Goal: Task Accomplishment & Management: Complete application form

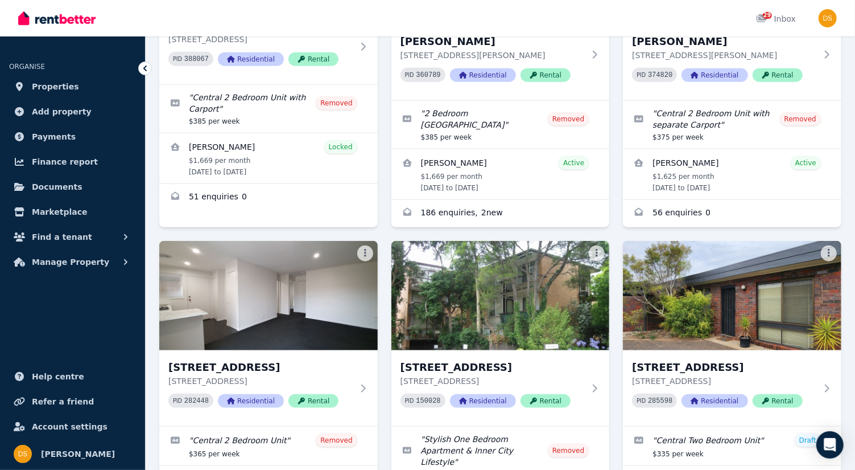
scroll to position [564, 0]
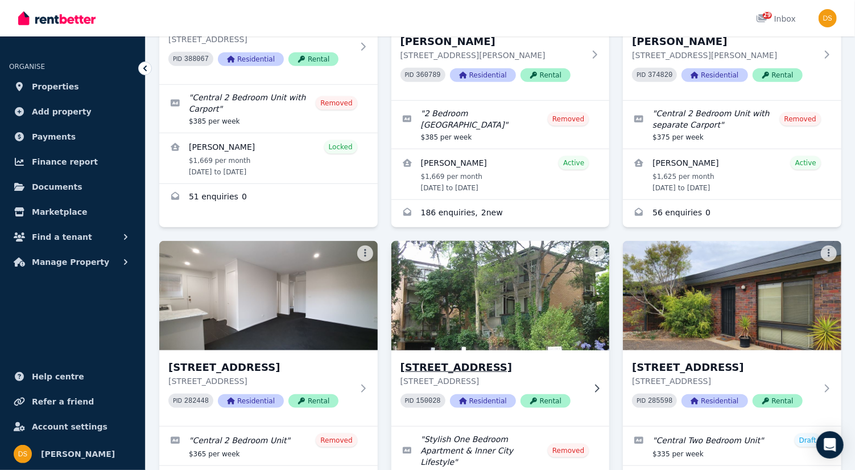
click at [513, 279] on img at bounding box center [500, 295] width 229 height 115
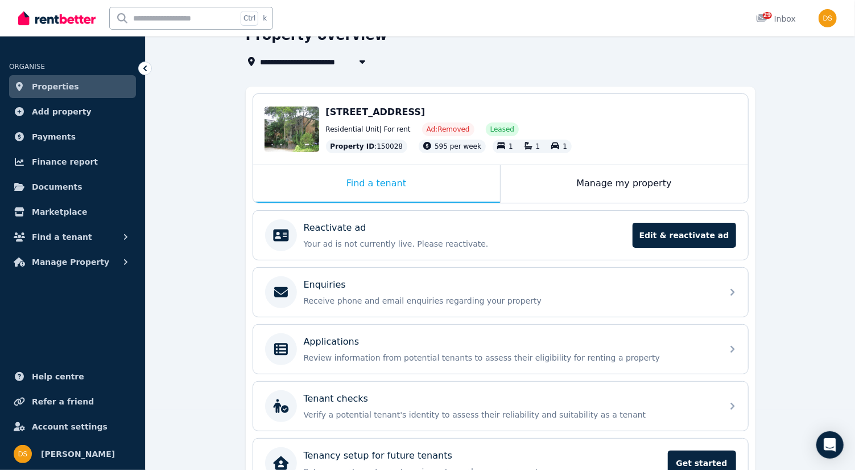
scroll to position [122, 0]
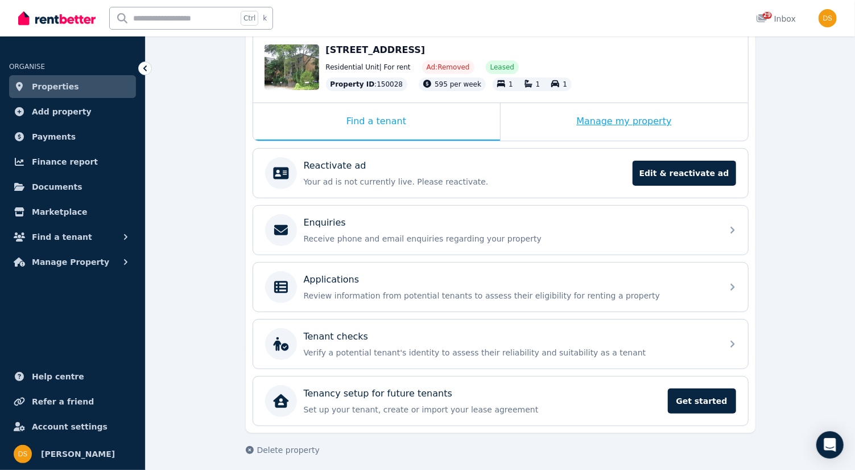
click at [636, 128] on div "Manage my property" at bounding box center [625, 122] width 248 height 38
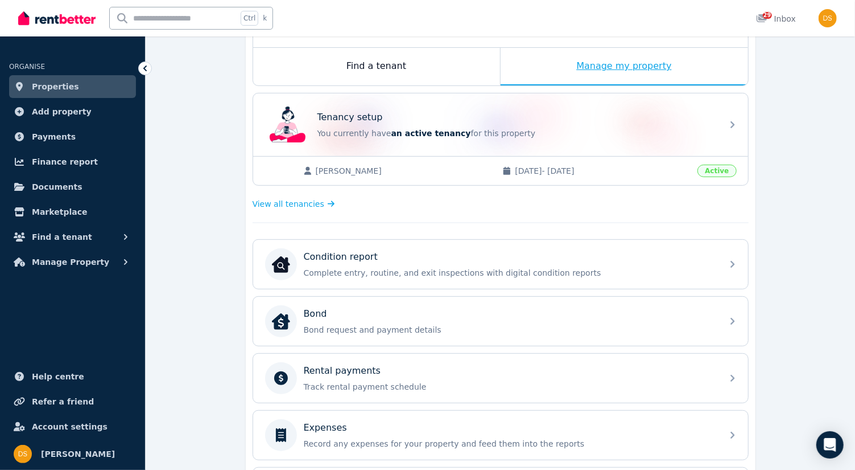
scroll to position [235, 0]
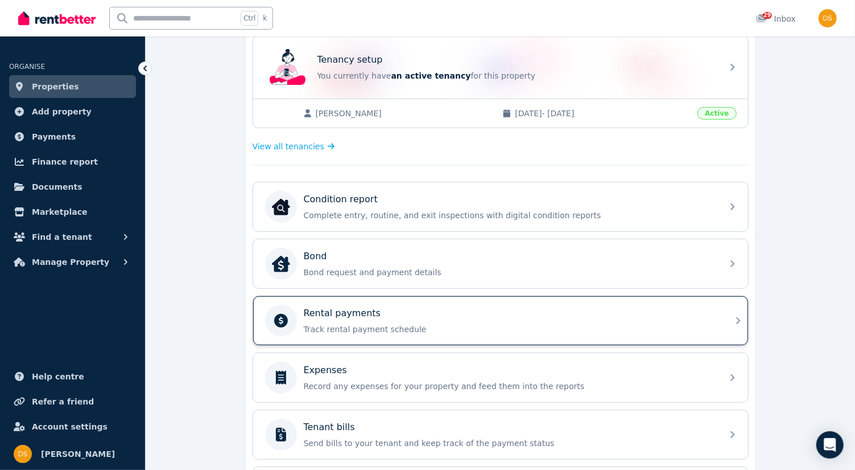
click at [742, 320] on div "Rental payments Track rental payment schedule" at bounding box center [500, 320] width 495 height 49
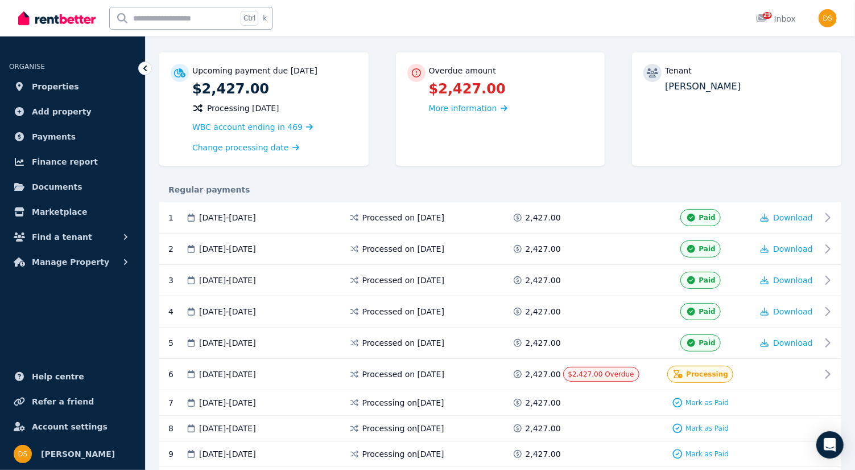
scroll to position [97, 0]
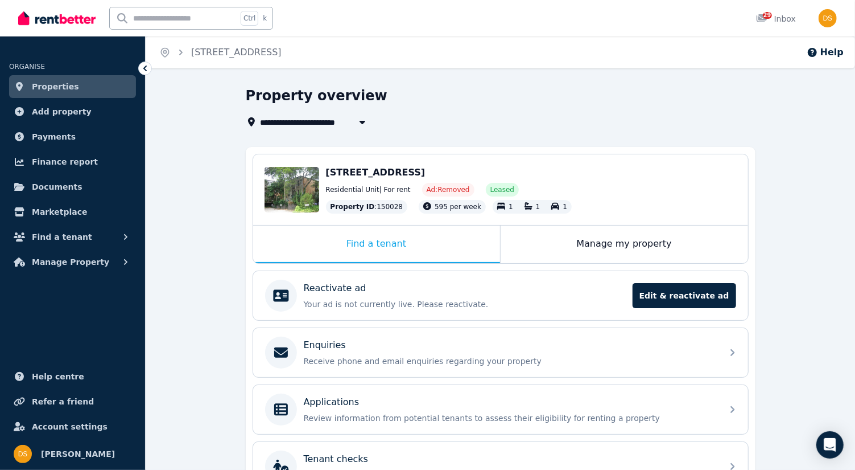
click at [51, 86] on span "Properties" at bounding box center [55, 87] width 47 height 14
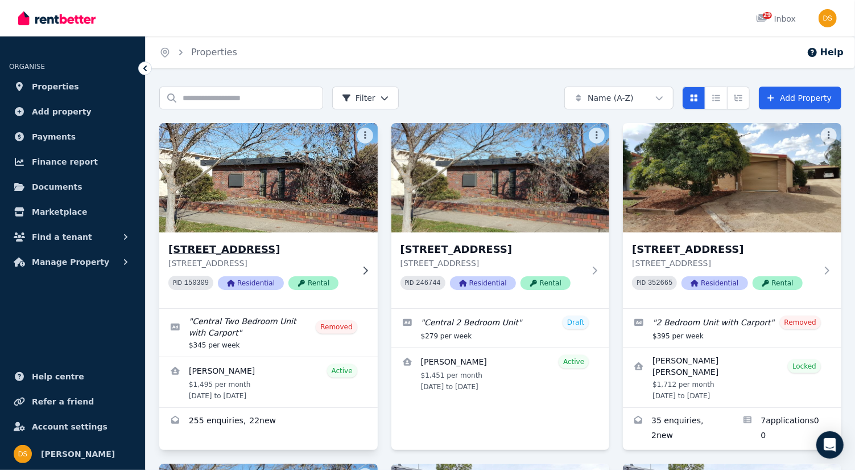
click at [252, 220] on img at bounding box center [268, 177] width 229 height 115
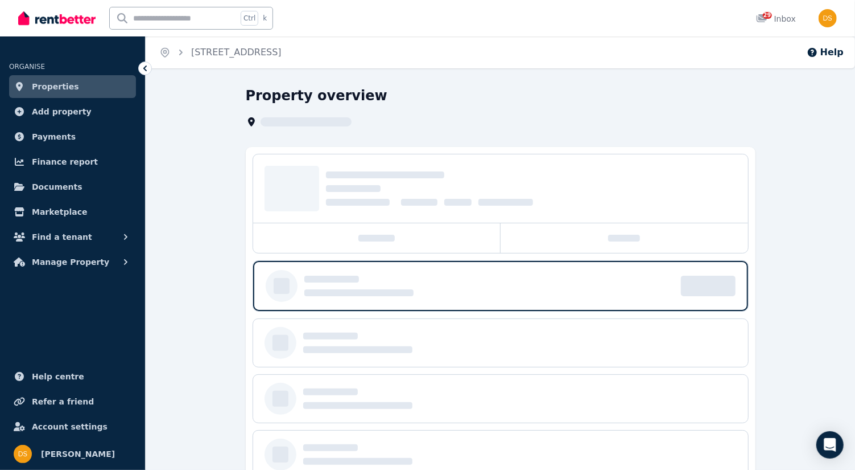
click at [253, 220] on div at bounding box center [500, 188] width 495 height 68
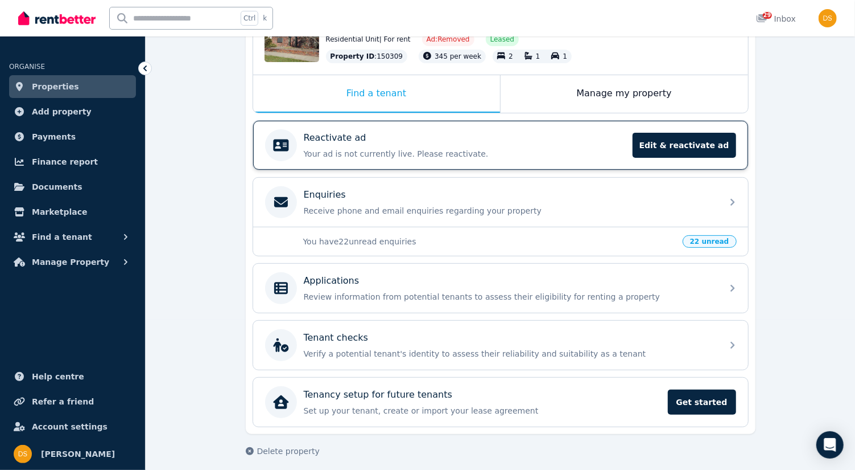
scroll to position [149, 0]
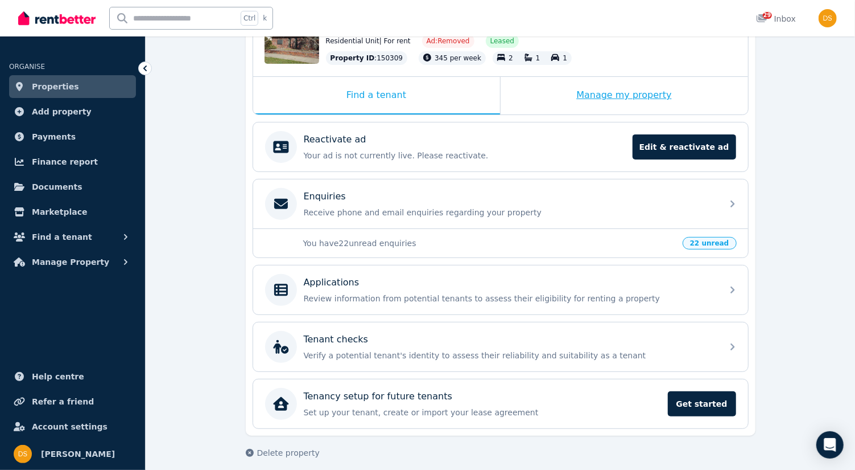
click at [636, 85] on div "Manage my property" at bounding box center [625, 96] width 248 height 38
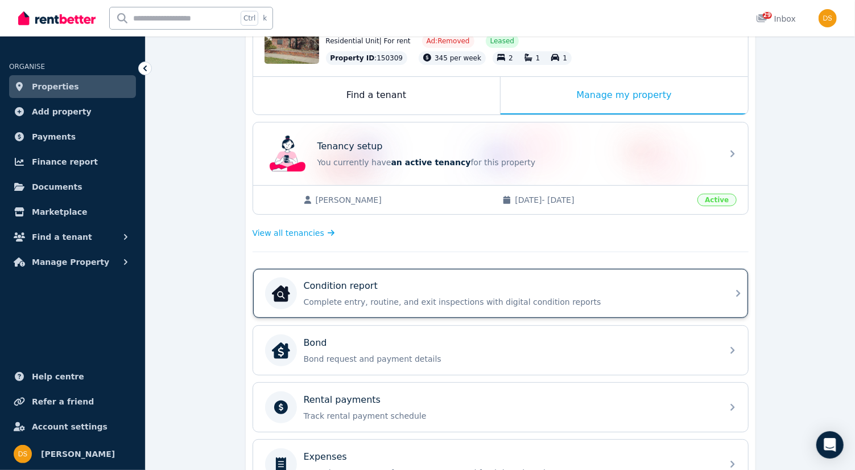
click at [734, 296] on icon at bounding box center [739, 293] width 14 height 14
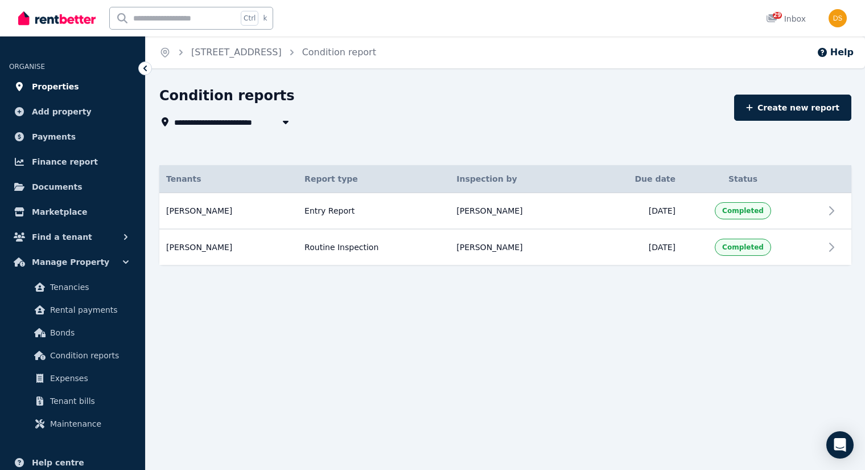
click at [64, 88] on span "Properties" at bounding box center [55, 87] width 47 height 14
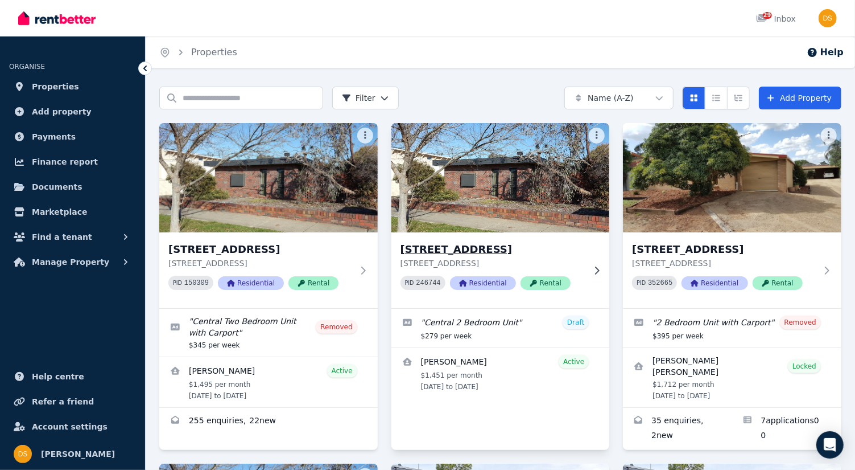
click at [517, 206] on img at bounding box center [500, 177] width 229 height 115
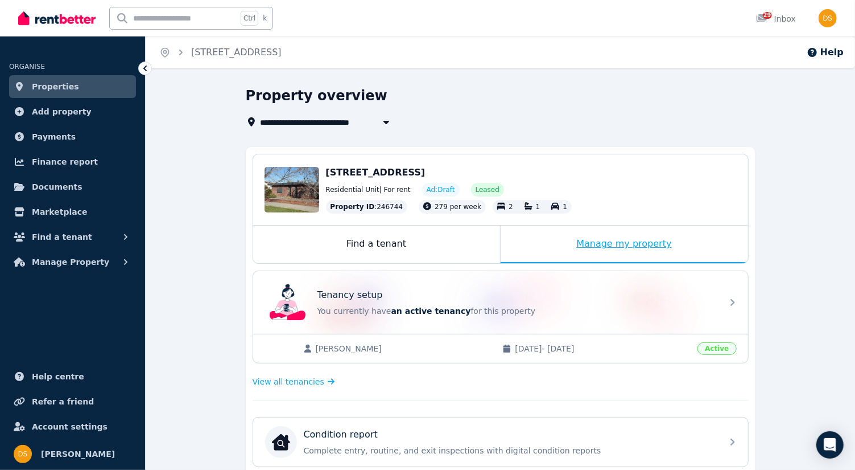
click at [595, 246] on div "Manage my property" at bounding box center [625, 244] width 248 height 38
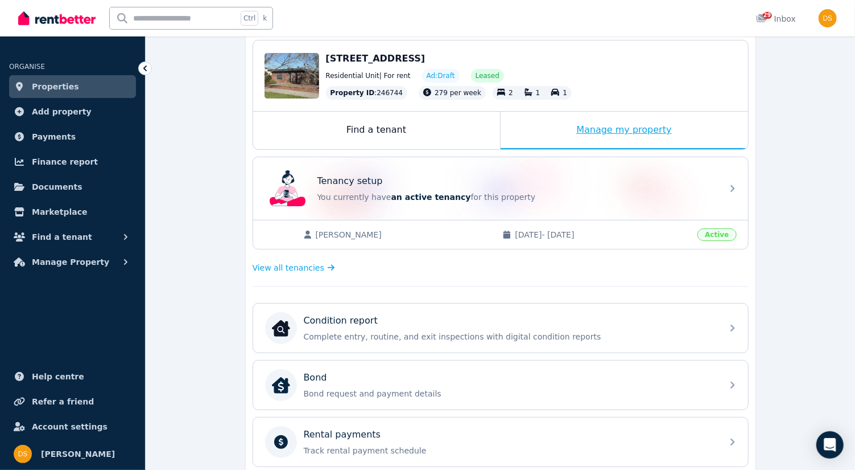
scroll to position [114, 0]
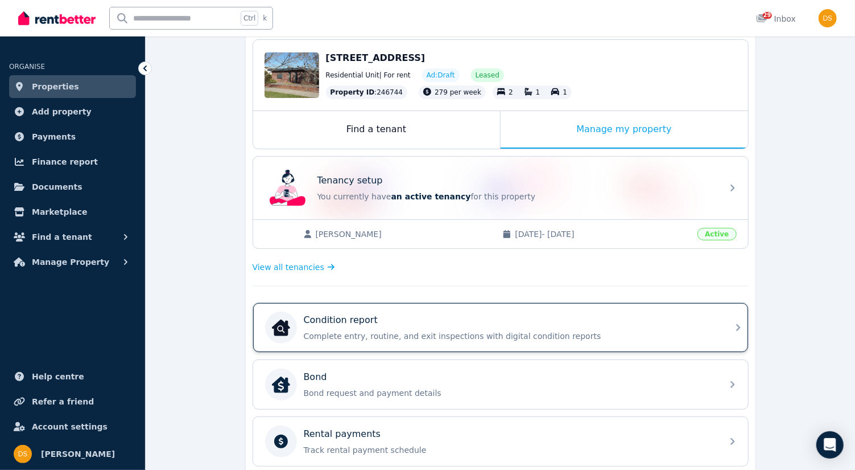
click at [743, 334] on div "Condition report Complete entry, routine, and exit inspections with digital con…" at bounding box center [500, 327] width 495 height 49
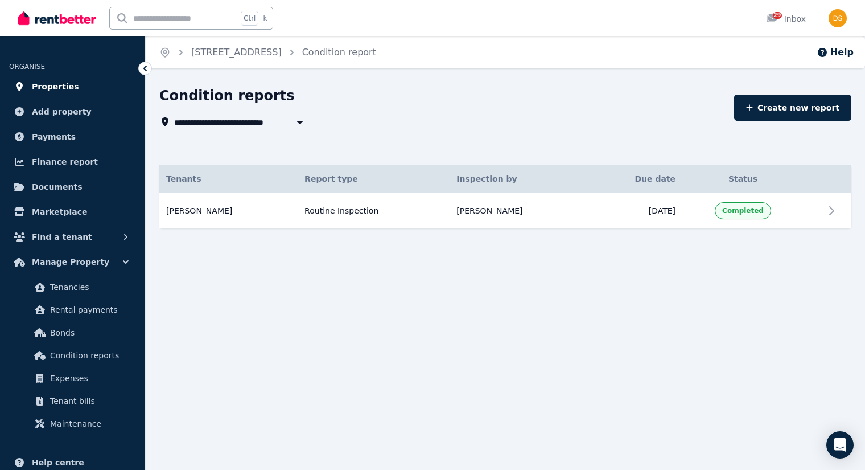
click at [67, 89] on span "Properties" at bounding box center [55, 87] width 47 height 14
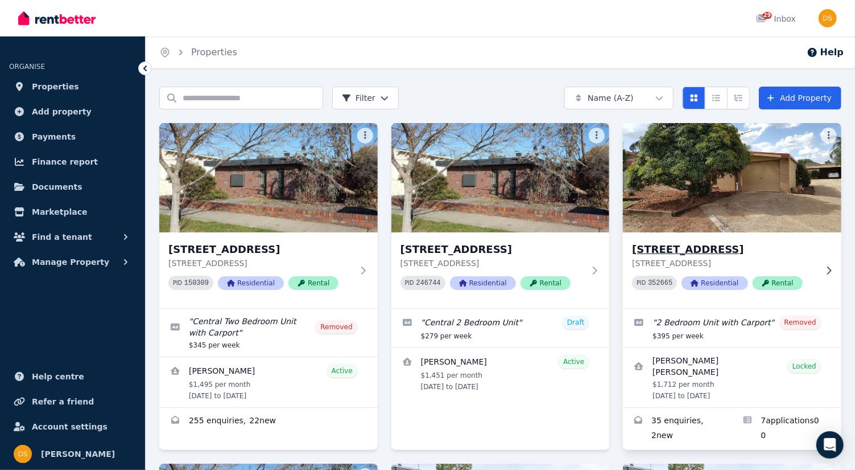
click at [702, 227] on img at bounding box center [732, 177] width 229 height 115
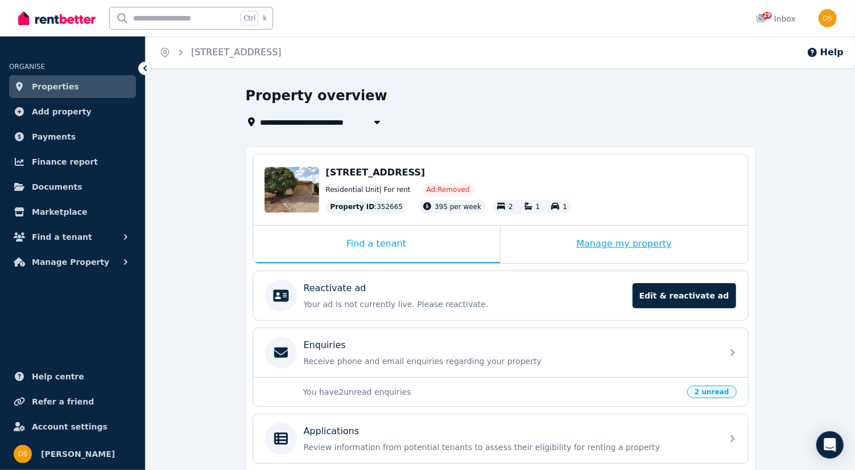
click at [612, 240] on div "Manage my property" at bounding box center [625, 244] width 248 height 38
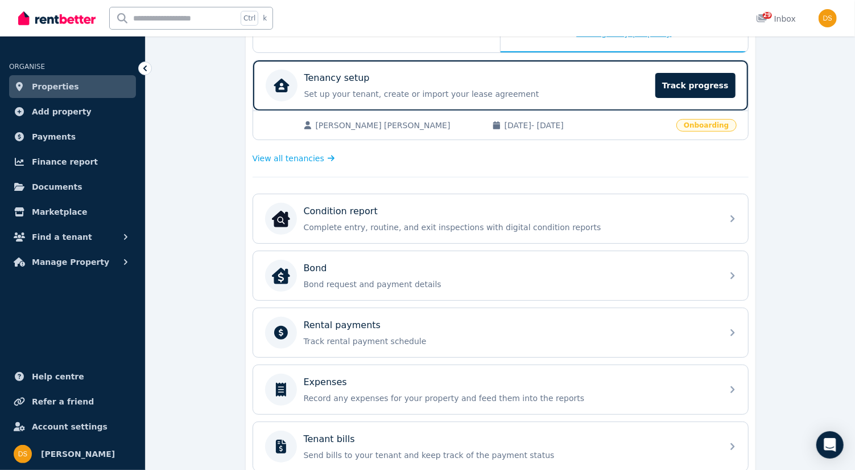
scroll to position [211, 0]
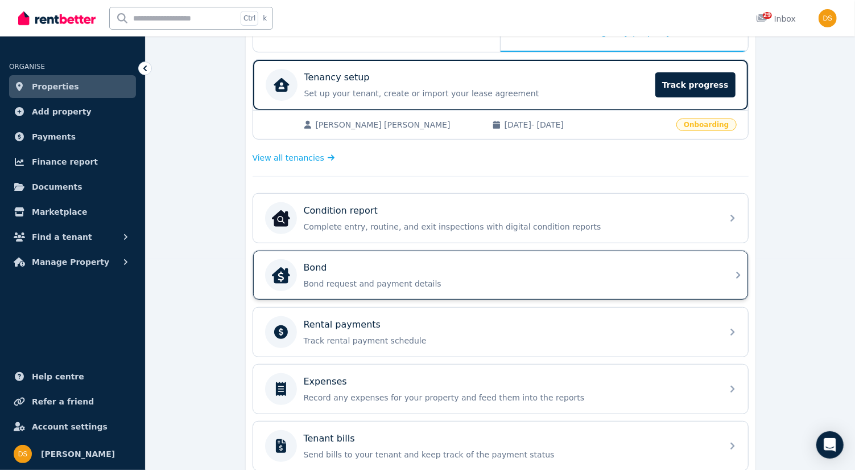
click at [740, 268] on icon at bounding box center [739, 275] width 14 height 14
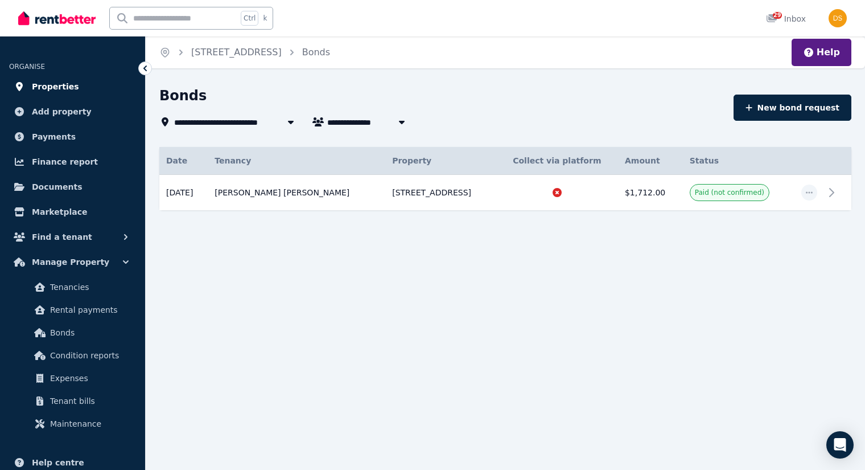
click at [60, 87] on span "Properties" at bounding box center [55, 87] width 47 height 14
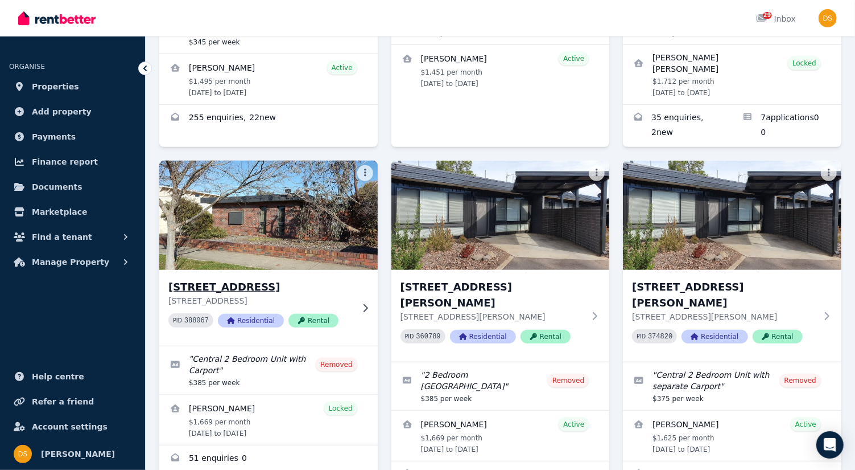
scroll to position [303, 0]
click at [246, 234] on img at bounding box center [268, 215] width 229 height 115
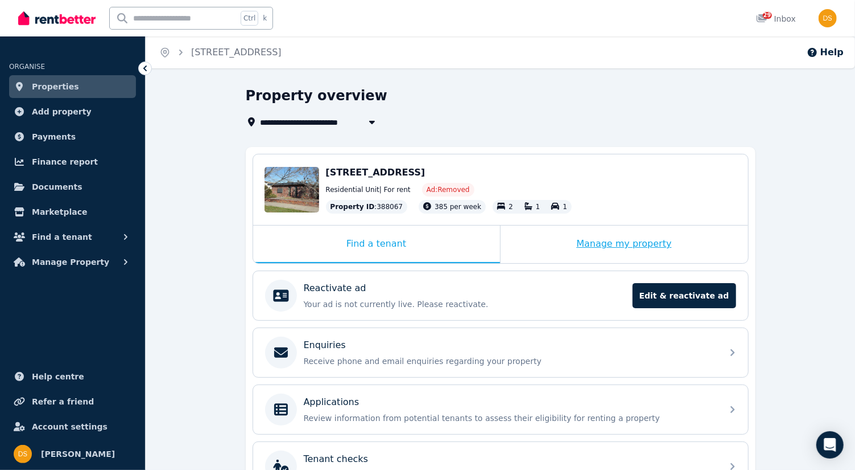
click at [621, 240] on div "Manage my property" at bounding box center [625, 244] width 248 height 38
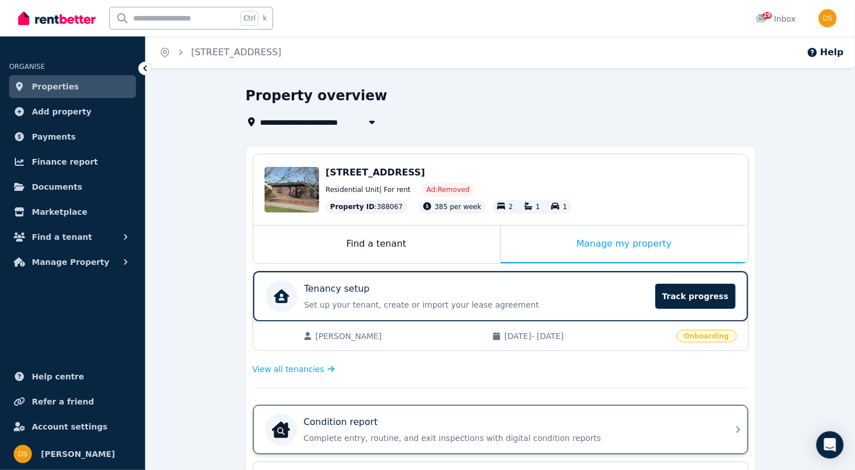
click at [739, 426] on icon at bounding box center [738, 429] width 4 height 7
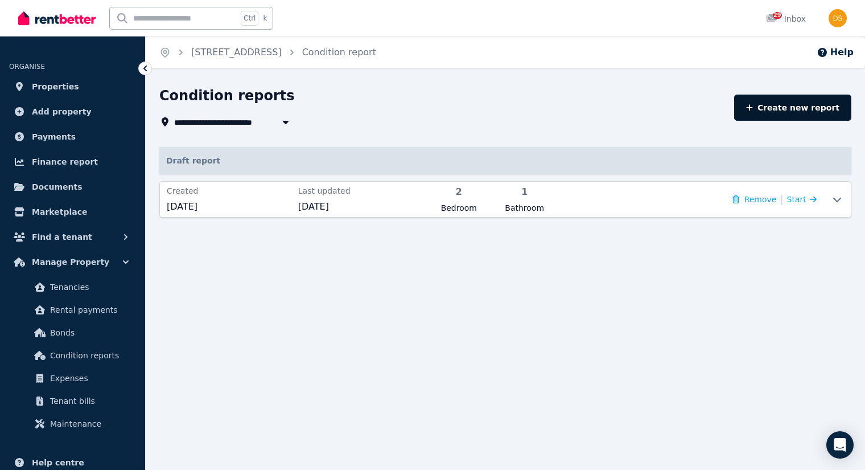
click at [800, 106] on link "Create new report" at bounding box center [792, 107] width 117 height 26
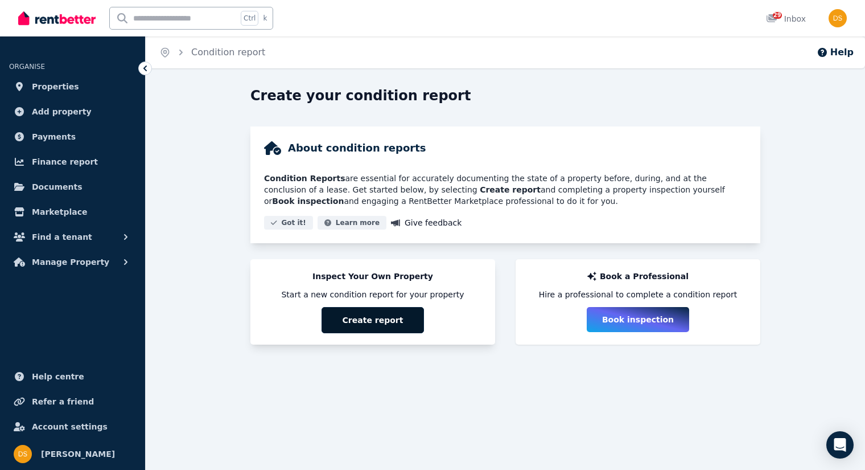
click at [390, 319] on button "Create report" at bounding box center [373, 320] width 102 height 26
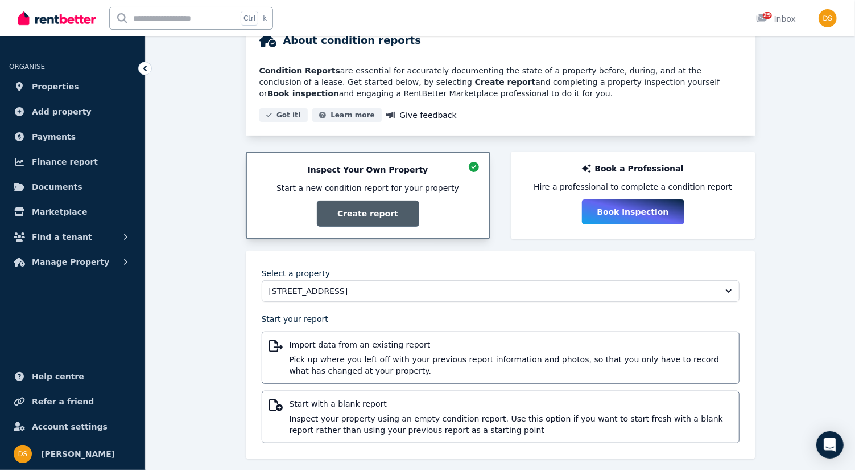
scroll to position [115, 0]
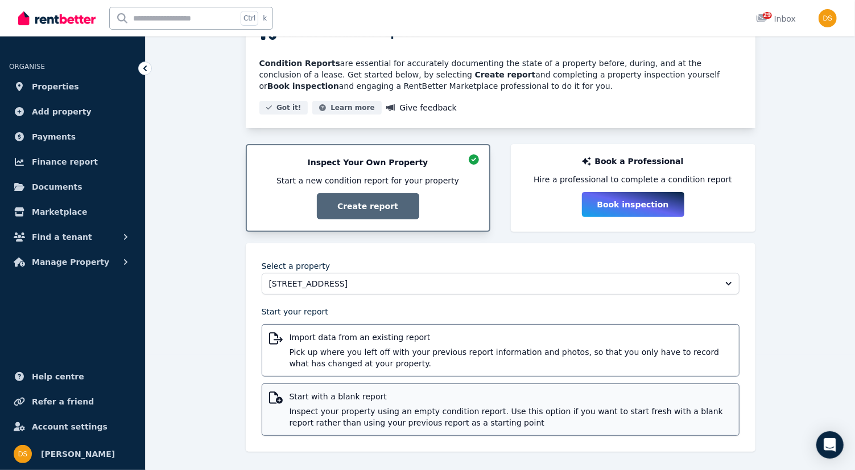
click at [343, 407] on span "Inspect your property using an empty condition report. Use this option if you w…" at bounding box center [511, 416] width 443 height 23
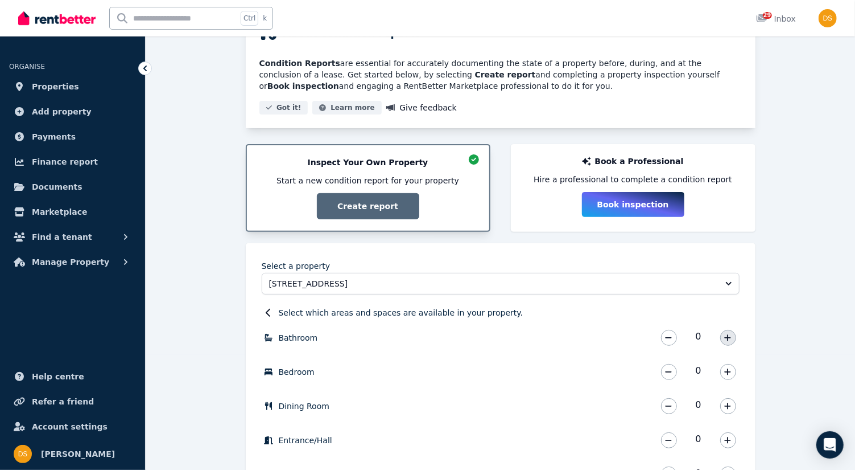
click at [730, 337] on icon "button" at bounding box center [727, 337] width 7 height 8
click at [727, 368] on icon "button" at bounding box center [727, 372] width 7 height 8
click at [730, 371] on icon "button" at bounding box center [727, 372] width 7 height 8
click at [723, 409] on button "button" at bounding box center [728, 406] width 16 height 16
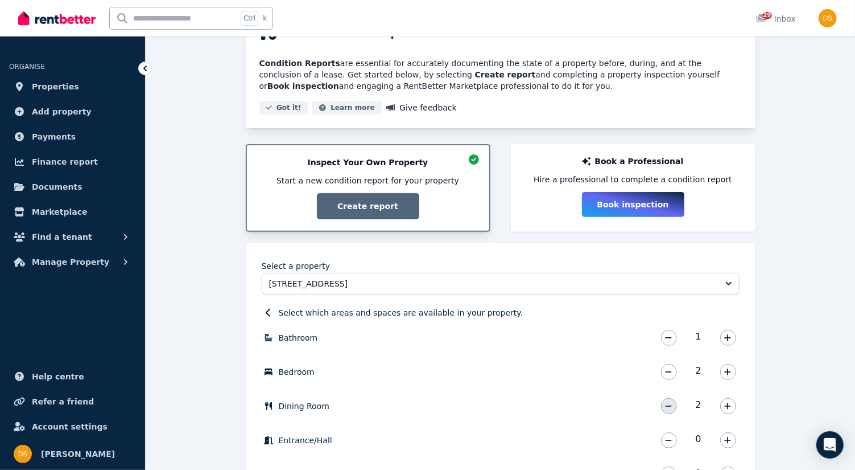
click at [667, 409] on button "button" at bounding box center [669, 406] width 16 height 16
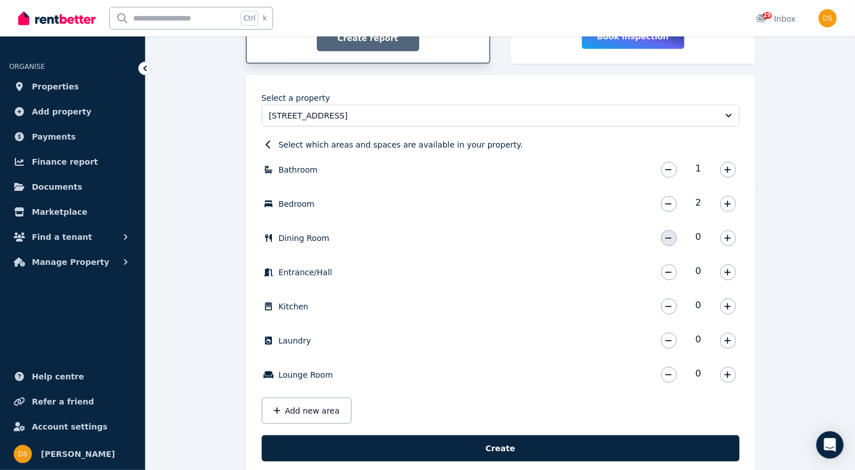
scroll to position [283, 0]
click at [727, 302] on icon "button" at bounding box center [727, 306] width 7 height 8
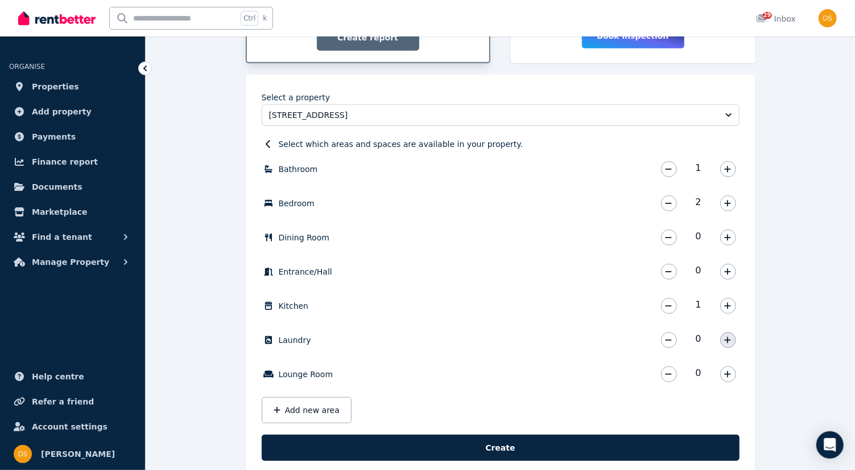
click at [730, 337] on icon "button" at bounding box center [727, 340] width 7 height 8
click at [730, 371] on icon "button" at bounding box center [727, 374] width 7 height 8
click at [330, 406] on button "Add new area" at bounding box center [307, 410] width 90 height 26
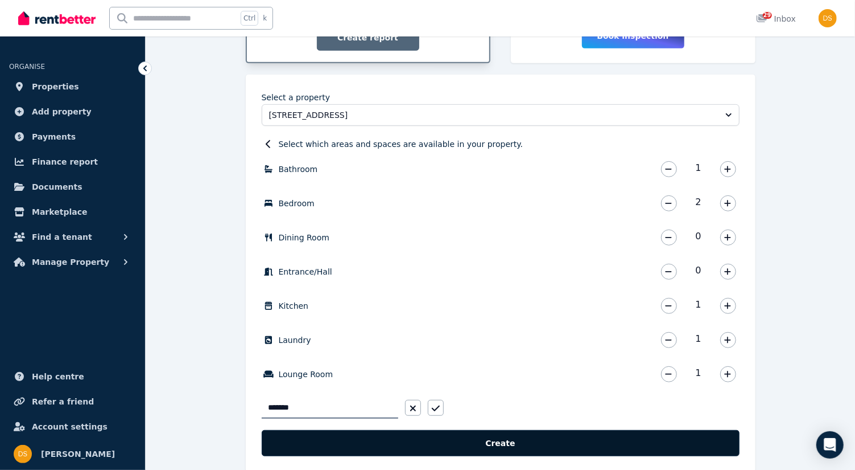
type input "*******"
click at [488, 442] on button "Create" at bounding box center [501, 443] width 478 height 26
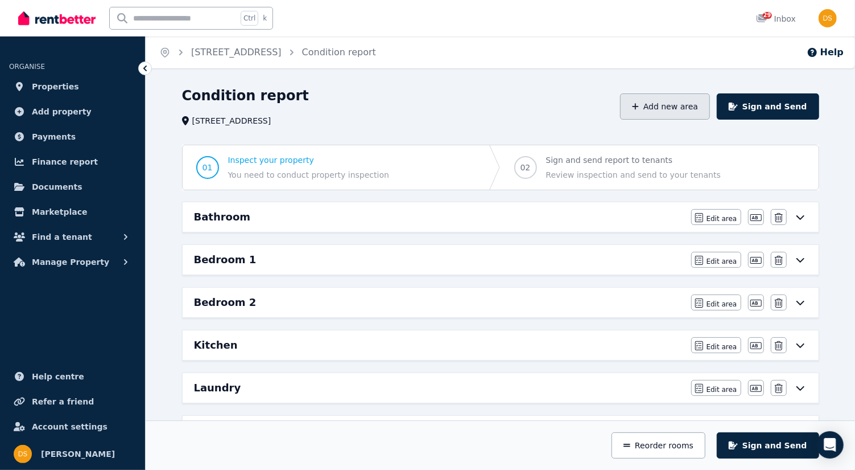
click at [687, 104] on button "Add new area" at bounding box center [665, 106] width 90 height 26
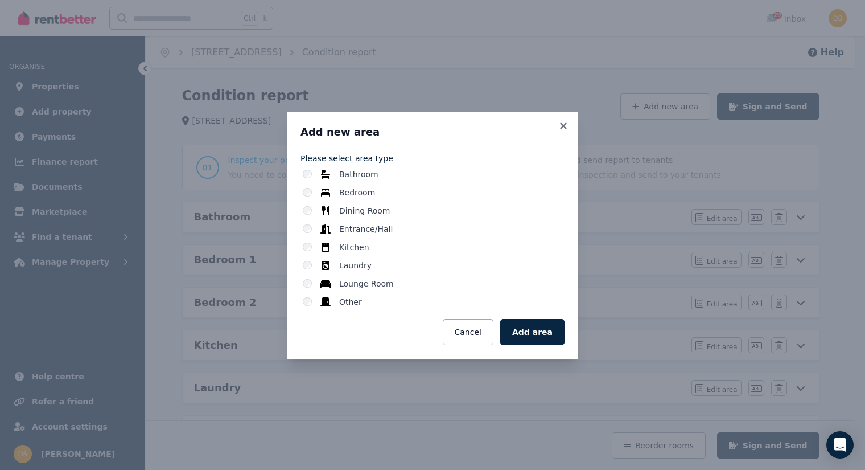
click at [350, 299] on label "Other" at bounding box center [350, 301] width 23 height 11
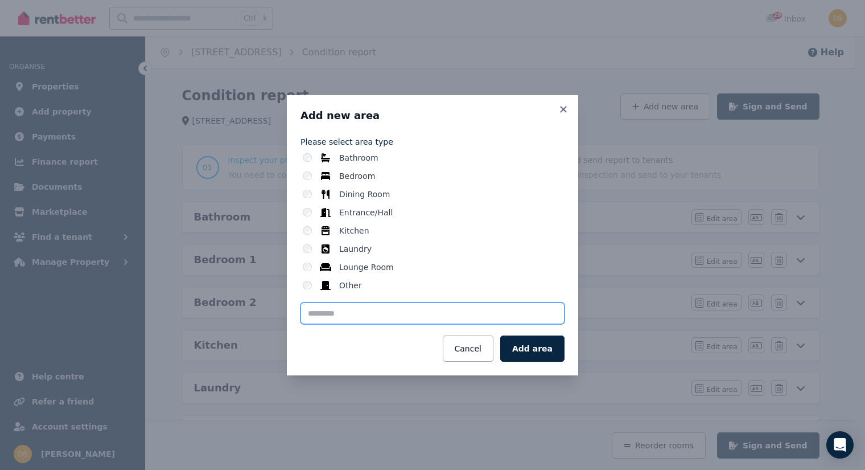
click at [351, 319] on input "text" at bounding box center [432, 313] width 264 height 22
type input "*******"
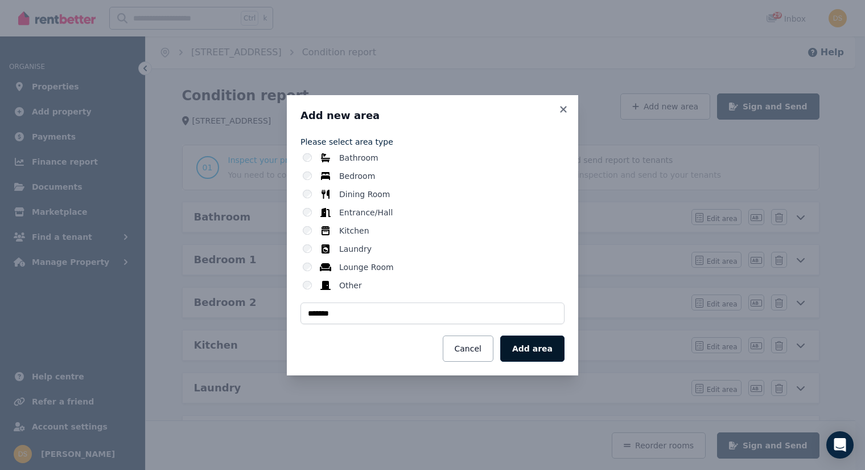
click at [534, 351] on button "Add area" at bounding box center [532, 348] width 64 height 26
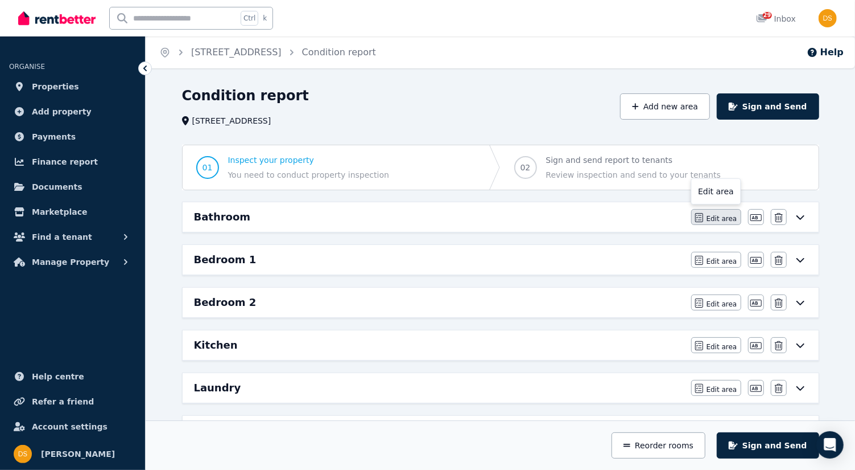
click at [717, 219] on span "Edit area" at bounding box center [722, 218] width 31 height 9
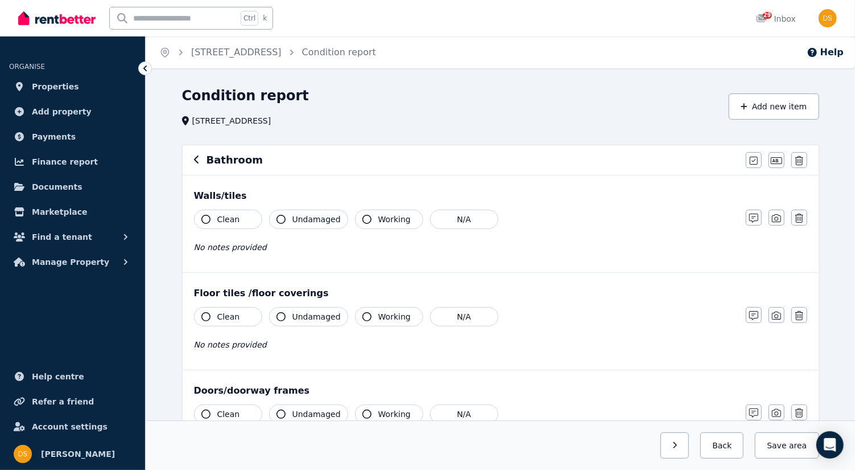
click at [203, 215] on icon "button" at bounding box center [205, 219] width 9 height 9
click at [283, 220] on icon "button" at bounding box center [281, 219] width 9 height 9
click at [203, 316] on icon "button" at bounding box center [205, 316] width 9 height 9
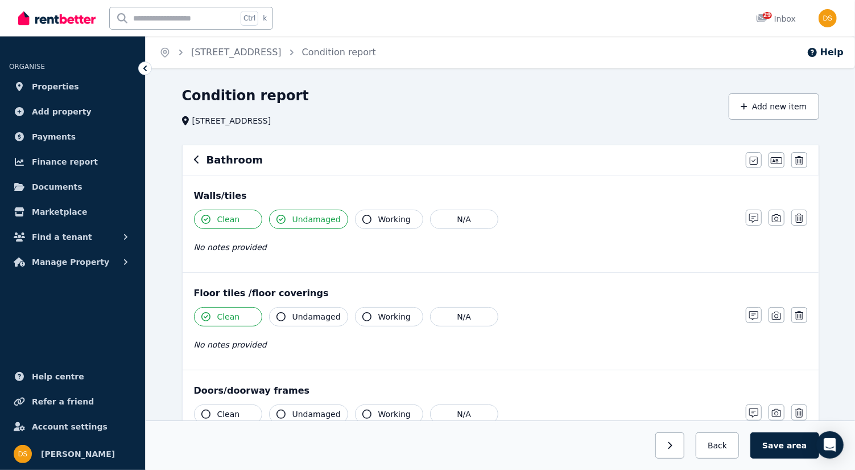
click at [281, 314] on icon "button" at bounding box center [281, 316] width 9 height 9
click at [205, 409] on icon "button" at bounding box center [205, 413] width 9 height 9
click at [278, 410] on icon "button" at bounding box center [281, 413] width 9 height 9
click at [363, 410] on icon "button" at bounding box center [367, 413] width 9 height 9
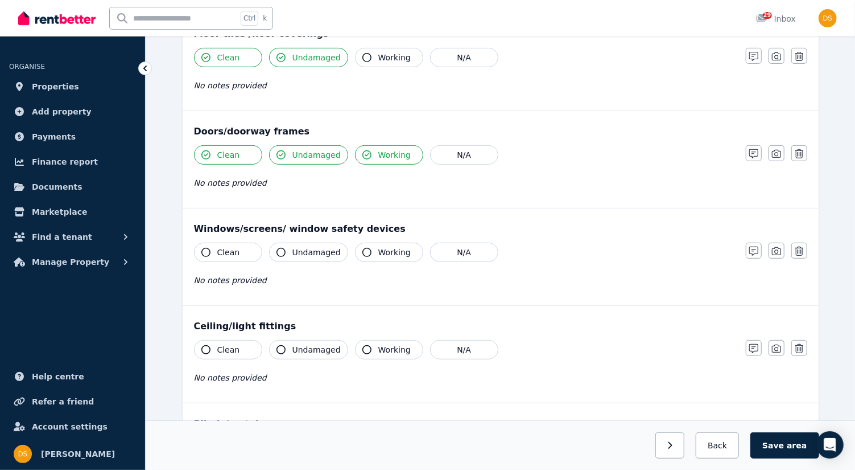
scroll to position [260, 0]
click at [800, 245] on icon "button" at bounding box center [800, 249] width 8 height 9
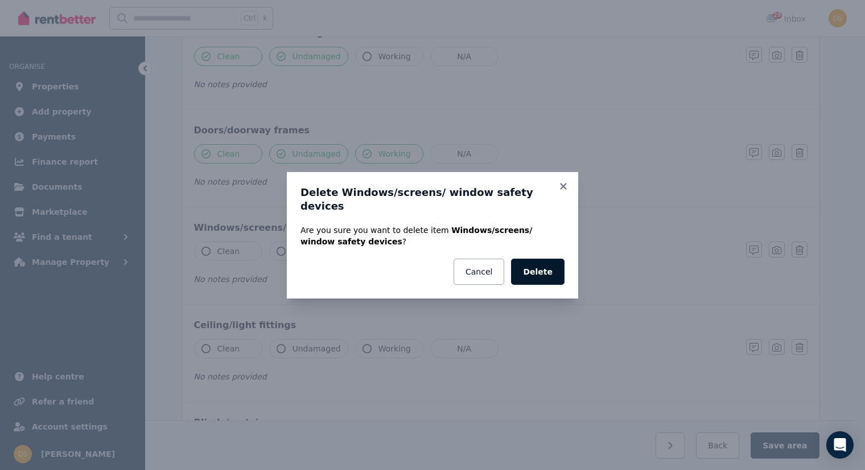
click at [543, 263] on button "Delete" at bounding box center [537, 271] width 53 height 26
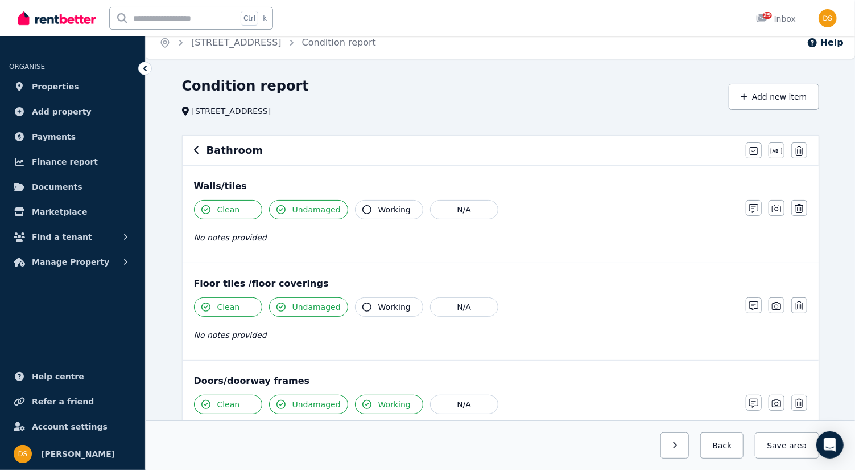
scroll to position [0, 0]
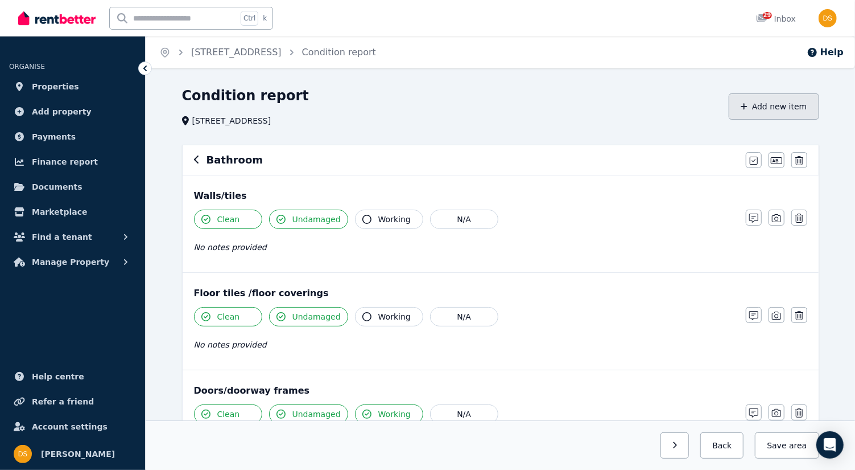
click at [772, 102] on button "Add new item" at bounding box center [774, 106] width 90 height 26
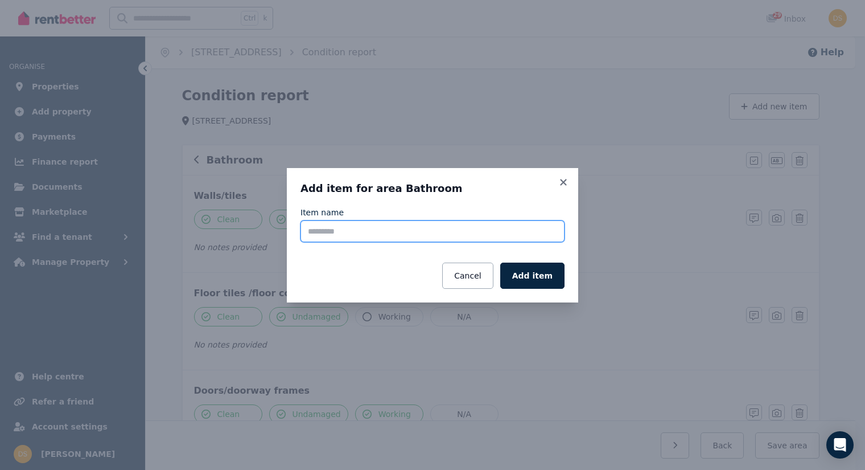
click at [444, 232] on input "Item name" at bounding box center [432, 231] width 264 height 22
type input "**********"
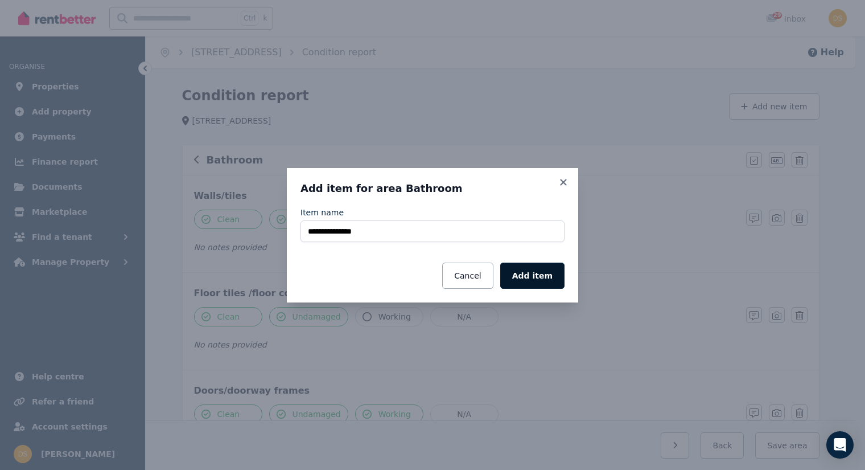
click at [536, 278] on button "Add item" at bounding box center [532, 275] width 64 height 26
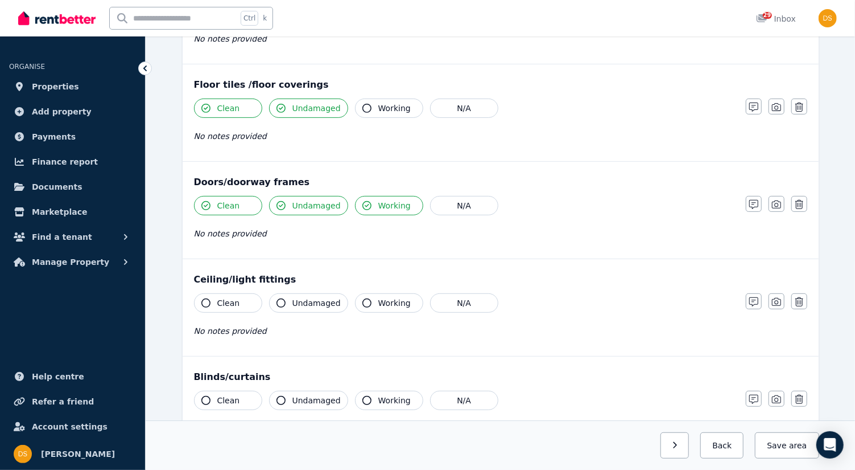
scroll to position [211, 0]
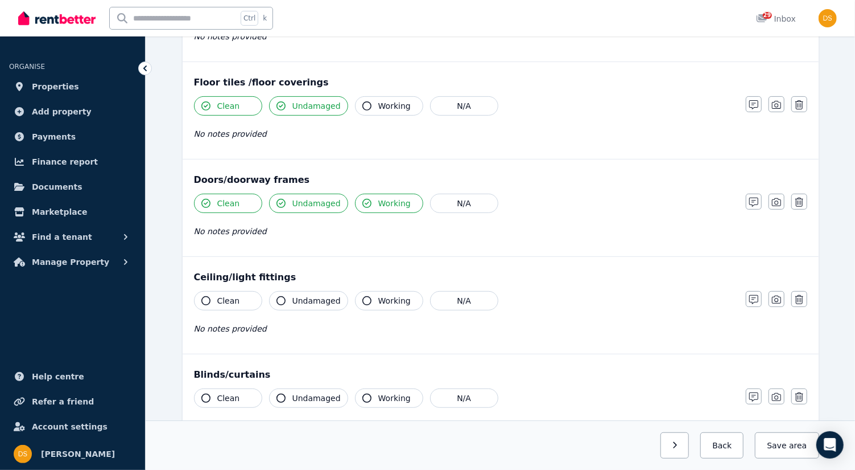
click at [202, 297] on icon "button" at bounding box center [205, 300] width 9 height 9
click at [285, 299] on button "Undamaged" at bounding box center [308, 300] width 79 height 19
click at [363, 298] on icon "button" at bounding box center [367, 300] width 9 height 9
click at [203, 396] on icon "button" at bounding box center [205, 397] width 9 height 9
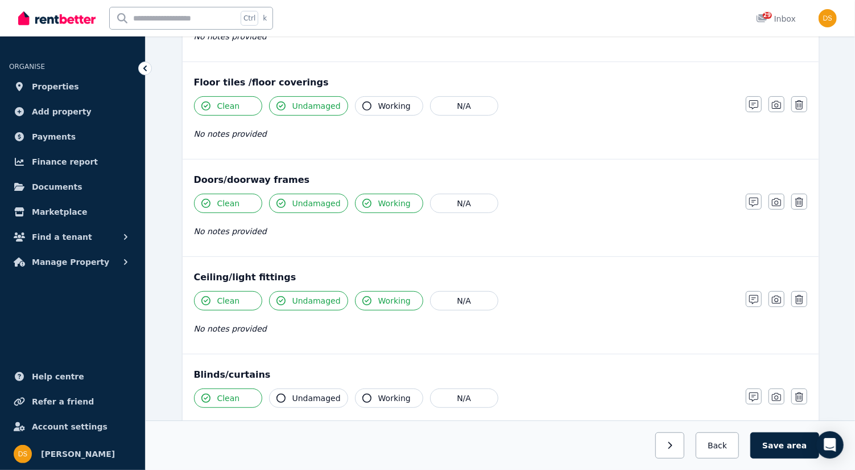
click at [281, 396] on icon "button" at bounding box center [281, 397] width 9 height 9
click at [363, 393] on icon "button" at bounding box center [367, 397] width 9 height 9
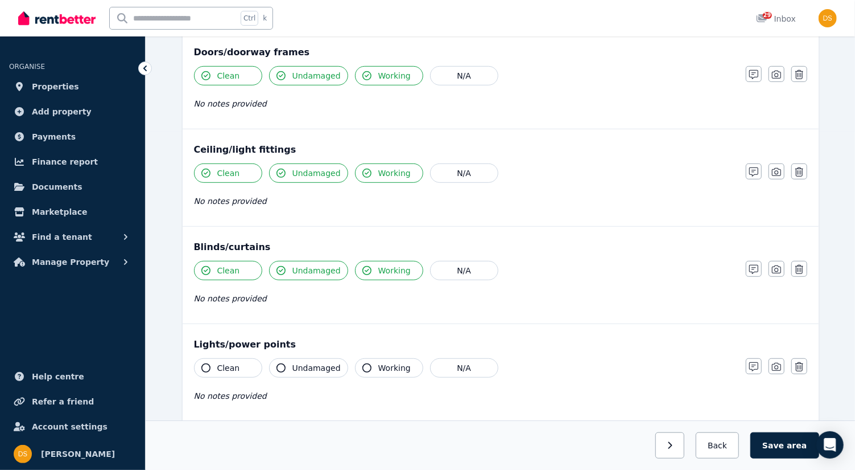
scroll to position [340, 0]
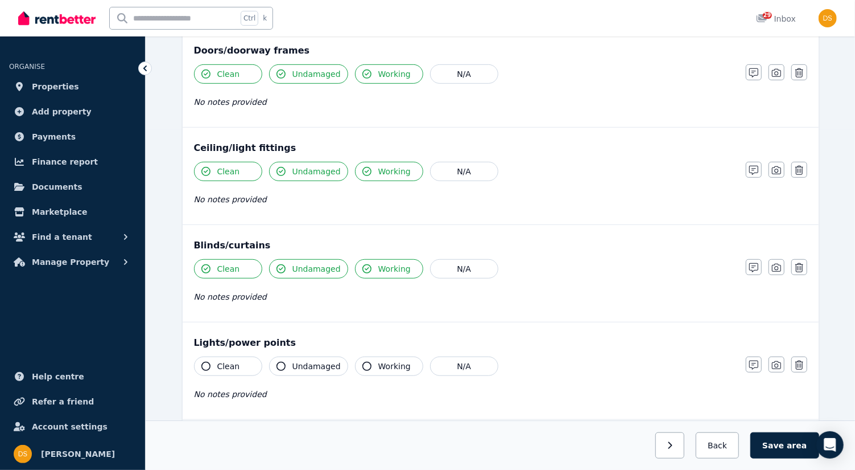
click at [205, 361] on icon "button" at bounding box center [205, 365] width 9 height 9
click at [278, 361] on icon "button" at bounding box center [281, 365] width 9 height 9
click at [363, 361] on icon "button" at bounding box center [367, 365] width 9 height 9
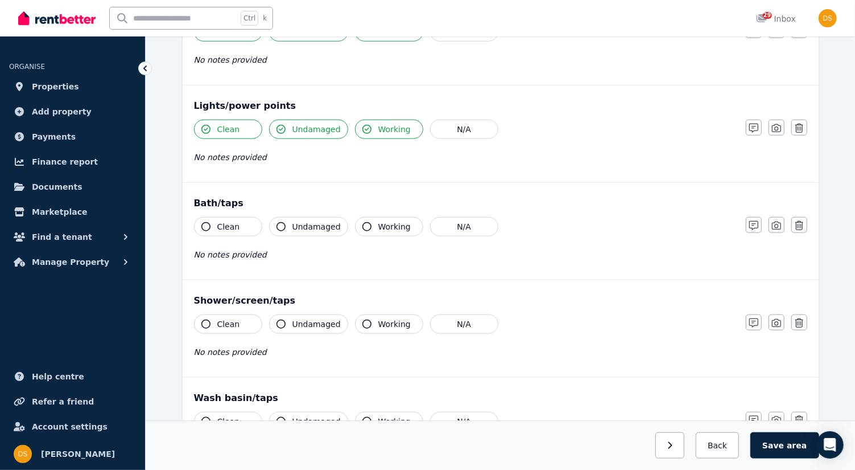
scroll to position [578, 0]
click at [801, 220] on icon "button" at bounding box center [800, 224] width 8 height 9
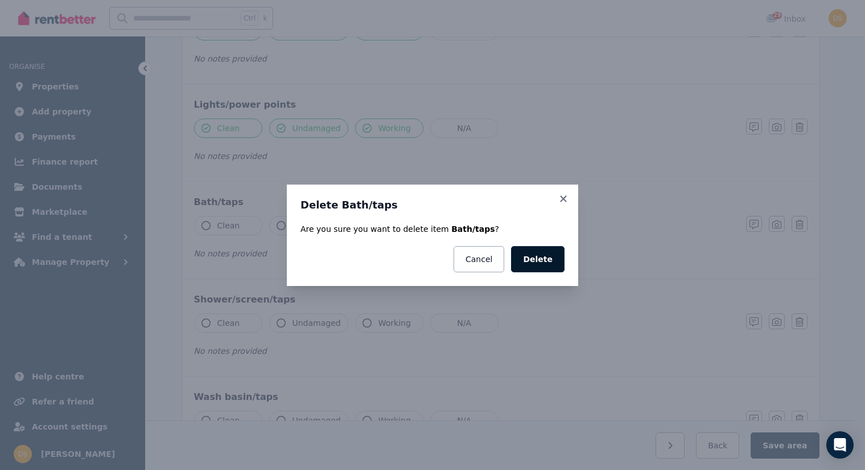
click at [542, 262] on button "Delete" at bounding box center [537, 259] width 53 height 26
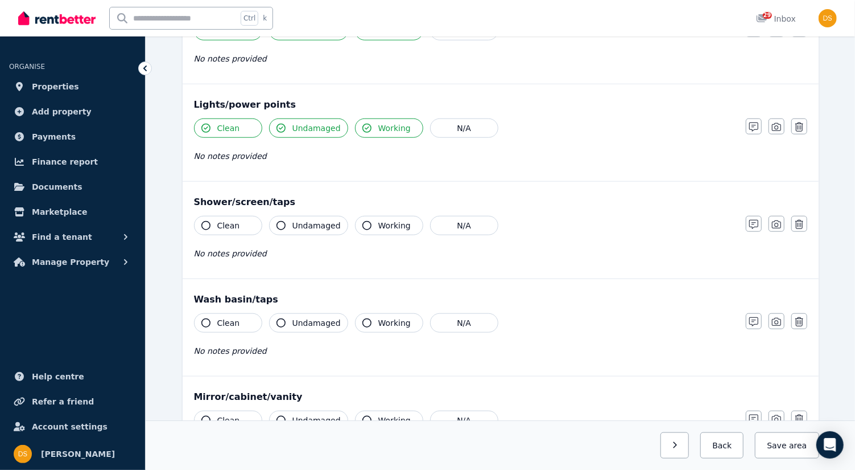
click at [203, 221] on icon "button" at bounding box center [205, 225] width 9 height 9
click at [277, 221] on icon "button" at bounding box center [281, 225] width 9 height 9
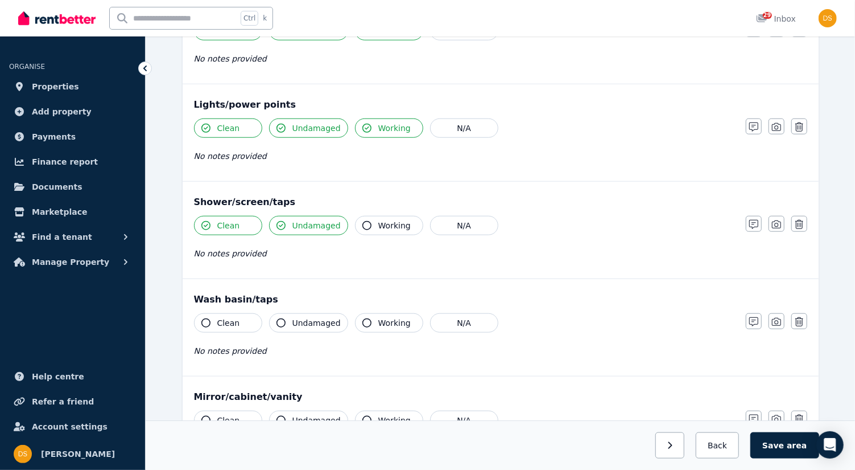
click at [359, 216] on button "Working" at bounding box center [389, 225] width 68 height 19
click at [204, 318] on icon "button" at bounding box center [205, 322] width 9 height 9
click at [278, 313] on button "Undamaged" at bounding box center [308, 322] width 79 height 19
click at [363, 320] on icon "button" at bounding box center [367, 322] width 9 height 9
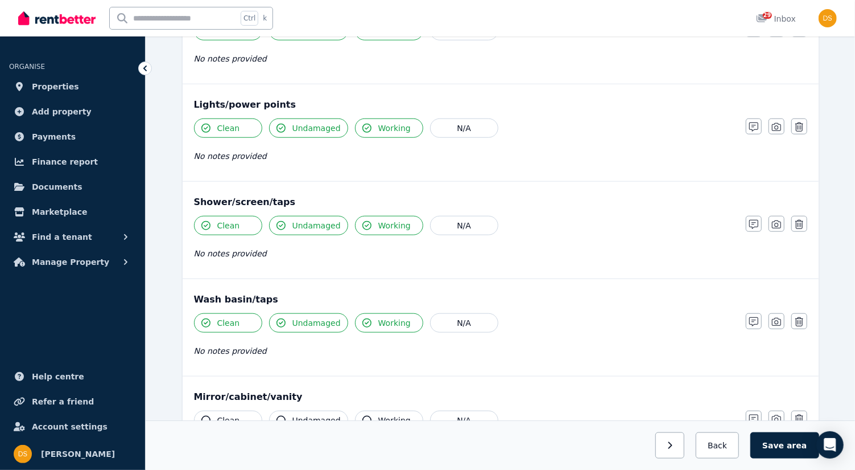
click at [209, 415] on icon "button" at bounding box center [205, 419] width 9 height 9
click at [277, 415] on icon "button" at bounding box center [281, 419] width 9 height 9
click at [363, 415] on icon "button" at bounding box center [367, 419] width 9 height 9
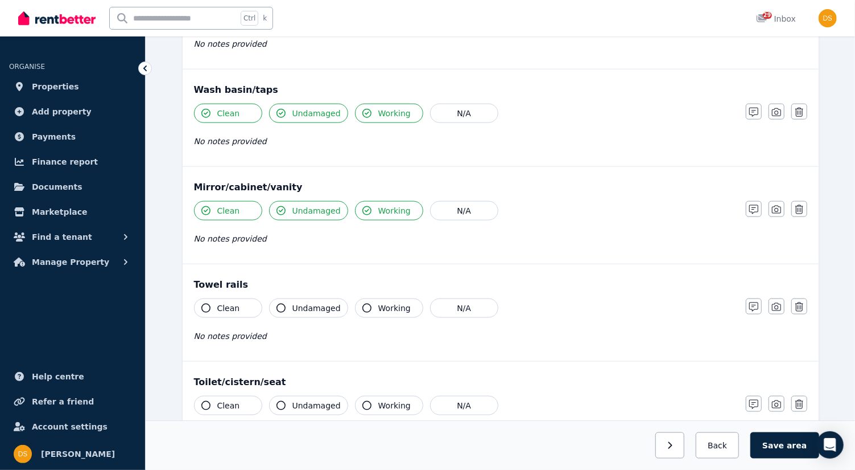
scroll to position [789, 0]
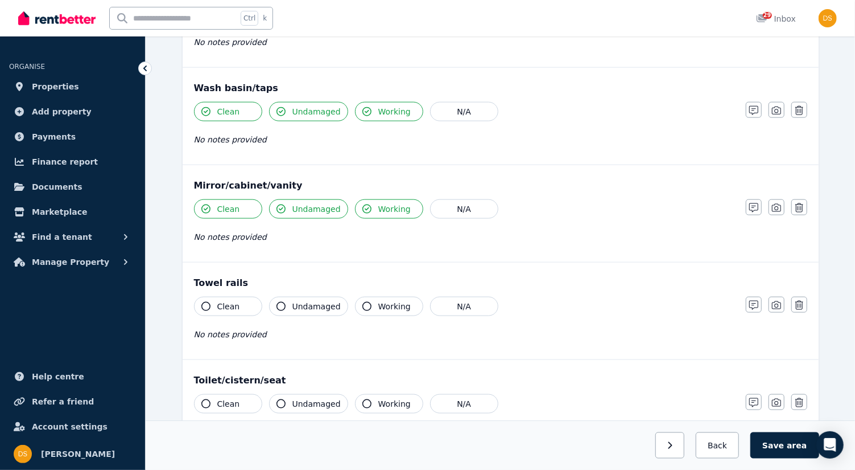
click at [205, 302] on icon "button" at bounding box center [205, 306] width 9 height 9
click at [285, 297] on button "Undamaged" at bounding box center [308, 306] width 79 height 19
click at [207, 399] on icon "button" at bounding box center [205, 403] width 9 height 9
click at [280, 399] on icon "button" at bounding box center [281, 403] width 9 height 9
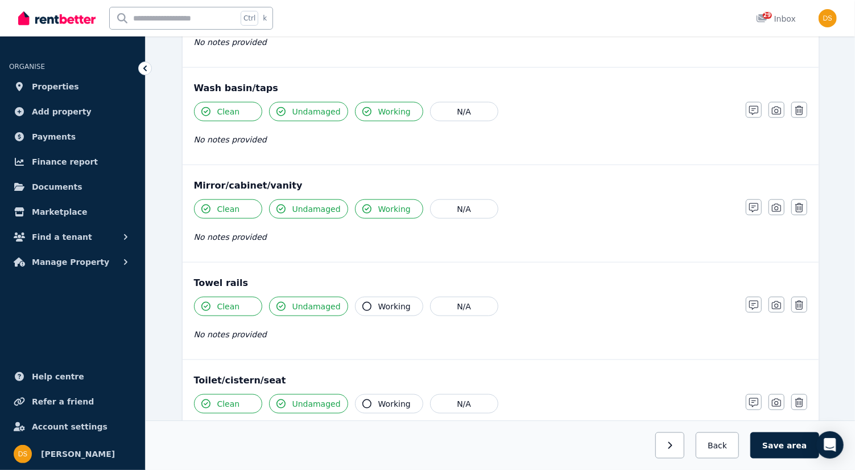
click at [363, 399] on icon "button" at bounding box center [367, 403] width 9 height 9
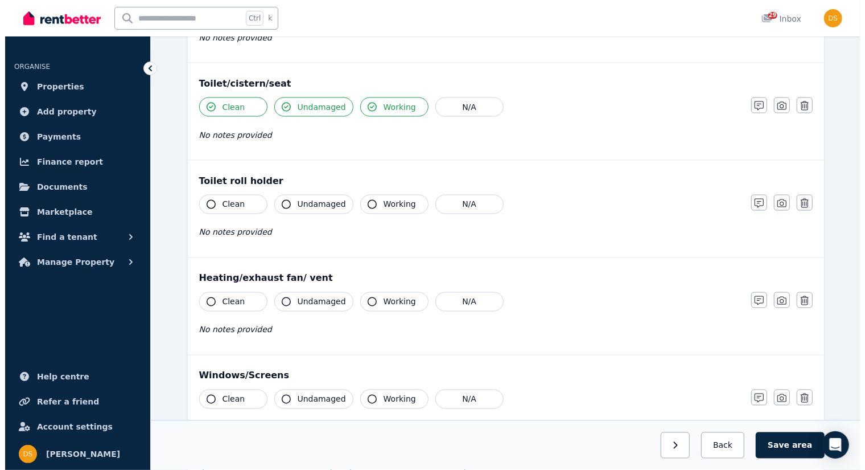
scroll to position [1088, 0]
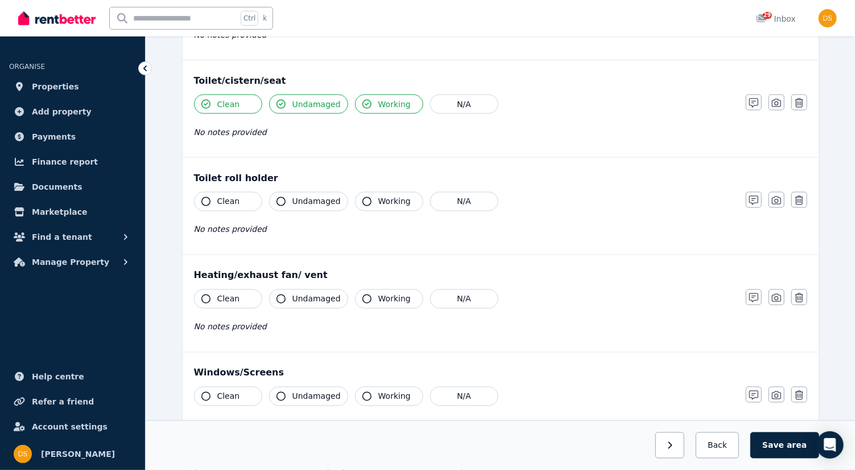
click at [204, 197] on icon "button" at bounding box center [205, 201] width 9 height 9
click at [283, 197] on icon "button" at bounding box center [281, 201] width 9 height 9
click at [803, 293] on icon "button" at bounding box center [800, 297] width 8 height 9
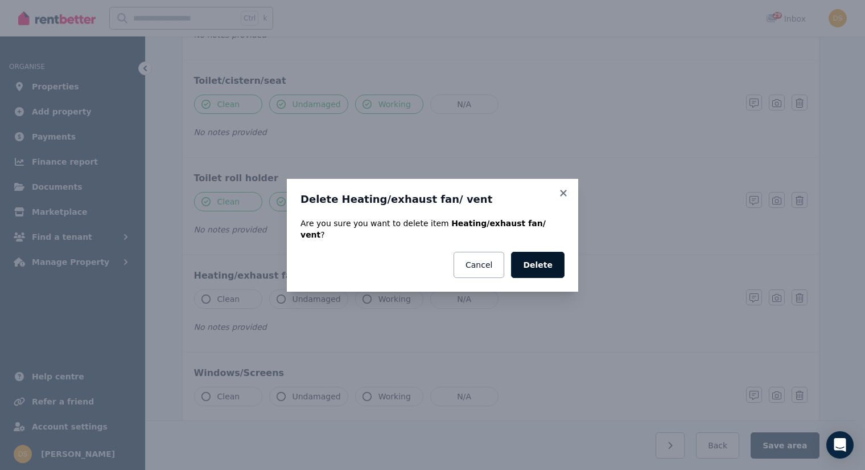
click at [548, 258] on button "Delete" at bounding box center [537, 265] width 53 height 26
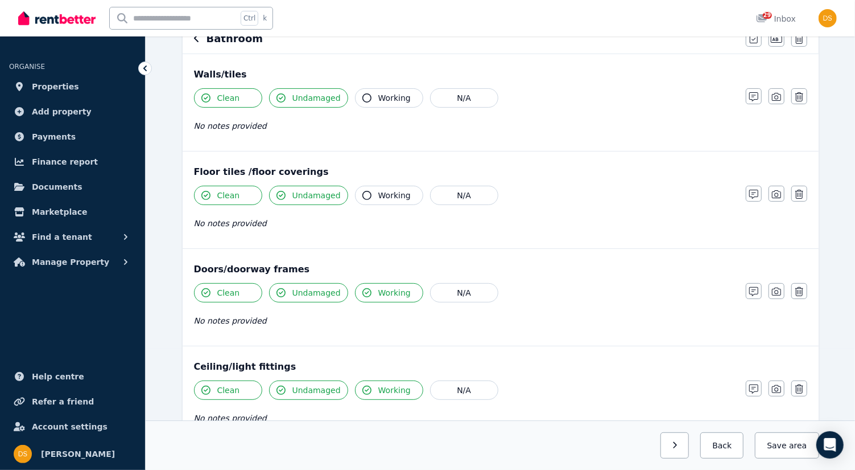
scroll to position [0, 0]
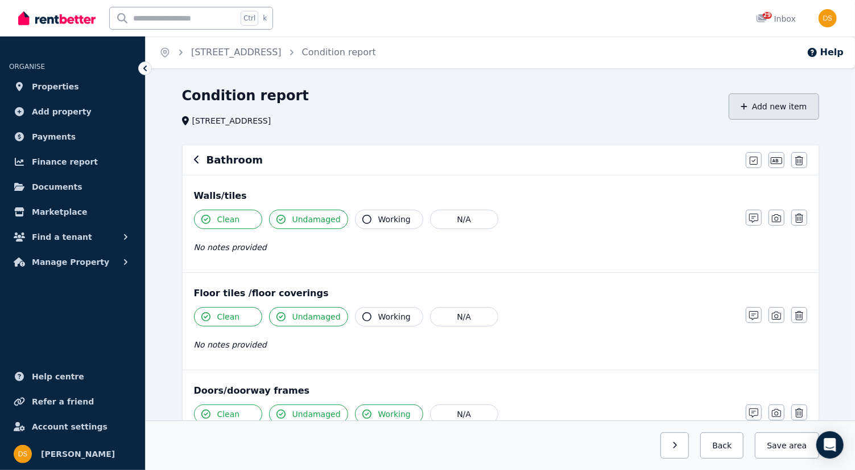
click at [771, 106] on button "Add new item" at bounding box center [774, 106] width 90 height 26
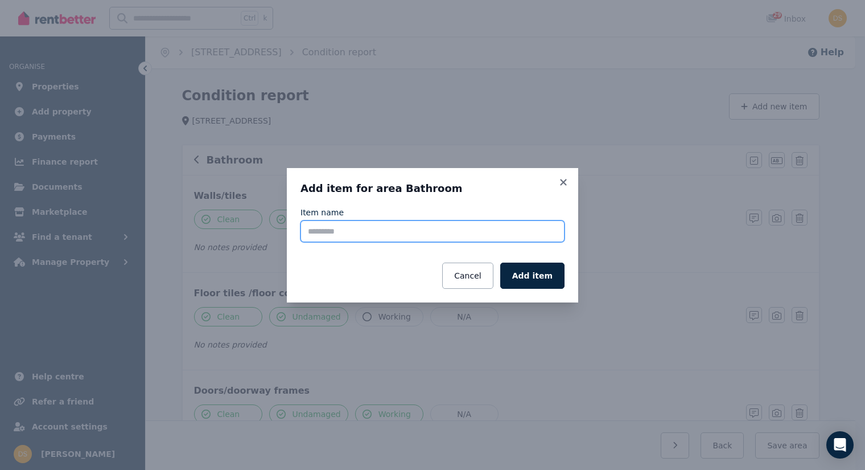
click at [420, 226] on input "Item name" at bounding box center [432, 231] width 264 height 22
type input "**********"
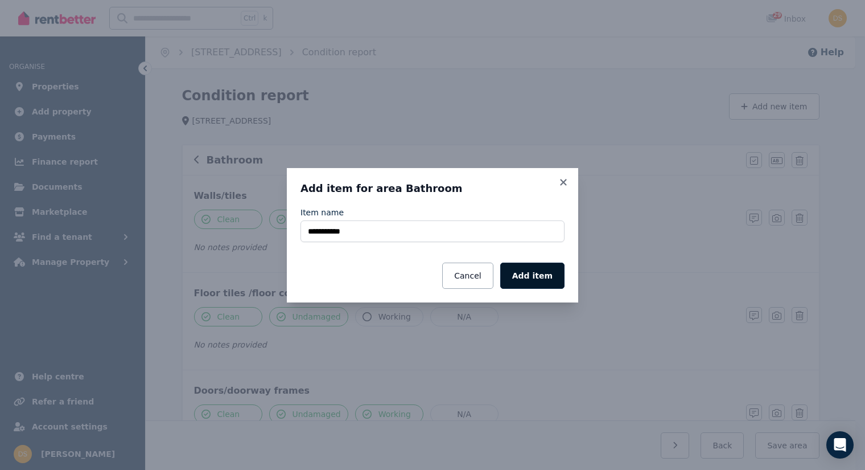
click at [547, 275] on button "Add item" at bounding box center [532, 275] width 64 height 26
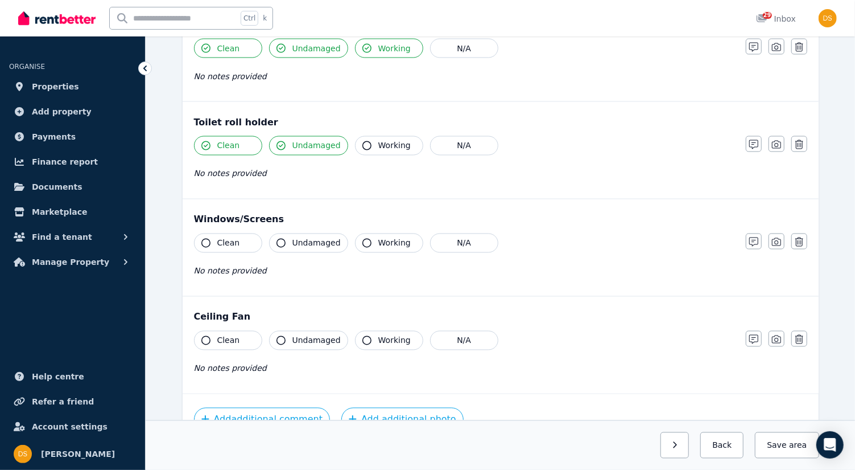
scroll to position [1146, 0]
click at [207, 237] on icon "button" at bounding box center [205, 241] width 9 height 9
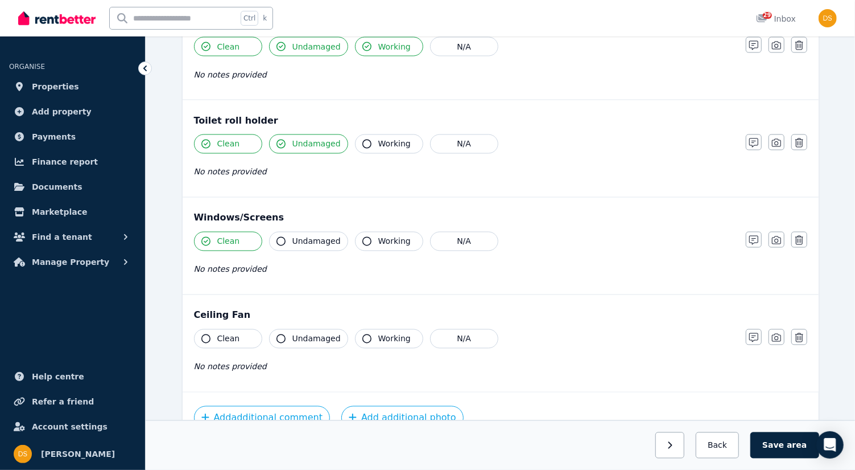
click at [278, 237] on icon "button" at bounding box center [281, 241] width 9 height 9
click at [363, 237] on icon "button" at bounding box center [367, 241] width 9 height 9
click at [203, 334] on icon "button" at bounding box center [205, 338] width 9 height 9
click at [278, 334] on icon "button" at bounding box center [281, 338] width 9 height 9
click at [363, 334] on icon "button" at bounding box center [367, 338] width 9 height 9
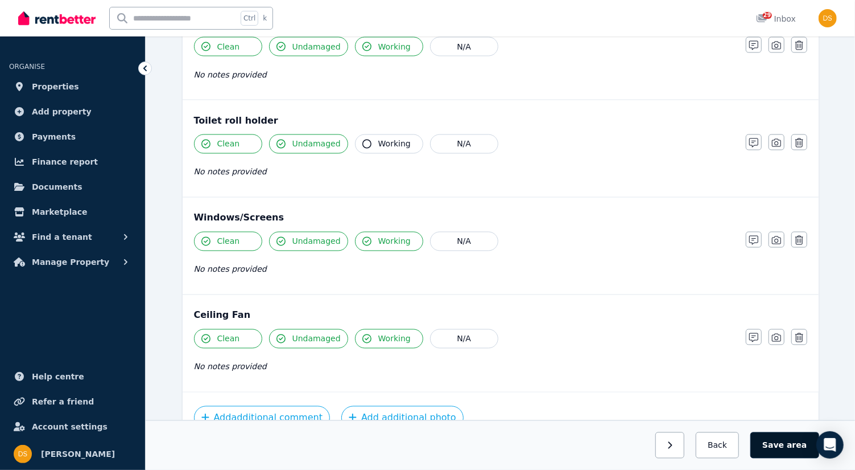
click at [780, 444] on button "Save area" at bounding box center [785, 445] width 68 height 26
click at [780, 444] on button "Save area" at bounding box center [787, 445] width 64 height 26
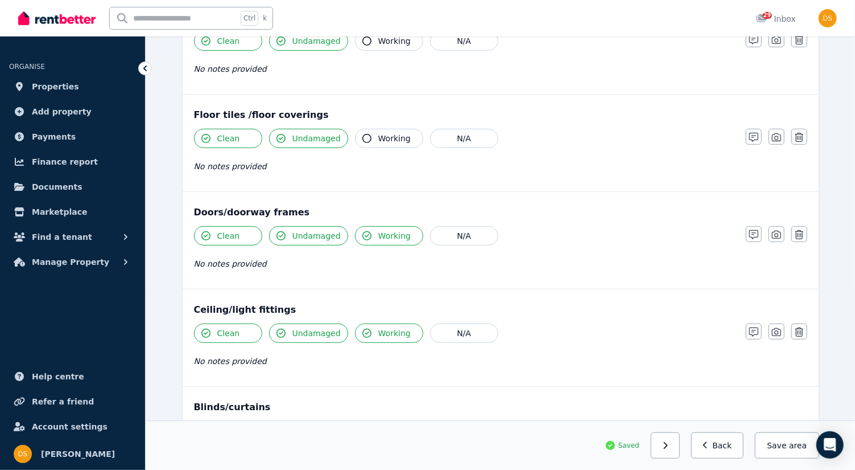
scroll to position [0, 0]
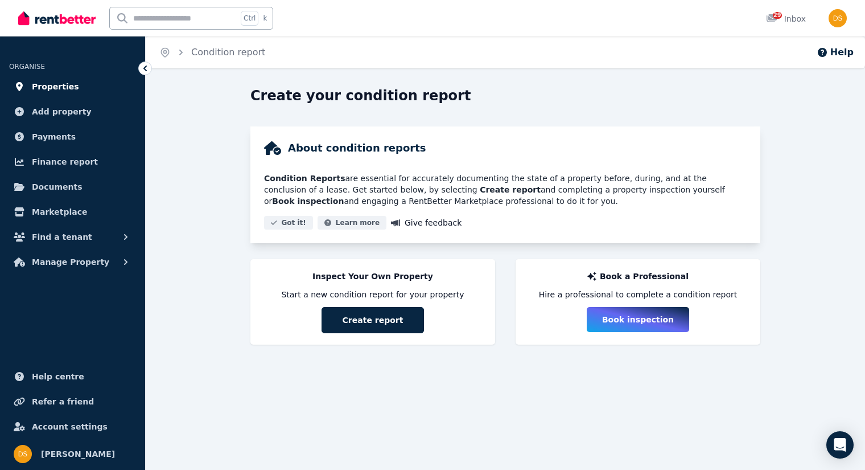
click at [63, 92] on span "Properties" at bounding box center [55, 87] width 47 height 14
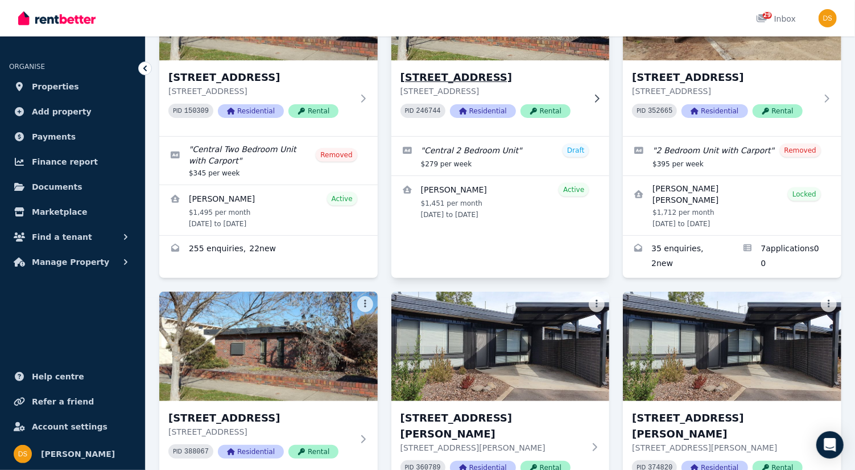
scroll to position [183, 0]
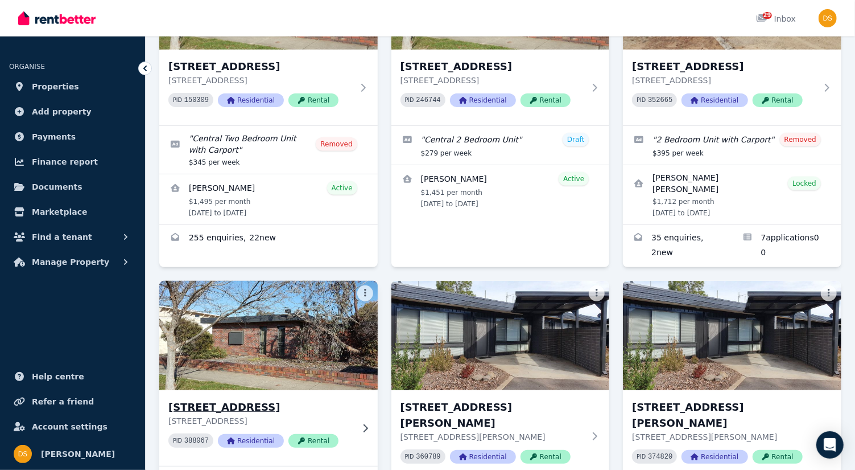
click at [275, 341] on img at bounding box center [268, 335] width 229 height 115
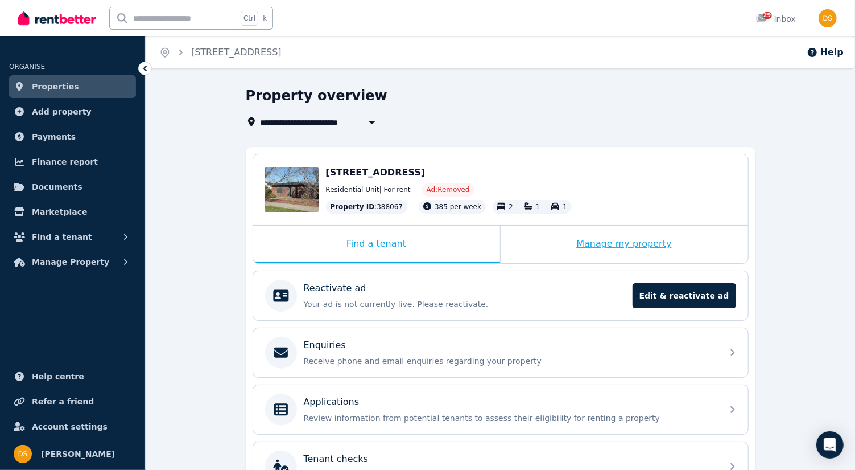
click at [633, 242] on div "Manage my property" at bounding box center [625, 244] width 248 height 38
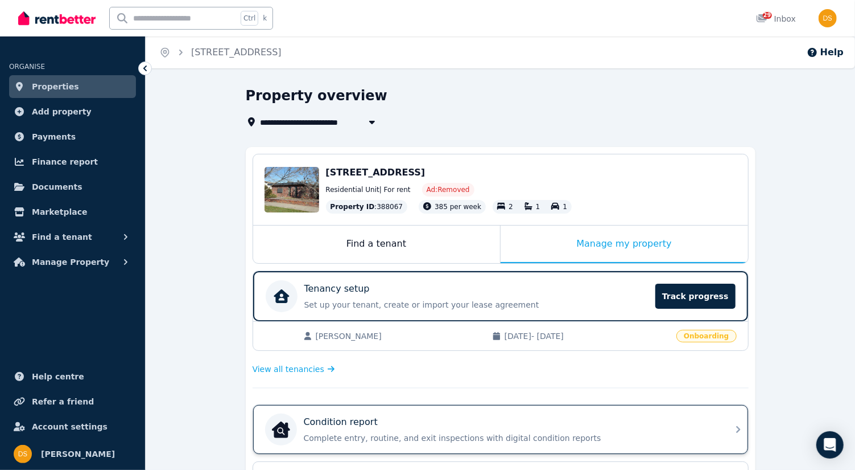
click at [737, 426] on icon at bounding box center [738, 429] width 4 height 7
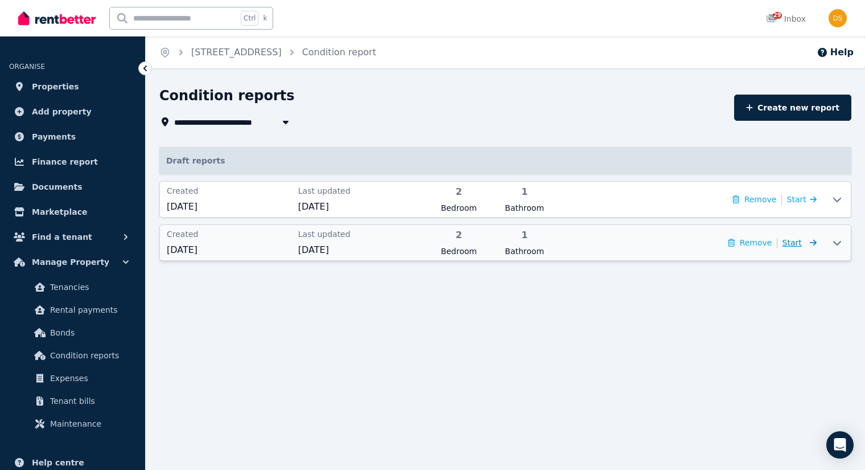
click at [801, 242] on span "Start" at bounding box center [792, 242] width 19 height 9
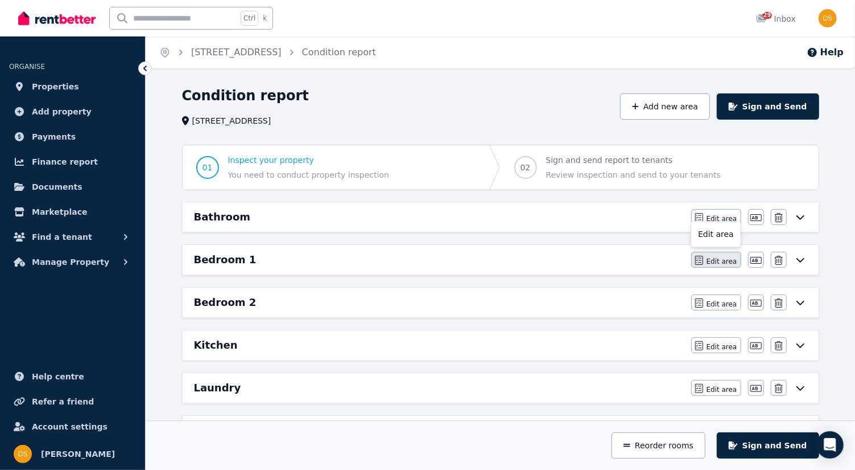
click at [716, 258] on span "Edit area" at bounding box center [722, 261] width 31 height 9
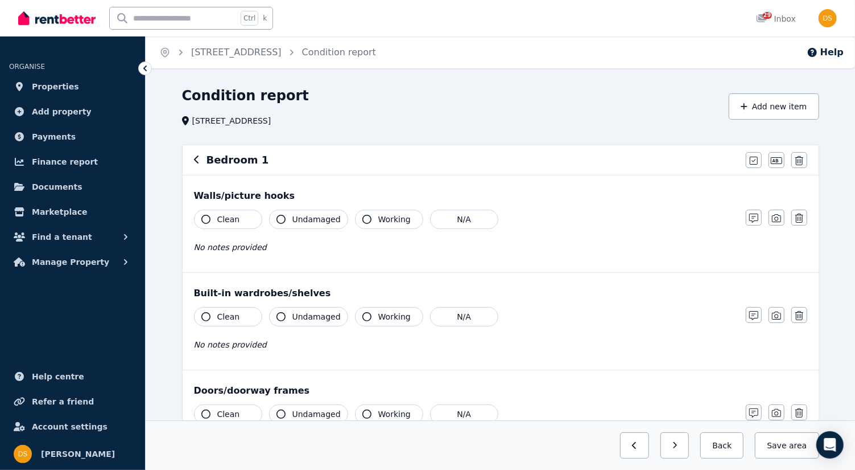
click at [207, 217] on icon "button" at bounding box center [205, 219] width 9 height 9
click at [285, 218] on icon "button" at bounding box center [281, 219] width 9 height 9
click at [202, 314] on icon "button" at bounding box center [205, 316] width 9 height 9
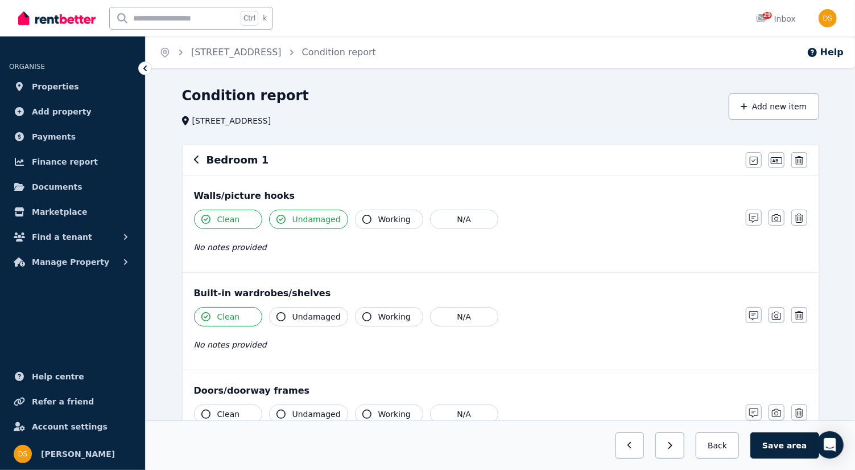
click at [281, 312] on icon "button" at bounding box center [281, 316] width 9 height 9
click at [363, 312] on icon "button" at bounding box center [367, 316] width 9 height 9
click at [201, 410] on icon "button" at bounding box center [205, 413] width 9 height 9
click at [277, 410] on icon "button" at bounding box center [281, 413] width 9 height 9
click at [363, 411] on icon "button" at bounding box center [367, 413] width 9 height 9
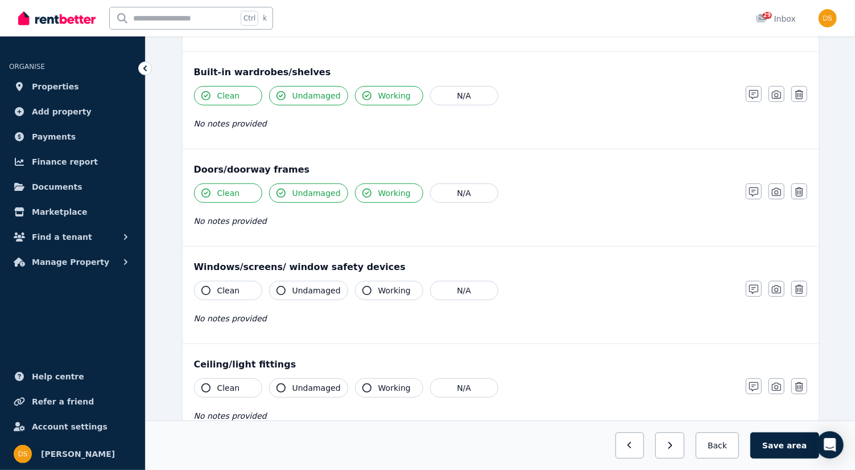
scroll to position [225, 0]
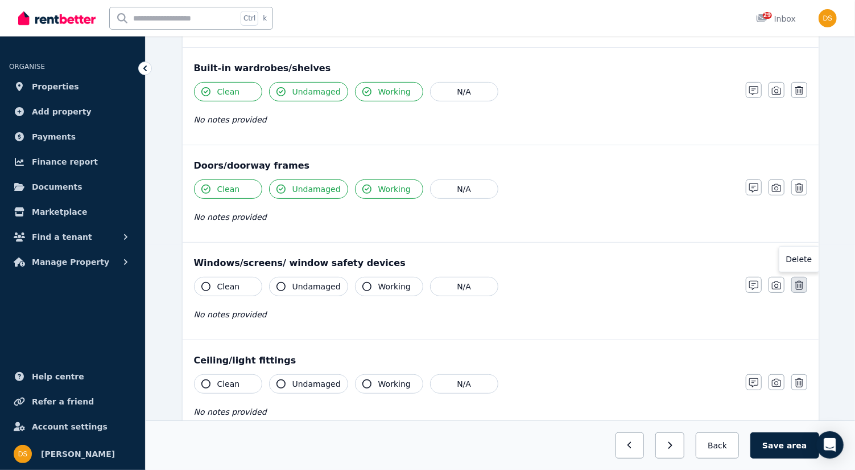
click at [797, 282] on icon "button" at bounding box center [800, 285] width 8 height 9
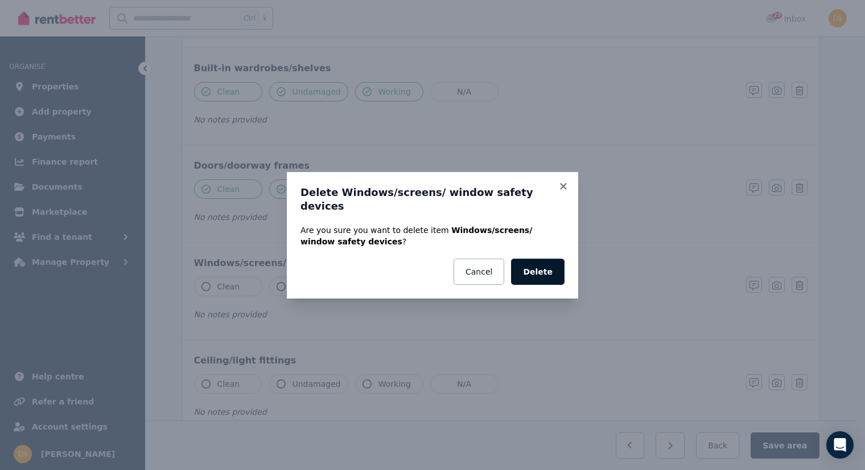
click at [547, 263] on button "Delete" at bounding box center [537, 271] width 53 height 26
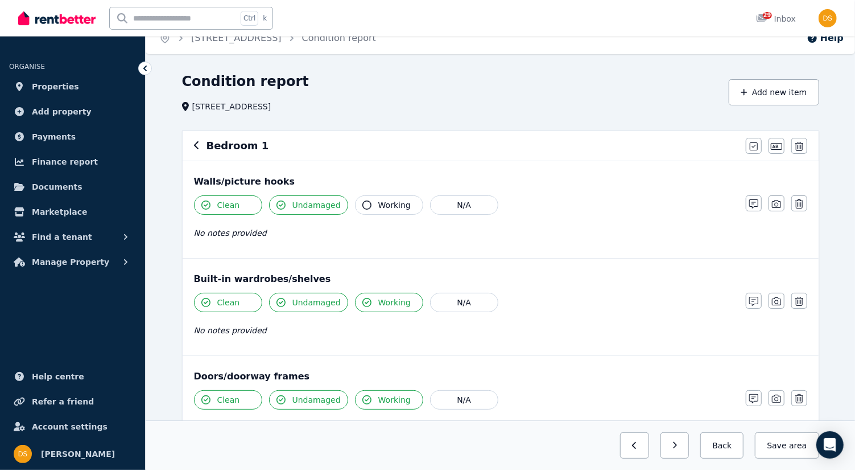
scroll to position [0, 0]
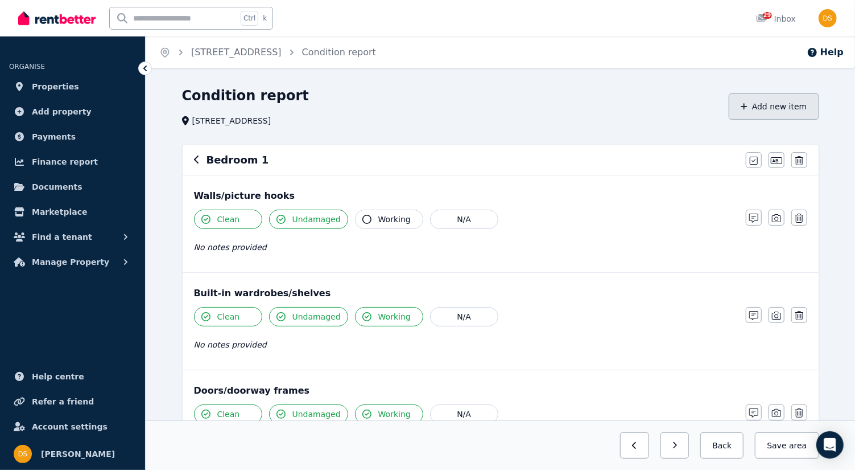
click at [793, 101] on button "Add new item" at bounding box center [774, 106] width 90 height 26
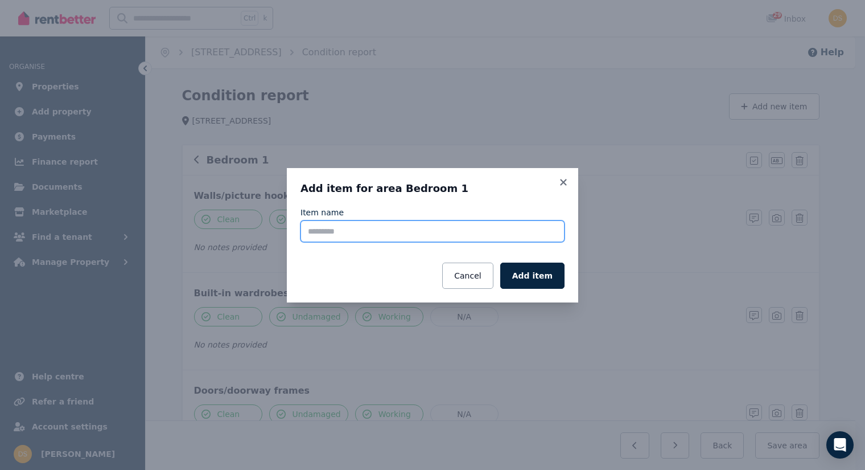
click at [431, 233] on input "Item name" at bounding box center [432, 231] width 264 height 22
type input "**********"
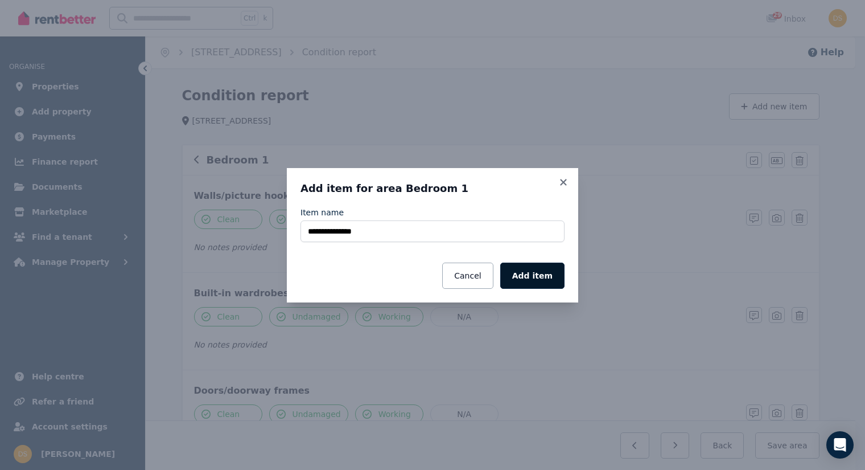
click at [533, 271] on button "Add item" at bounding box center [532, 275] width 64 height 26
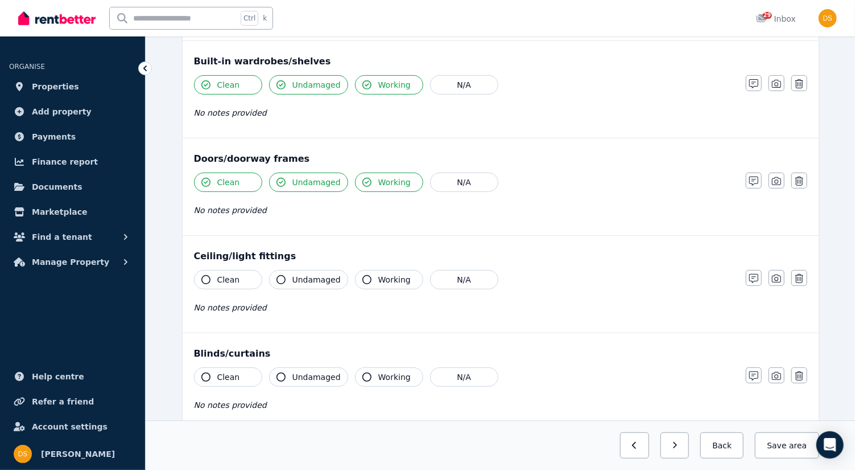
scroll to position [234, 0]
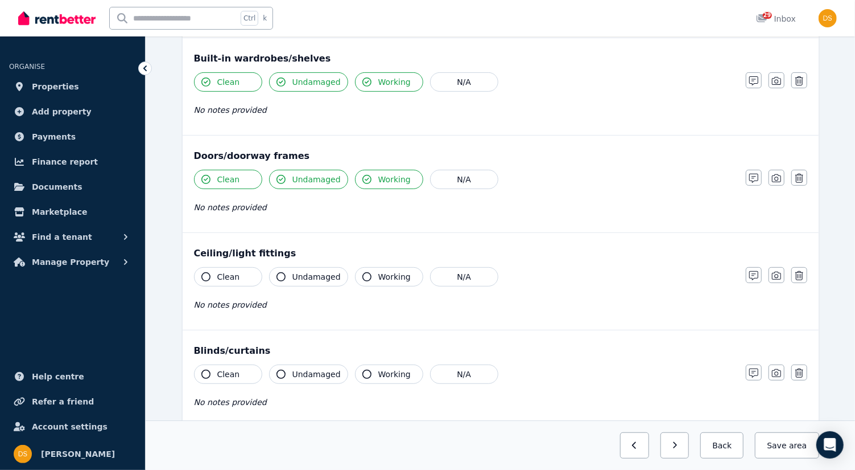
click at [201, 274] on icon "button" at bounding box center [205, 276] width 9 height 9
click at [282, 275] on icon "button" at bounding box center [281, 276] width 9 height 9
click at [363, 272] on icon "button" at bounding box center [367, 276] width 9 height 9
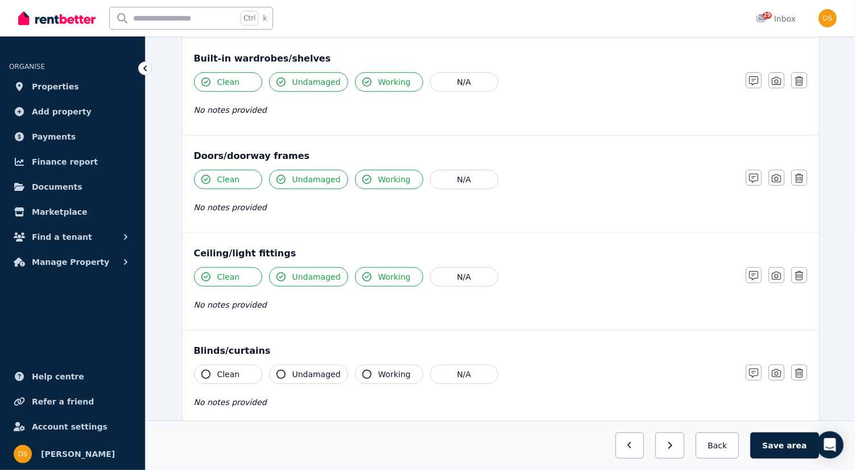
click at [207, 369] on icon "button" at bounding box center [205, 373] width 9 height 9
click at [282, 369] on icon "button" at bounding box center [281, 373] width 9 height 9
click at [363, 369] on icon "button" at bounding box center [367, 373] width 9 height 9
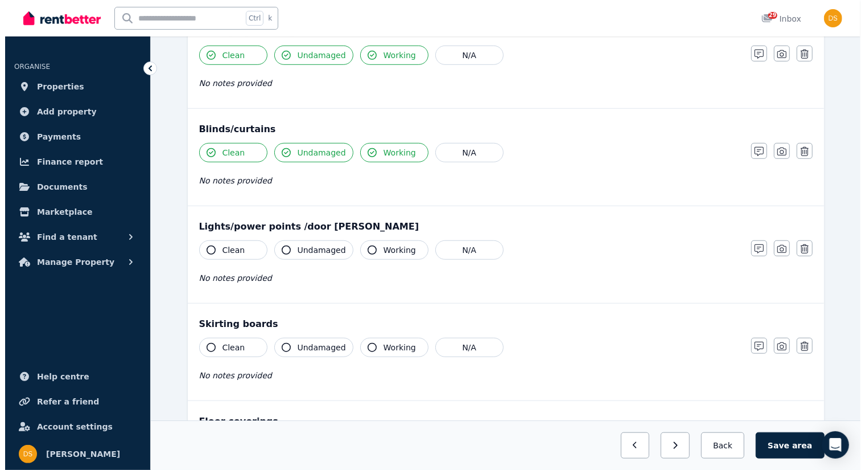
scroll to position [458, 0]
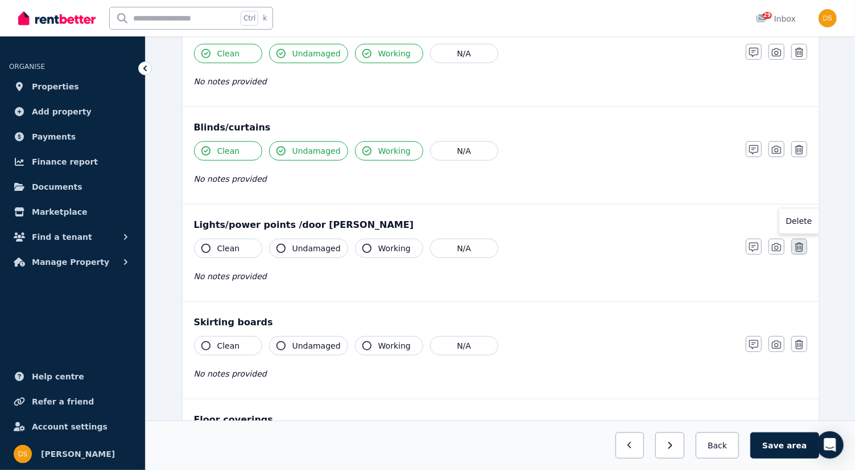
click at [798, 242] on icon "button" at bounding box center [800, 246] width 8 height 9
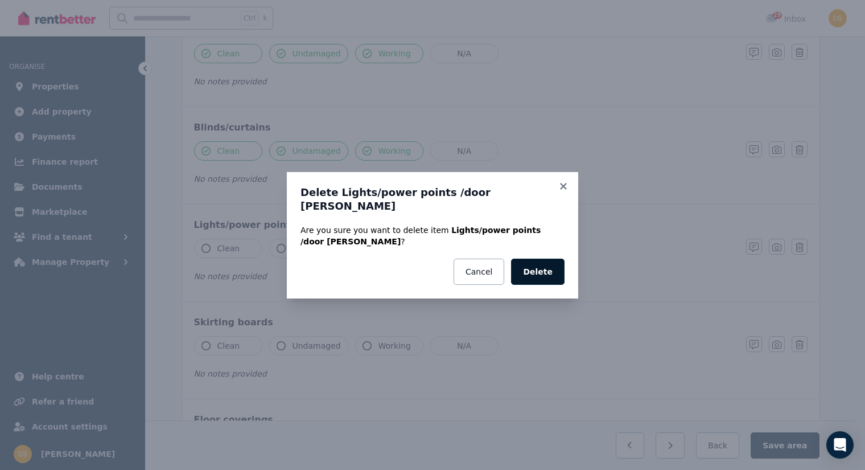
click at [543, 258] on button "Delete" at bounding box center [537, 271] width 53 height 26
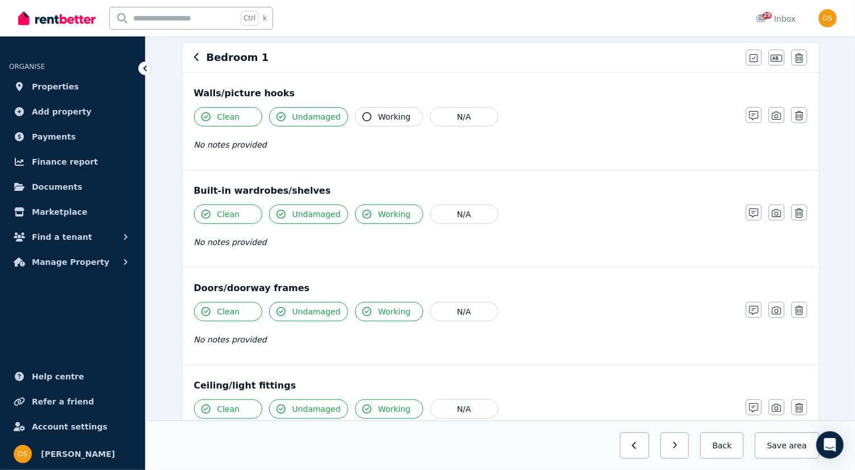
scroll to position [0, 0]
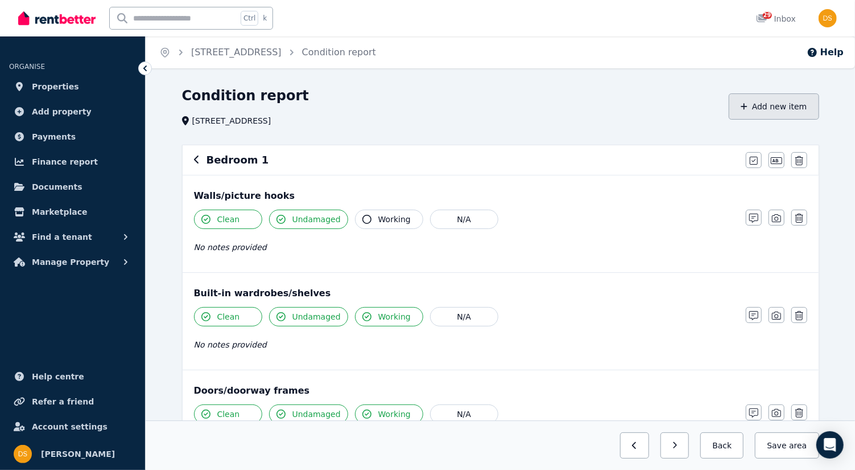
click at [760, 101] on button "Add new item" at bounding box center [774, 106] width 90 height 26
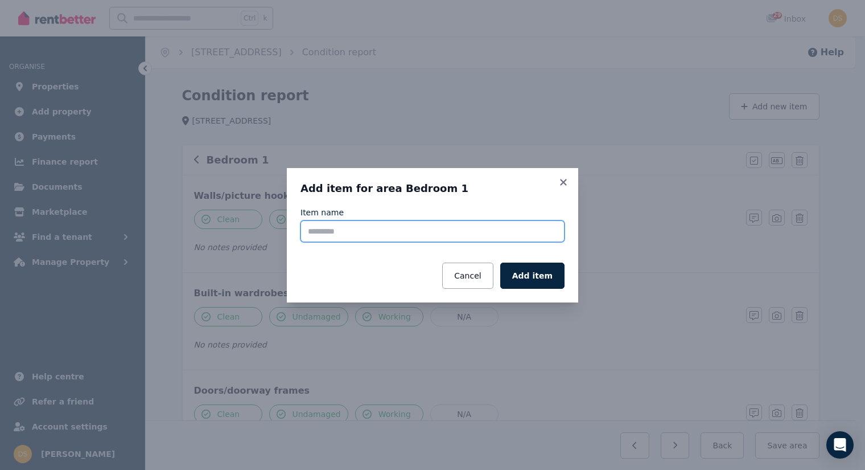
click at [431, 233] on input "Item name" at bounding box center [432, 231] width 264 height 22
type input "**********"
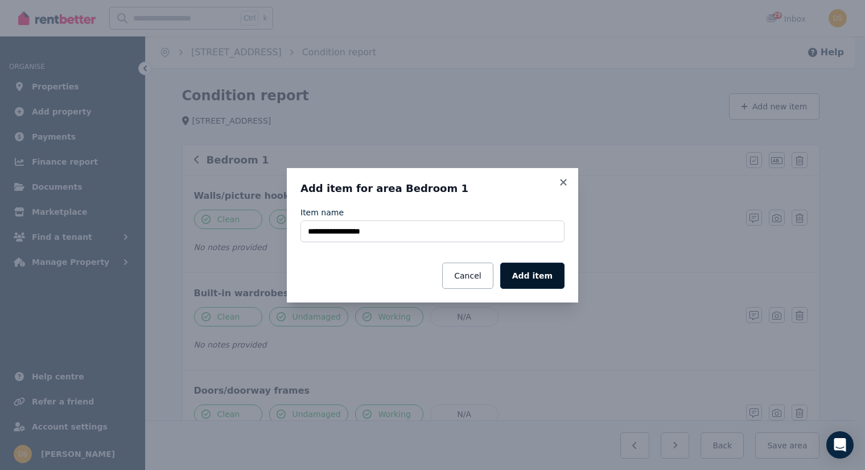
click at [524, 267] on button "Add item" at bounding box center [532, 275] width 64 height 26
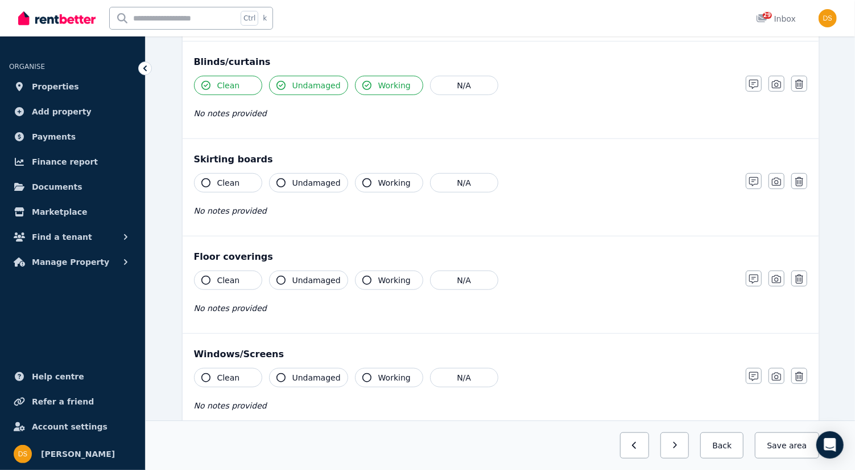
scroll to position [524, 0]
click at [205, 177] on icon "button" at bounding box center [205, 181] width 9 height 9
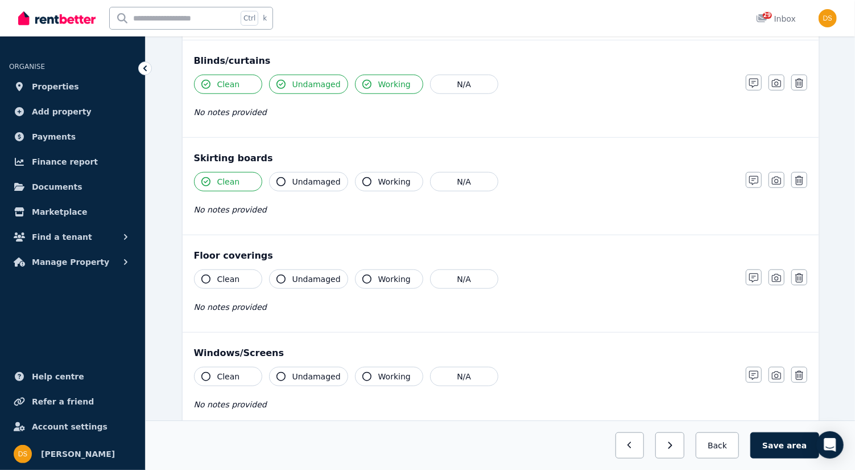
click at [283, 177] on icon "button" at bounding box center [281, 181] width 9 height 9
click at [204, 274] on icon "button" at bounding box center [205, 278] width 9 height 9
click at [283, 269] on button "Undamaged" at bounding box center [308, 278] width 79 height 19
click at [203, 372] on icon "button" at bounding box center [205, 376] width 9 height 9
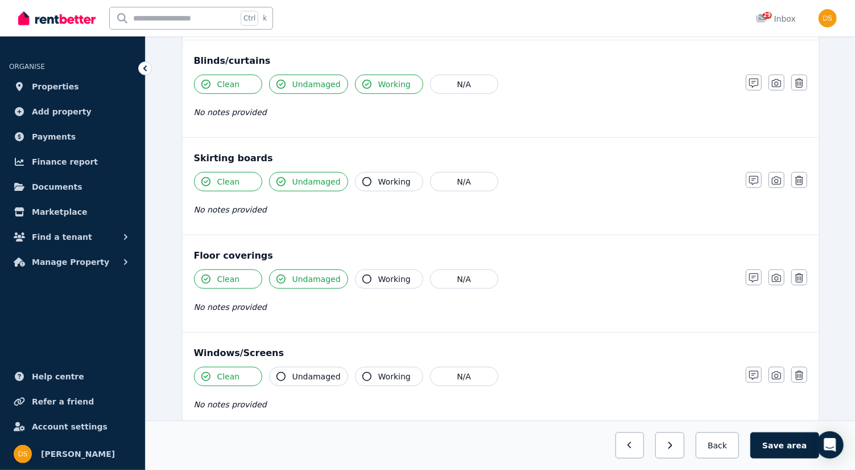
click at [281, 372] on icon "button" at bounding box center [281, 376] width 9 height 9
click at [363, 372] on icon "button" at bounding box center [367, 376] width 9 height 9
click at [783, 448] on button "Save area" at bounding box center [785, 445] width 68 height 26
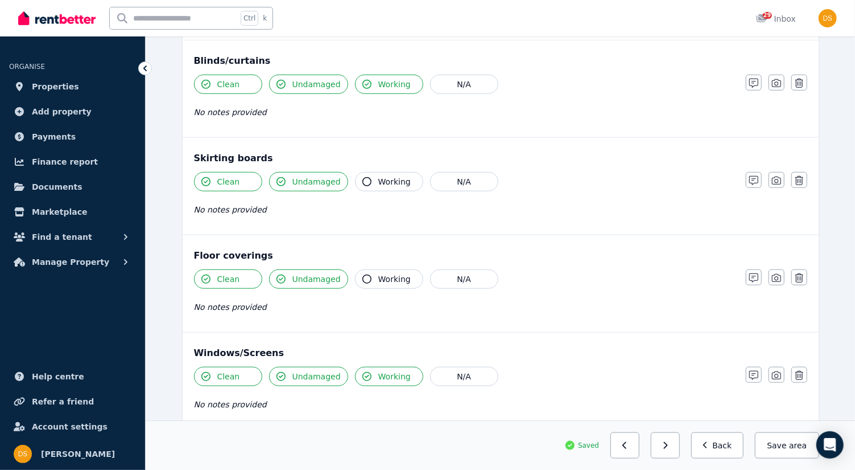
click at [783, 448] on button "Save area" at bounding box center [787, 445] width 64 height 26
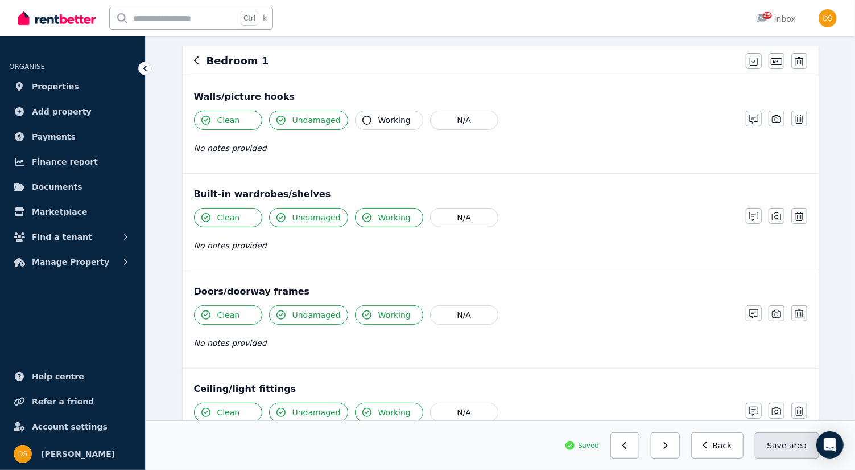
scroll to position [0, 0]
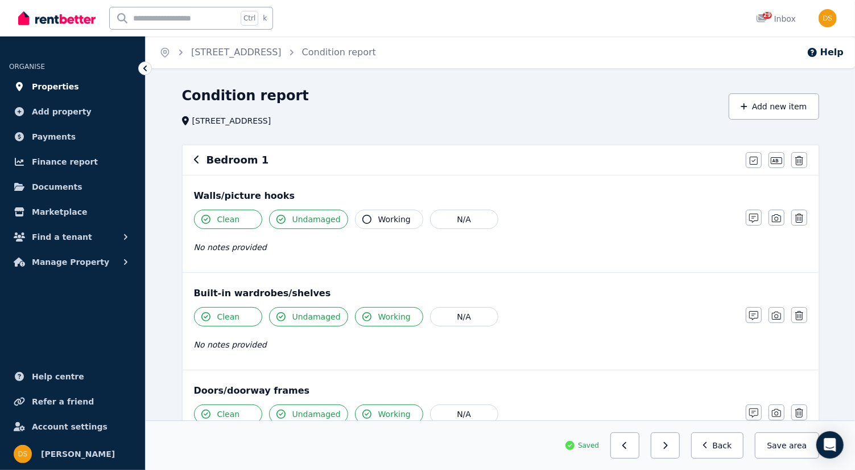
click at [56, 85] on span "Properties" at bounding box center [55, 87] width 47 height 14
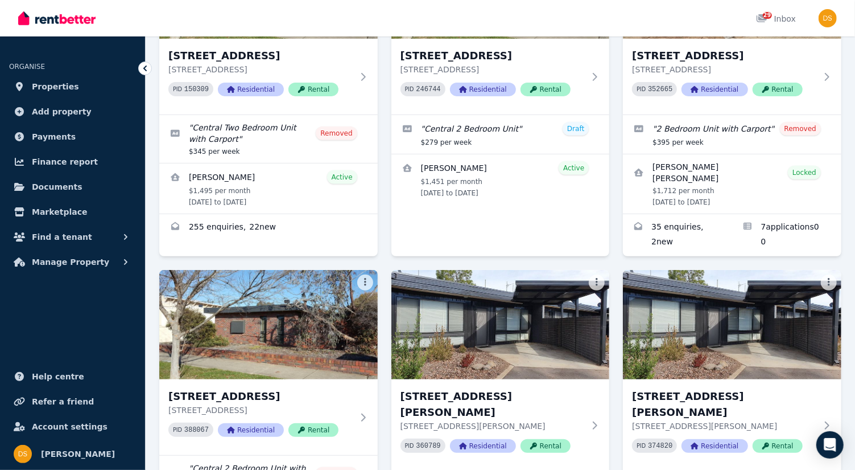
scroll to position [194, 0]
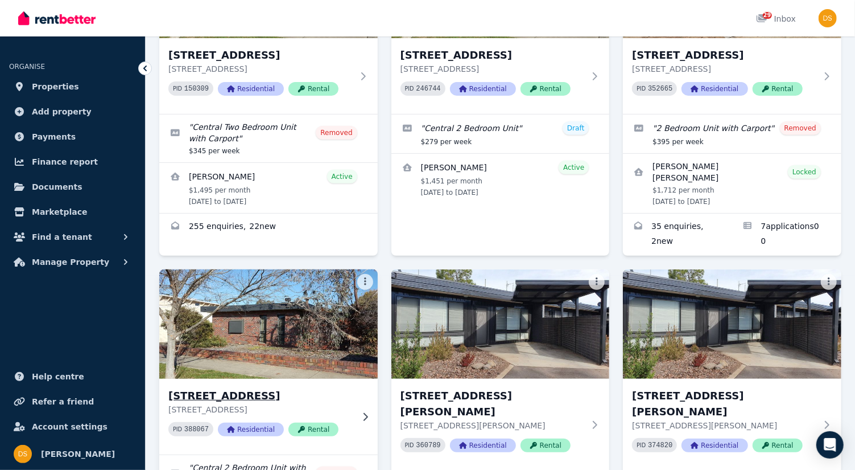
click at [313, 307] on img at bounding box center [268, 323] width 229 height 115
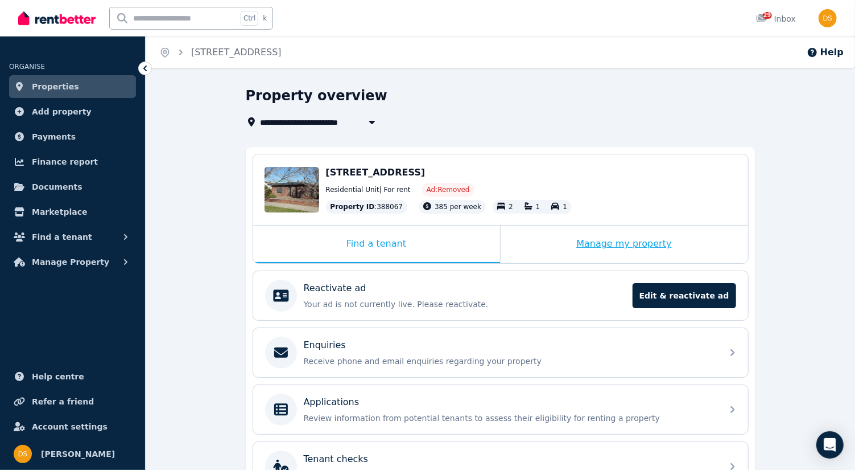
click at [607, 244] on div "Manage my property" at bounding box center [625, 244] width 248 height 38
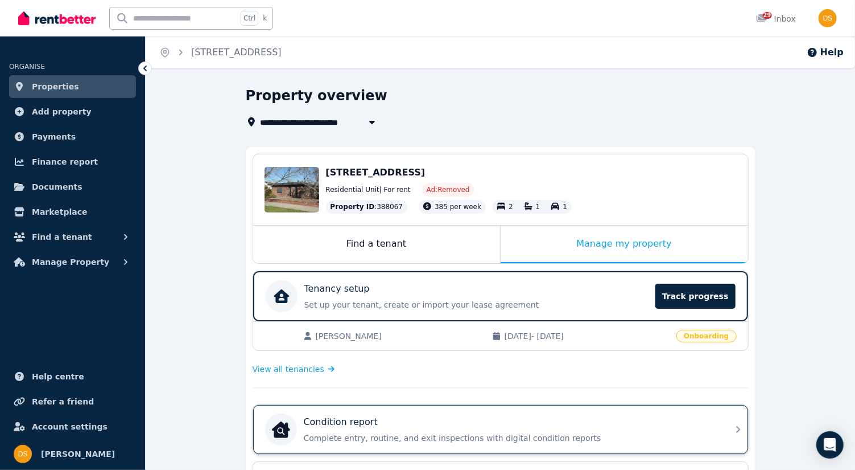
click at [742, 424] on icon at bounding box center [739, 429] width 14 height 14
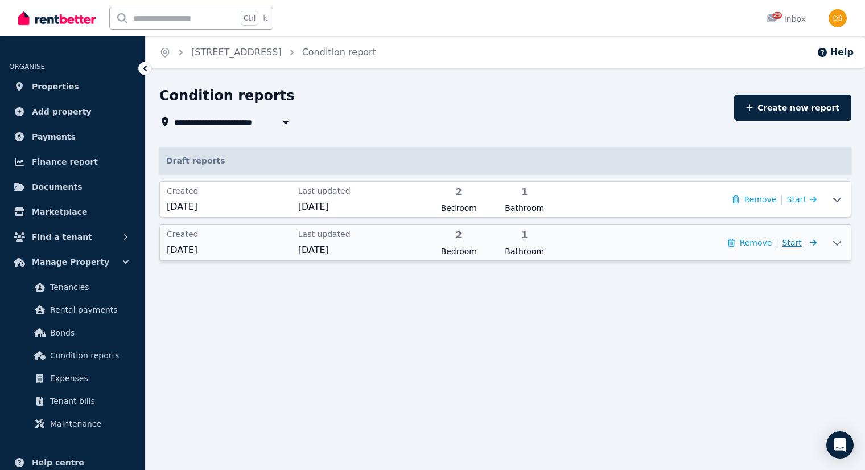
click at [797, 242] on span "Start" at bounding box center [792, 242] width 19 height 9
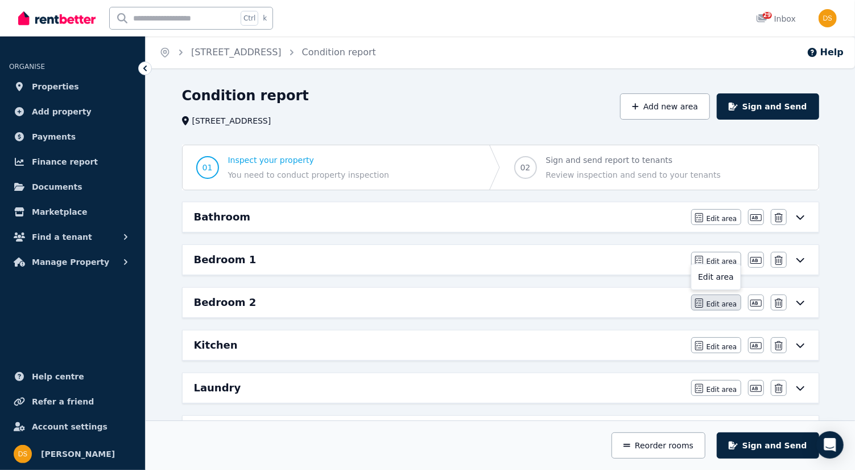
click at [722, 300] on span "Edit area" at bounding box center [722, 303] width 31 height 9
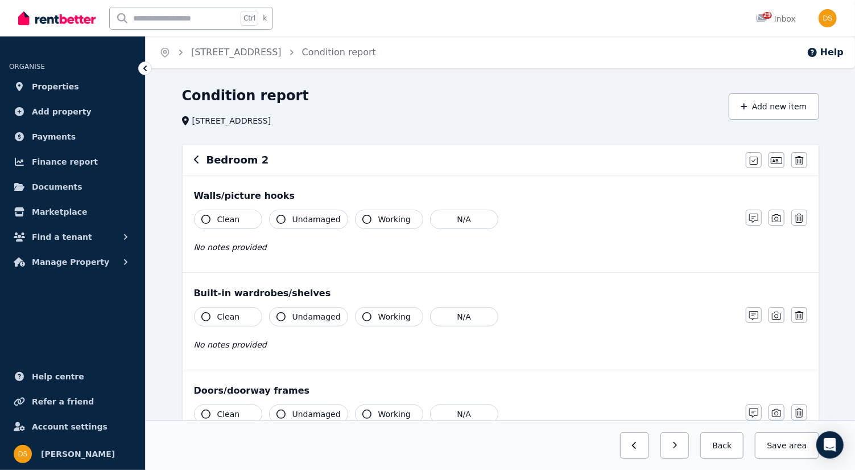
click at [722, 300] on div "Built-in wardrobes/shelves Clean Undamaged Working N/A No notes provided Notes …" at bounding box center [501, 321] width 636 height 97
click at [203, 215] on icon "button" at bounding box center [205, 219] width 9 height 9
click at [285, 215] on button "Undamaged" at bounding box center [308, 218] width 79 height 19
click at [209, 313] on button "Clean" at bounding box center [228, 316] width 68 height 19
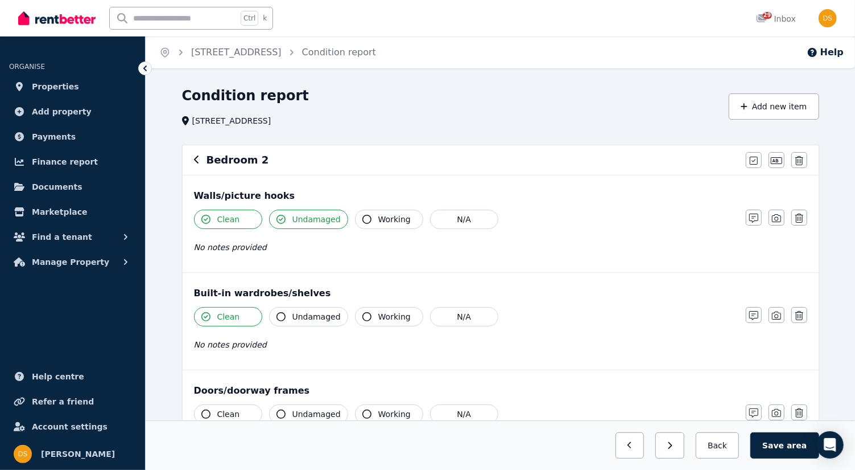
click at [283, 314] on icon "button" at bounding box center [281, 316] width 9 height 9
click at [363, 315] on icon "button" at bounding box center [367, 316] width 9 height 9
click at [207, 409] on icon "button" at bounding box center [205, 413] width 9 height 9
click at [285, 410] on button "Undamaged" at bounding box center [308, 413] width 79 height 19
click at [363, 409] on icon "button" at bounding box center [367, 413] width 9 height 9
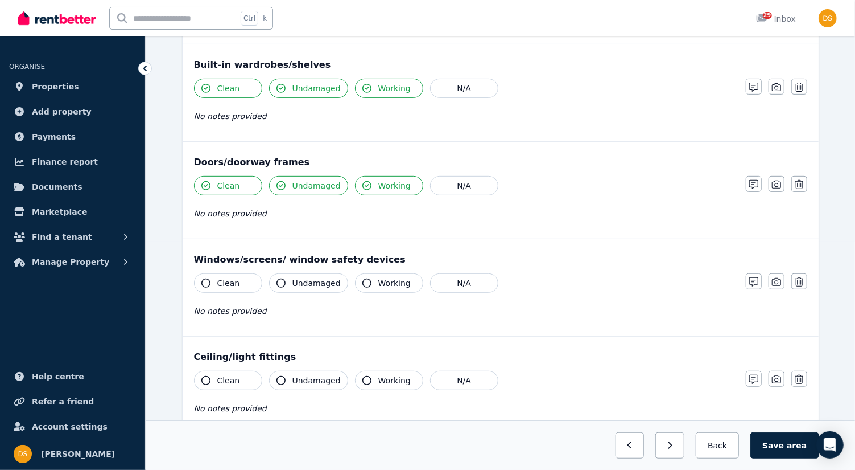
scroll to position [233, 0]
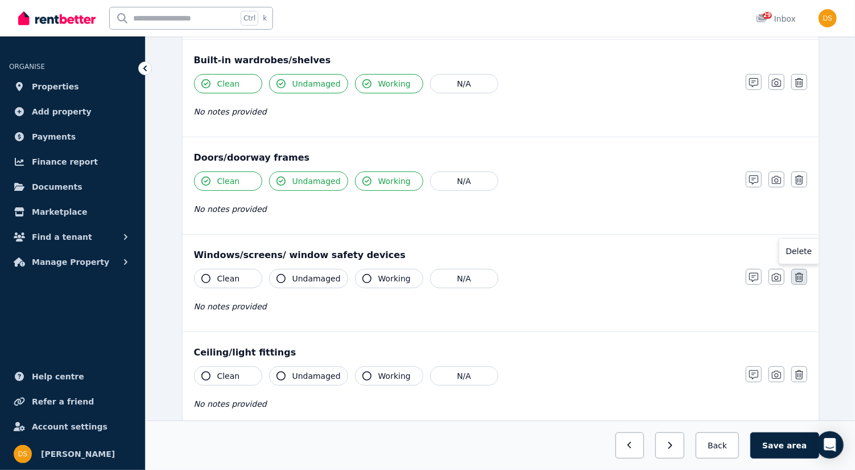
click at [803, 274] on icon "button" at bounding box center [800, 277] width 8 height 9
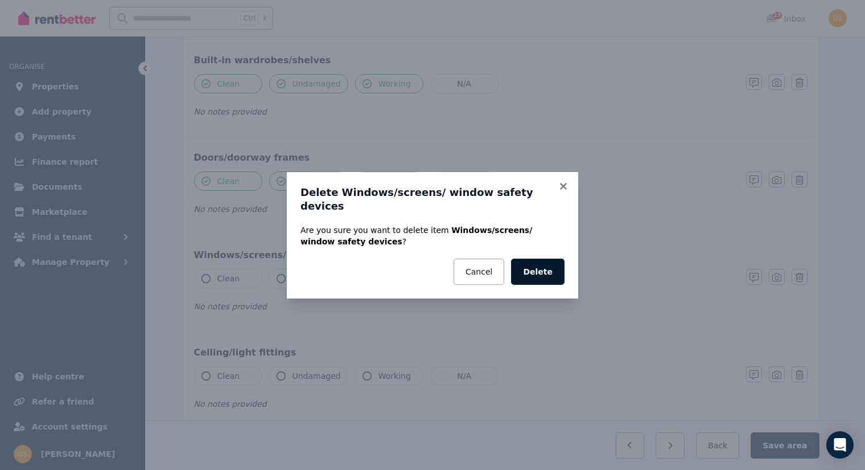
click at [547, 266] on button "Delete" at bounding box center [537, 271] width 53 height 26
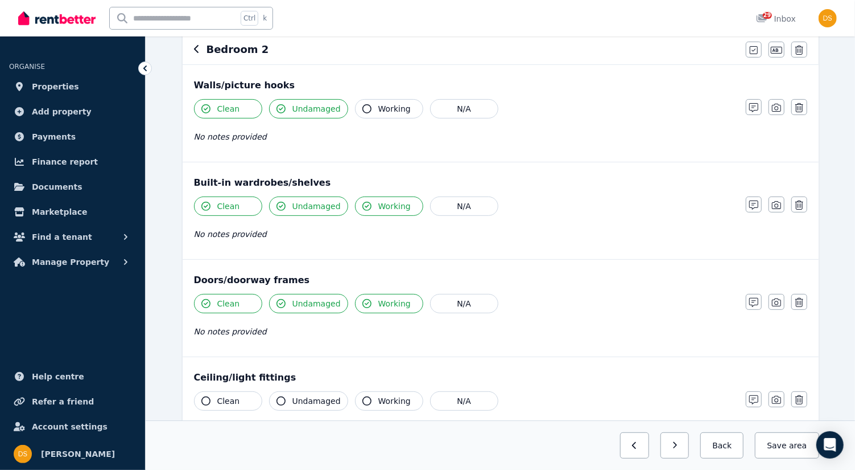
scroll to position [0, 0]
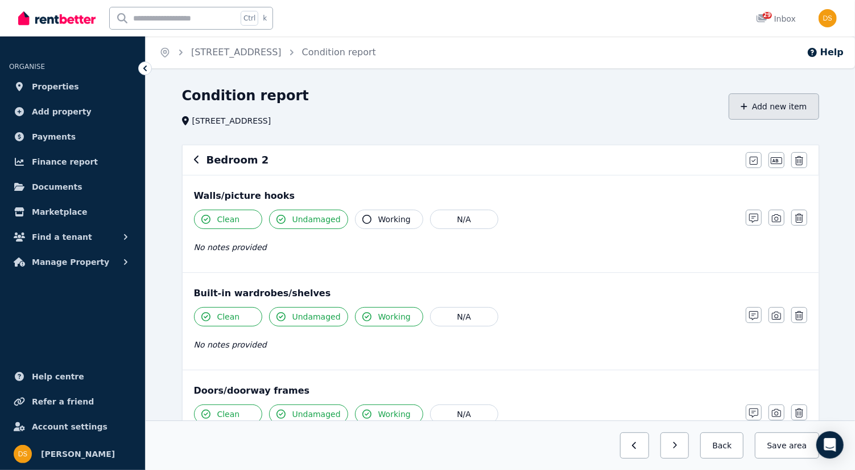
click at [776, 106] on button "Add new item" at bounding box center [774, 106] width 90 height 26
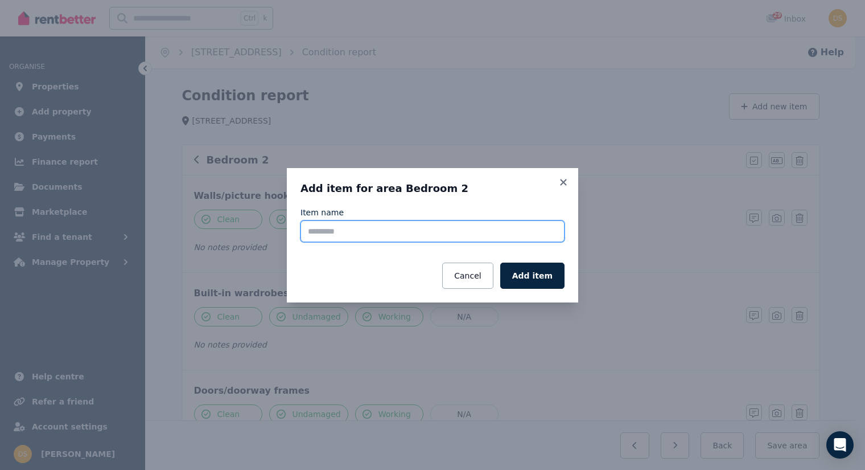
click at [374, 227] on input "Item name" at bounding box center [432, 231] width 264 height 22
type input "**********"
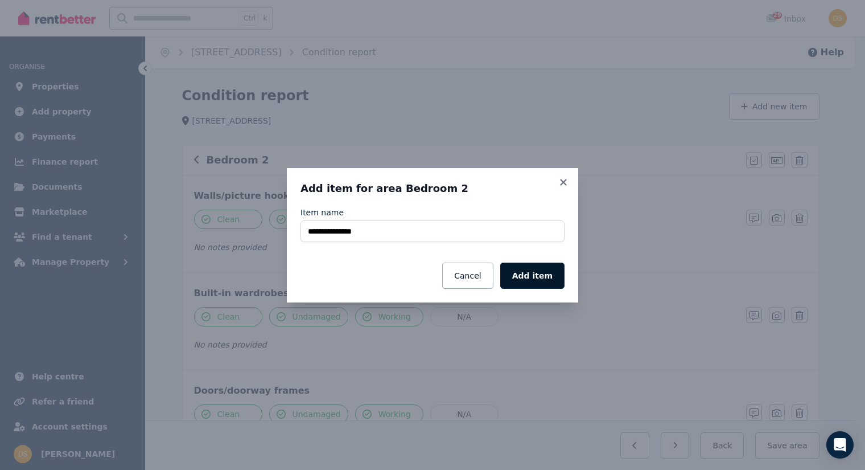
click at [541, 274] on button "Add item" at bounding box center [532, 275] width 64 height 26
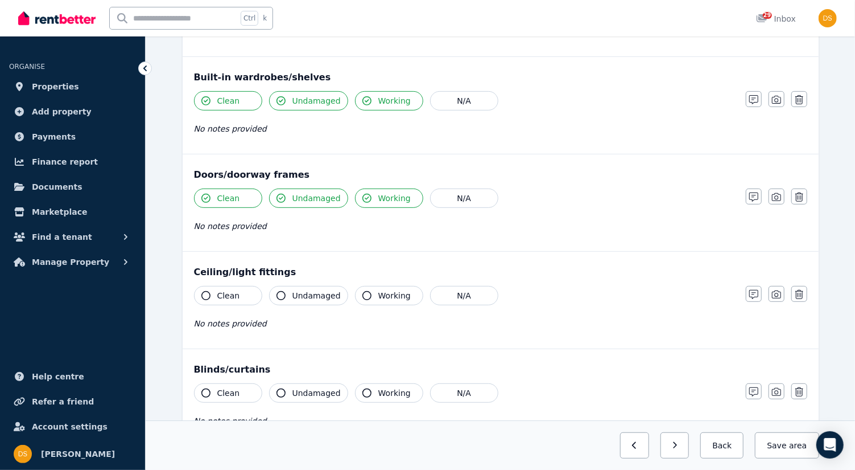
scroll to position [216, 0]
click at [204, 291] on icon "button" at bounding box center [205, 294] width 9 height 9
click at [279, 292] on icon "button" at bounding box center [281, 294] width 9 height 9
click at [363, 290] on icon "button" at bounding box center [367, 294] width 9 height 9
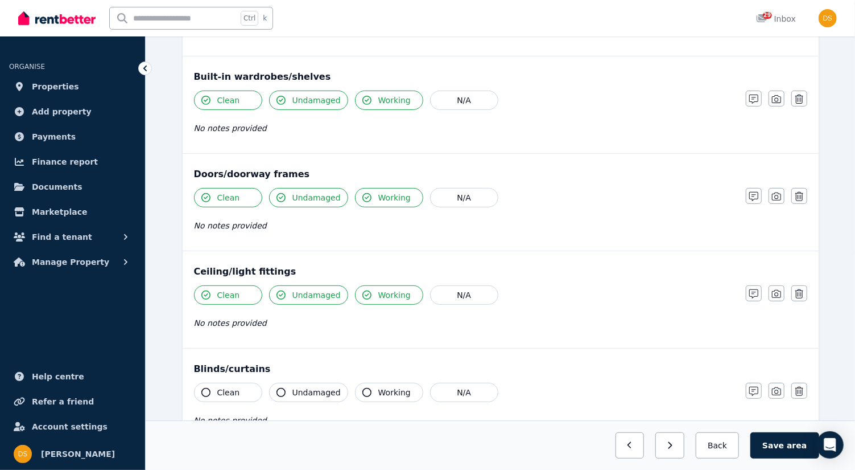
click at [205, 389] on icon "button" at bounding box center [205, 392] width 9 height 9
click at [280, 388] on icon "button" at bounding box center [281, 392] width 9 height 9
click at [370, 387] on button "Working" at bounding box center [389, 391] width 68 height 19
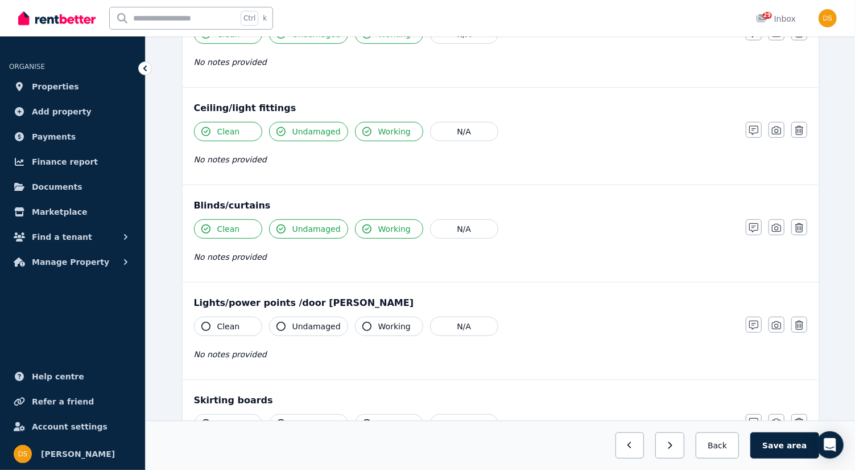
scroll to position [381, 0]
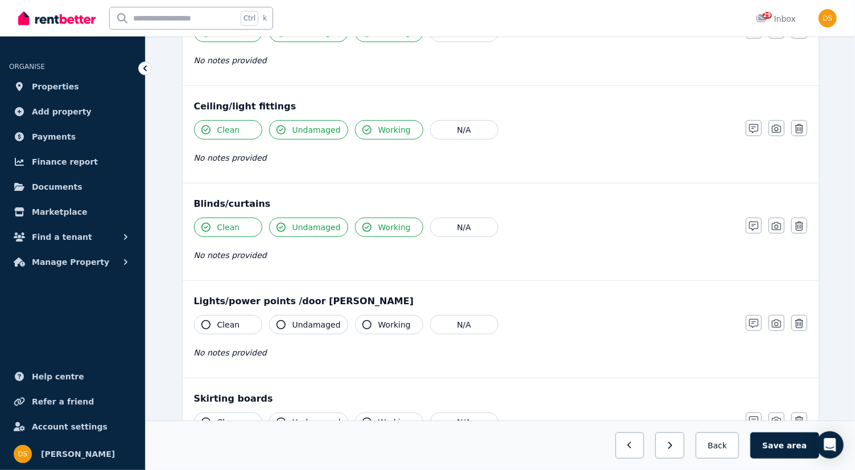
click at [209, 323] on button "Clean" at bounding box center [228, 324] width 68 height 19
click at [803, 319] on icon "button" at bounding box center [800, 323] width 8 height 9
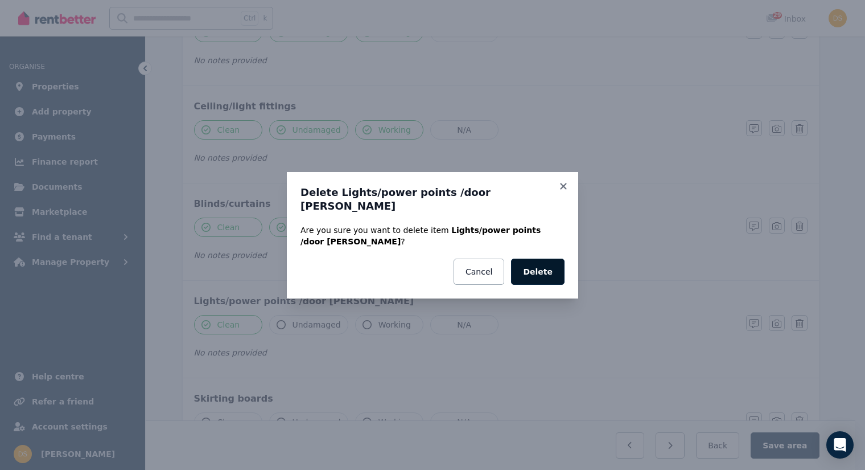
click at [561, 258] on button "Delete" at bounding box center [537, 271] width 53 height 26
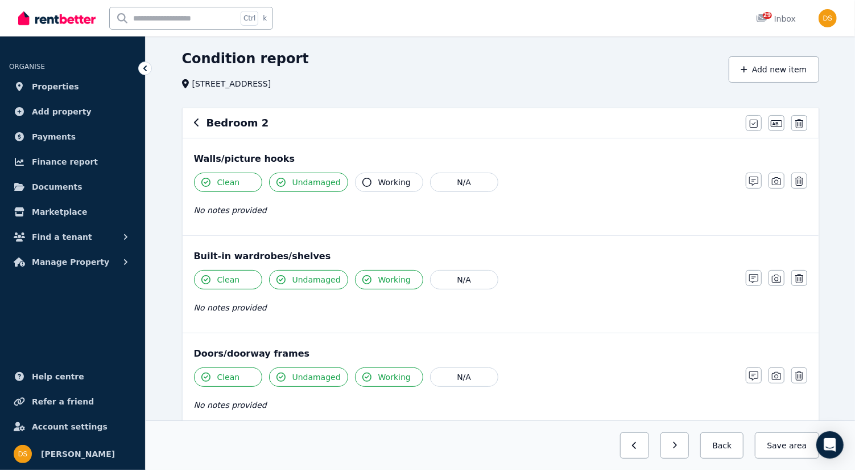
scroll to position [0, 0]
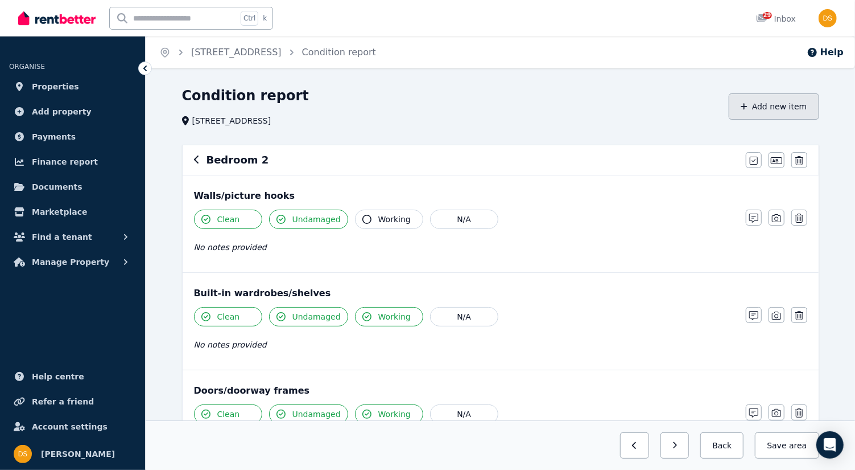
click at [776, 102] on button "Add new item" at bounding box center [774, 106] width 90 height 26
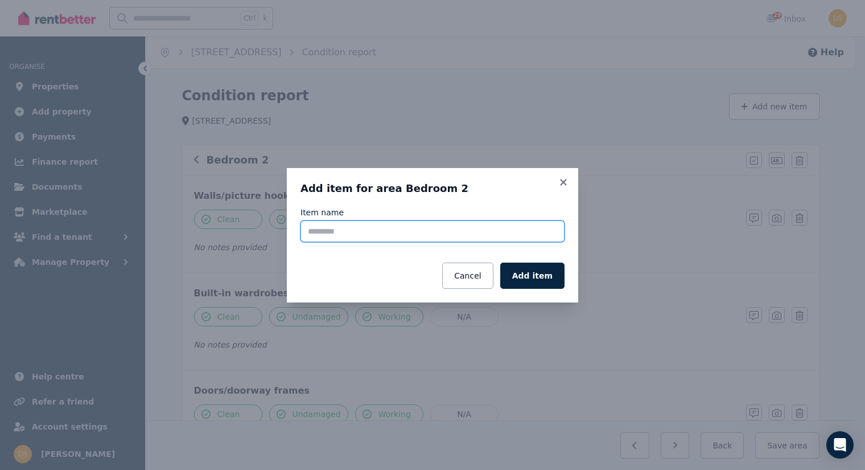
click at [422, 226] on input "Item name" at bounding box center [432, 231] width 264 height 22
type input "**********"
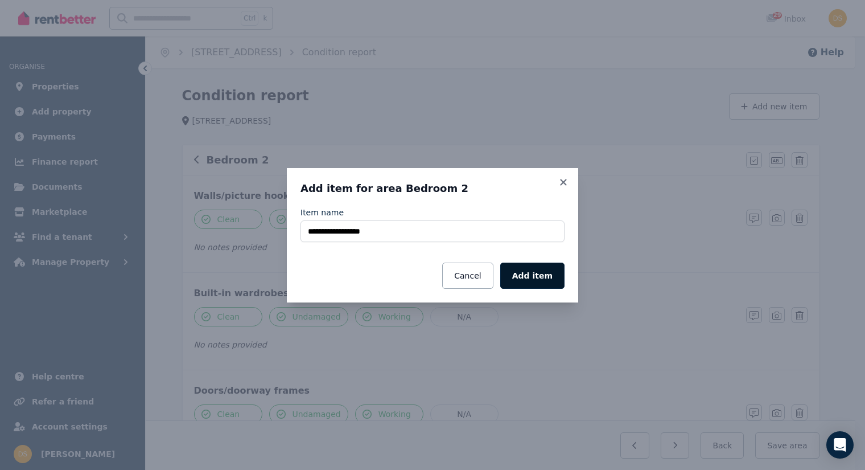
click at [551, 273] on button "Add item" at bounding box center [532, 275] width 64 height 26
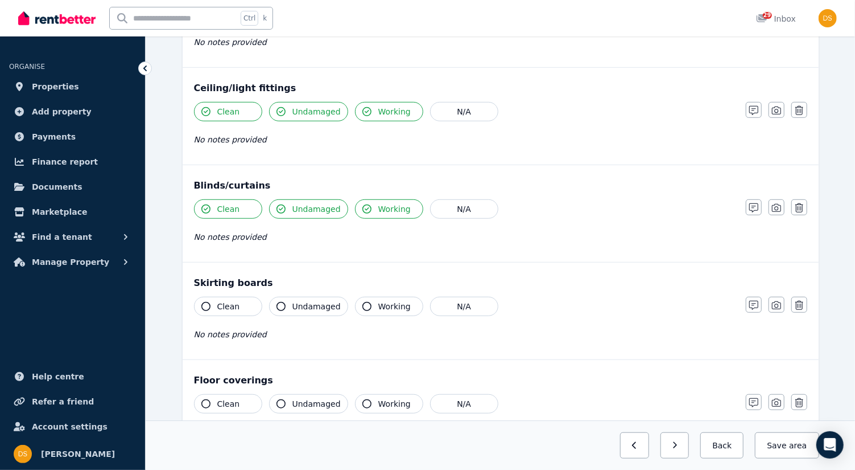
scroll to position [400, 0]
click at [205, 302] on icon "button" at bounding box center [205, 306] width 9 height 9
click at [283, 302] on icon "button" at bounding box center [281, 306] width 9 height 9
click at [205, 401] on icon "button" at bounding box center [205, 403] width 9 height 9
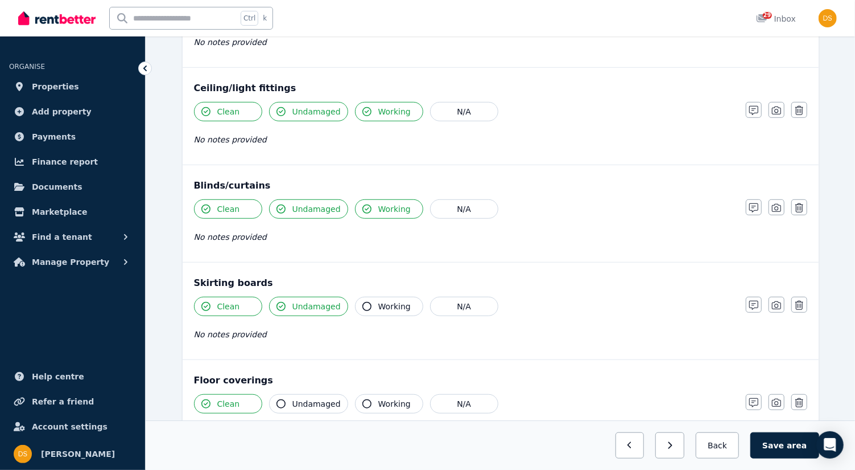
click at [282, 399] on icon "button" at bounding box center [281, 403] width 9 height 9
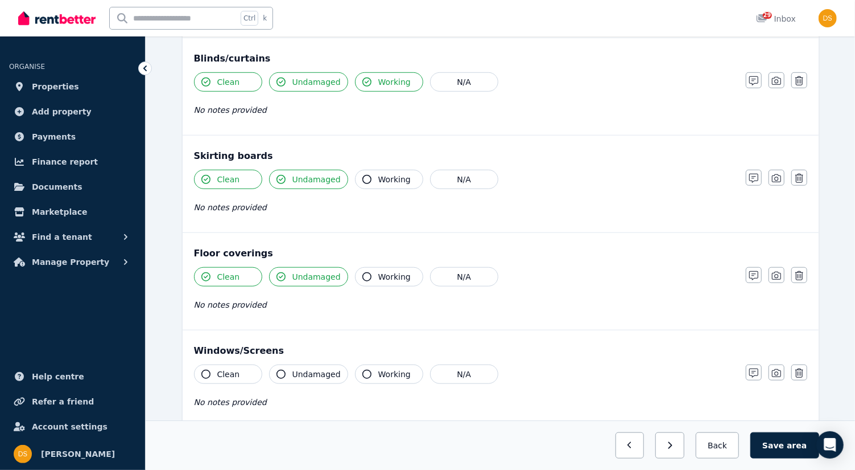
scroll to position [528, 0]
click at [752, 270] on icon "button" at bounding box center [754, 274] width 9 height 9
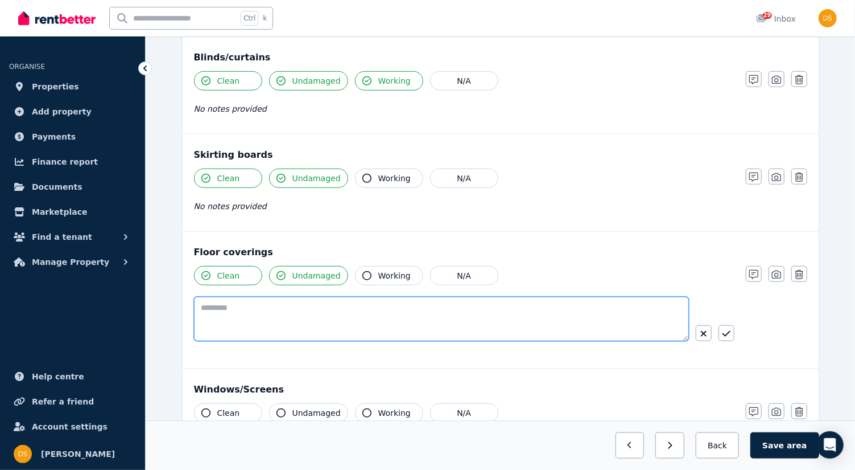
click at [352, 303] on textarea at bounding box center [441, 319] width 495 height 44
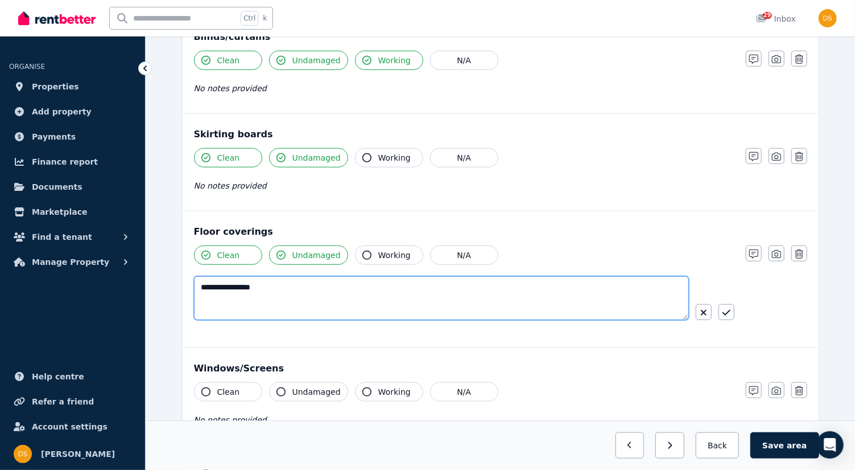
scroll to position [598, 0]
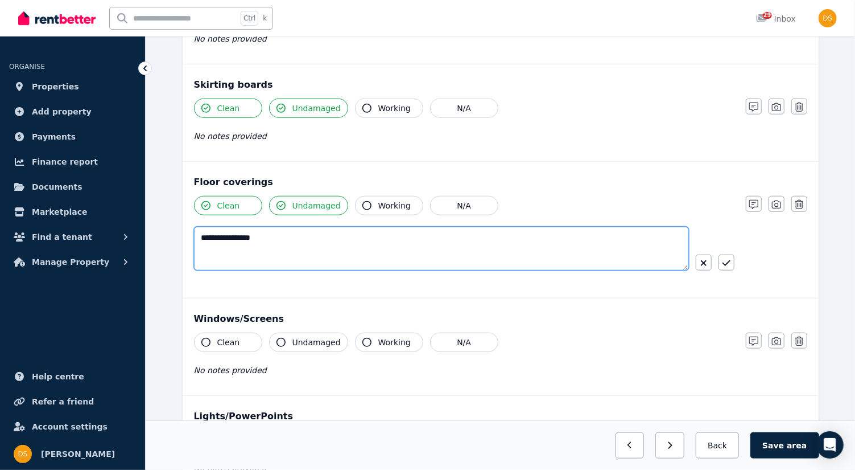
type textarea "**********"
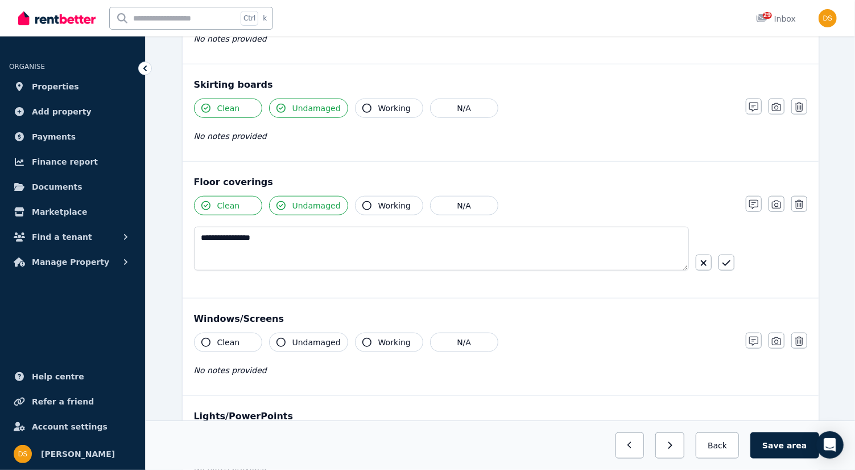
click at [205, 337] on icon "button" at bounding box center [205, 341] width 9 height 9
click at [285, 337] on icon "button" at bounding box center [281, 341] width 9 height 9
click at [366, 339] on button "Working" at bounding box center [389, 341] width 68 height 19
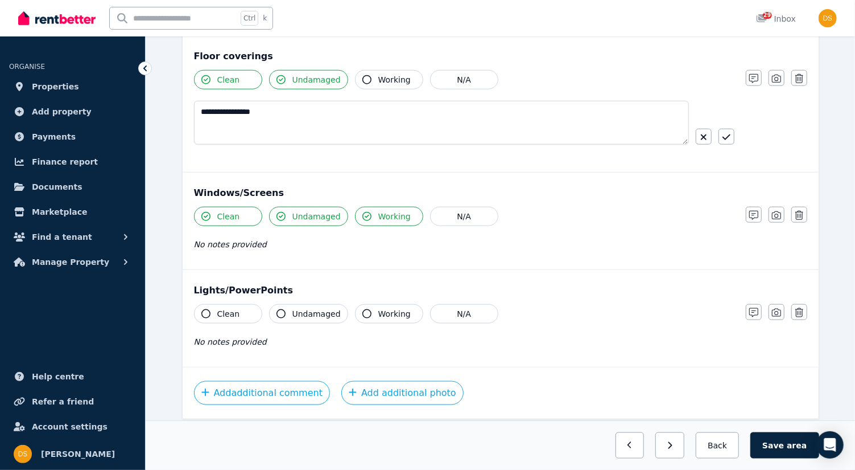
scroll to position [724, 0]
click at [293, 307] on span "Undamaged" at bounding box center [317, 312] width 48 height 11
click at [378, 307] on span "Working" at bounding box center [394, 312] width 32 height 11
click at [212, 312] on button "Clean" at bounding box center [228, 312] width 68 height 19
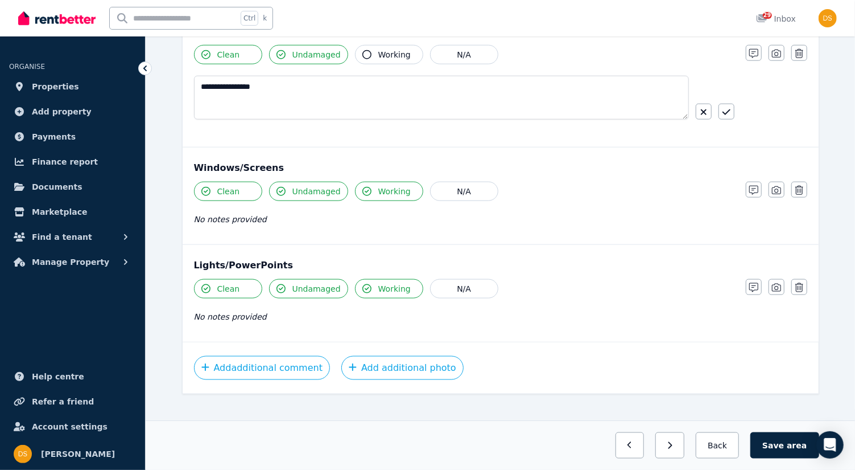
scroll to position [754, 0]
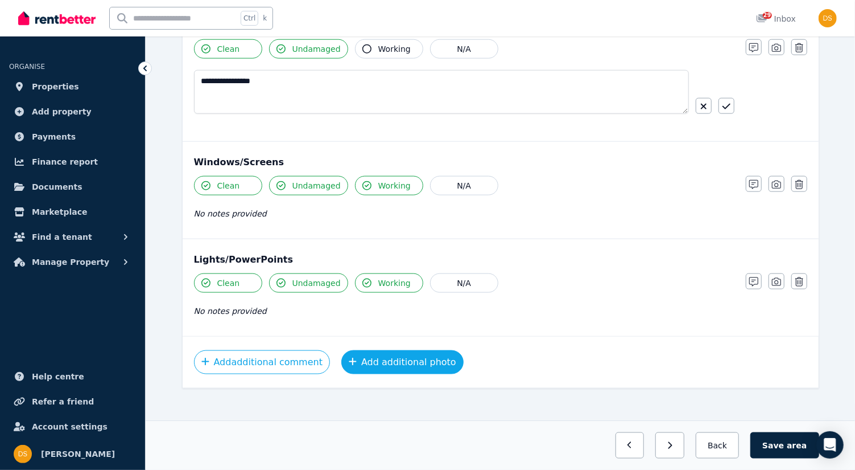
click at [402, 350] on button "Add additional photo" at bounding box center [402, 362] width 122 height 24
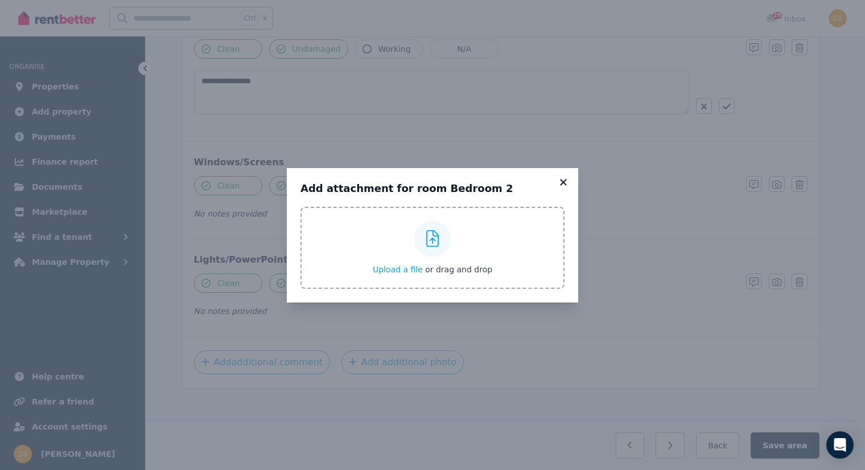
click at [562, 183] on icon at bounding box center [563, 182] width 6 height 6
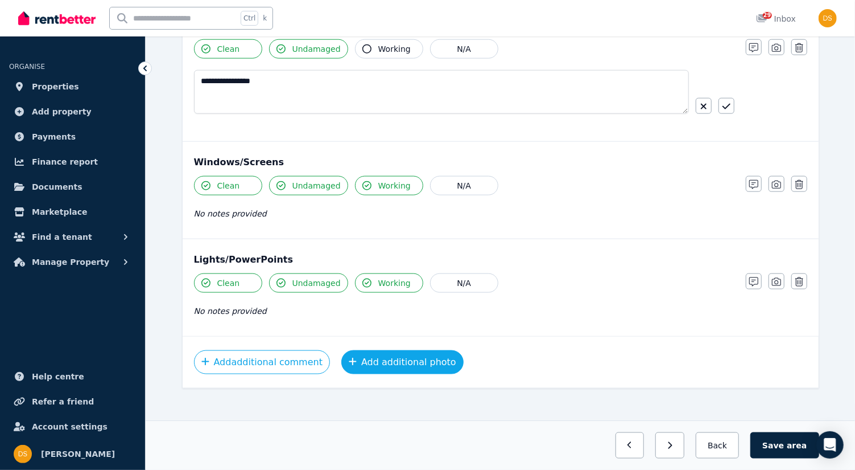
click at [410, 363] on button "Add additional photo" at bounding box center [402, 362] width 122 height 24
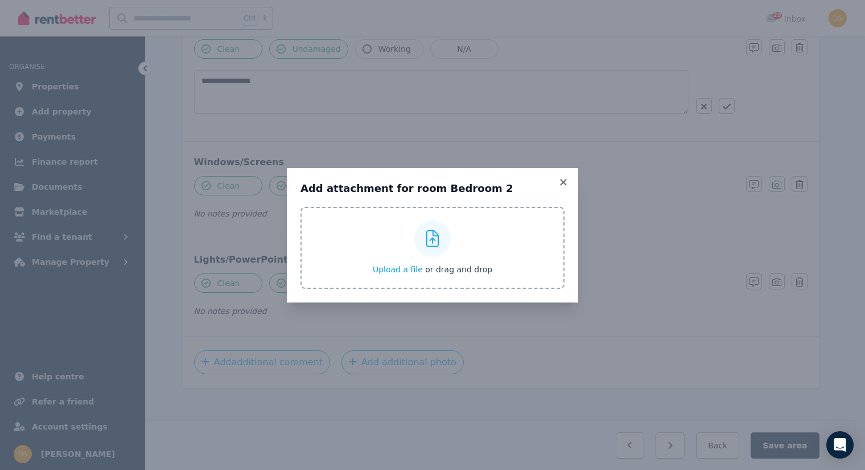
click at [439, 233] on div at bounding box center [432, 238] width 36 height 36
click at [0, 0] on input "Upload a file or drag and drop" at bounding box center [0, 0] width 0 height 0
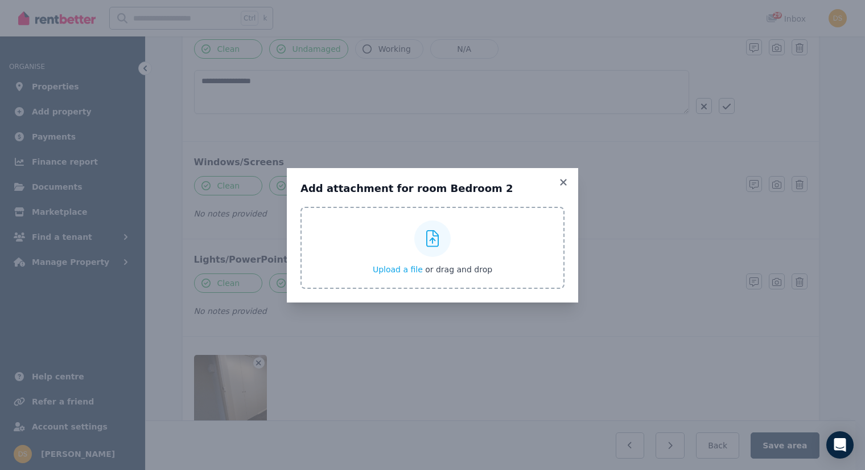
click at [433, 234] on icon at bounding box center [432, 238] width 13 height 17
click at [0, 0] on input "Upload a file or drag and drop" at bounding box center [0, 0] width 0 height 0
click at [434, 223] on div at bounding box center [432, 238] width 36 height 36
click at [0, 0] on input "Upload a file or drag and drop" at bounding box center [0, 0] width 0 height 0
click at [563, 177] on icon at bounding box center [563, 182] width 11 height 10
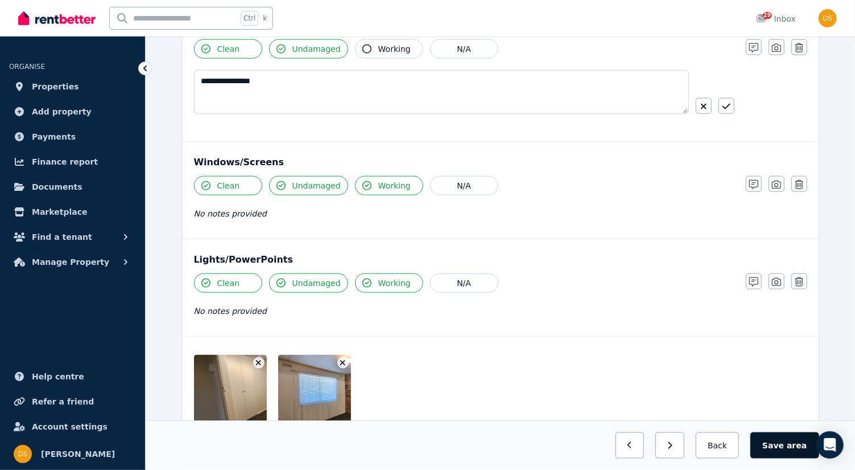
click at [787, 442] on button "Save area" at bounding box center [785, 445] width 68 height 26
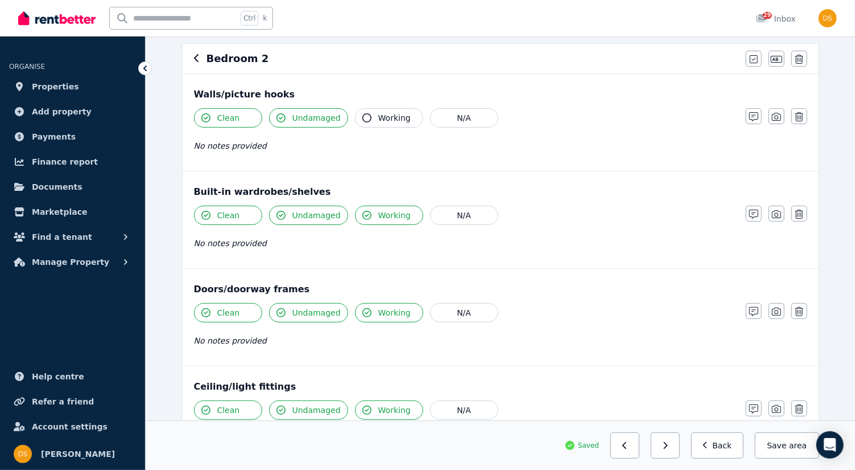
scroll to position [0, 0]
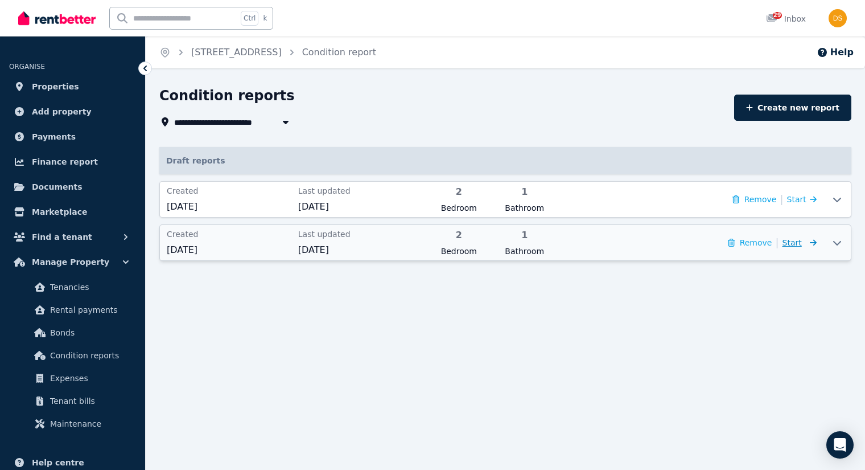
click at [801, 246] on span "Start" at bounding box center [792, 242] width 19 height 9
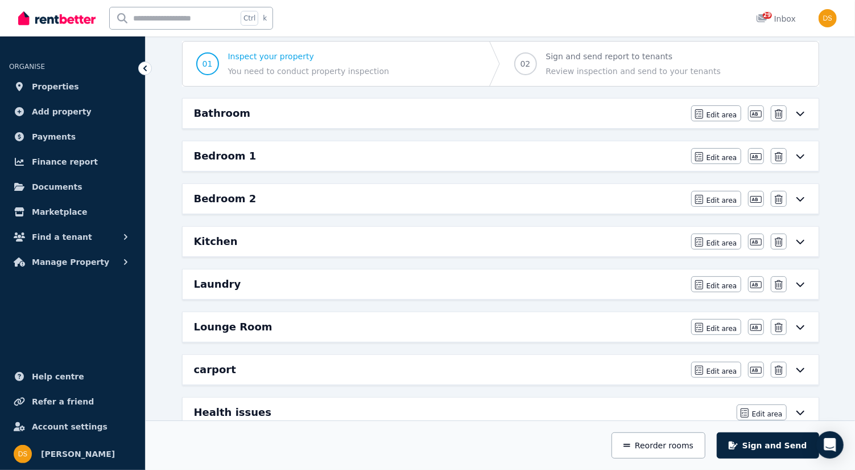
scroll to position [103, 0]
click at [729, 324] on span "Edit area" at bounding box center [722, 328] width 31 height 9
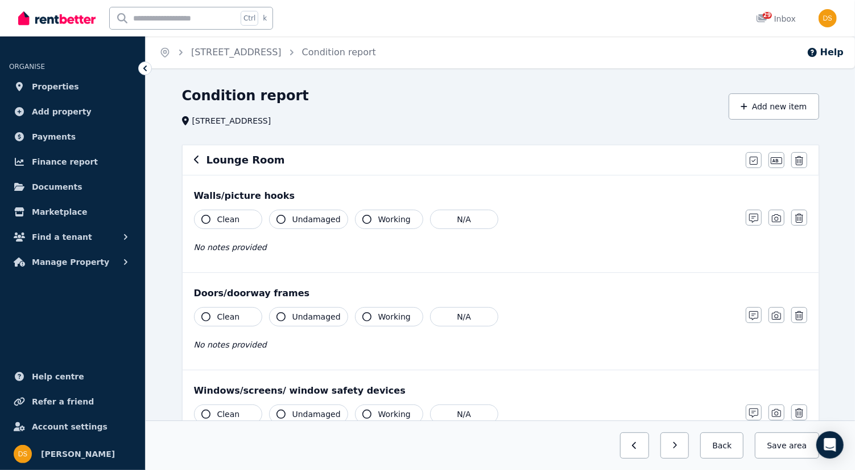
click at [204, 217] on icon "button" at bounding box center [205, 219] width 9 height 9
click at [281, 219] on icon "button" at bounding box center [281, 219] width 9 height 9
click at [205, 312] on icon "button" at bounding box center [205, 316] width 9 height 9
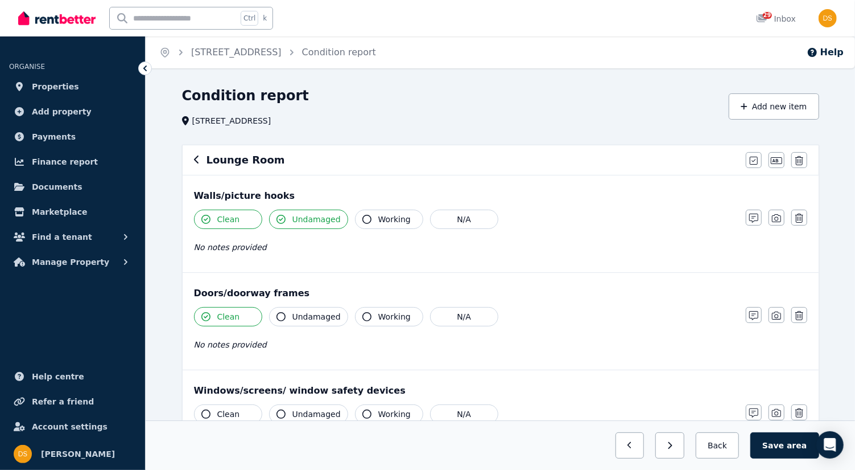
click at [280, 315] on icon "button" at bounding box center [281, 316] width 9 height 9
click at [363, 314] on icon "button" at bounding box center [367, 316] width 9 height 9
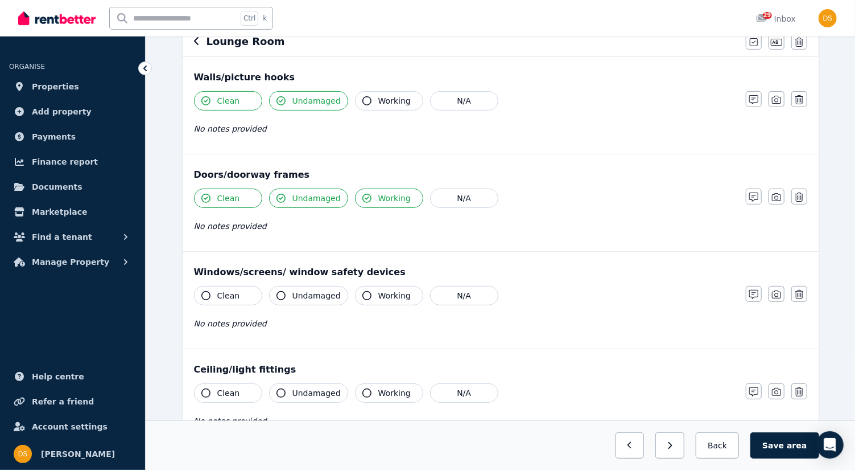
scroll to position [120, 0]
click at [801, 291] on icon "button" at bounding box center [800, 292] width 8 height 9
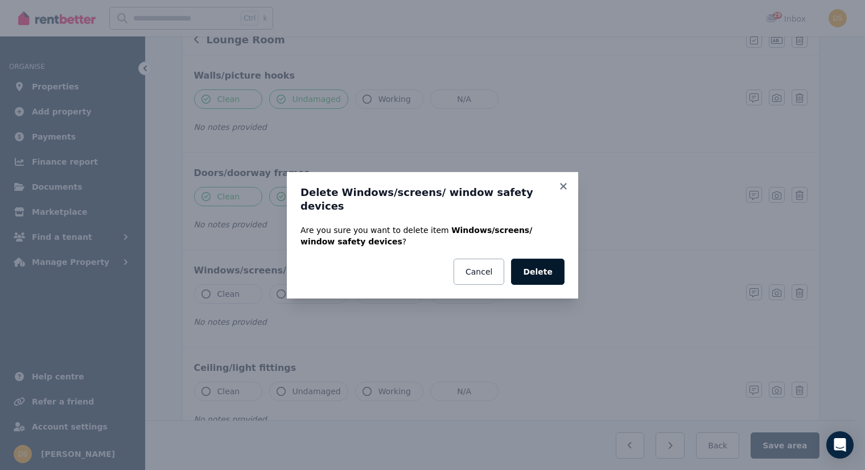
click at [555, 258] on button "Delete" at bounding box center [537, 271] width 53 height 26
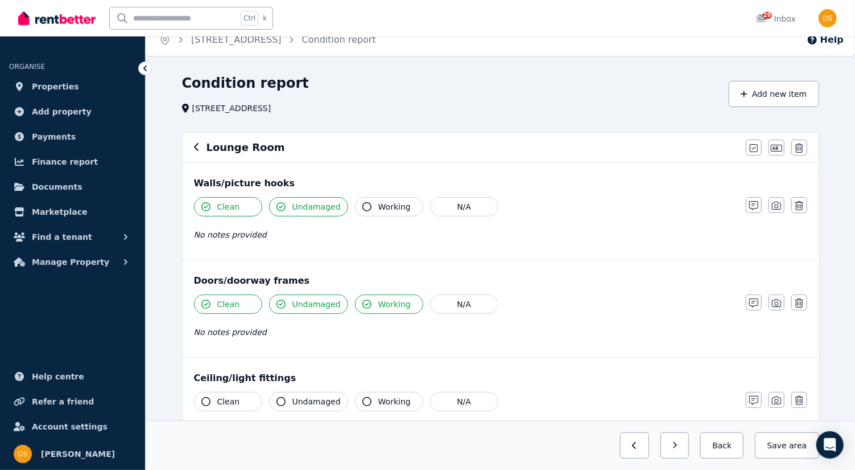
scroll to position [0, 0]
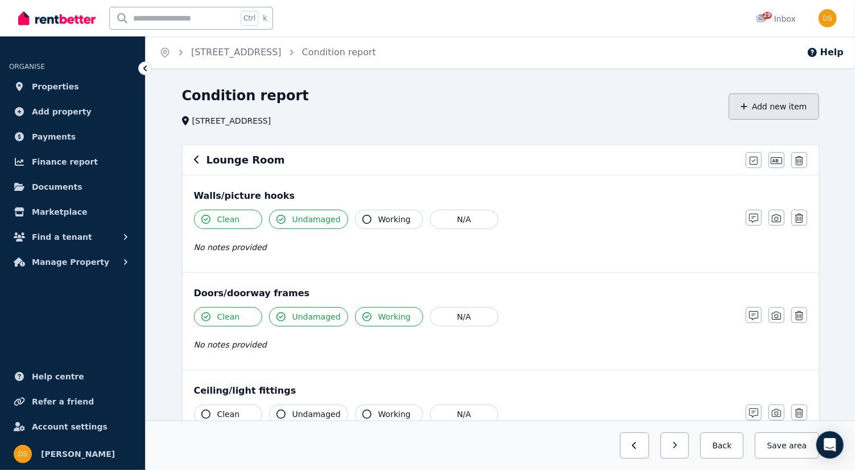
click at [763, 102] on button "Add new item" at bounding box center [774, 106] width 90 height 26
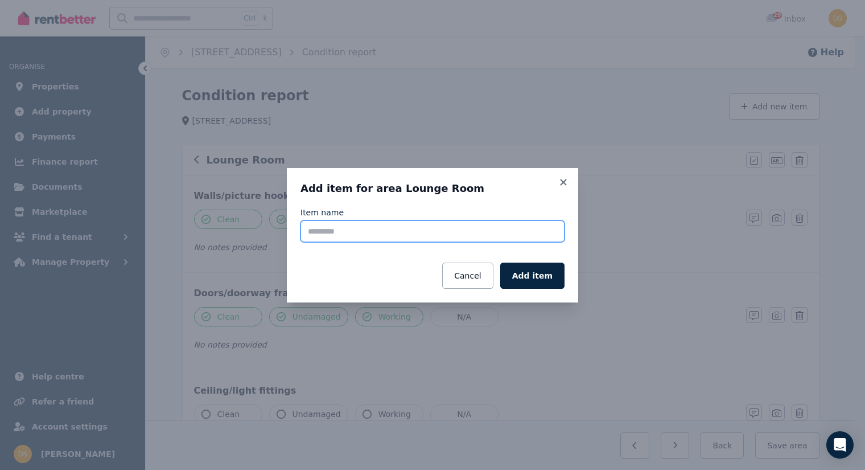
click at [508, 229] on input "Item name" at bounding box center [432, 231] width 264 height 22
click at [348, 231] on input "**********" at bounding box center [432, 231] width 264 height 22
type input "**********"
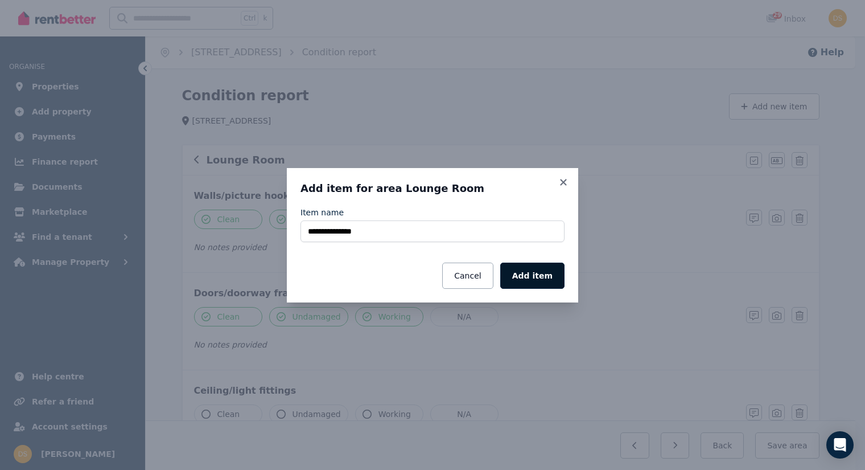
click at [537, 281] on button "Add item" at bounding box center [532, 275] width 64 height 26
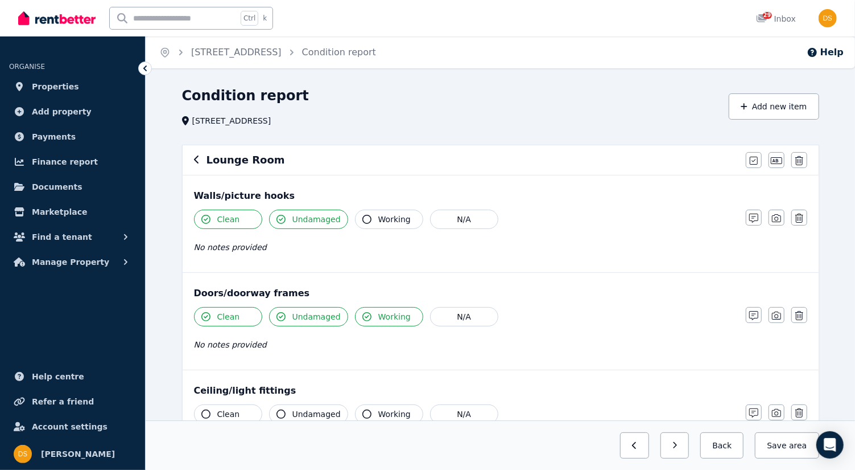
click at [206, 406] on button "Clean" at bounding box center [228, 413] width 68 height 19
click at [282, 410] on icon "button" at bounding box center [281, 413] width 9 height 9
click at [363, 411] on icon "button" at bounding box center [367, 413] width 9 height 9
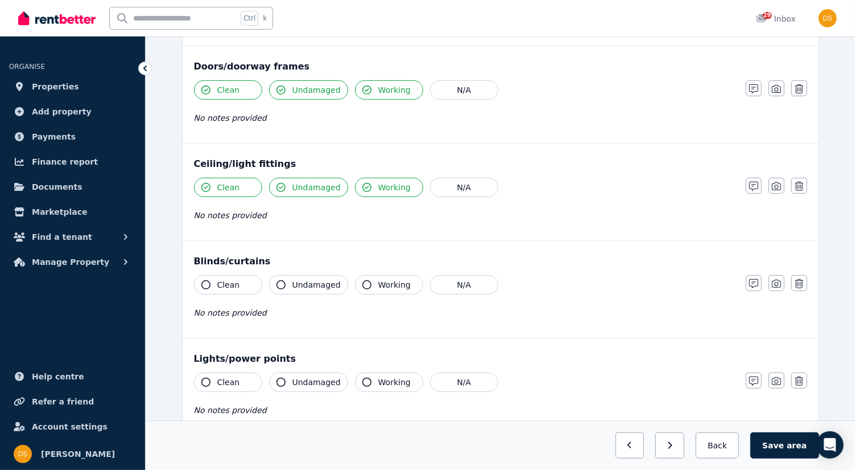
scroll to position [228, 0]
click at [207, 279] on icon "button" at bounding box center [205, 282] width 9 height 9
click at [280, 279] on icon "button" at bounding box center [281, 282] width 9 height 9
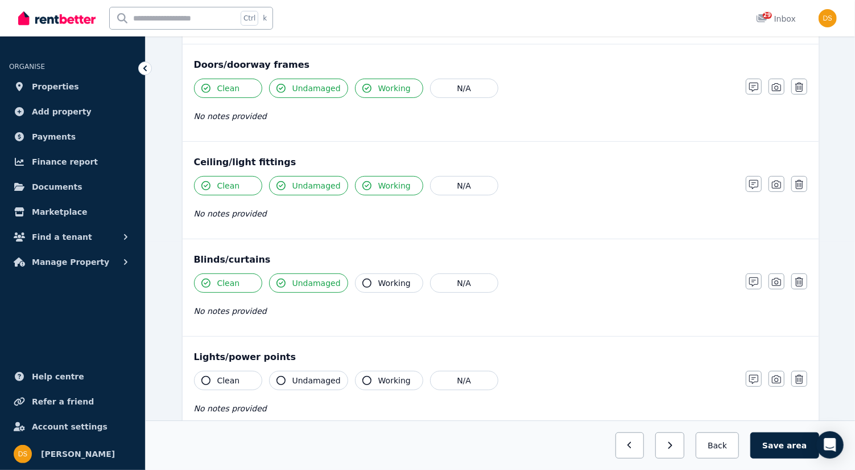
click at [363, 281] on icon "button" at bounding box center [367, 282] width 9 height 9
click at [208, 376] on icon "button" at bounding box center [205, 380] width 9 height 9
click at [279, 377] on icon "button" at bounding box center [281, 380] width 9 height 9
click at [364, 377] on icon "button" at bounding box center [367, 380] width 9 height 9
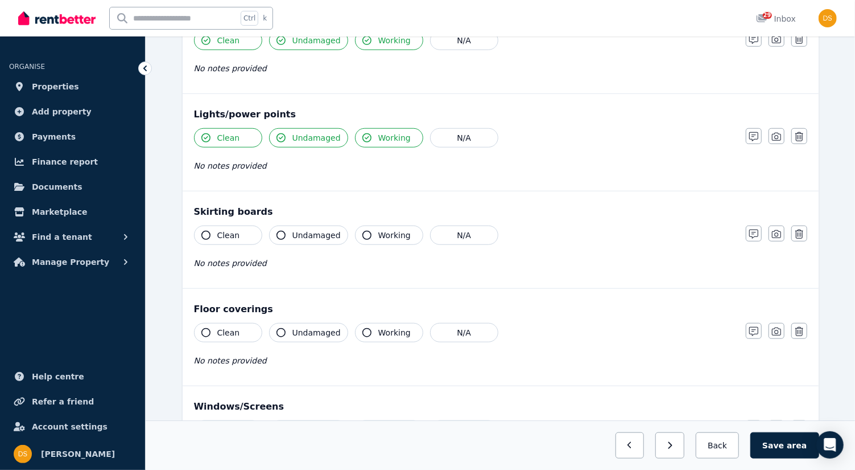
scroll to position [471, 0]
click at [205, 230] on icon "button" at bounding box center [205, 234] width 9 height 9
click at [280, 234] on button "Undamaged" at bounding box center [308, 234] width 79 height 19
click at [207, 327] on icon "button" at bounding box center [205, 331] width 9 height 9
click at [280, 327] on icon "button" at bounding box center [281, 331] width 9 height 9
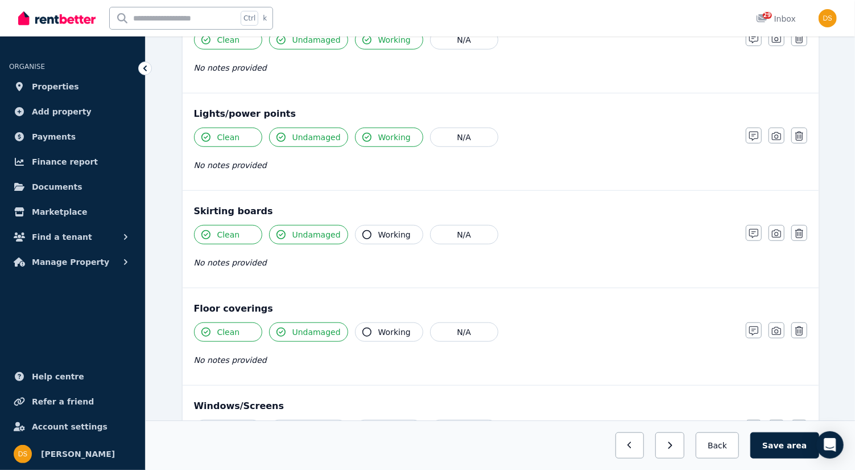
click at [270, 362] on div "Clean Undamaged Working N/A No notes provided" at bounding box center [464, 350] width 541 height 56
click at [751, 326] on icon "button" at bounding box center [754, 330] width 9 height 9
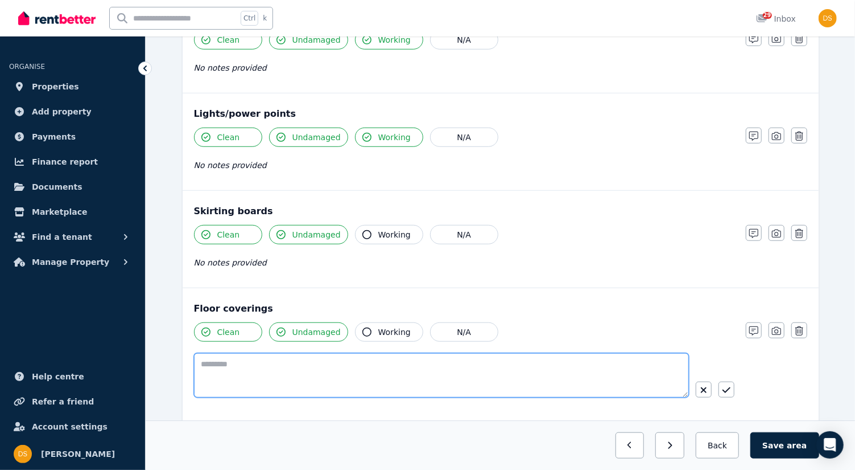
click at [330, 366] on textarea at bounding box center [441, 375] width 495 height 44
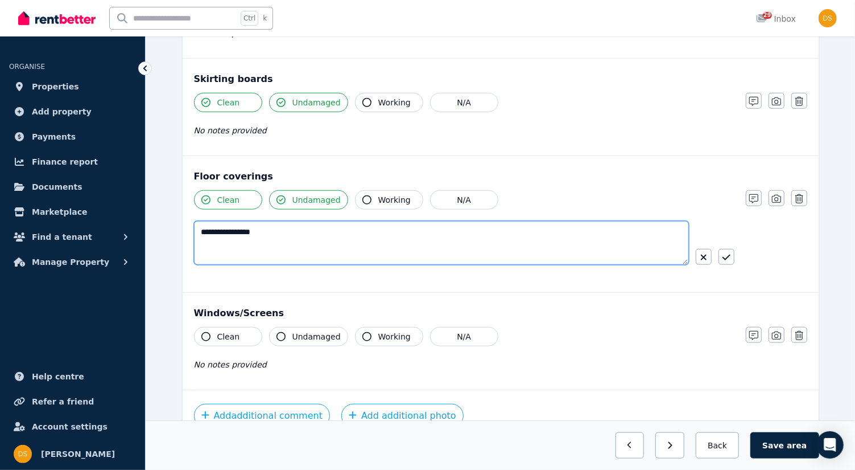
scroll to position [612, 0]
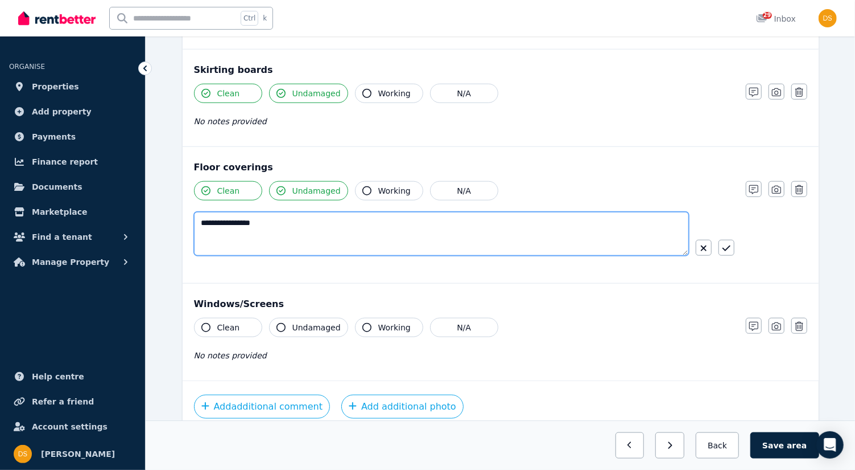
type textarea "**********"
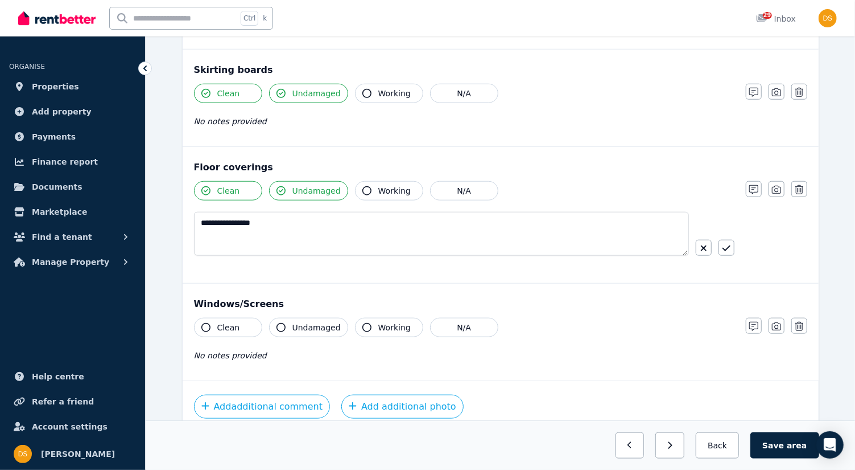
click at [203, 323] on icon "button" at bounding box center [205, 327] width 9 height 9
click at [291, 327] on button "Undamaged" at bounding box center [308, 327] width 79 height 19
click at [363, 323] on icon "button" at bounding box center [367, 327] width 9 height 9
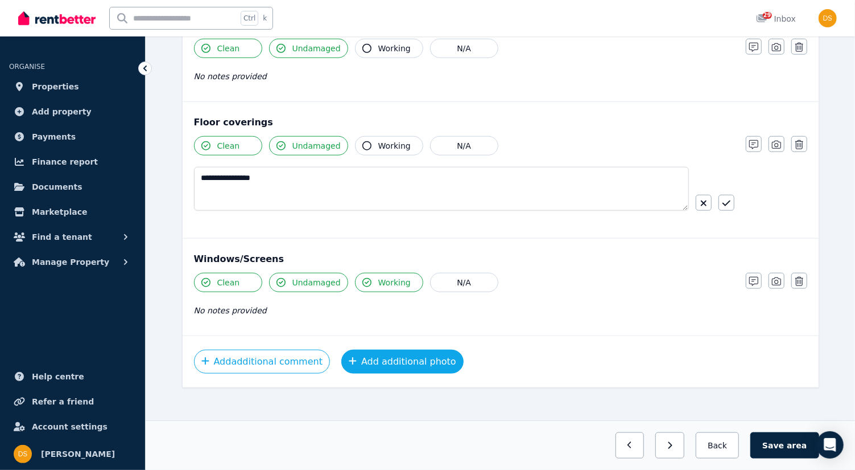
click at [407, 355] on button "Add additional photo" at bounding box center [402, 361] width 122 height 24
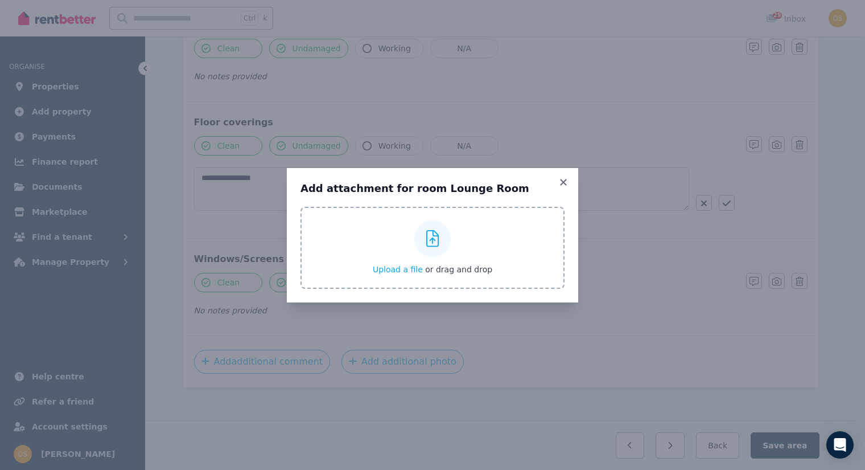
click at [427, 242] on icon at bounding box center [432, 238] width 13 height 17
click at [0, 0] on input "Upload a file or drag and drop" at bounding box center [0, 0] width 0 height 0
click at [431, 224] on div at bounding box center [432, 238] width 36 height 36
click at [0, 0] on input "Upload a file or drag and drop" at bounding box center [0, 0] width 0 height 0
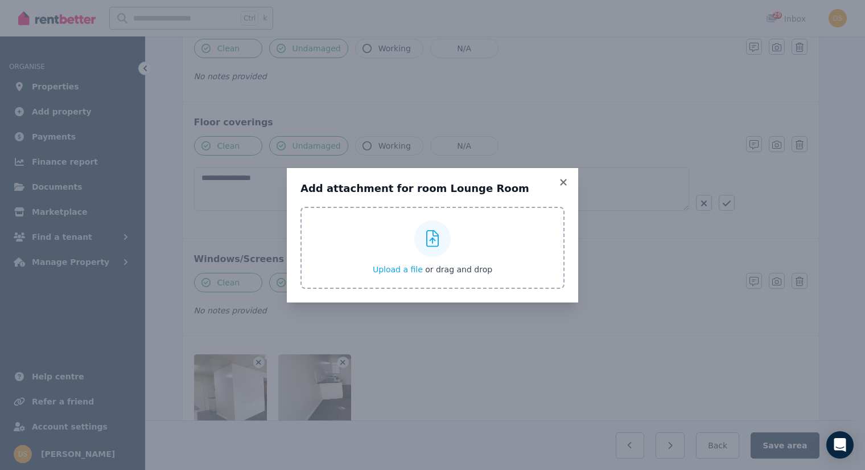
click at [431, 225] on div at bounding box center [432, 238] width 36 height 36
click at [0, 0] on input "Upload a file or drag and drop" at bounding box center [0, 0] width 0 height 0
click at [425, 230] on div at bounding box center [432, 238] width 36 height 36
click at [0, 0] on input "Upload a file or drag and drop" at bounding box center [0, 0] width 0 height 0
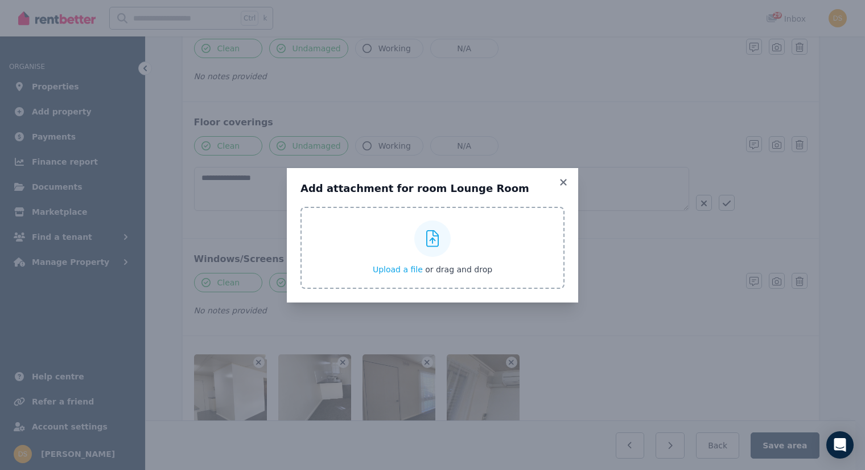
click at [425, 233] on div at bounding box center [432, 238] width 36 height 36
click at [0, 0] on input "Upload a file or drag and drop" at bounding box center [0, 0] width 0 height 0
click at [567, 178] on icon at bounding box center [563, 182] width 11 height 10
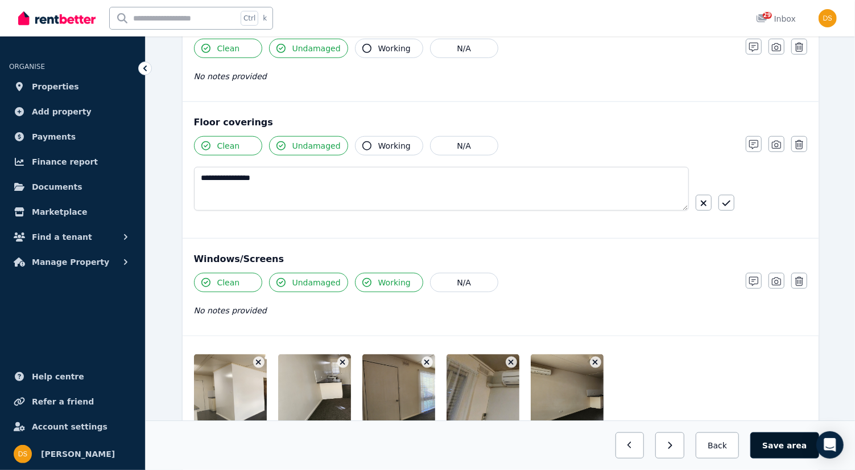
click at [789, 442] on button "Save area" at bounding box center [785, 445] width 68 height 26
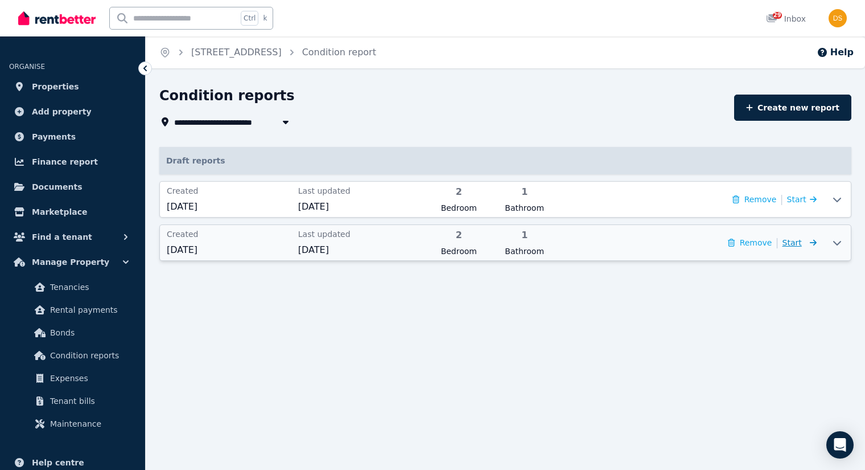
click at [802, 241] on span "Start" at bounding box center [800, 243] width 34 height 14
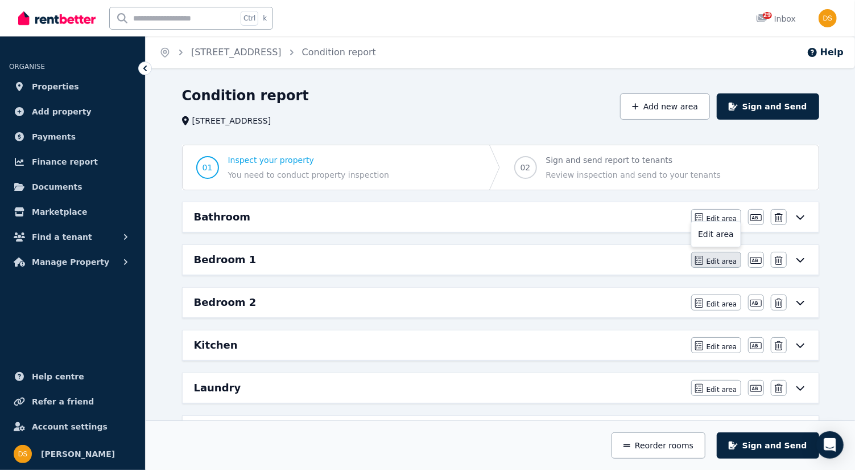
click at [714, 259] on span "Edit area" at bounding box center [722, 261] width 31 height 9
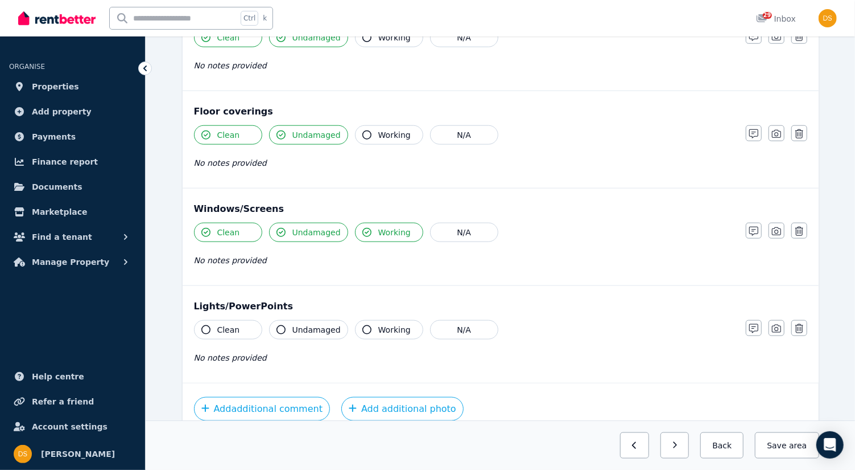
scroll to position [714, 0]
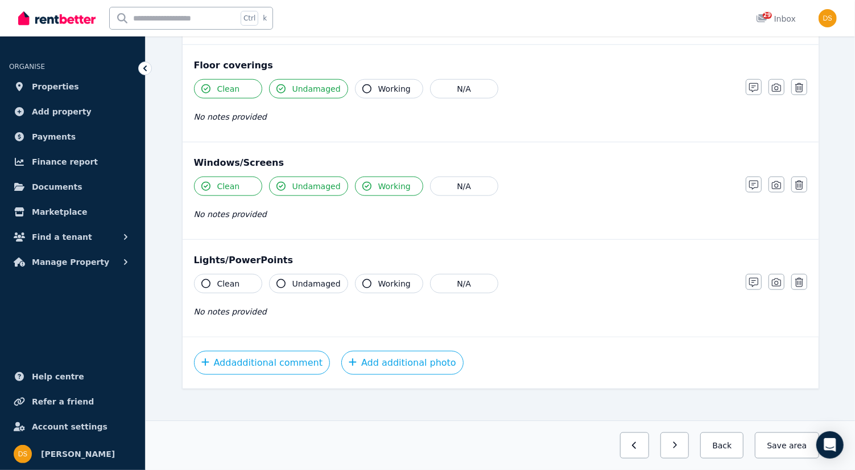
click at [207, 279] on icon "button" at bounding box center [205, 283] width 9 height 9
click at [277, 279] on icon "button" at bounding box center [281, 283] width 9 height 9
click at [363, 279] on icon "button" at bounding box center [367, 283] width 9 height 9
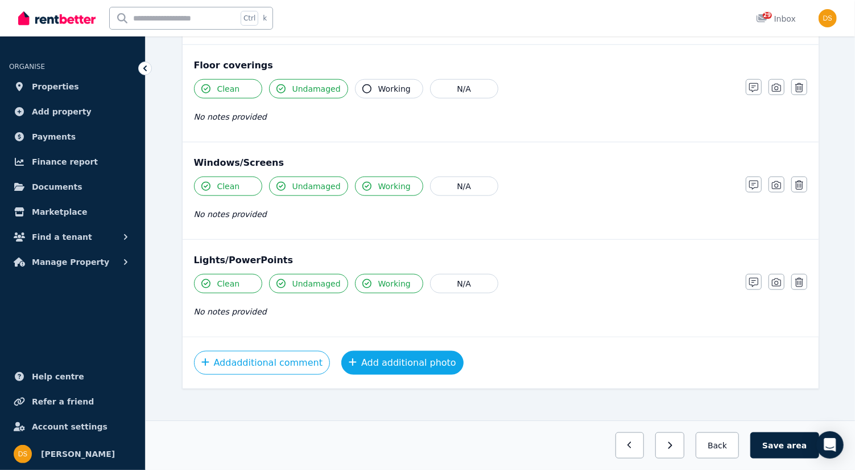
click at [388, 356] on button "Add additional photo" at bounding box center [402, 363] width 122 height 24
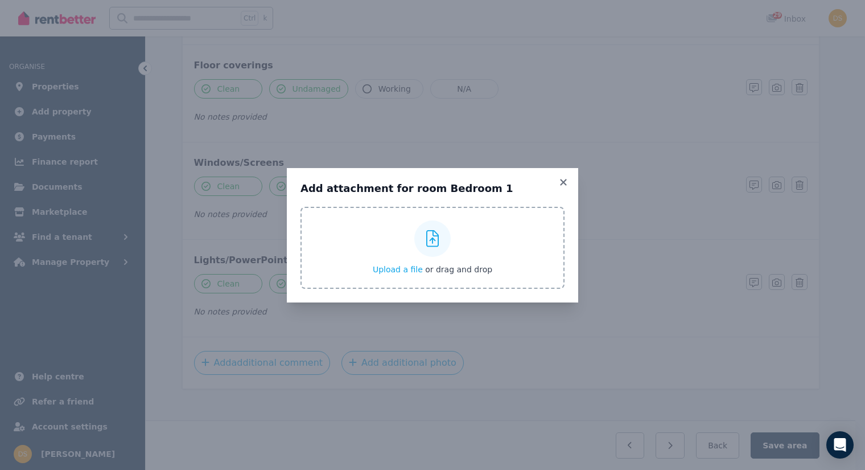
click at [439, 240] on icon at bounding box center [432, 238] width 13 height 17
click at [0, 0] on input "Upload a file or drag and drop" at bounding box center [0, 0] width 0 height 0
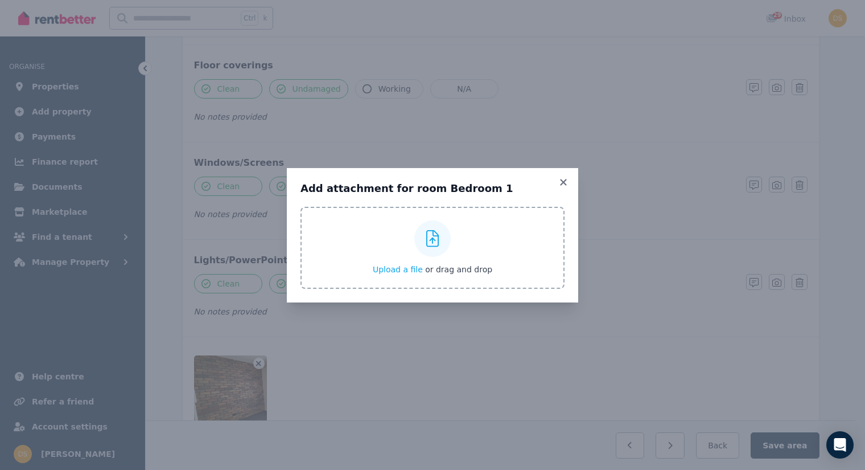
click at [432, 225] on div at bounding box center [432, 238] width 36 height 36
click at [0, 0] on input "Upload a file or drag and drop" at bounding box center [0, 0] width 0 height 0
click at [433, 237] on icon at bounding box center [432, 238] width 13 height 17
click at [0, 0] on input "Upload a file or drag and drop" at bounding box center [0, 0] width 0 height 0
click at [563, 181] on icon at bounding box center [563, 182] width 6 height 6
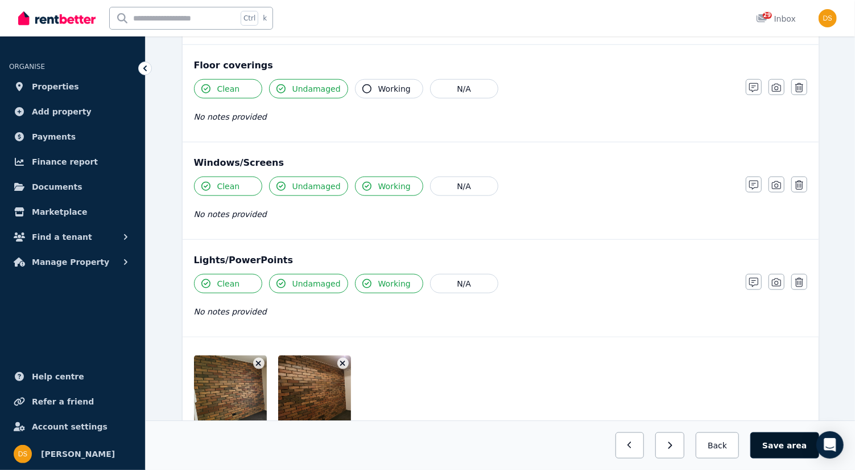
click at [783, 440] on button "Save area" at bounding box center [785, 445] width 68 height 26
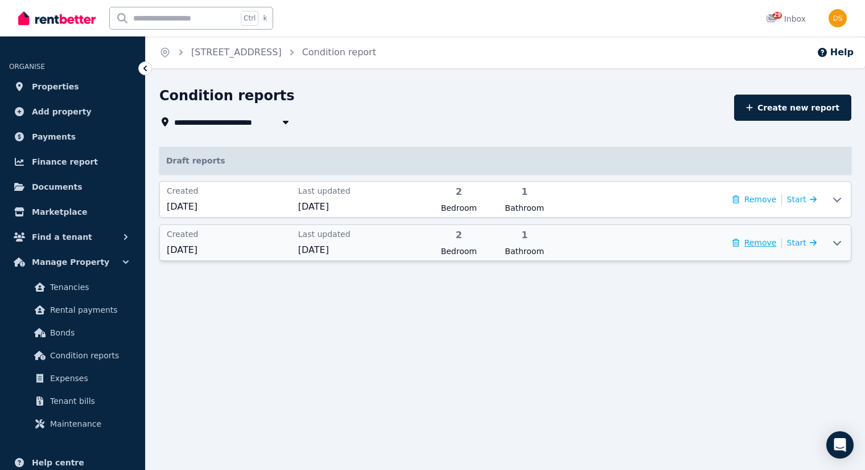
click at [767, 244] on button "Remove" at bounding box center [754, 242] width 44 height 11
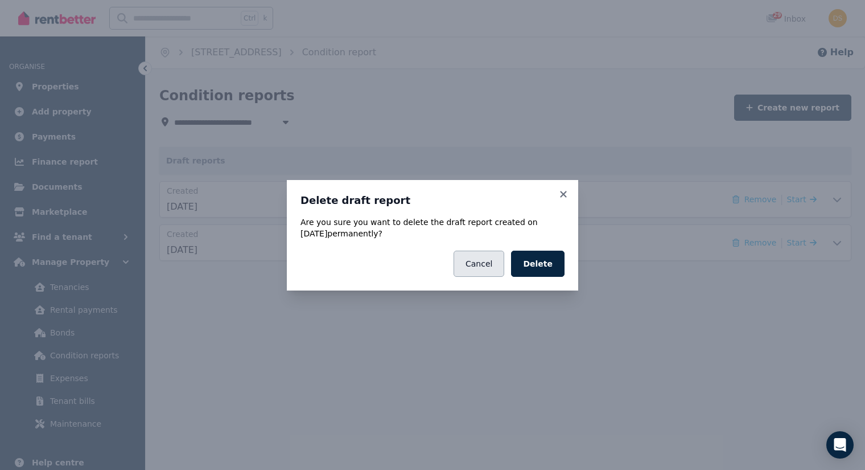
click at [478, 260] on button "Cancel" at bounding box center [479, 263] width 51 height 26
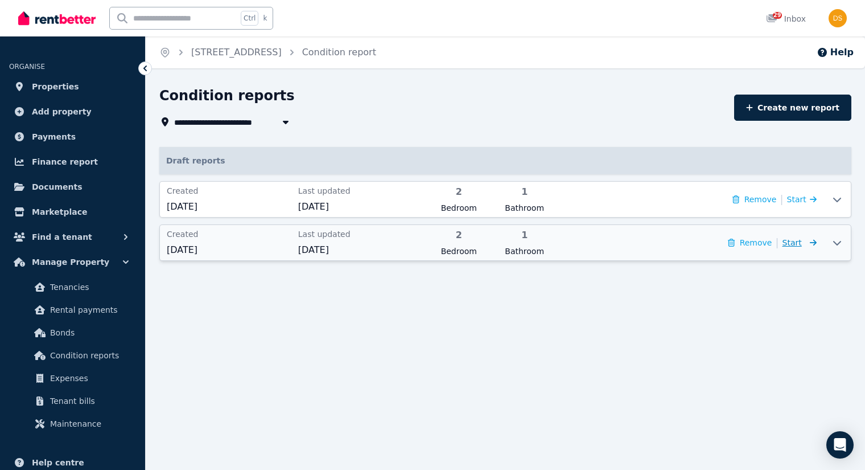
click at [802, 244] on span "Start" at bounding box center [800, 243] width 34 height 14
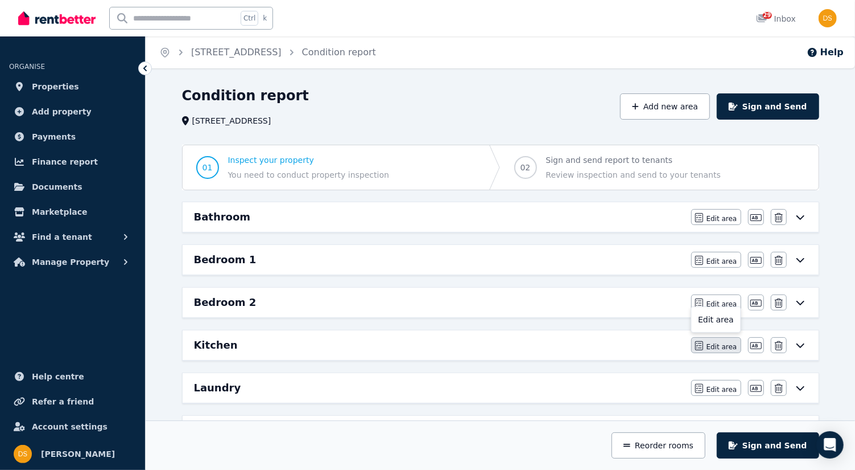
click at [729, 342] on span "Edit area" at bounding box center [722, 346] width 31 height 9
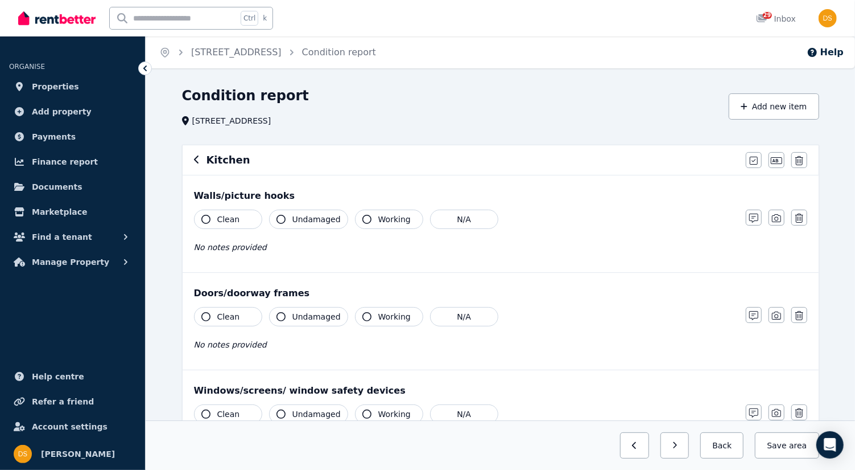
click at [205, 217] on icon "button" at bounding box center [205, 219] width 9 height 9
click at [279, 217] on icon "button" at bounding box center [281, 219] width 9 height 9
click at [204, 317] on icon "button" at bounding box center [205, 316] width 9 height 9
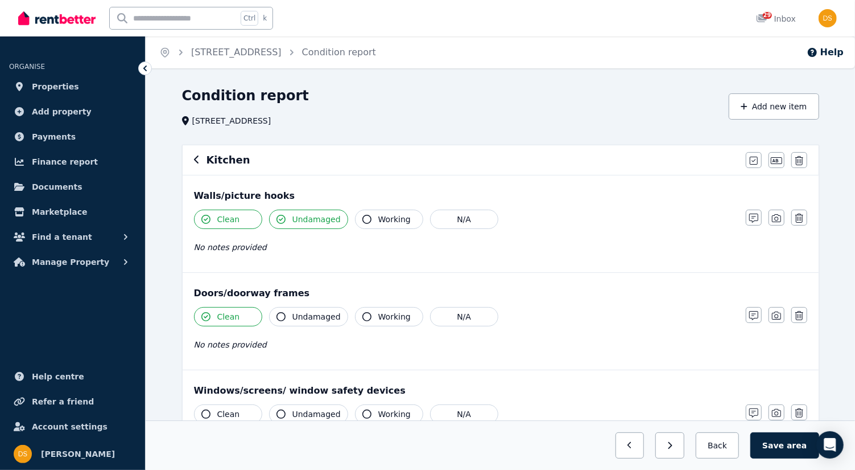
click at [282, 310] on button "Undamaged" at bounding box center [308, 316] width 79 height 19
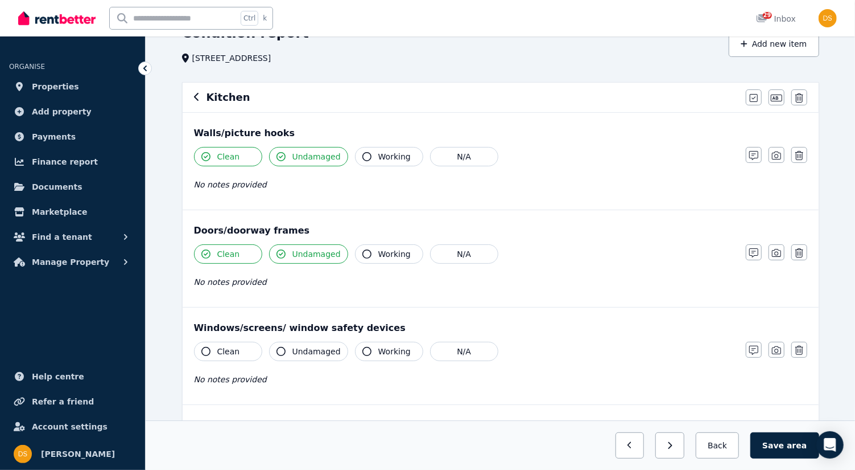
scroll to position [98, 0]
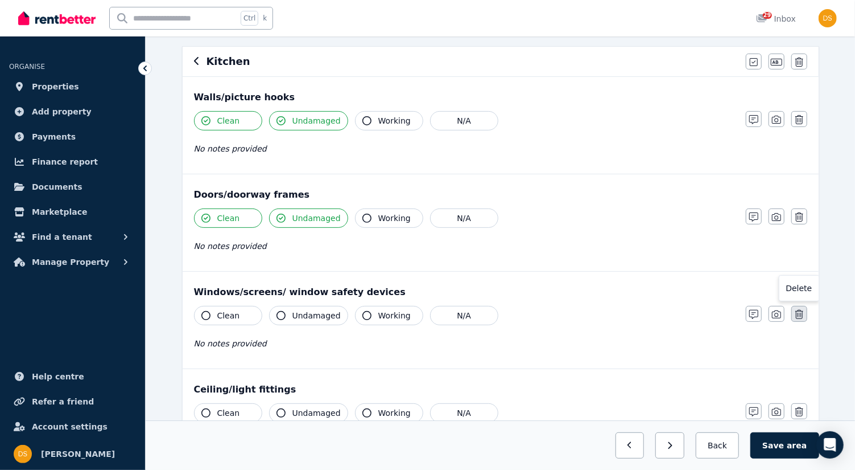
click at [799, 313] on icon "button" at bounding box center [800, 314] width 8 height 9
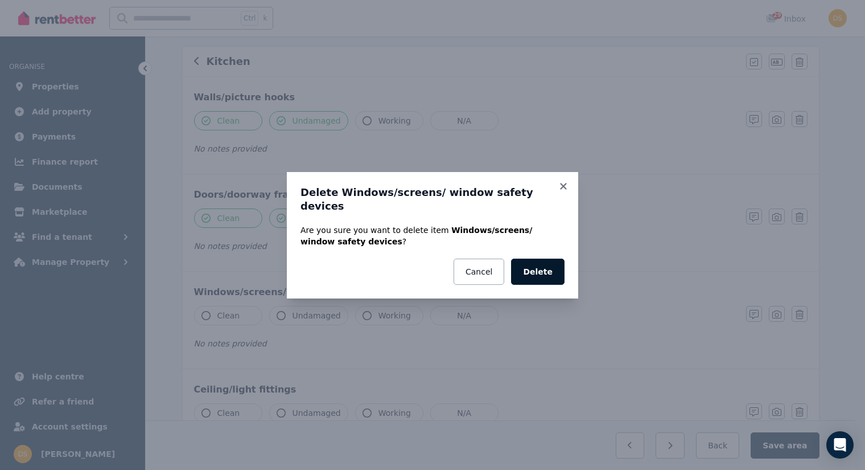
click at [545, 260] on button "Delete" at bounding box center [537, 271] width 53 height 26
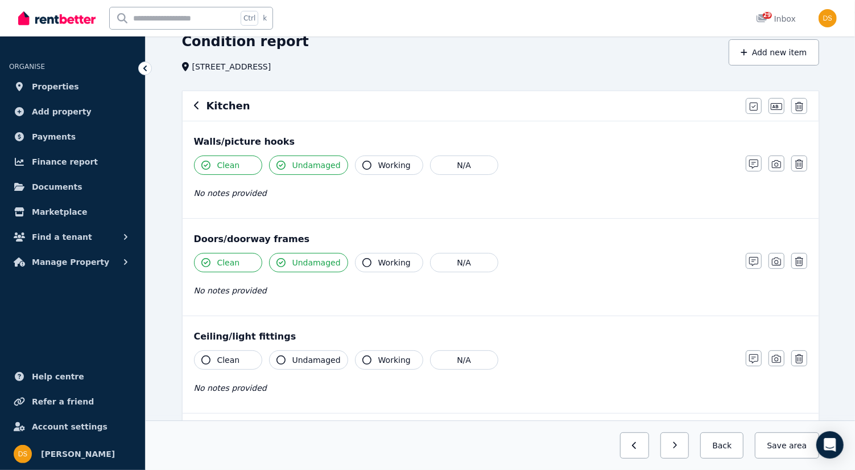
scroll to position [0, 0]
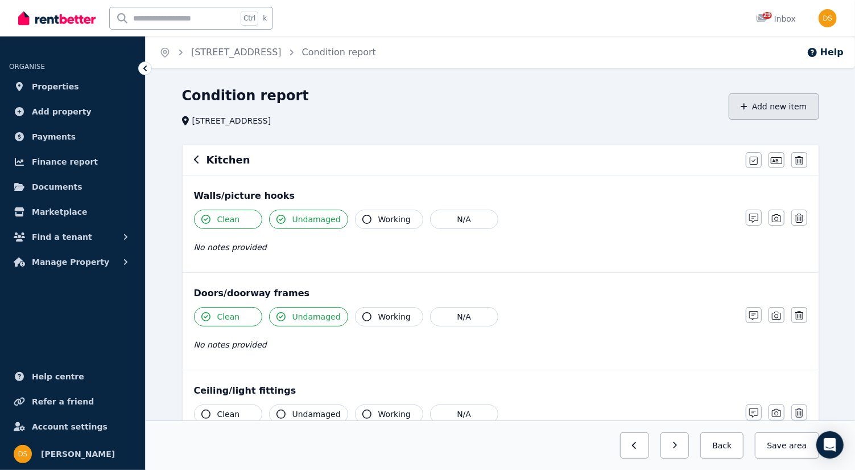
click at [777, 100] on button "Add new item" at bounding box center [774, 106] width 90 height 26
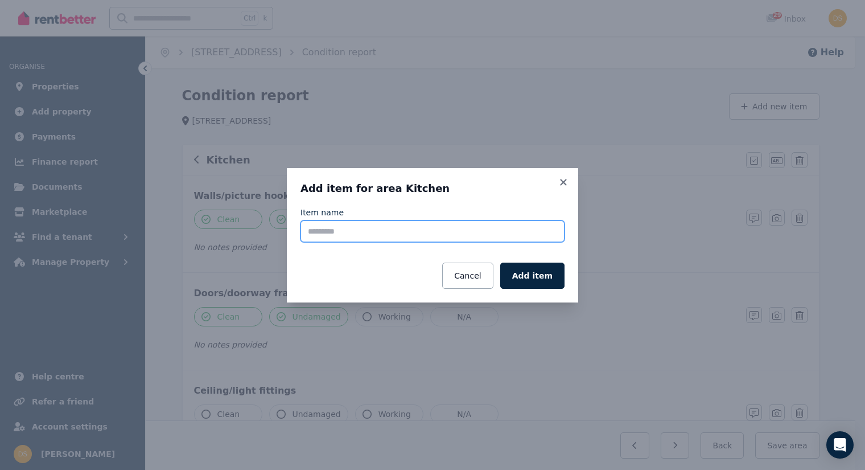
click at [426, 230] on input "Item name" at bounding box center [432, 231] width 264 height 22
type input "**********"
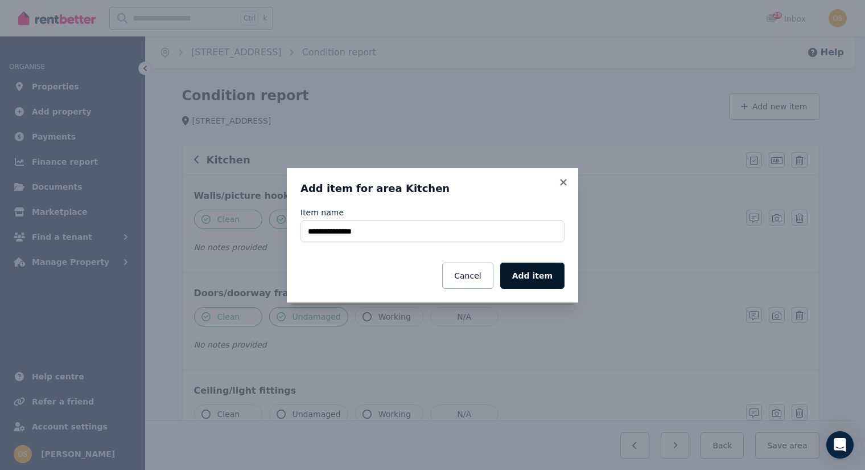
click at [526, 268] on button "Add item" at bounding box center [532, 275] width 64 height 26
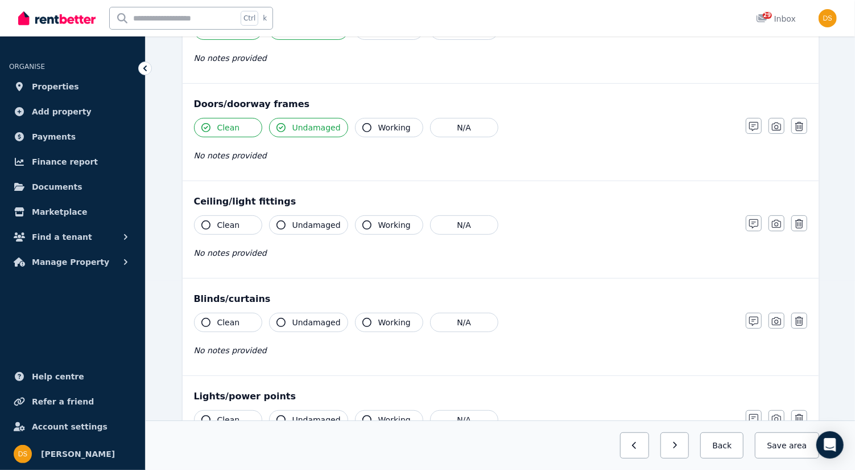
scroll to position [194, 0]
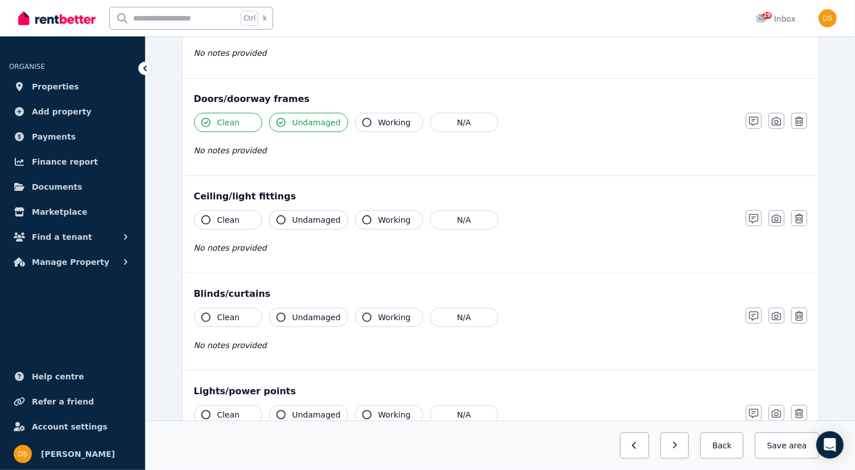
click at [203, 215] on icon "button" at bounding box center [205, 219] width 9 height 9
click at [275, 219] on button "Undamaged" at bounding box center [308, 219] width 79 height 19
click at [363, 216] on icon "button" at bounding box center [367, 219] width 9 height 9
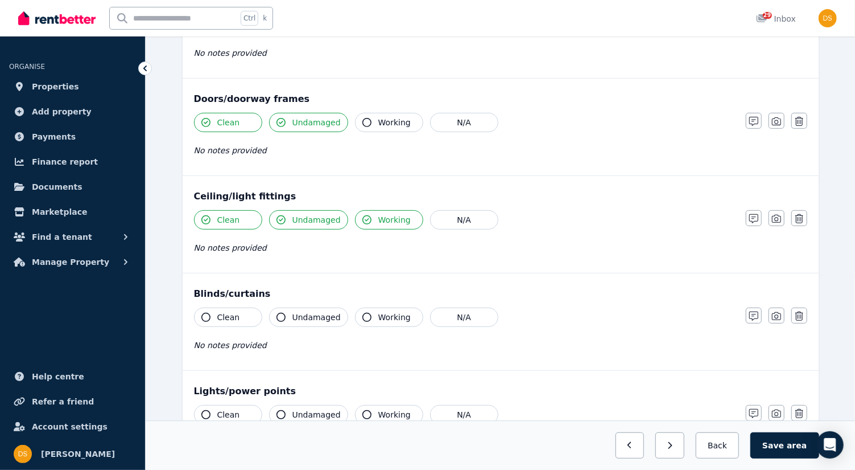
click at [206, 313] on icon "button" at bounding box center [205, 316] width 9 height 9
click at [279, 315] on icon "button" at bounding box center [281, 316] width 9 height 9
click at [364, 316] on button "Working" at bounding box center [389, 316] width 68 height 19
click at [203, 410] on icon "button" at bounding box center [205, 414] width 9 height 9
click at [279, 412] on icon "button" at bounding box center [281, 414] width 9 height 9
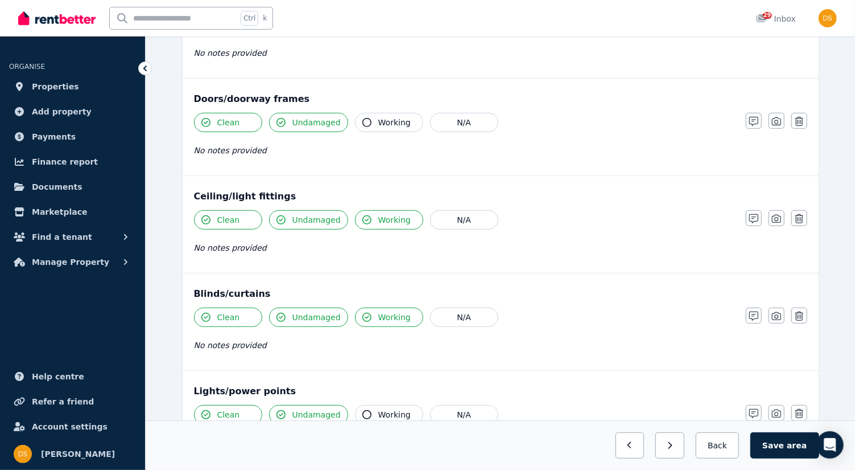
click at [363, 410] on icon "button" at bounding box center [367, 414] width 9 height 9
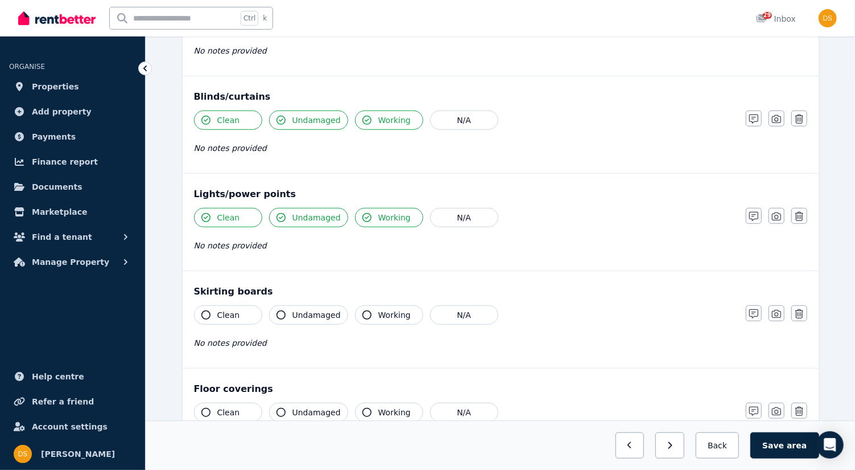
scroll to position [392, 0]
click at [207, 312] on icon "button" at bounding box center [205, 314] width 9 height 9
click at [281, 311] on icon "button" at bounding box center [281, 314] width 9 height 9
click at [203, 407] on icon "button" at bounding box center [205, 411] width 9 height 9
click at [279, 408] on icon "button" at bounding box center [281, 411] width 9 height 9
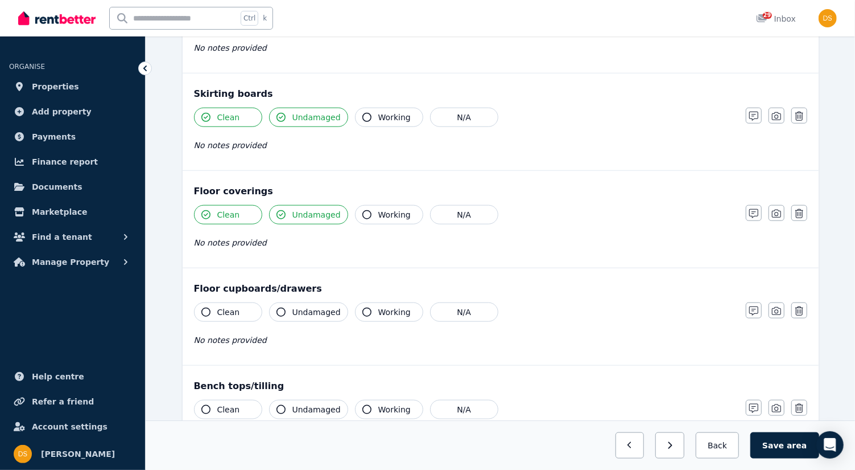
scroll to position [595, 0]
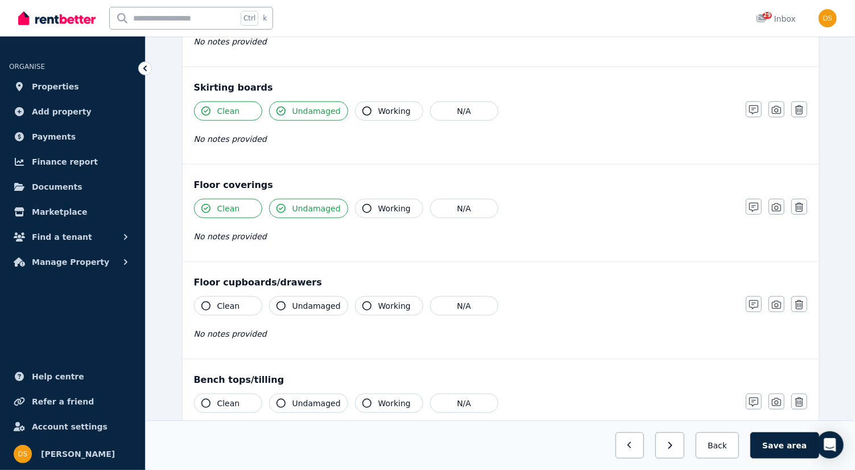
click at [202, 301] on icon "button" at bounding box center [205, 305] width 9 height 9
click at [285, 301] on button "Undamaged" at bounding box center [308, 305] width 79 height 19
click at [363, 303] on icon "button" at bounding box center [367, 305] width 9 height 9
click at [198, 393] on button "Clean" at bounding box center [228, 402] width 68 height 19
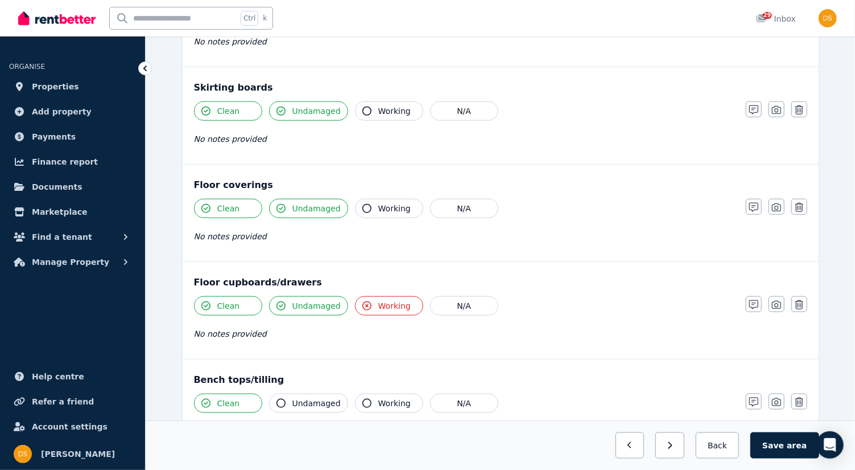
click at [285, 398] on icon "button" at bounding box center [281, 402] width 9 height 9
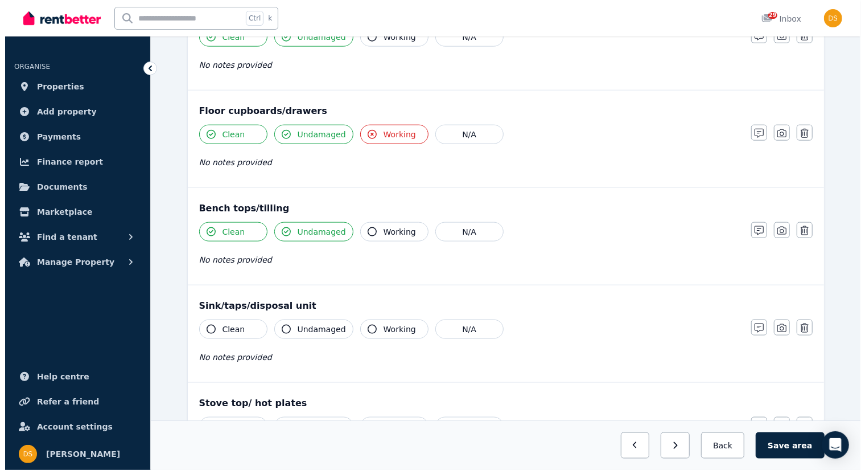
scroll to position [766, 0]
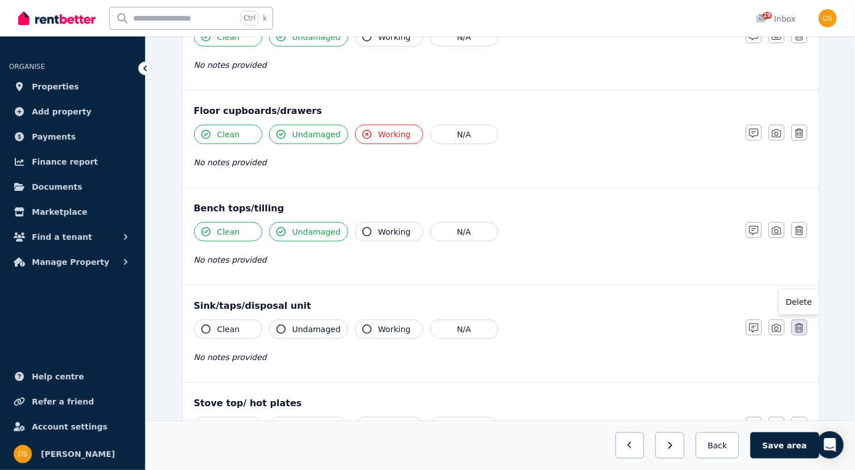
click at [801, 323] on icon "button" at bounding box center [800, 327] width 8 height 9
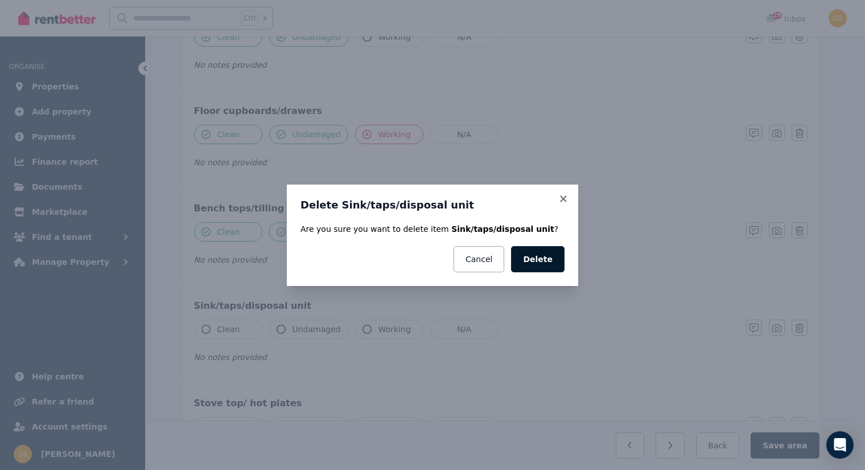
click at [547, 260] on button "Delete" at bounding box center [537, 259] width 53 height 26
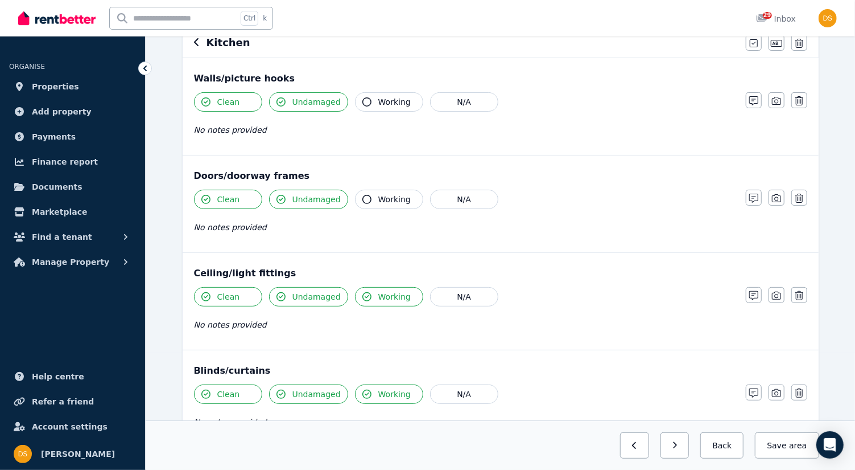
scroll to position [0, 0]
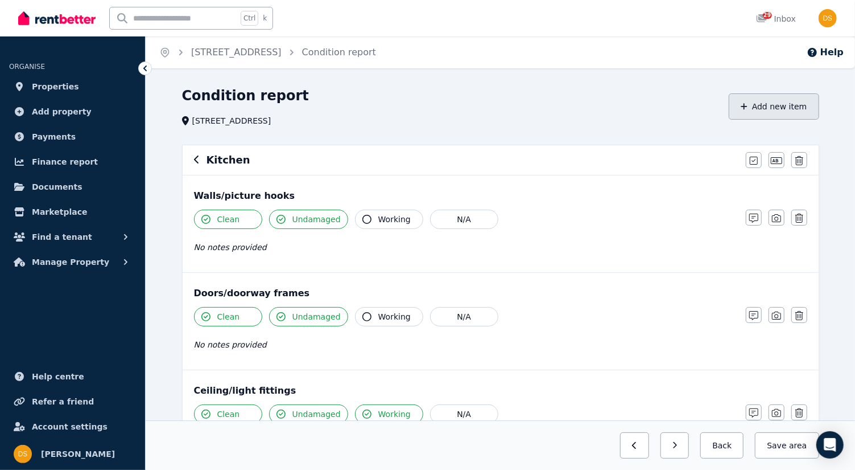
click at [764, 109] on button "Add new item" at bounding box center [774, 106] width 90 height 26
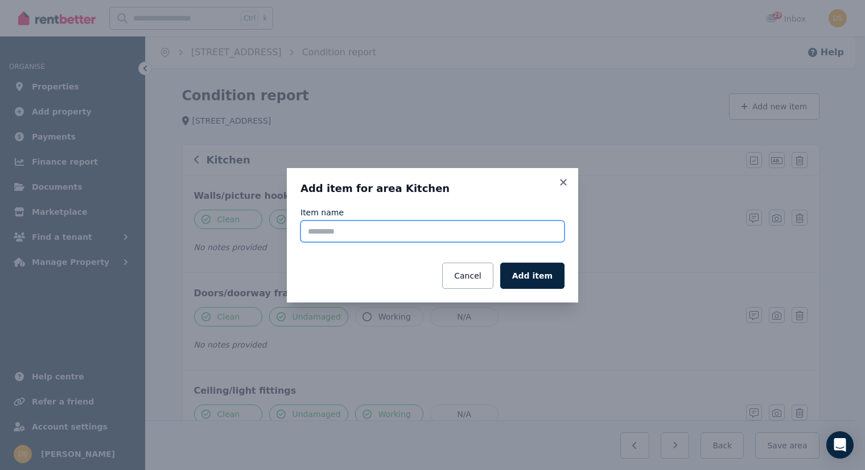
click at [494, 223] on input "Item name" at bounding box center [432, 231] width 264 height 22
type input "*********"
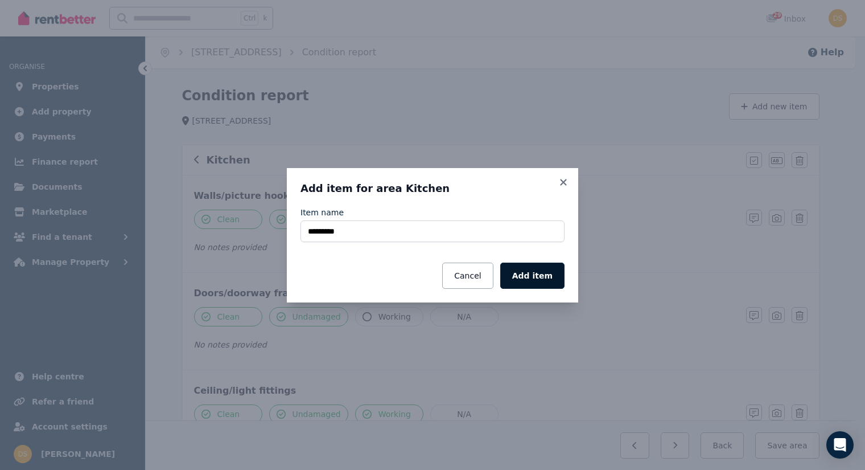
click at [542, 275] on button "Add item" at bounding box center [532, 275] width 64 height 26
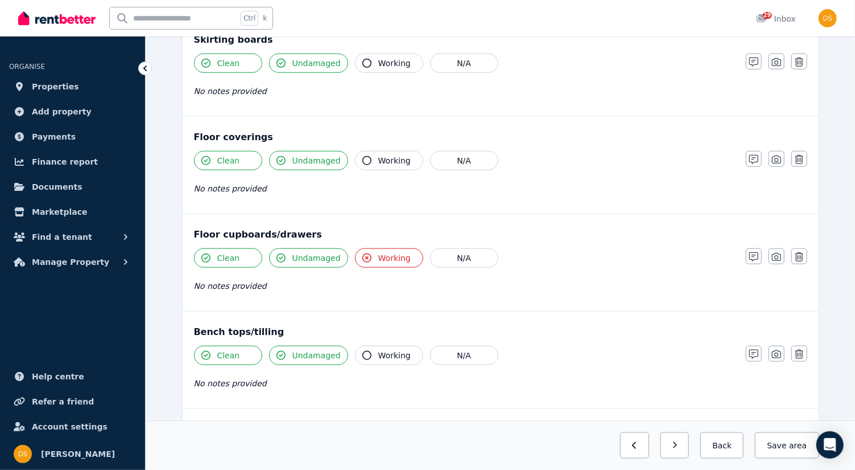
scroll to position [647, 0]
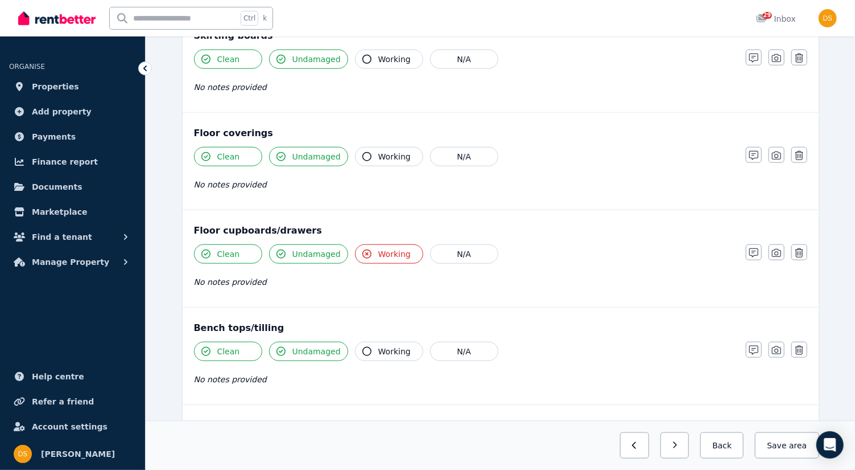
click at [378, 248] on span "Working" at bounding box center [394, 253] width 32 height 11
click at [363, 249] on icon "button" at bounding box center [367, 253] width 9 height 9
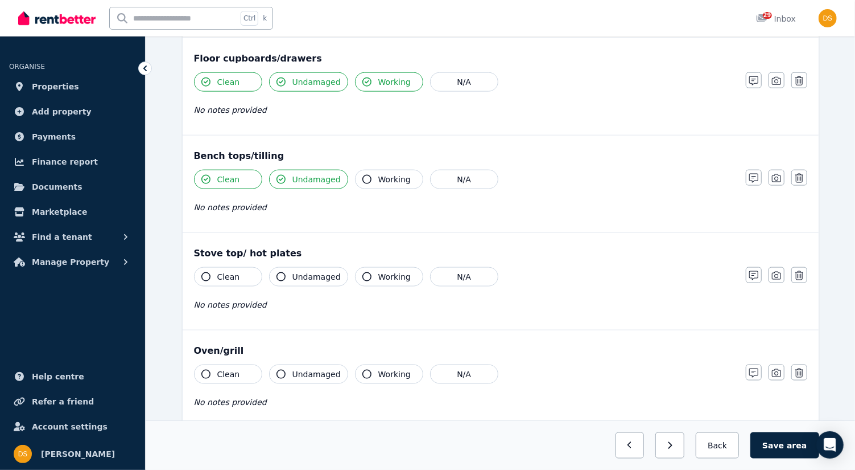
scroll to position [821, 0]
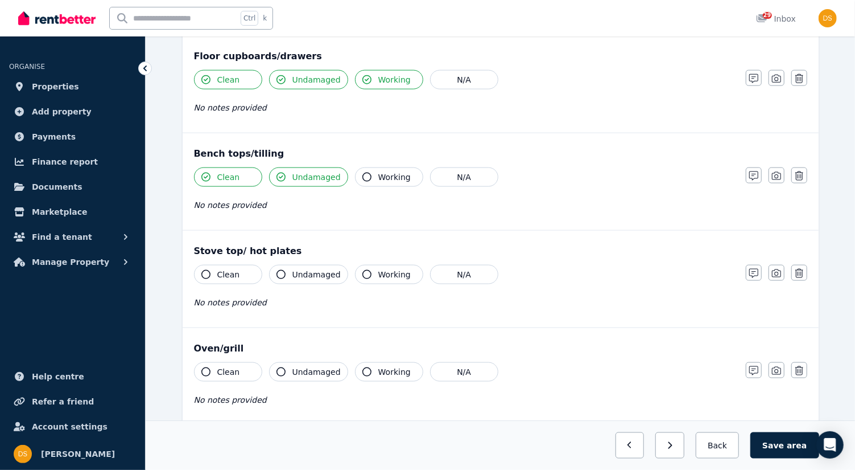
click at [200, 271] on button "Clean" at bounding box center [228, 274] width 68 height 19
click at [280, 270] on icon "button" at bounding box center [281, 274] width 9 height 9
click at [358, 270] on button "Working" at bounding box center [389, 274] width 68 height 19
click at [205, 367] on icon "button" at bounding box center [205, 371] width 9 height 9
click at [287, 363] on button "Undamaged" at bounding box center [308, 371] width 79 height 19
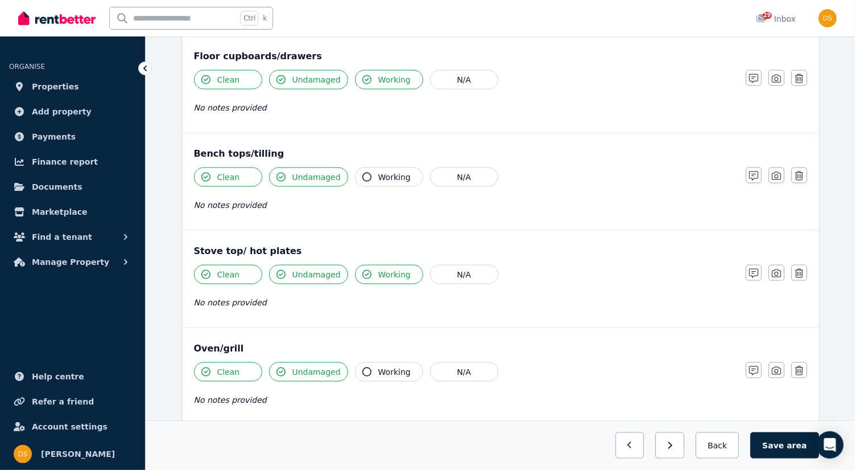
click at [371, 370] on button "Working" at bounding box center [389, 371] width 68 height 19
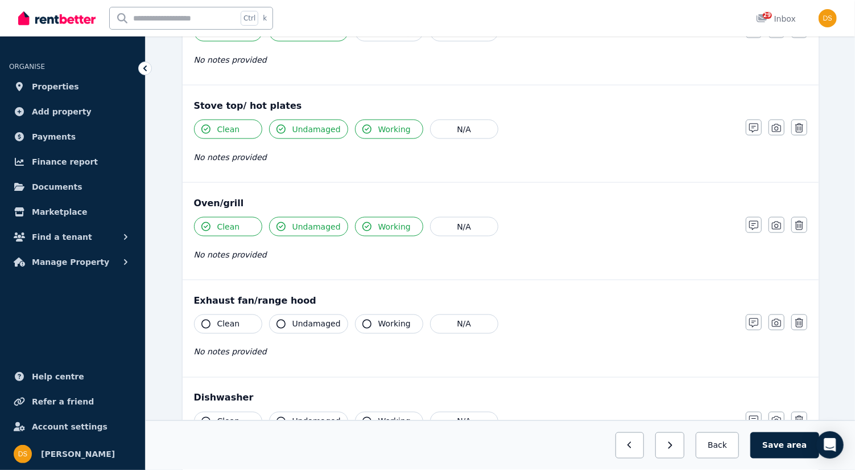
scroll to position [965, 0]
click at [202, 320] on icon "button" at bounding box center [205, 324] width 9 height 9
click at [289, 321] on button "Undamaged" at bounding box center [308, 324] width 79 height 19
click at [363, 320] on icon "button" at bounding box center [367, 324] width 9 height 9
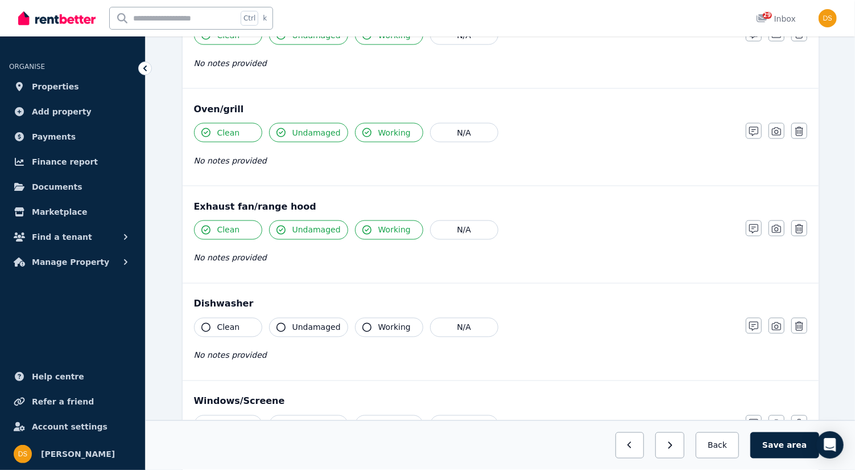
scroll to position [1065, 0]
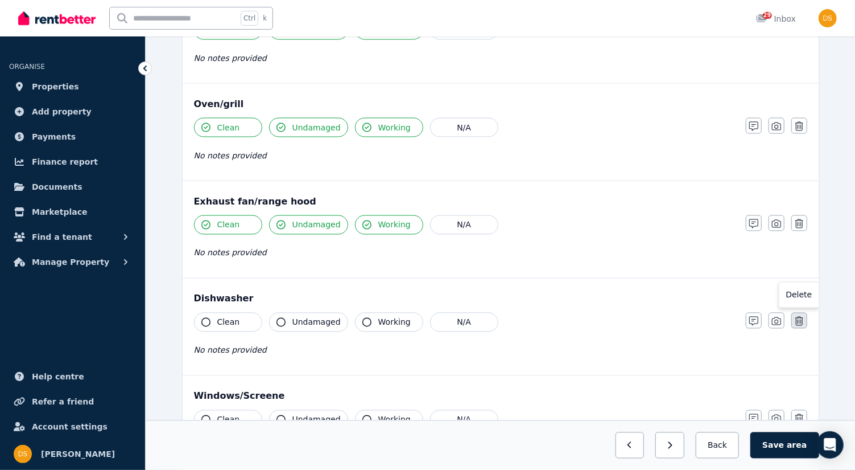
click at [804, 312] on button "button" at bounding box center [800, 320] width 16 height 16
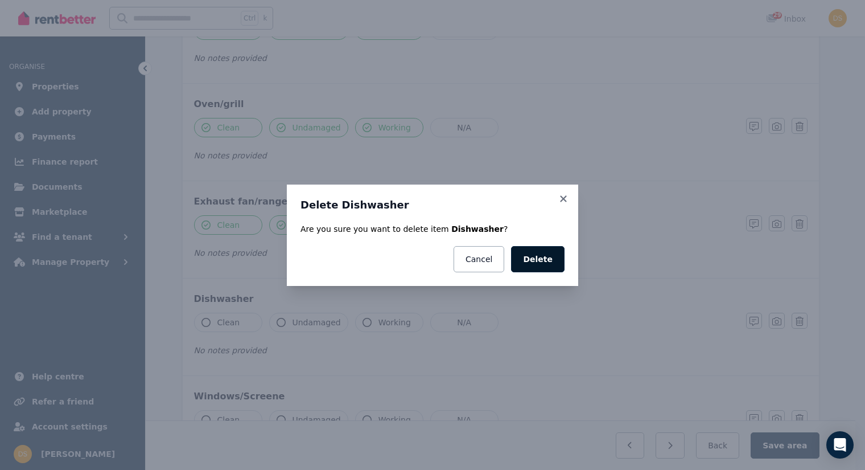
click at [553, 253] on button "Delete" at bounding box center [537, 259] width 53 height 26
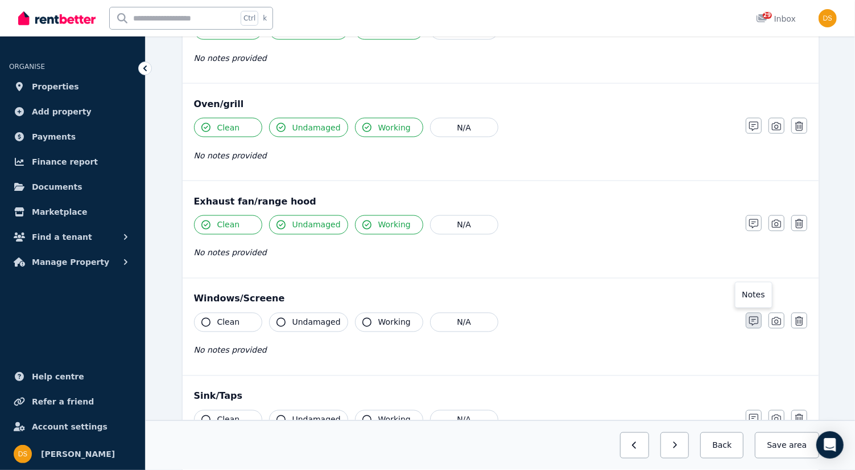
click at [752, 316] on icon "button" at bounding box center [754, 320] width 9 height 9
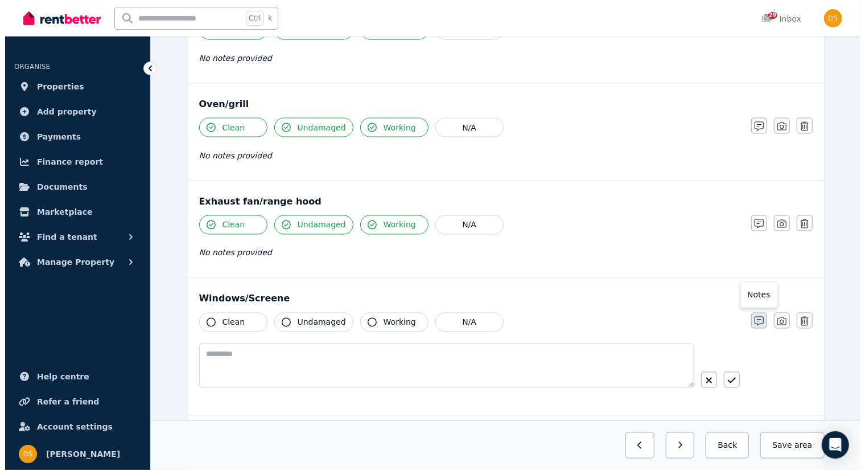
scroll to position [1104, 0]
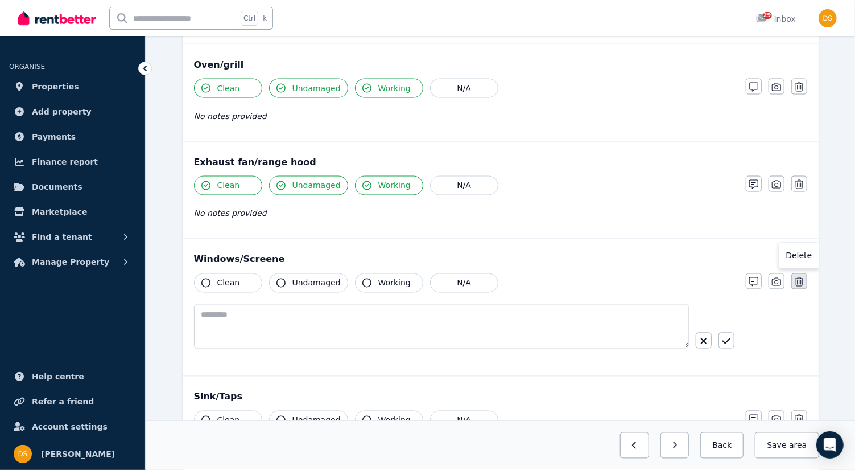
click at [800, 277] on icon "button" at bounding box center [800, 281] width 8 height 9
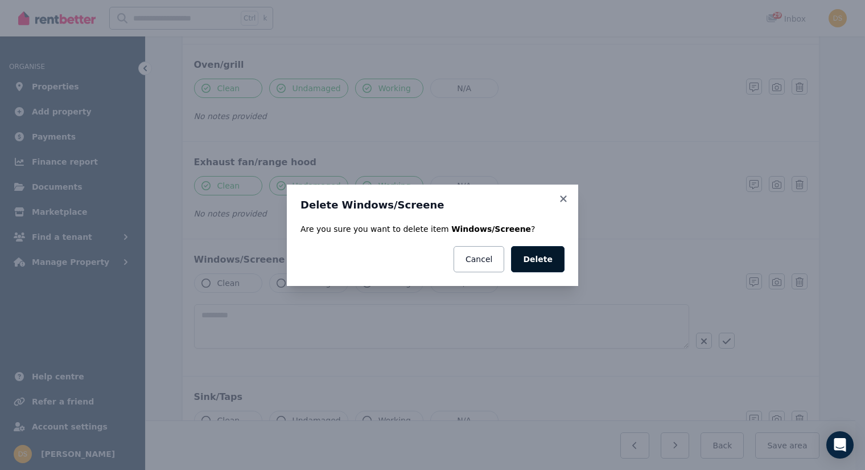
click at [555, 258] on button "Delete" at bounding box center [537, 259] width 53 height 26
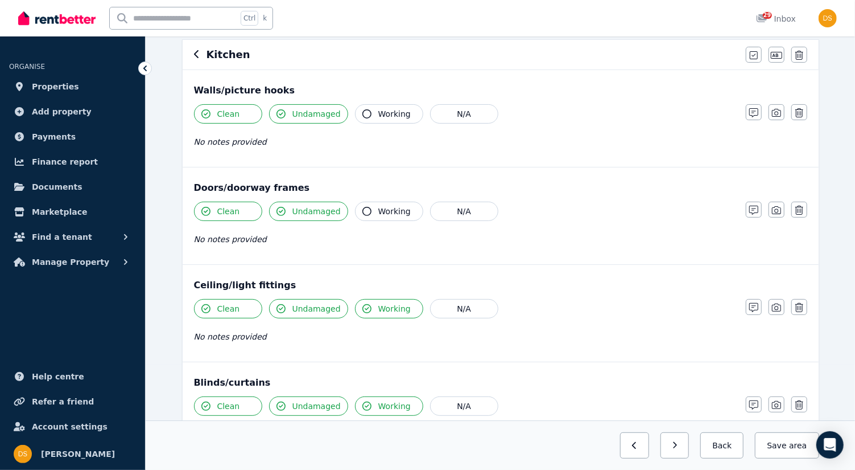
scroll to position [0, 0]
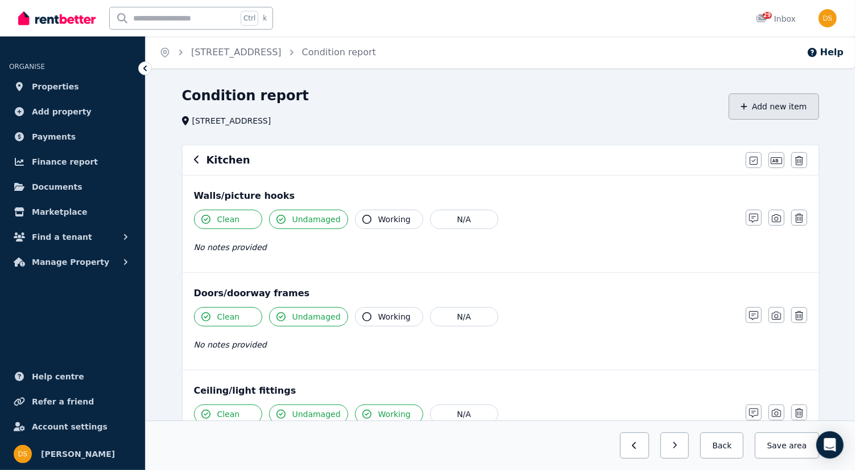
click at [788, 109] on button "Add new item" at bounding box center [774, 106] width 90 height 26
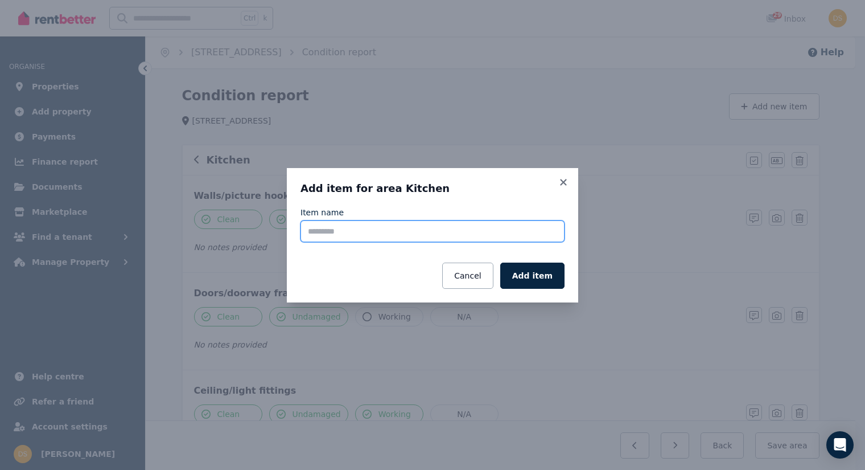
click at [409, 230] on input "Item name" at bounding box center [432, 231] width 264 height 22
type input "**********"
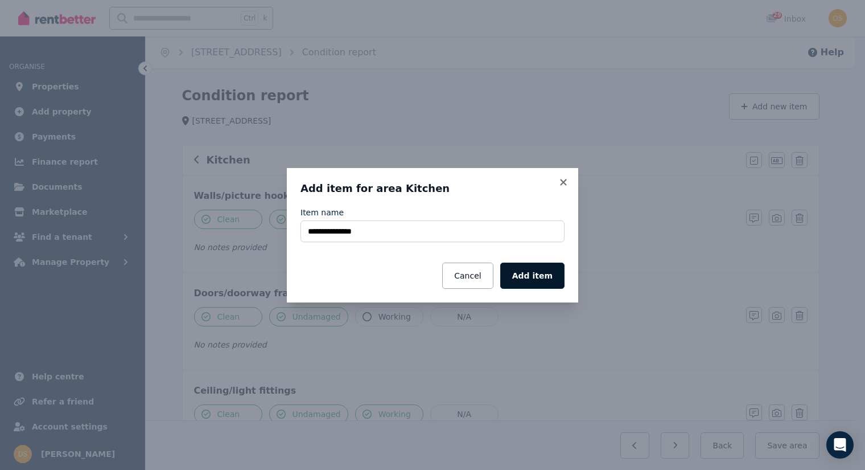
click at [542, 279] on button "Add item" at bounding box center [532, 275] width 64 height 26
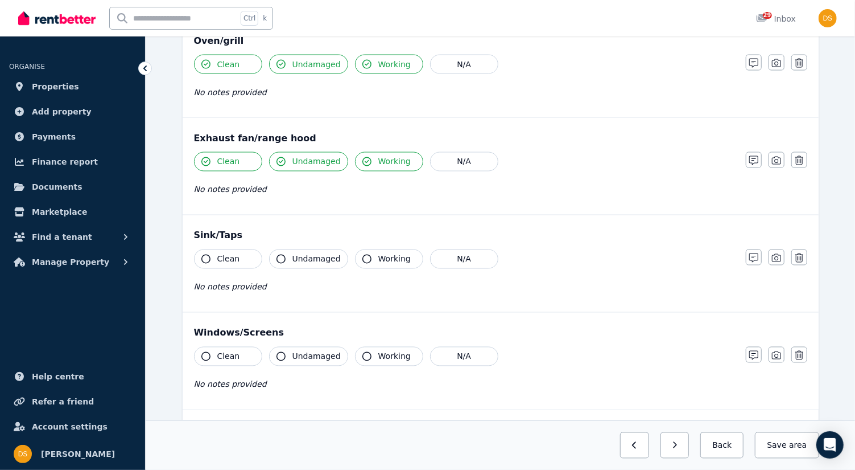
scroll to position [1129, 0]
click at [208, 249] on button "Clean" at bounding box center [228, 258] width 68 height 19
click at [283, 254] on icon "button" at bounding box center [281, 258] width 9 height 9
click at [363, 254] on icon "button" at bounding box center [367, 258] width 9 height 9
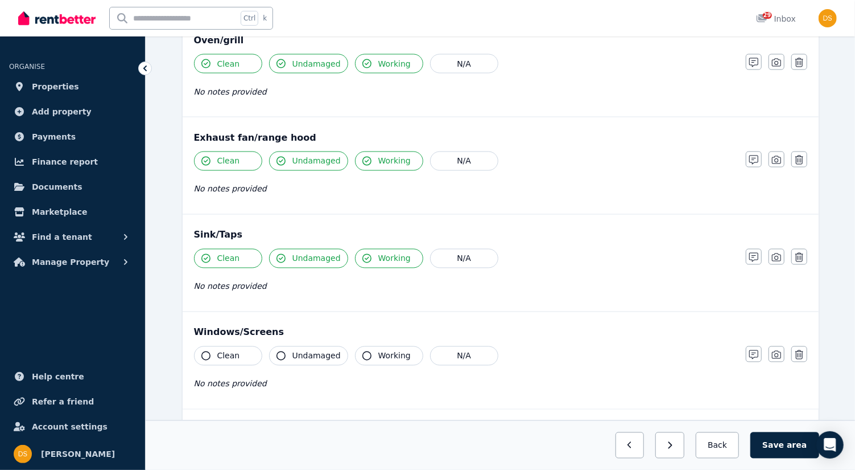
click at [205, 351] on icon "button" at bounding box center [205, 355] width 9 height 9
click at [280, 351] on icon "button" at bounding box center [281, 355] width 9 height 9
click at [364, 351] on icon "button" at bounding box center [367, 355] width 9 height 9
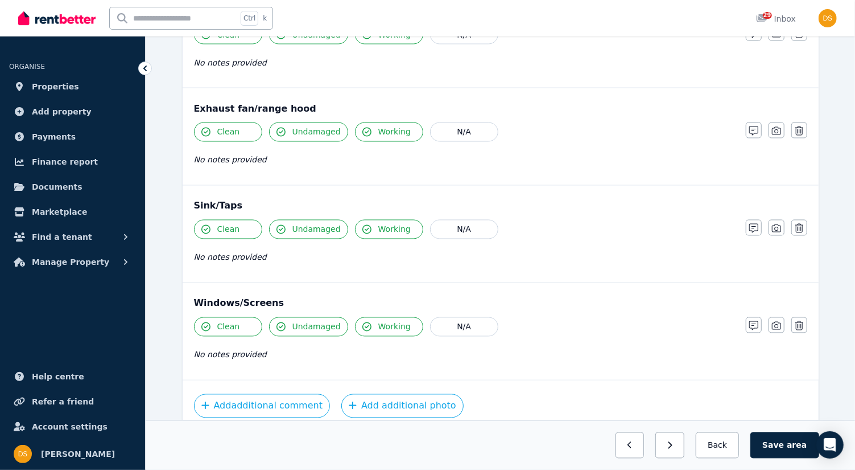
scroll to position [1197, 0]
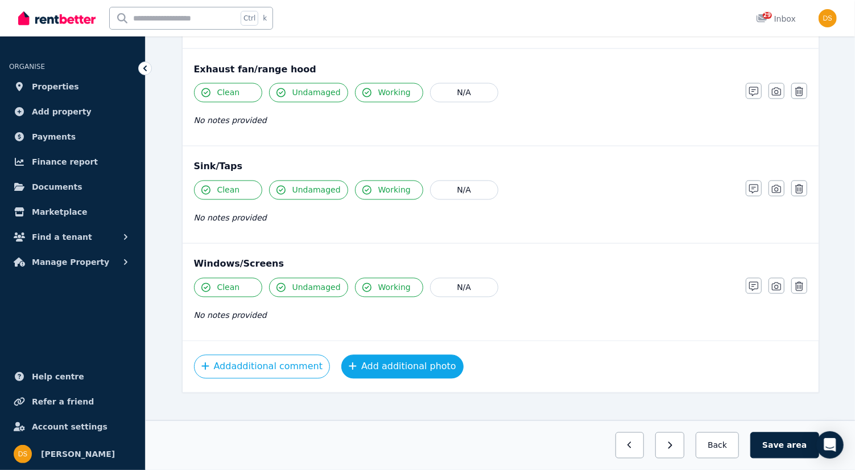
click at [356, 355] on button "Add additional photo" at bounding box center [402, 367] width 122 height 24
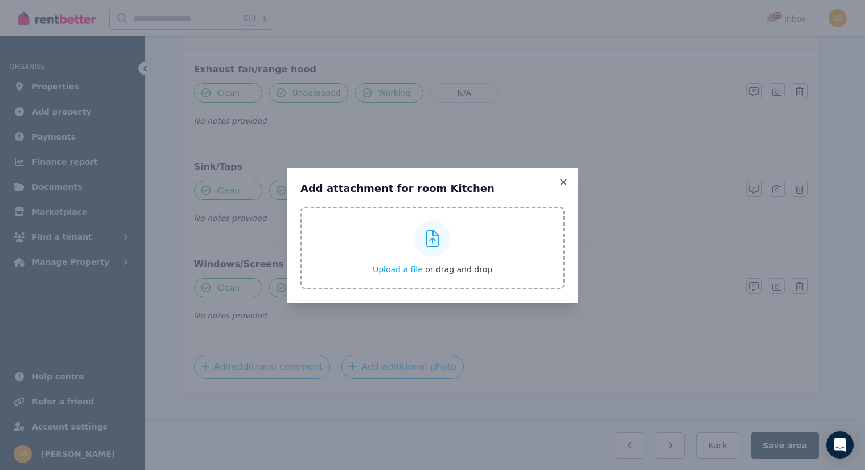
click at [435, 233] on icon at bounding box center [432, 238] width 13 height 17
click at [0, 0] on input "Upload a file or drag and drop" at bounding box center [0, 0] width 0 height 0
click at [433, 234] on icon at bounding box center [432, 238] width 13 height 17
click at [0, 0] on input "Upload a file or drag and drop" at bounding box center [0, 0] width 0 height 0
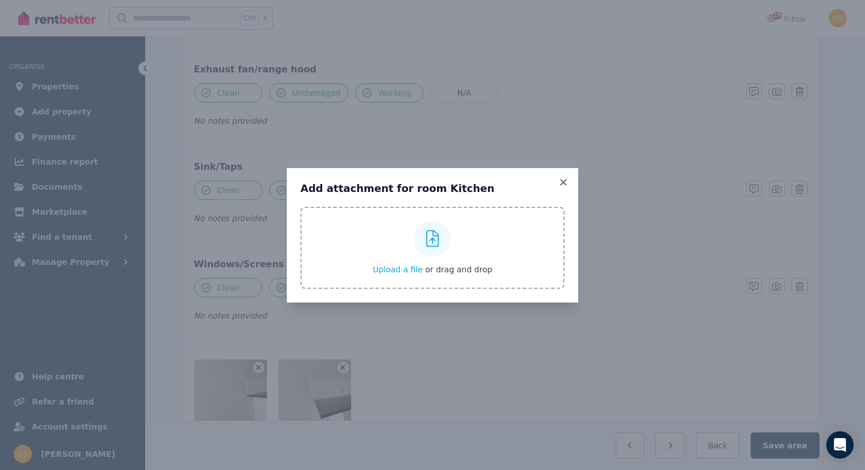
click at [432, 236] on icon at bounding box center [432, 238] width 13 height 17
click at [0, 0] on input "Upload a file or drag and drop" at bounding box center [0, 0] width 0 height 0
click at [432, 227] on div at bounding box center [432, 238] width 36 height 36
click at [0, 0] on input "Upload a file or drag and drop" at bounding box center [0, 0] width 0 height 0
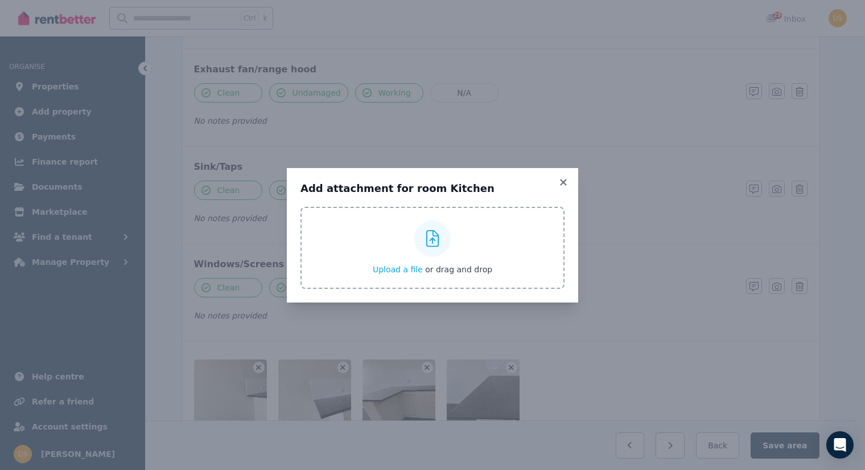
click at [436, 223] on div at bounding box center [432, 238] width 36 height 36
click at [0, 0] on input "Upload a file or drag and drop" at bounding box center [0, 0] width 0 height 0
click at [430, 223] on div at bounding box center [432, 238] width 36 height 36
click at [0, 0] on input "Upload a file or drag and drop" at bounding box center [0, 0] width 0 height 0
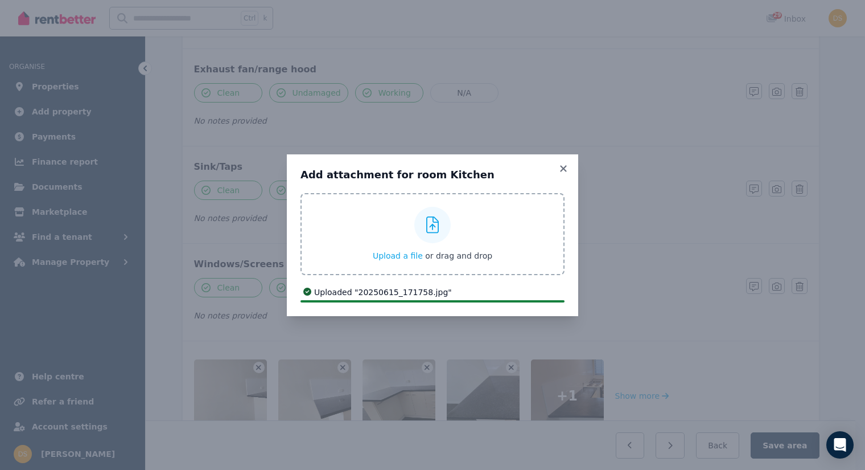
click at [433, 223] on icon at bounding box center [432, 224] width 13 height 17
click at [0, 0] on input "Upload a file or drag and drop" at bounding box center [0, 0] width 0 height 0
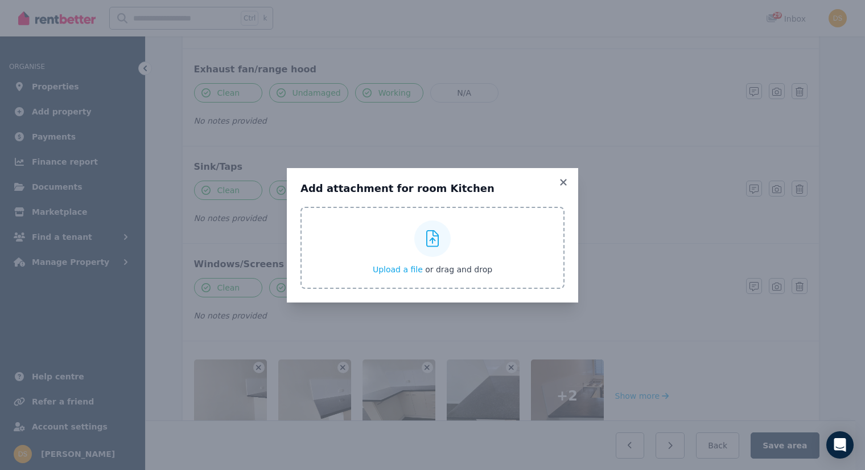
click at [429, 223] on div at bounding box center [432, 238] width 36 height 36
click at [0, 0] on input "Upload a file or drag and drop" at bounding box center [0, 0] width 0 height 0
click at [430, 243] on icon at bounding box center [432, 238] width 13 height 17
click at [0, 0] on input "Upload a file or drag and drop" at bounding box center [0, 0] width 0 height 0
click at [427, 238] on icon at bounding box center [432, 238] width 13 height 17
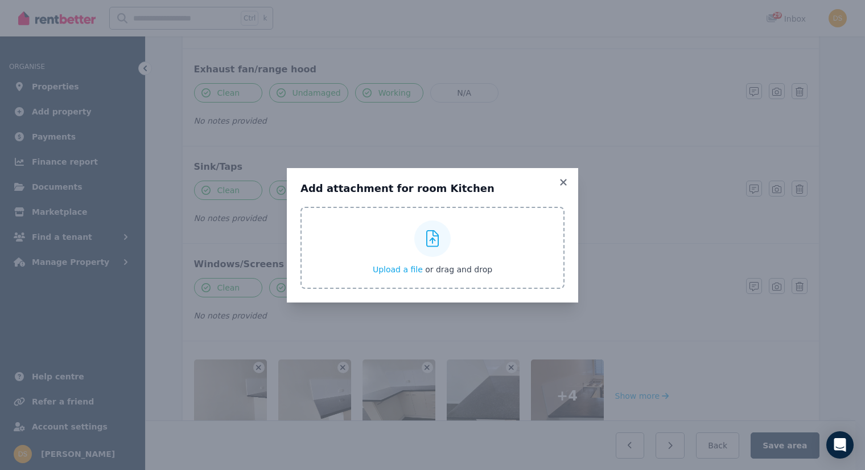
click at [0, 0] on input "Upload a file or drag and drop" at bounding box center [0, 0] width 0 height 0
click at [563, 184] on icon at bounding box center [563, 182] width 11 height 10
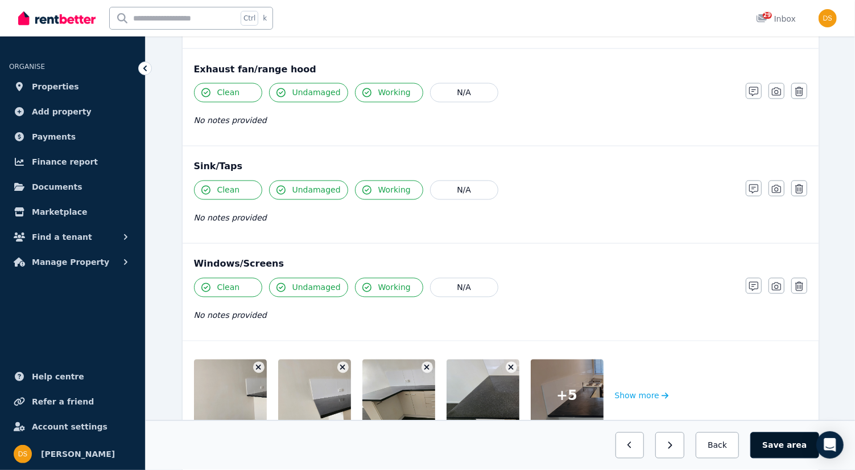
click at [791, 444] on button "Save area" at bounding box center [785, 445] width 68 height 26
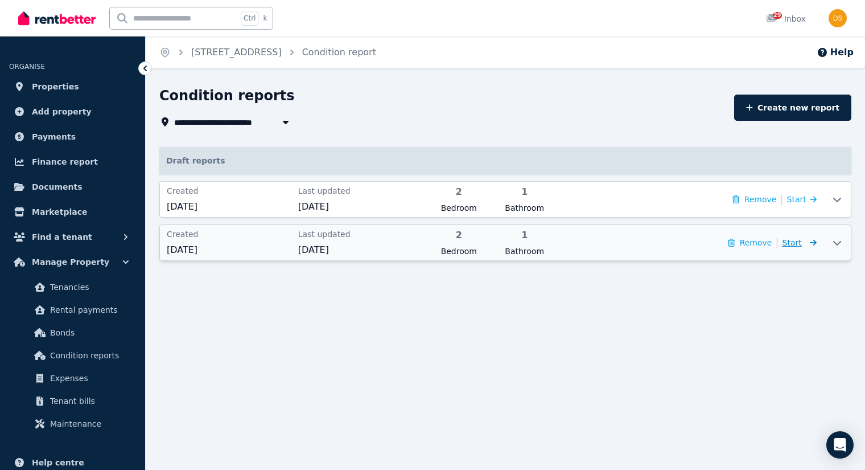
click at [797, 240] on span "Start" at bounding box center [792, 242] width 19 height 9
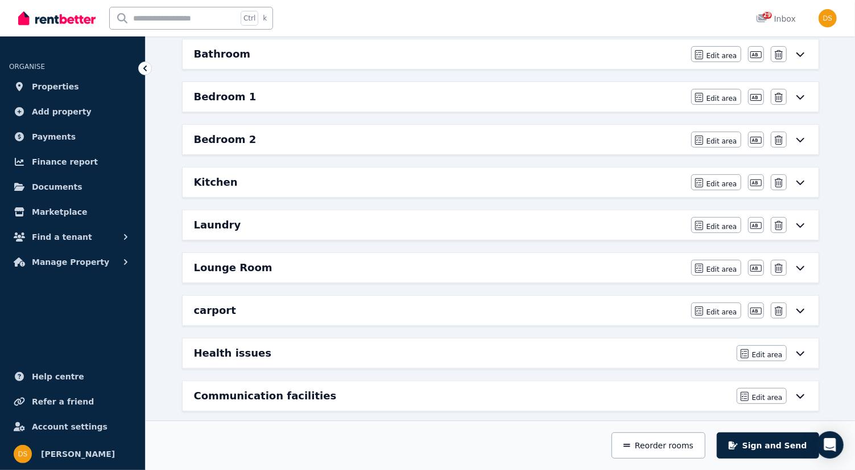
scroll to position [163, 0]
click at [718, 216] on button "Edit area" at bounding box center [716, 224] width 50 height 16
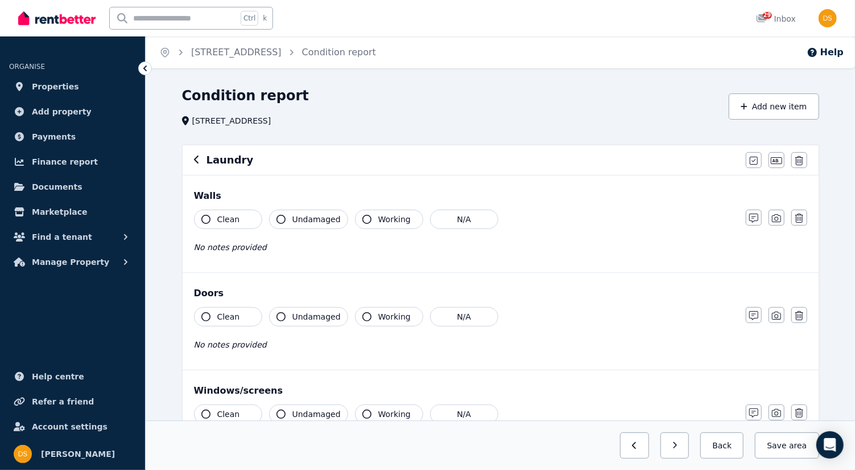
click at [204, 215] on icon "button" at bounding box center [205, 219] width 9 height 9
click at [285, 216] on button "Undamaged" at bounding box center [308, 218] width 79 height 19
click at [202, 315] on icon "button" at bounding box center [205, 316] width 9 height 9
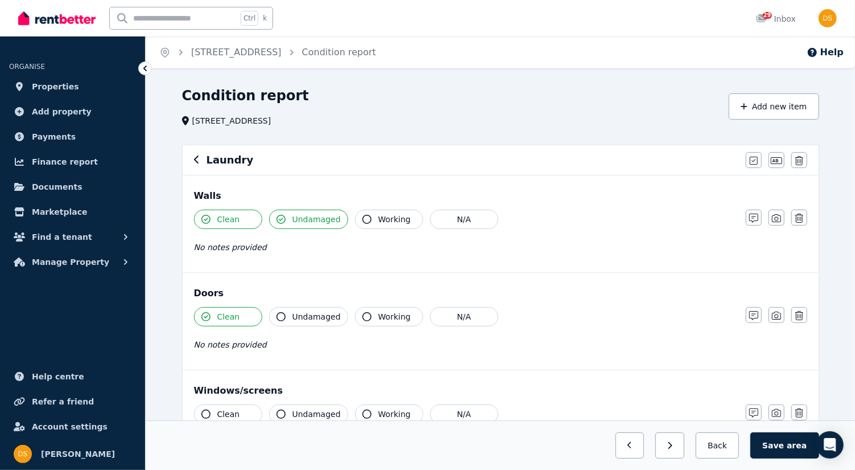
click at [283, 312] on icon "button" at bounding box center [281, 316] width 9 height 9
click at [205, 411] on icon "button" at bounding box center [205, 413] width 9 height 9
click at [285, 411] on icon "button" at bounding box center [281, 413] width 9 height 9
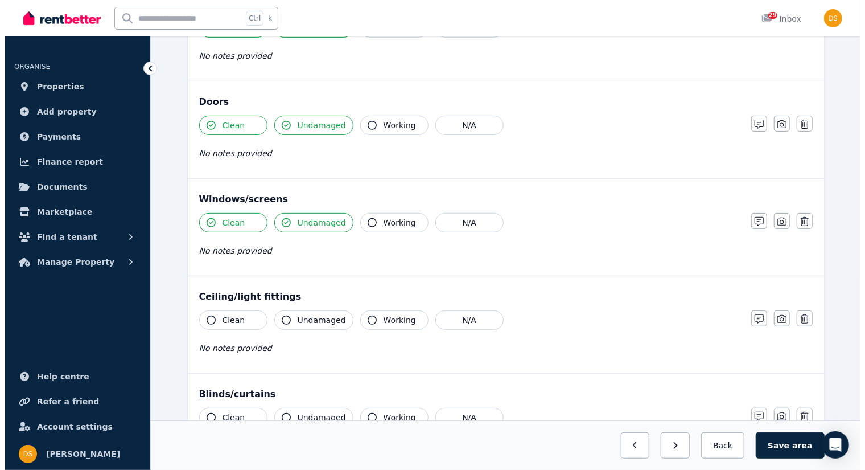
scroll to position [191, 0]
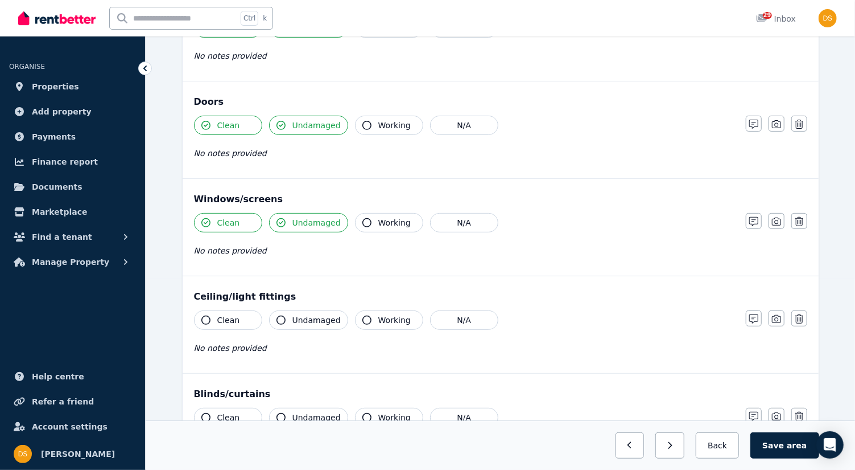
click at [205, 318] on icon "button" at bounding box center [205, 319] width 9 height 9
click at [285, 317] on icon "button" at bounding box center [281, 319] width 9 height 9
click at [801, 413] on icon "button" at bounding box center [800, 415] width 8 height 9
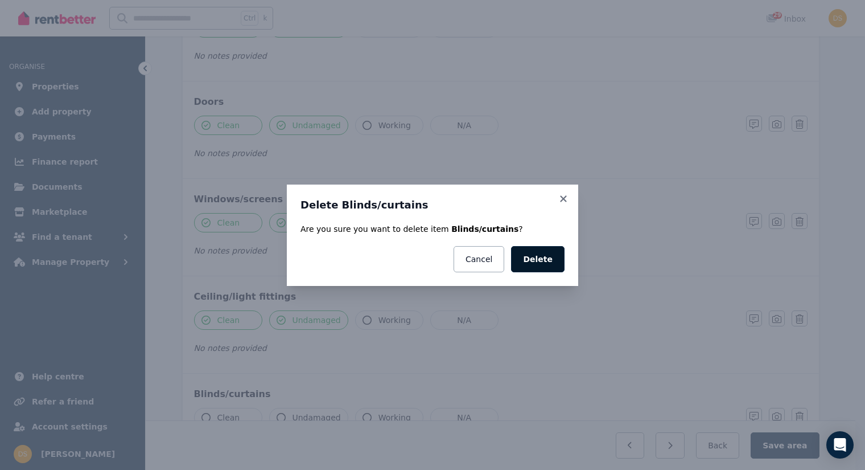
click at [545, 259] on button "Delete" at bounding box center [537, 259] width 53 height 26
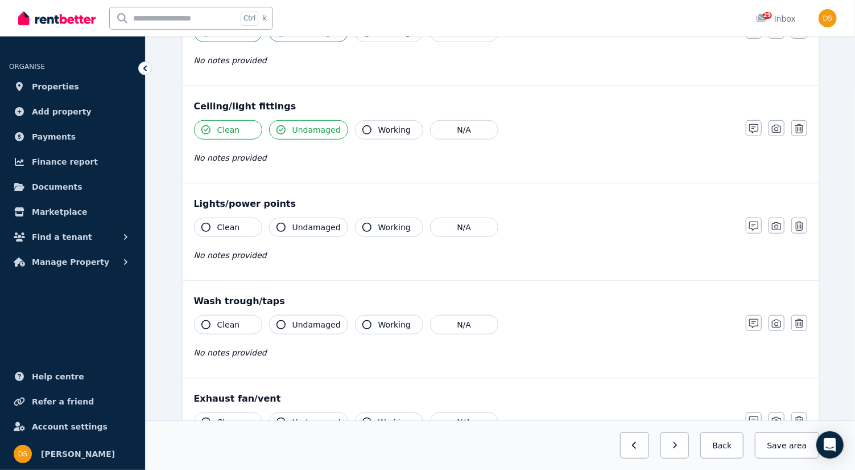
scroll to position [385, 0]
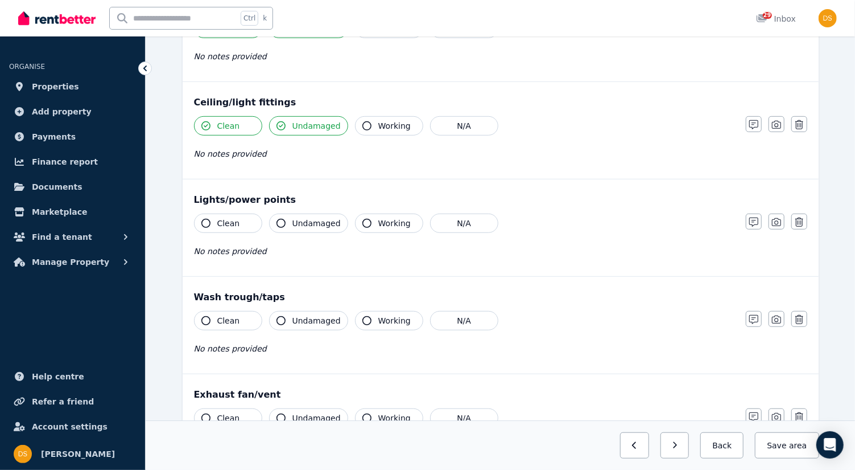
click at [206, 219] on icon "button" at bounding box center [205, 223] width 9 height 9
click at [279, 221] on icon "button" at bounding box center [281, 223] width 9 height 9
click at [205, 316] on icon "button" at bounding box center [205, 320] width 9 height 9
click at [278, 316] on icon "button" at bounding box center [281, 320] width 9 height 9
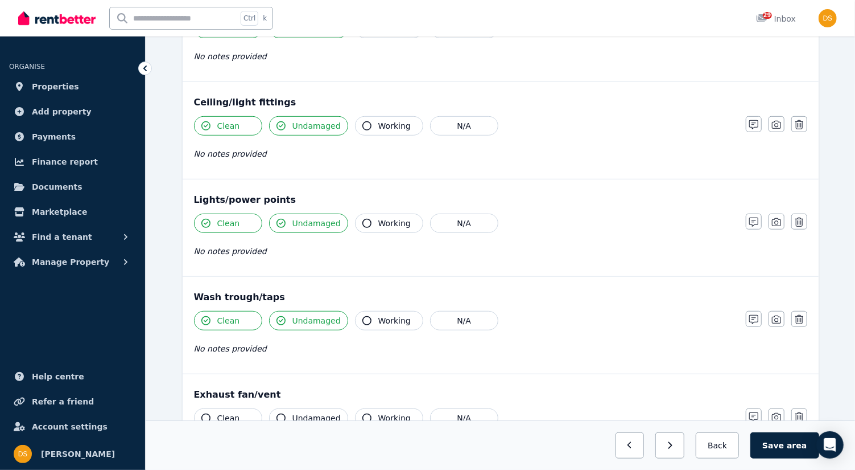
click at [205, 413] on icon "button" at bounding box center [205, 417] width 9 height 9
click at [281, 413] on icon "button" at bounding box center [281, 417] width 9 height 9
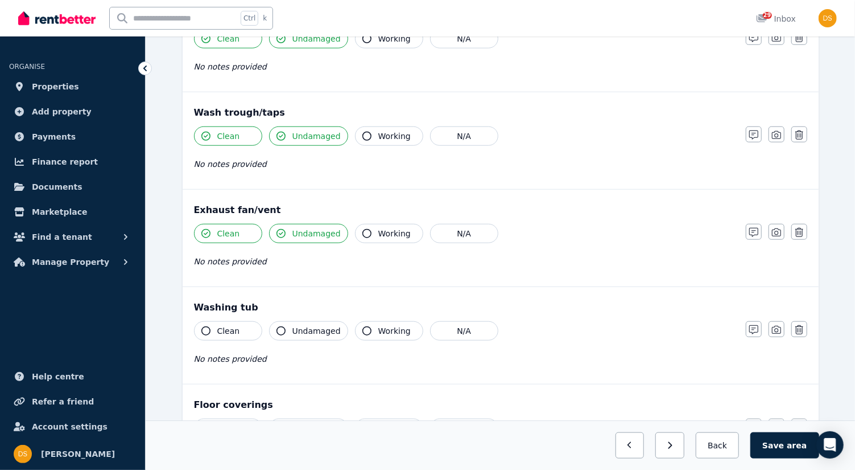
scroll to position [570, 0]
click at [205, 326] on icon "button" at bounding box center [205, 330] width 9 height 9
click at [285, 320] on button "Undamaged" at bounding box center [308, 329] width 79 height 19
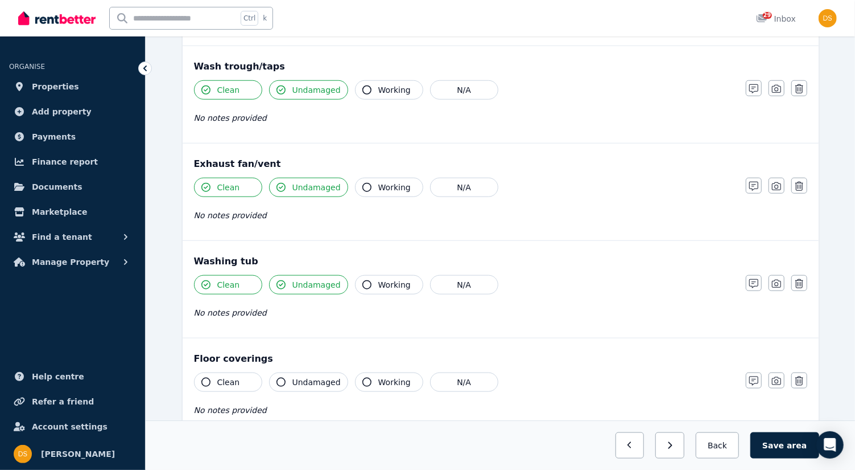
scroll to position [714, 0]
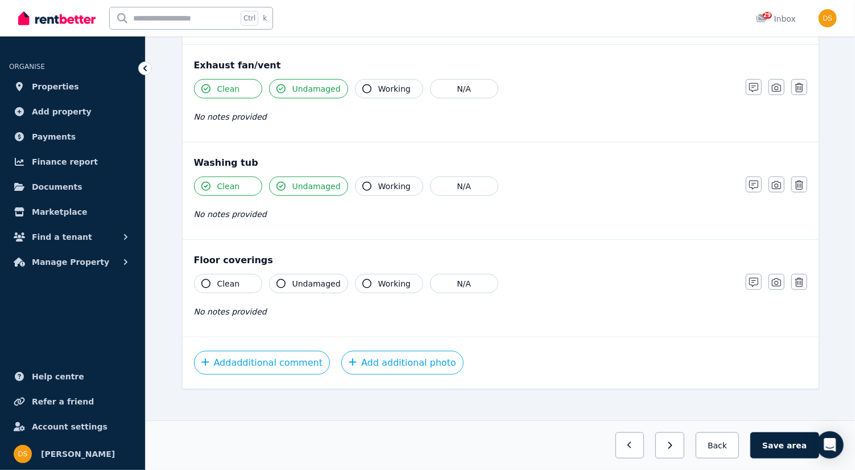
click at [202, 279] on icon "button" at bounding box center [205, 283] width 9 height 9
click at [280, 279] on icon "button" at bounding box center [281, 283] width 9 height 9
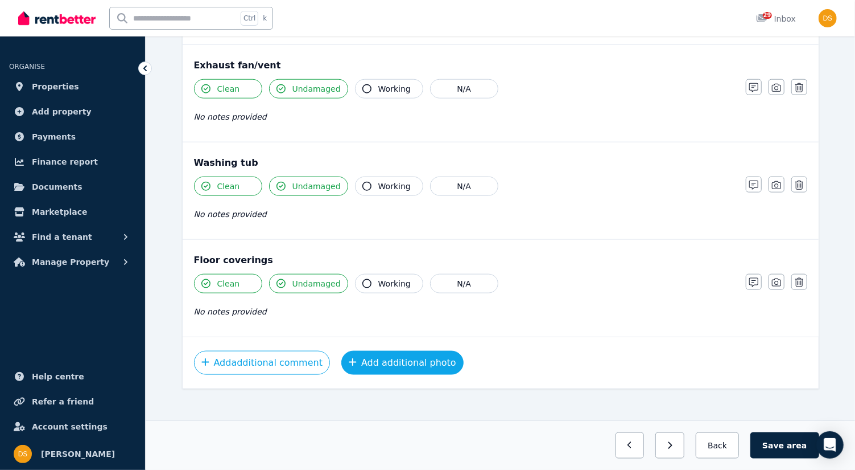
click at [374, 357] on button "Add additional photo" at bounding box center [402, 363] width 122 height 24
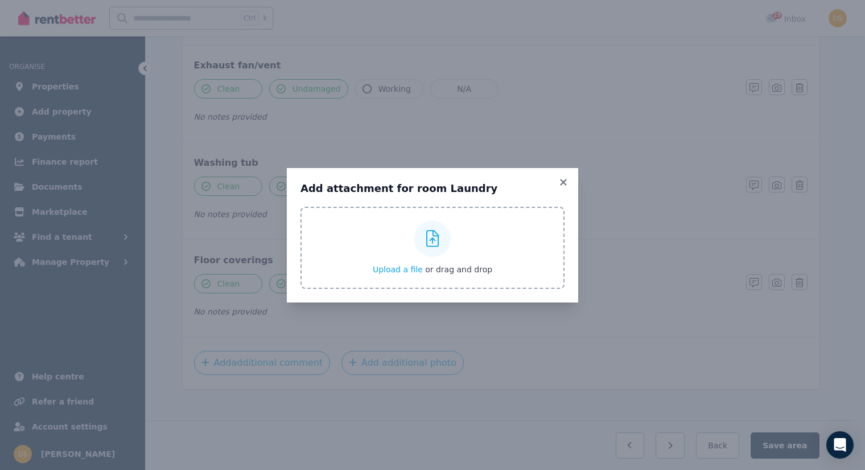
click at [427, 241] on icon at bounding box center [432, 238] width 13 height 17
click at [0, 0] on input "Upload a file or drag and drop" at bounding box center [0, 0] width 0 height 0
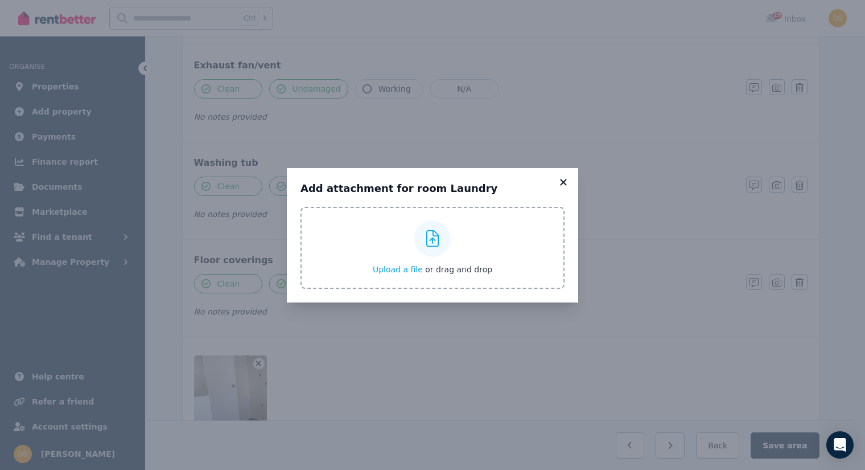
click at [566, 182] on icon at bounding box center [563, 182] width 11 height 10
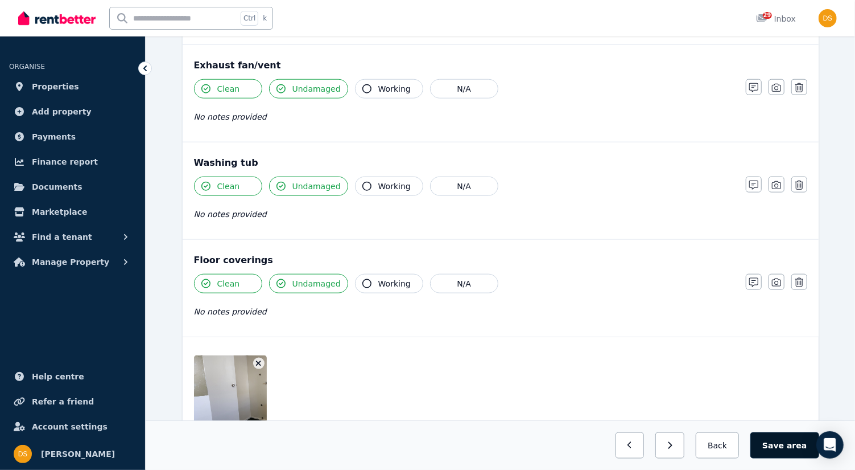
click at [791, 445] on button "Save area" at bounding box center [785, 445] width 68 height 26
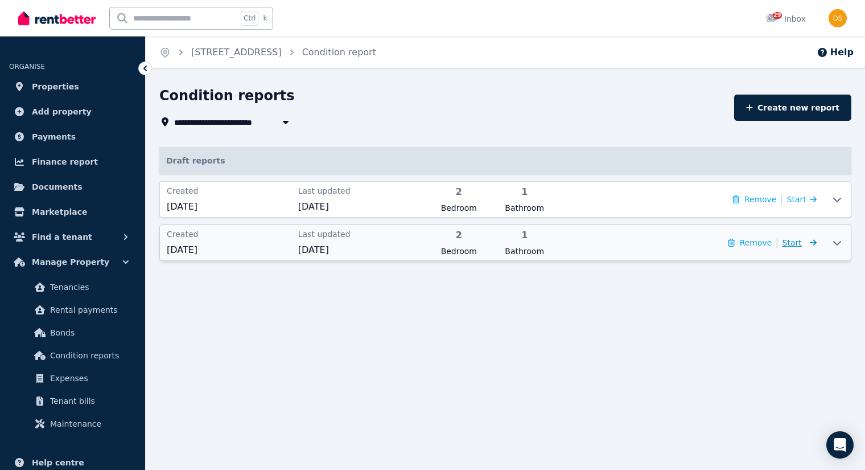
click at [800, 245] on span "Start" at bounding box center [792, 242] width 19 height 9
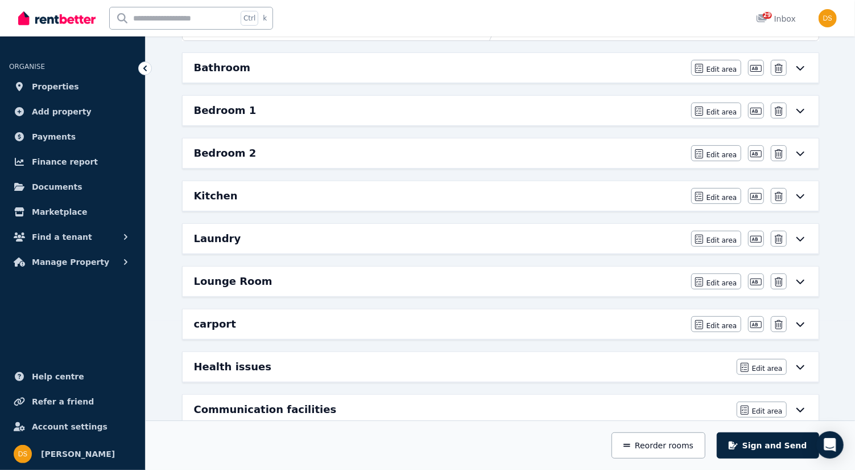
scroll to position [187, 0]
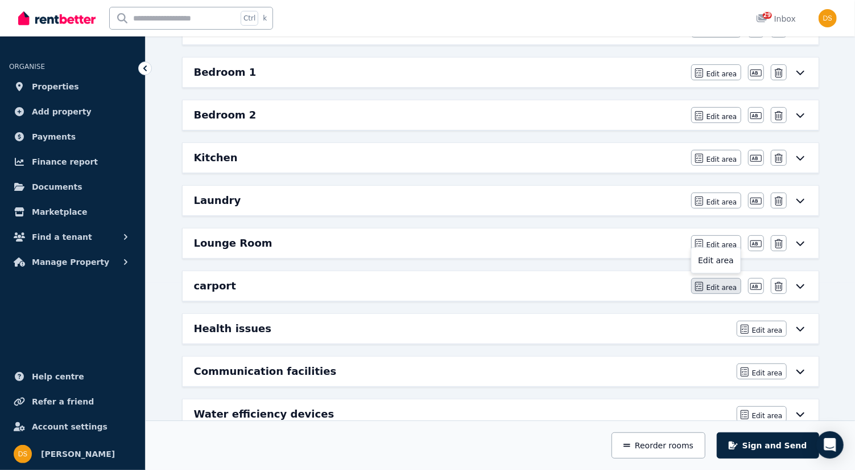
click at [723, 283] on span "Edit area" at bounding box center [722, 287] width 31 height 9
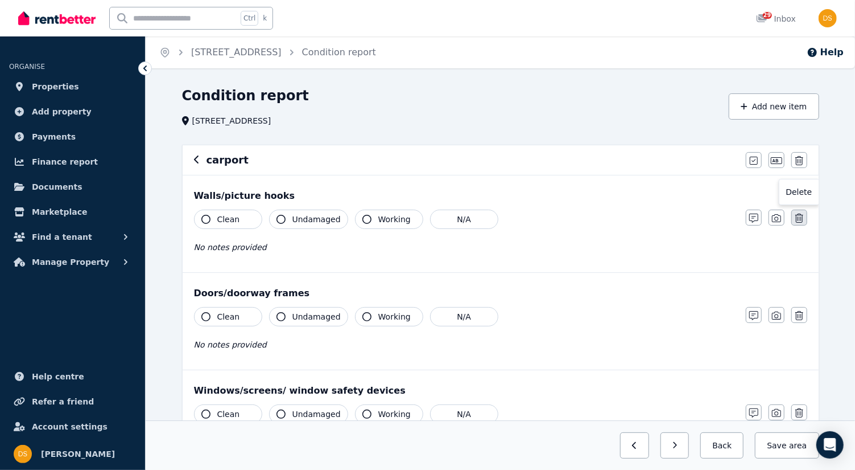
click at [800, 217] on icon "button" at bounding box center [800, 217] width 8 height 9
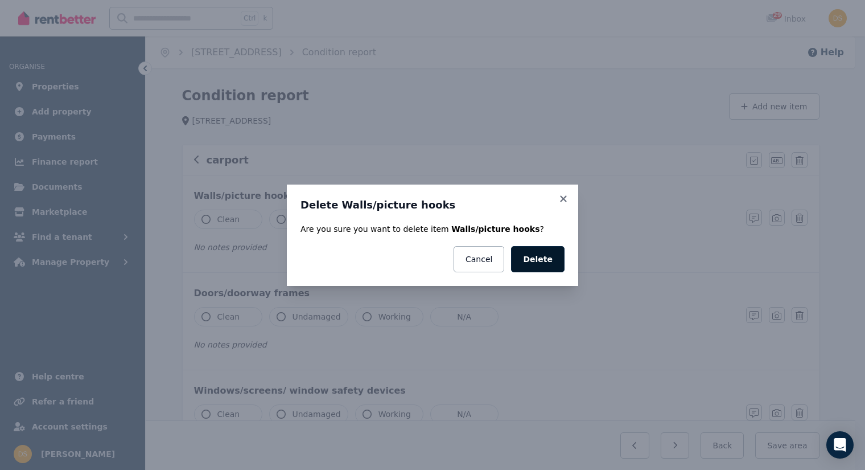
click at [557, 258] on button "Delete" at bounding box center [537, 259] width 53 height 26
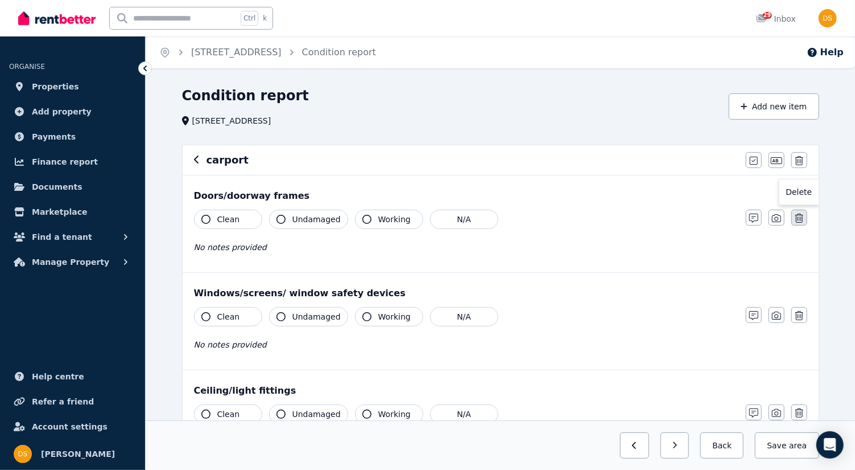
click at [802, 217] on icon "button" at bounding box center [800, 217] width 8 height 9
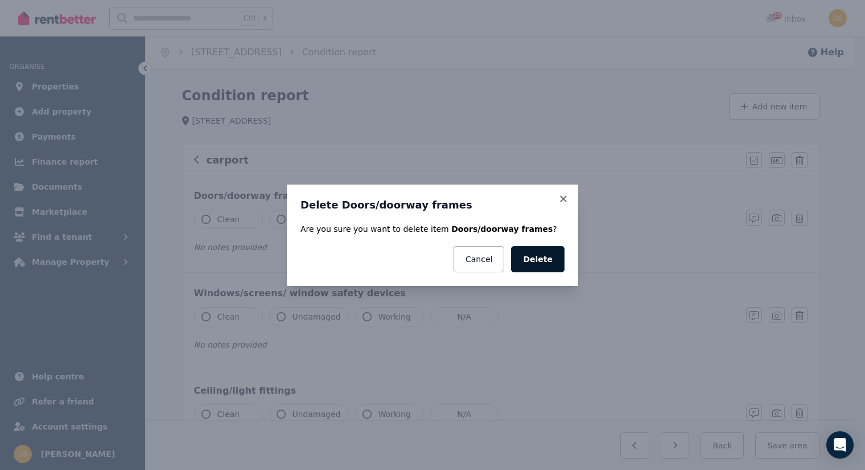
click at [552, 253] on button "Delete" at bounding box center [537, 259] width 53 height 26
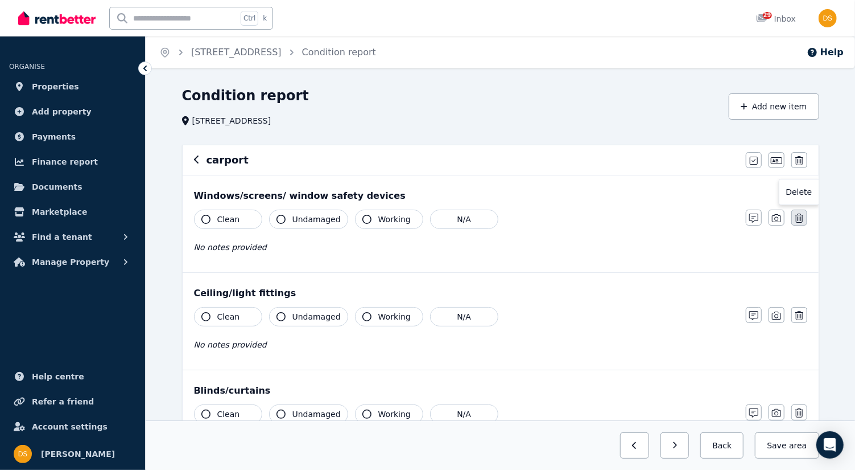
click at [806, 218] on button "button" at bounding box center [800, 217] width 16 height 16
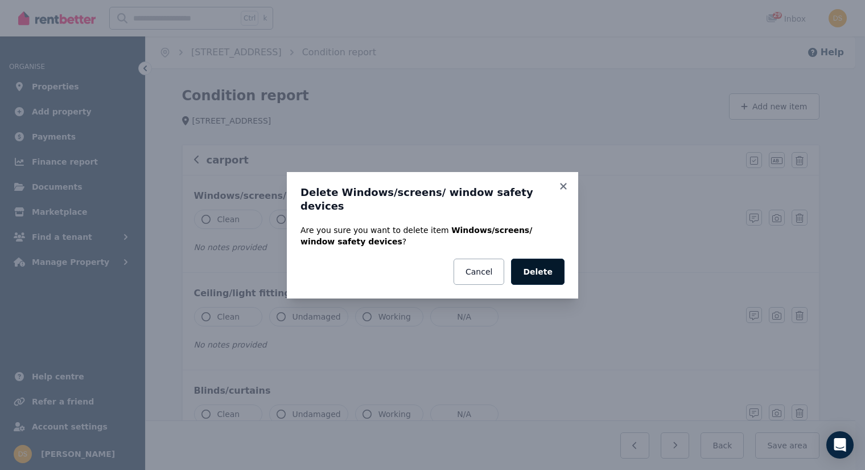
click at [555, 263] on button "Delete" at bounding box center [537, 271] width 53 height 26
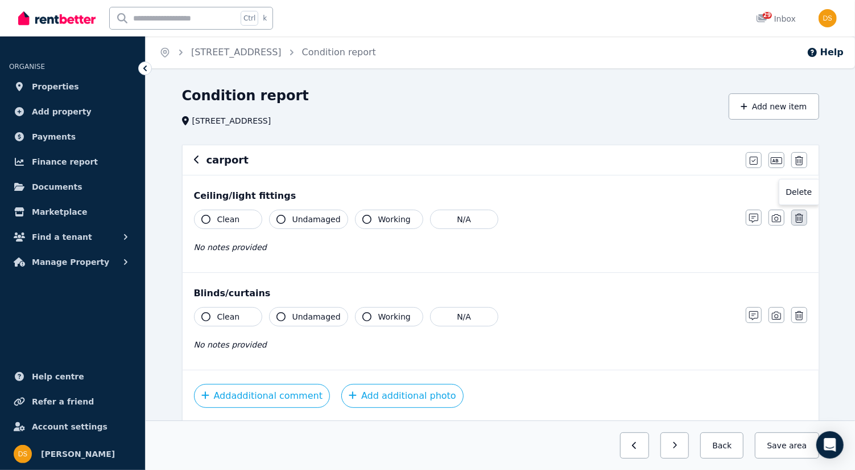
click at [801, 221] on icon "button" at bounding box center [800, 217] width 8 height 9
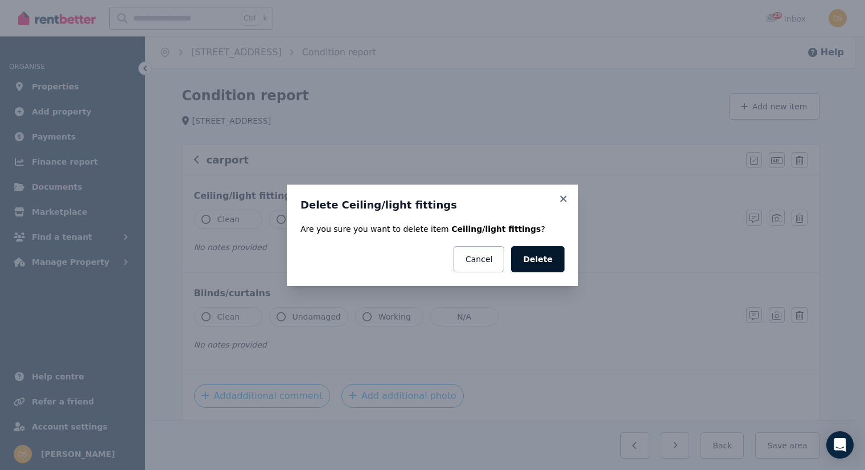
click at [543, 256] on button "Delete" at bounding box center [537, 259] width 53 height 26
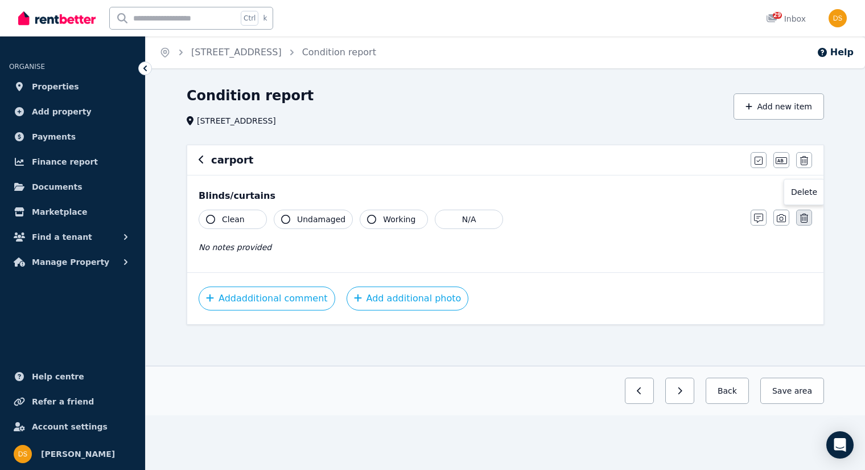
click at [805, 217] on icon "button" at bounding box center [804, 217] width 8 height 9
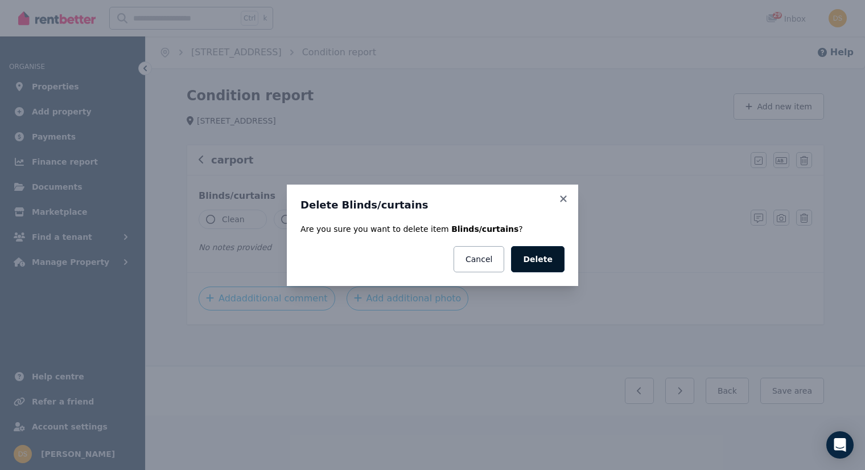
click at [549, 257] on button "Delete" at bounding box center [537, 259] width 53 height 26
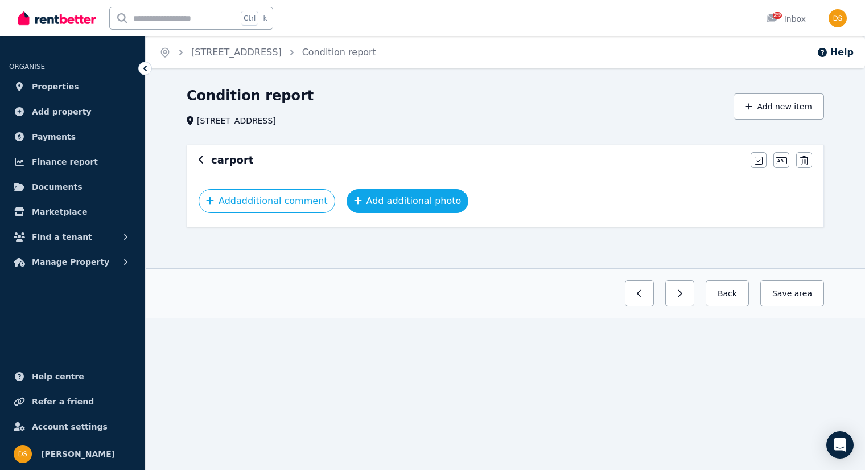
click at [407, 201] on button "Add additional photo" at bounding box center [408, 201] width 122 height 24
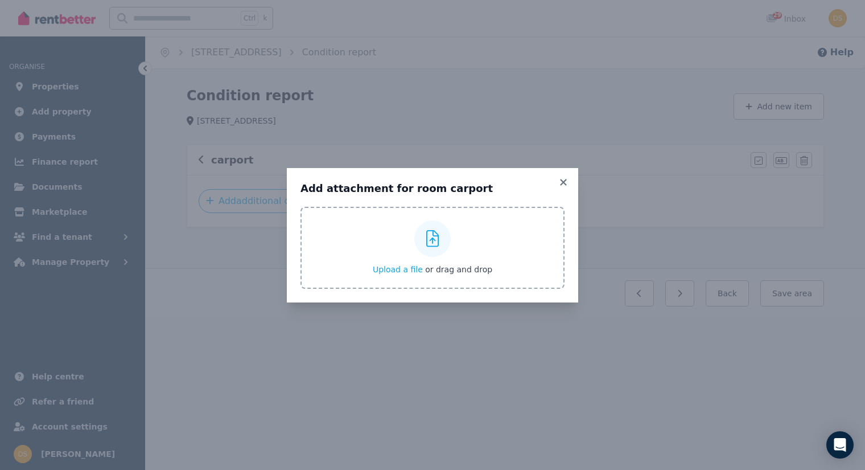
click at [439, 238] on icon at bounding box center [432, 238] width 13 height 17
click at [0, 0] on input "Upload a file or drag and drop" at bounding box center [0, 0] width 0 height 0
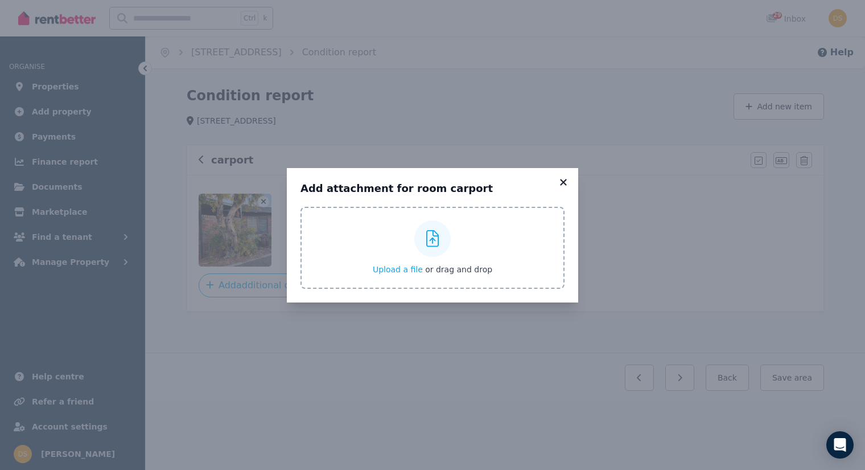
click at [563, 182] on icon at bounding box center [563, 182] width 6 height 6
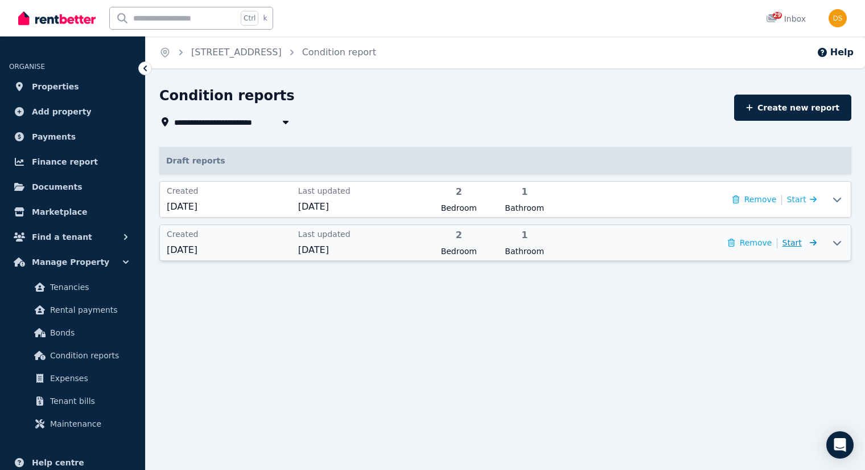
click at [802, 246] on span "Start" at bounding box center [792, 242] width 19 height 9
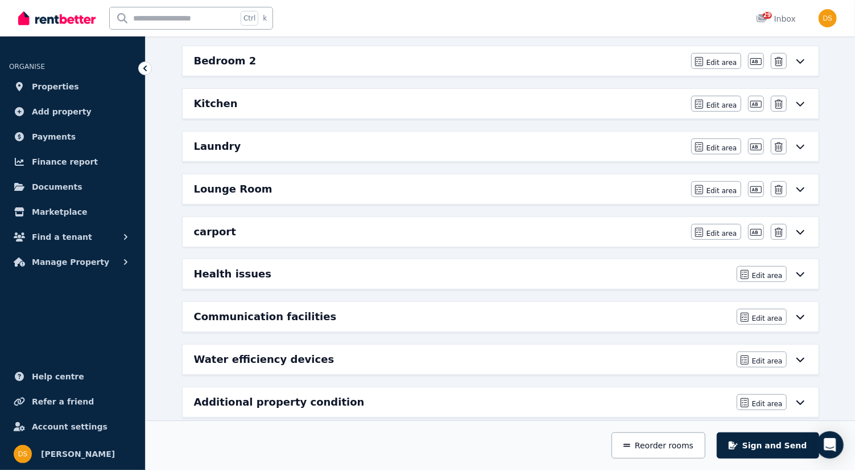
scroll to position [249, 0]
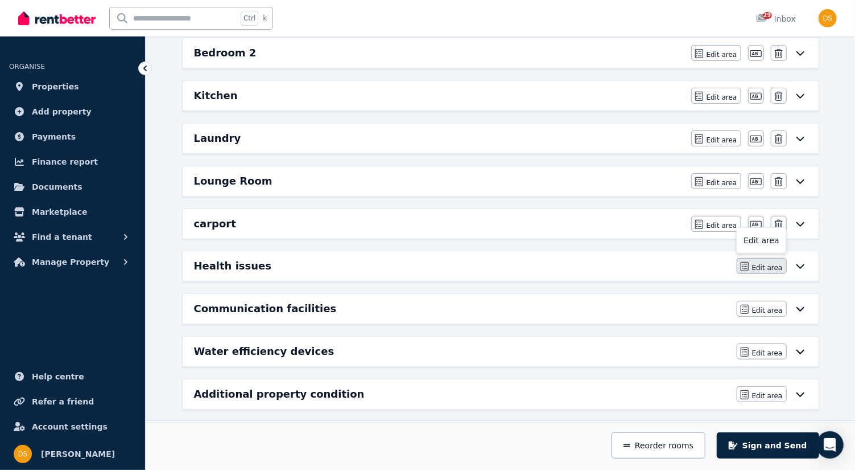
click at [773, 263] on span "Edit area" at bounding box center [767, 267] width 31 height 9
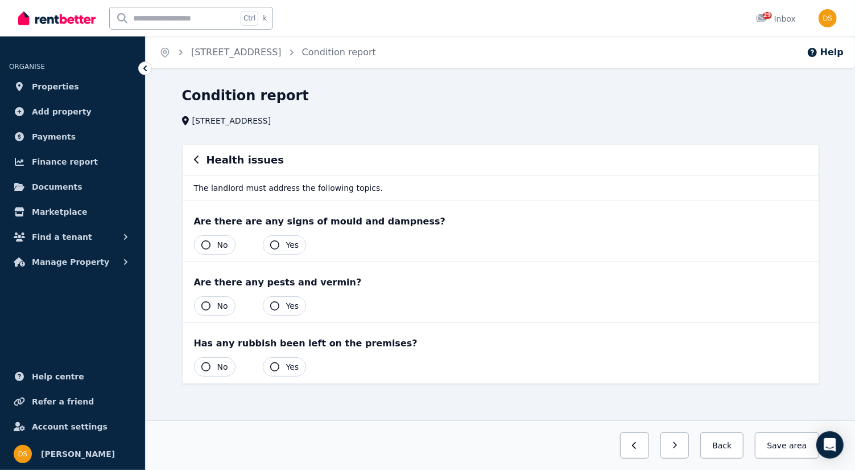
click at [211, 235] on button "No" at bounding box center [215, 244] width 42 height 19
click at [209, 296] on button "No" at bounding box center [215, 305] width 42 height 19
click at [211, 357] on button "No" at bounding box center [215, 366] width 42 height 19
click at [791, 444] on button "Save area" at bounding box center [785, 445] width 68 height 26
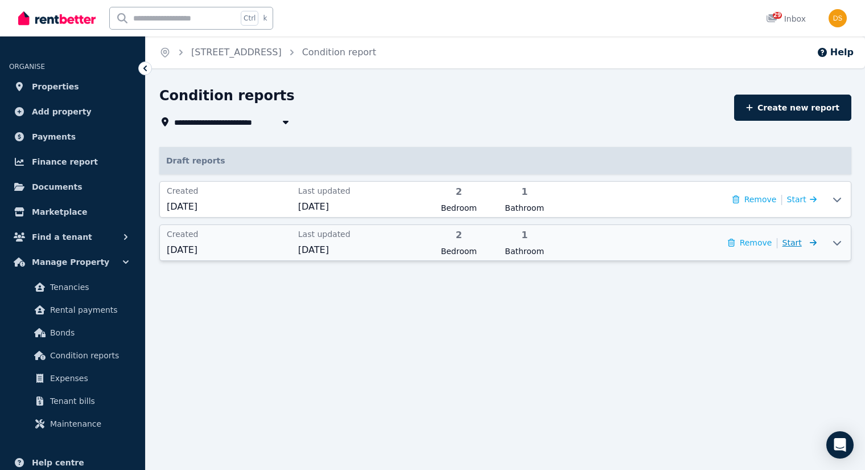
click at [807, 242] on span "Start" at bounding box center [800, 243] width 34 height 14
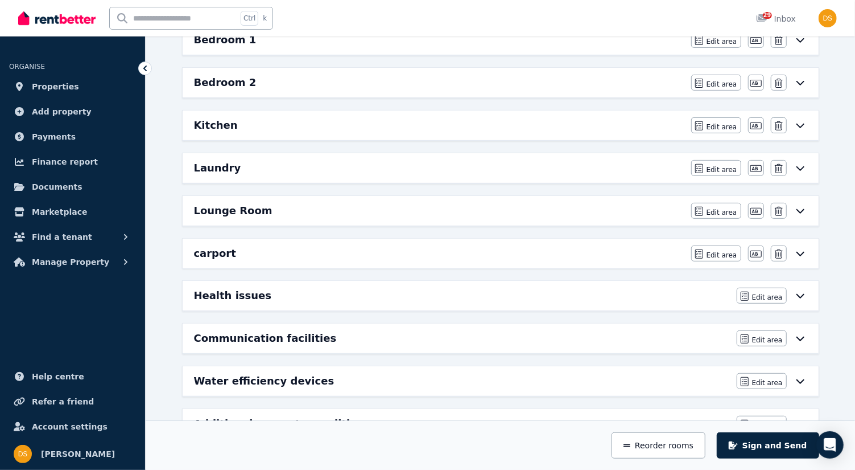
scroll to position [227, 0]
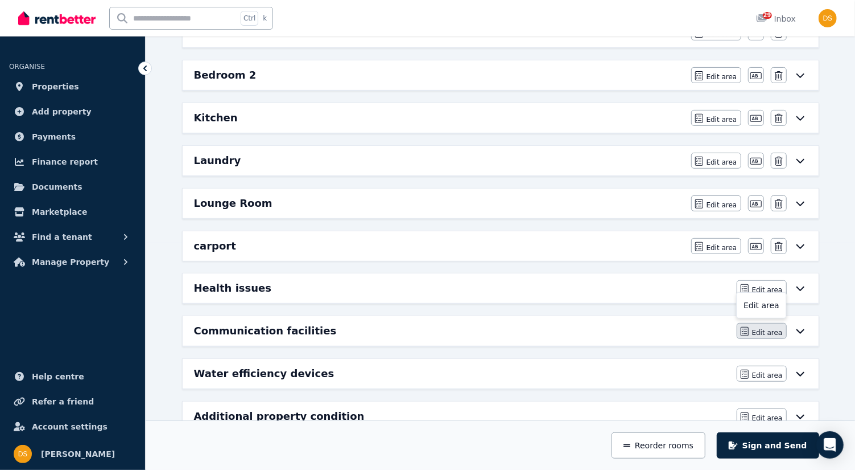
click at [775, 328] on span "Edit area" at bounding box center [767, 332] width 31 height 9
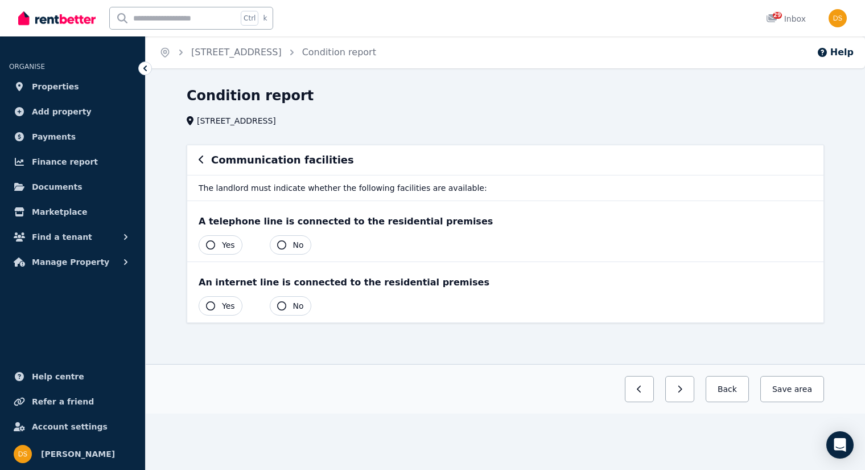
click at [279, 242] on icon "button" at bounding box center [281, 244] width 9 height 9
click at [279, 302] on icon "button" at bounding box center [281, 305] width 9 height 9
click at [800, 386] on span "area" at bounding box center [802, 388] width 20 height 11
click at [805, 383] on span "area" at bounding box center [803, 388] width 18 height 11
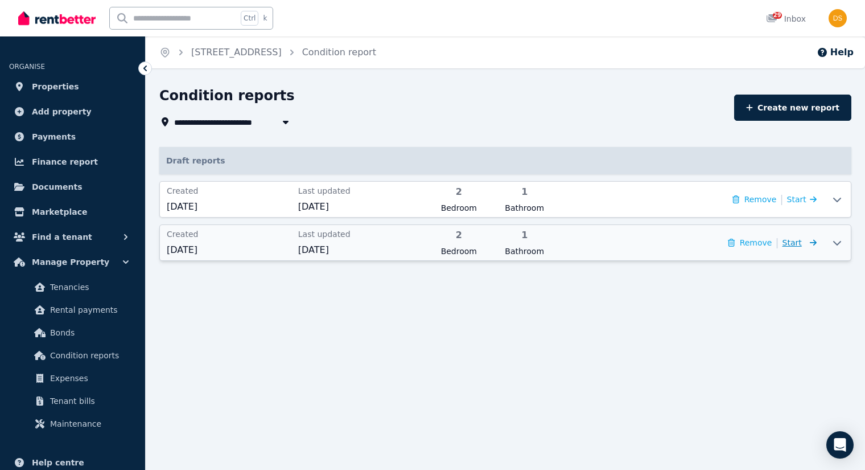
click at [802, 242] on span "Start" at bounding box center [792, 242] width 19 height 9
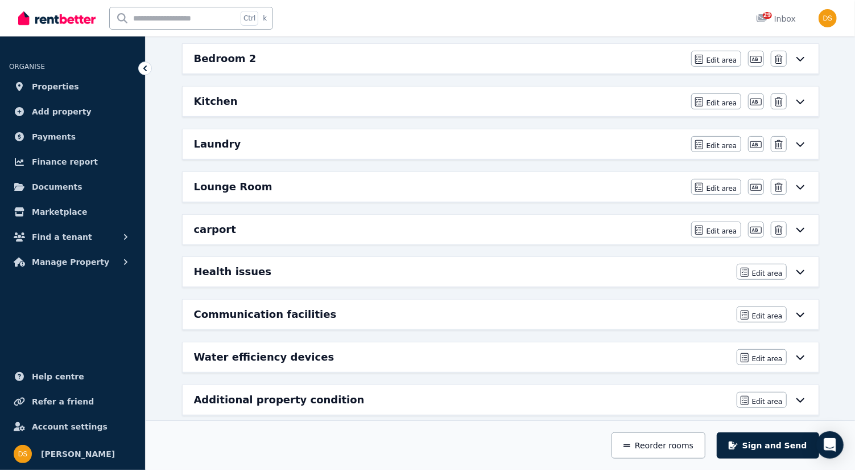
scroll to position [249, 0]
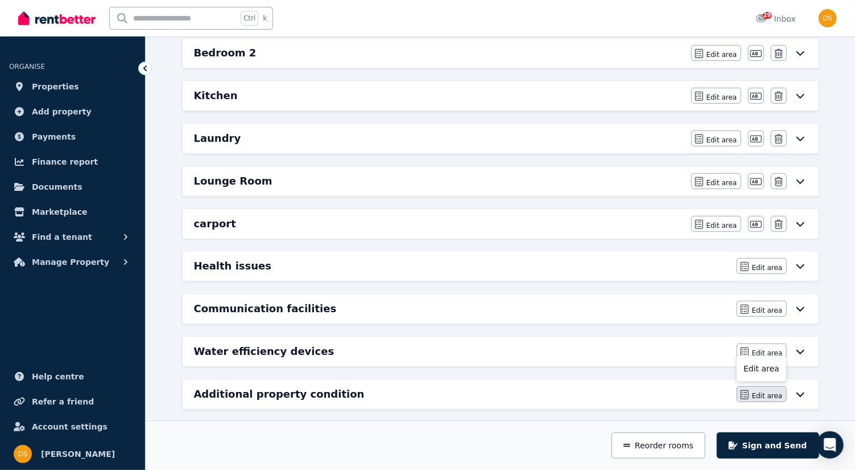
click at [775, 391] on span "Edit area" at bounding box center [767, 395] width 31 height 9
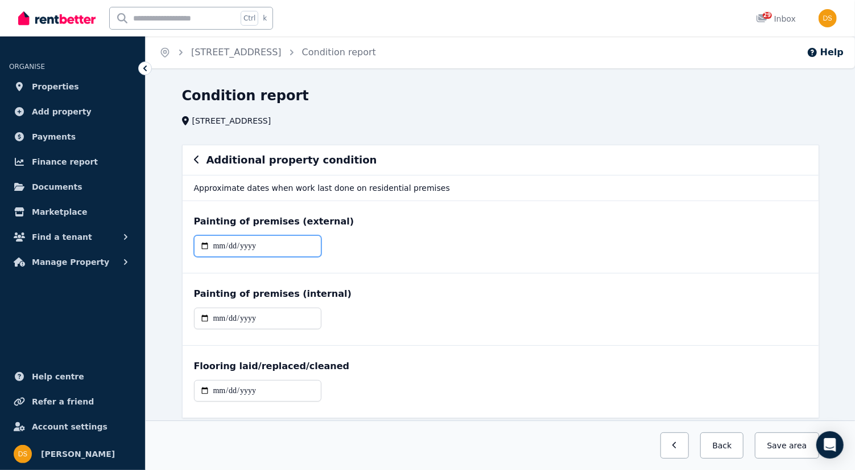
click at [280, 241] on input "date" at bounding box center [257, 246] width 127 height 22
type input "**********"
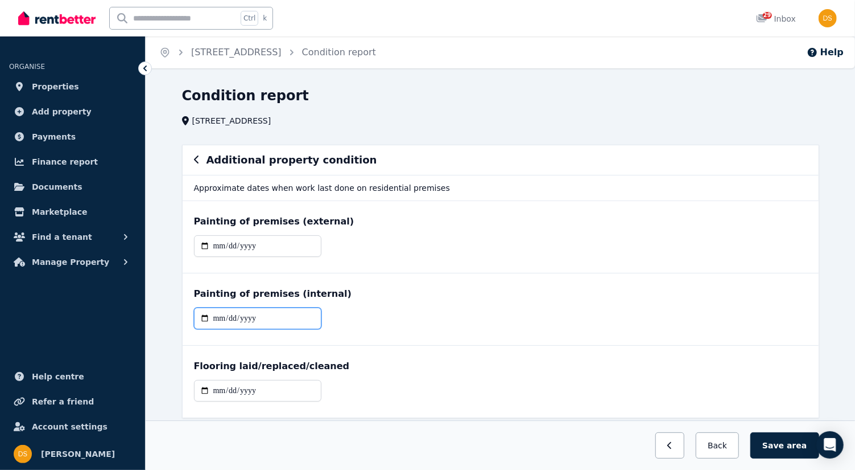
click at [281, 319] on input "date" at bounding box center [257, 318] width 127 height 22
type input "**********"
click at [279, 391] on input "date" at bounding box center [257, 391] width 127 height 22
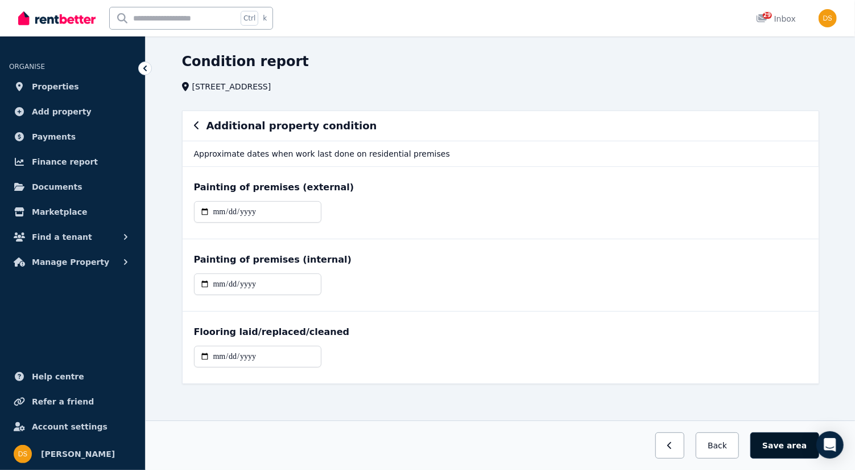
click at [793, 452] on button "Save area" at bounding box center [785, 445] width 68 height 26
click at [790, 448] on button "Save area" at bounding box center [787, 445] width 64 height 26
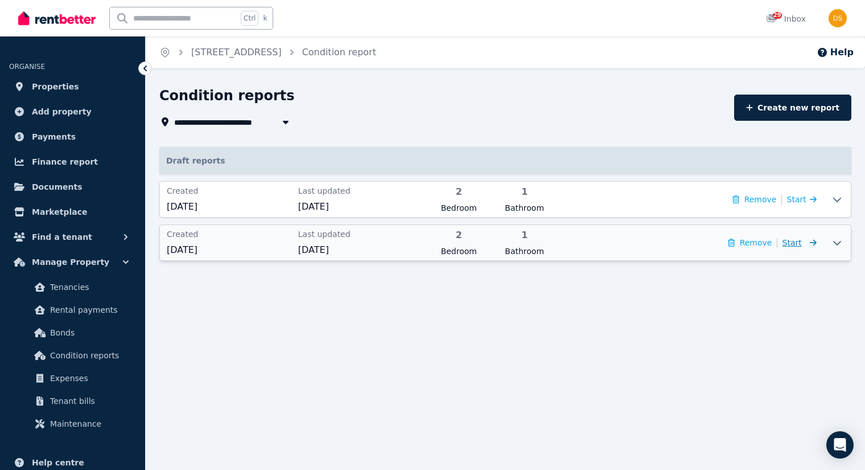
click at [802, 242] on span "Start" at bounding box center [792, 242] width 19 height 9
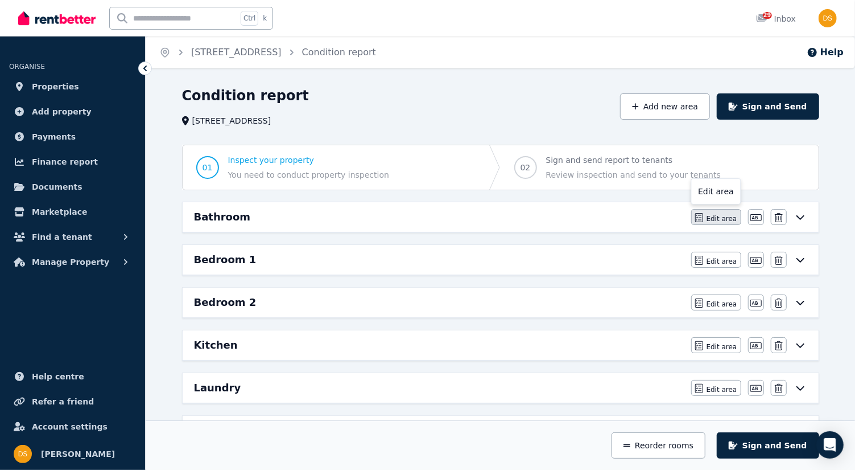
click at [713, 221] on span "Edit area" at bounding box center [722, 218] width 31 height 9
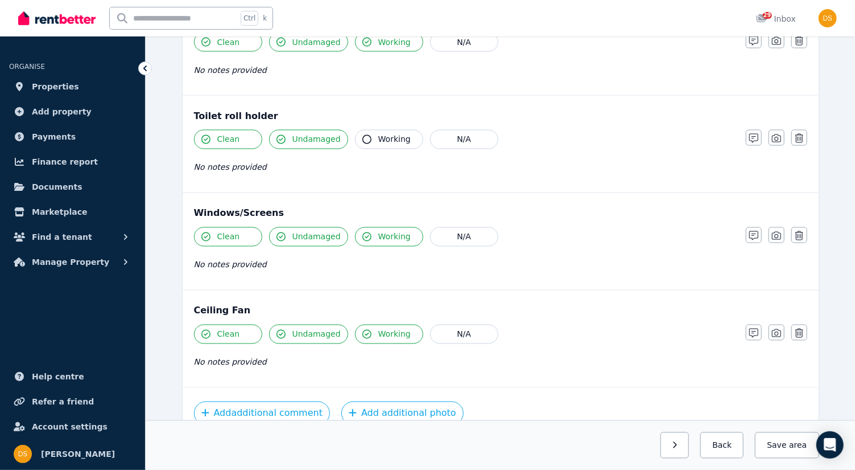
scroll to position [1197, 0]
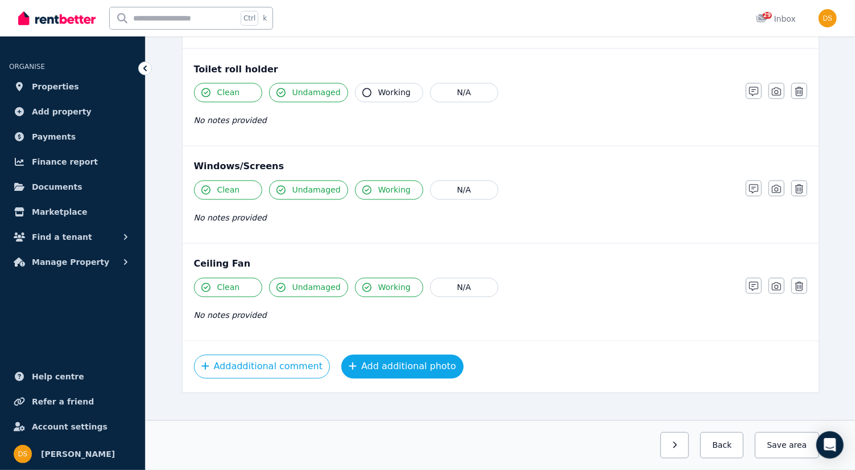
click at [405, 359] on button "Add additional photo" at bounding box center [402, 367] width 122 height 24
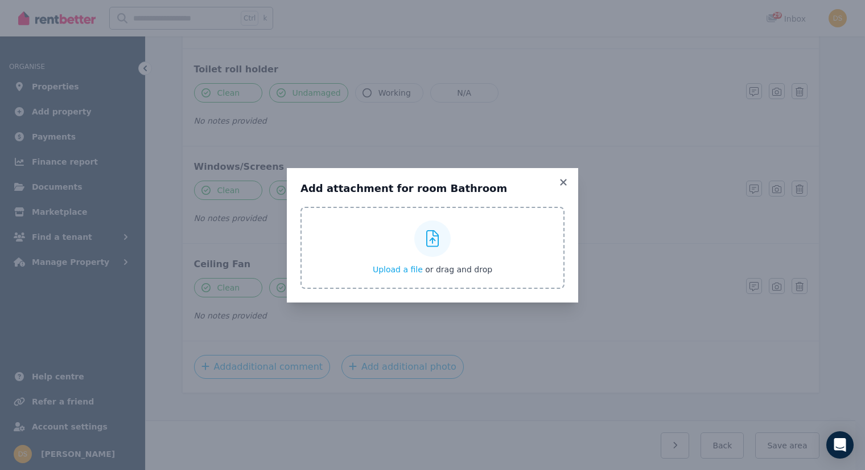
click at [433, 244] on icon at bounding box center [432, 238] width 13 height 17
click at [0, 0] on input "Upload a file or drag and drop" at bounding box center [0, 0] width 0 height 0
click at [431, 242] on icon at bounding box center [432, 238] width 13 height 17
click at [0, 0] on input "Upload a file or drag and drop" at bounding box center [0, 0] width 0 height 0
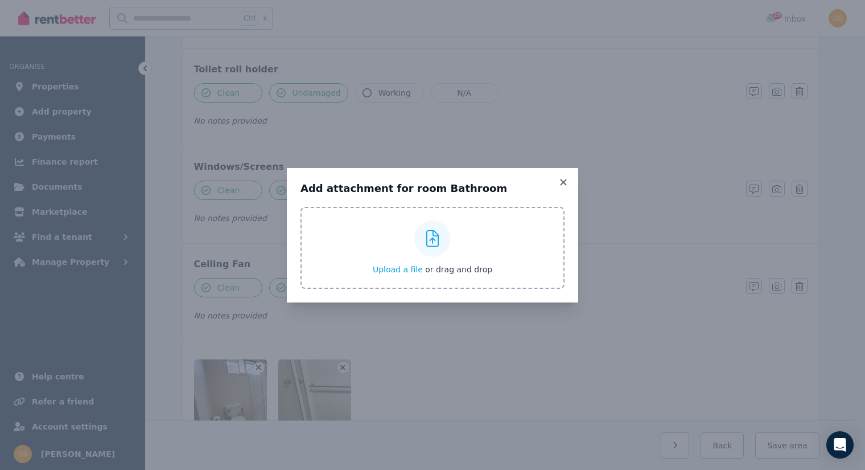
click at [431, 241] on icon at bounding box center [432, 238] width 13 height 17
click at [0, 0] on input "Upload a file or drag and drop" at bounding box center [0, 0] width 0 height 0
click at [433, 240] on icon at bounding box center [432, 238] width 13 height 17
click at [0, 0] on input "Upload a file or drag and drop" at bounding box center [0, 0] width 0 height 0
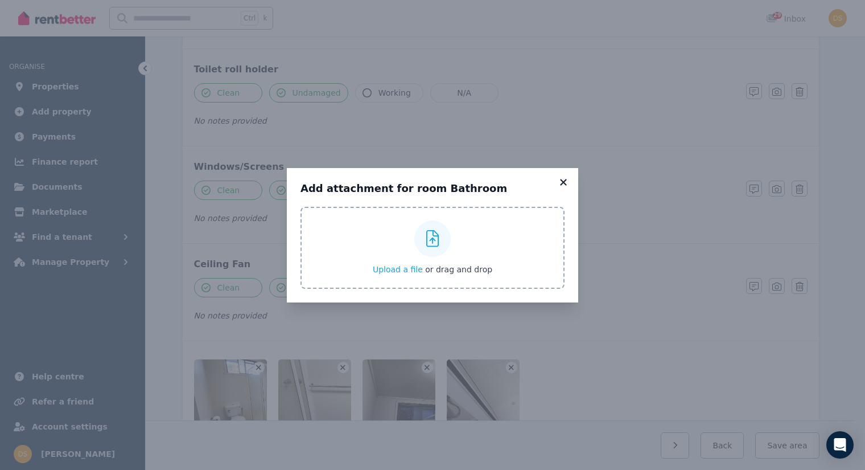
click at [567, 183] on icon at bounding box center [563, 182] width 11 height 10
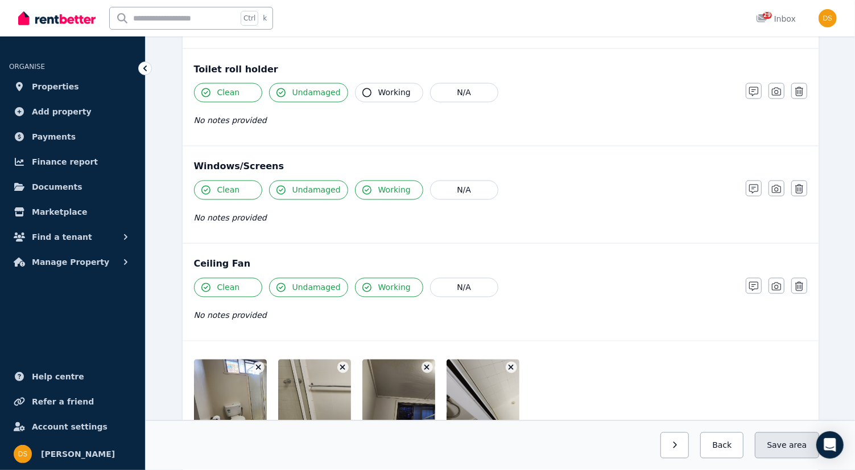
click at [788, 450] on button "Save area" at bounding box center [787, 445] width 64 height 26
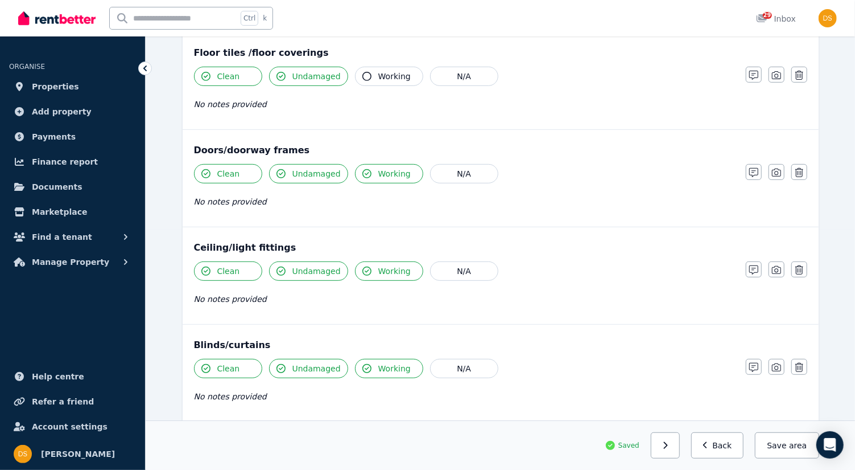
scroll to position [0, 0]
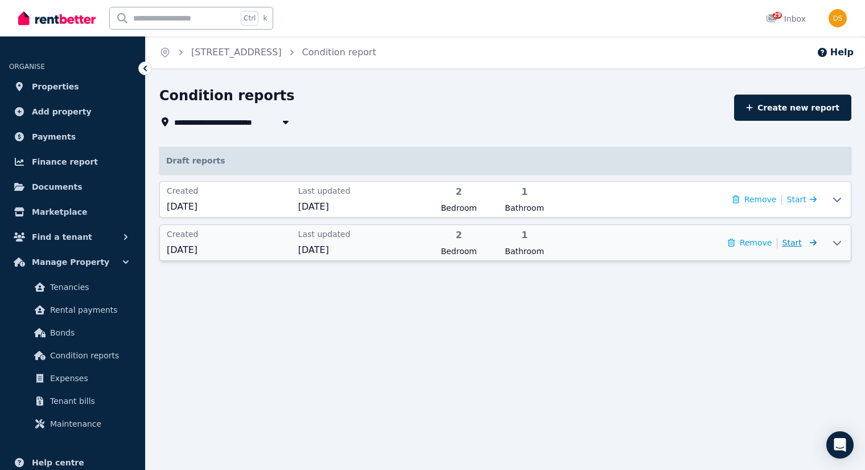
click at [802, 242] on span "Start" at bounding box center [792, 242] width 19 height 9
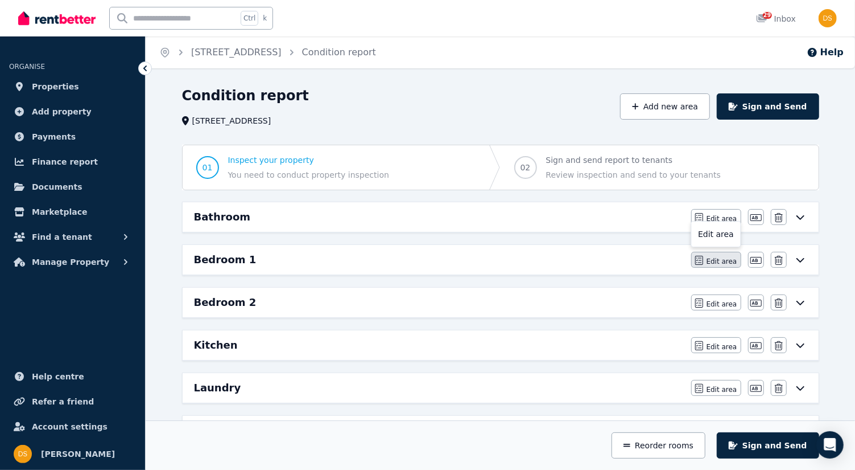
click at [724, 260] on span "Edit area" at bounding box center [722, 261] width 31 height 9
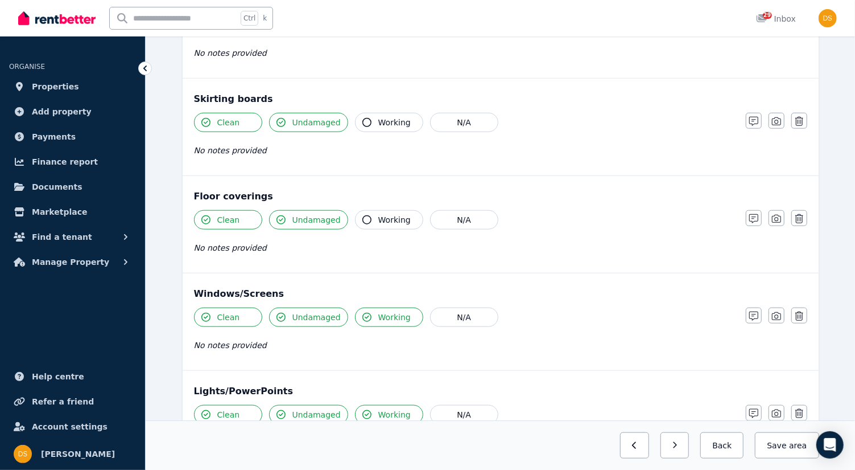
scroll to position [798, 0]
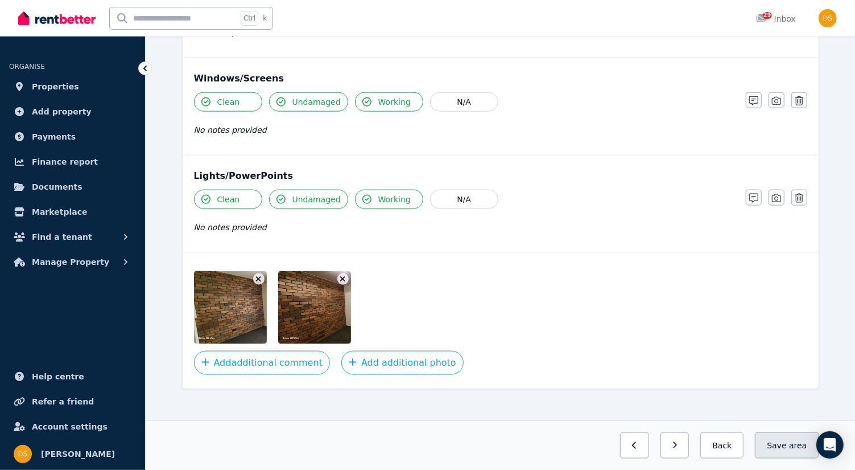
click at [789, 447] on button "Save area" at bounding box center [787, 445] width 64 height 26
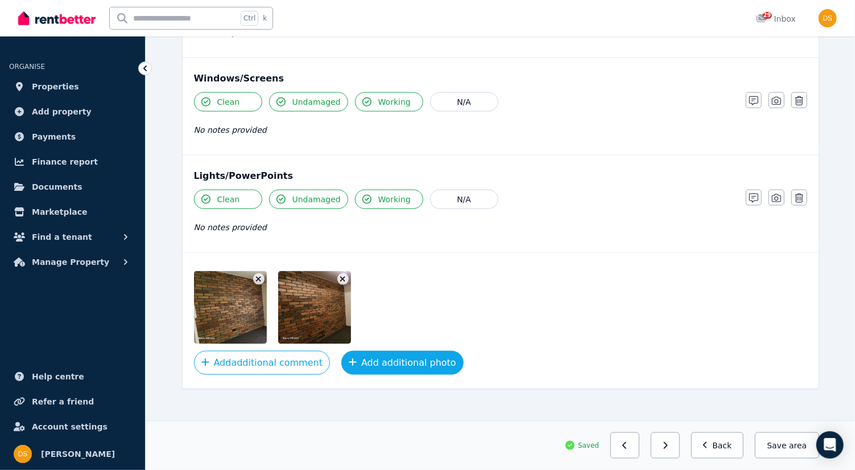
click at [390, 360] on button "Add additional photo" at bounding box center [402, 363] width 122 height 24
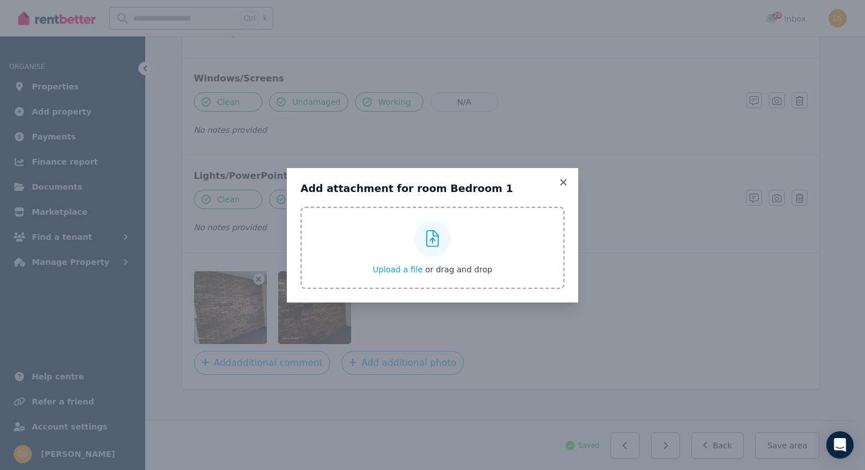
click at [437, 241] on icon at bounding box center [432, 238] width 13 height 17
click at [0, 0] on input "Upload a file or drag and drop" at bounding box center [0, 0] width 0 height 0
click at [563, 180] on icon at bounding box center [563, 182] width 11 height 10
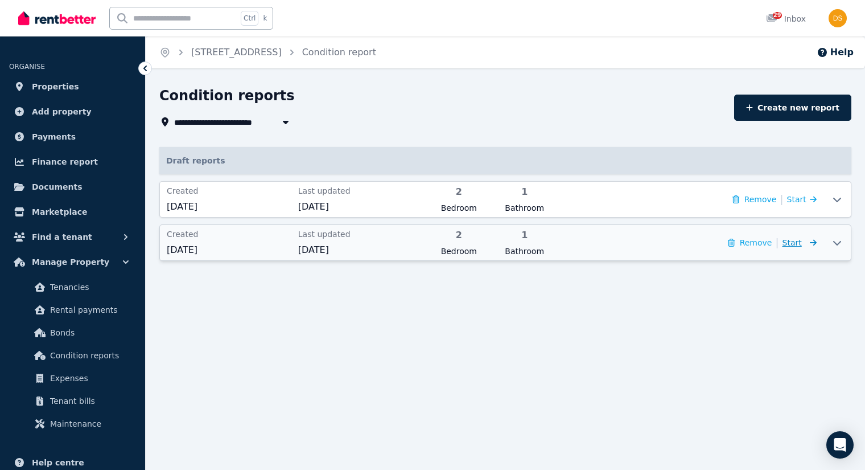
click at [802, 243] on span "Start" at bounding box center [792, 242] width 19 height 9
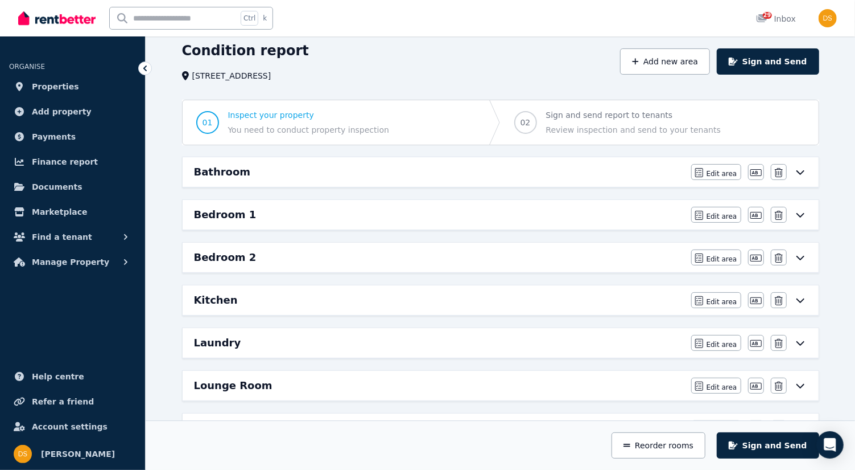
scroll to position [67, 0]
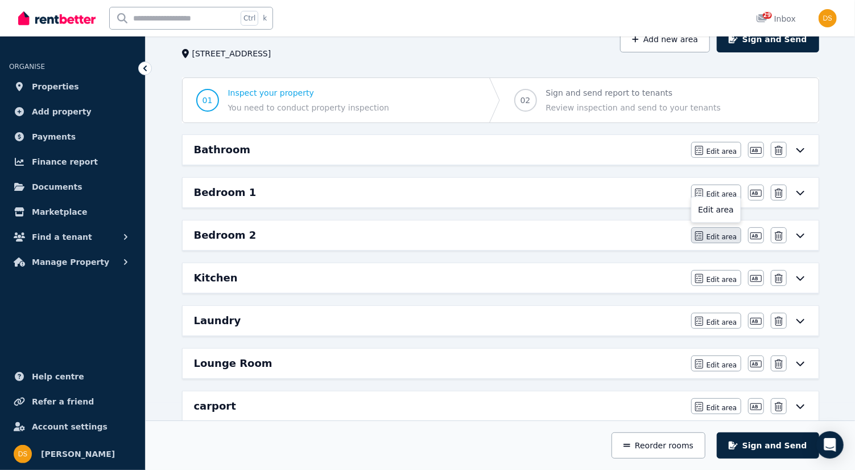
click at [732, 234] on span "Edit area" at bounding box center [722, 236] width 31 height 9
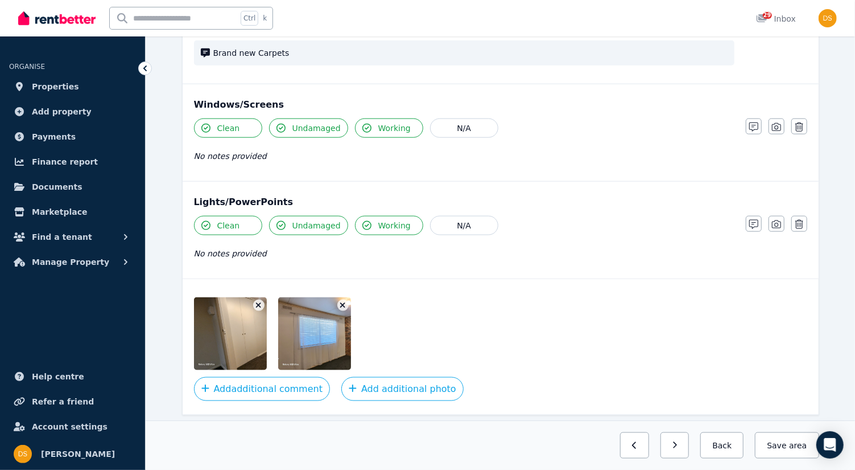
scroll to position [810, 0]
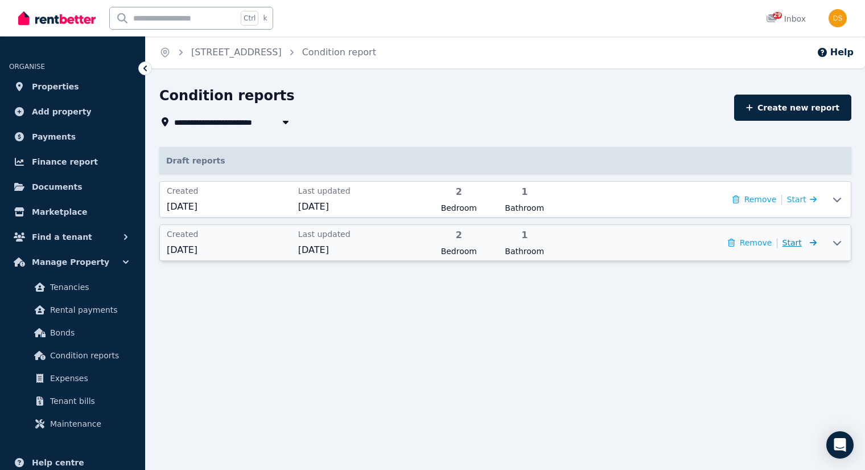
click at [802, 242] on span "Start" at bounding box center [792, 242] width 19 height 9
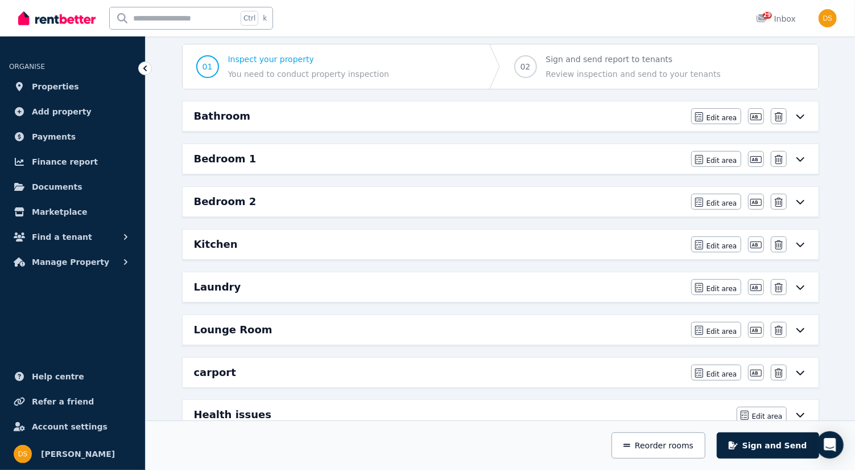
scroll to position [101, 0]
click at [732, 242] on span "Edit area" at bounding box center [722, 245] width 31 height 9
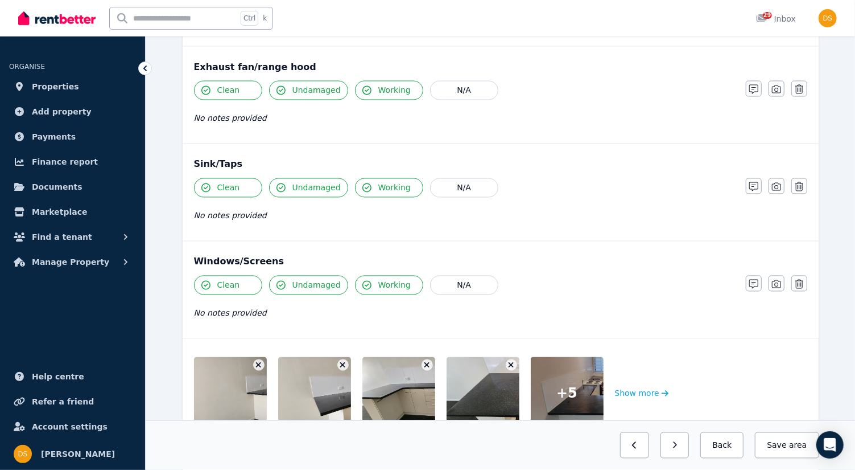
scroll to position [1281, 0]
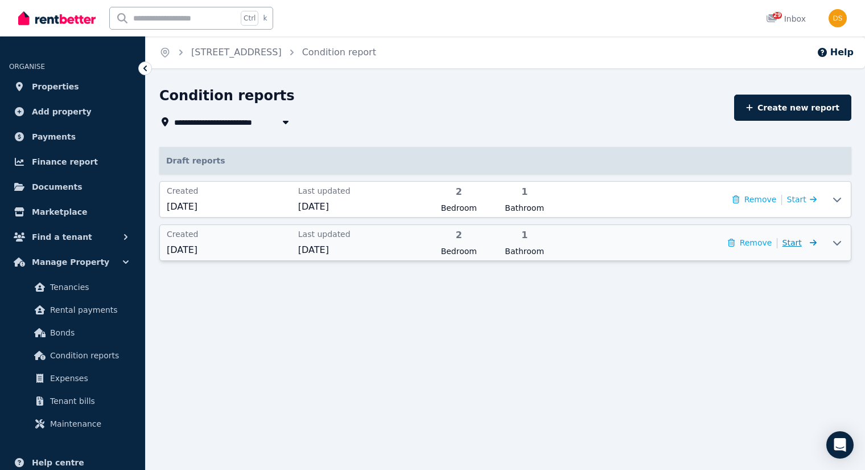
click at [801, 245] on span "Start" at bounding box center [792, 242] width 19 height 9
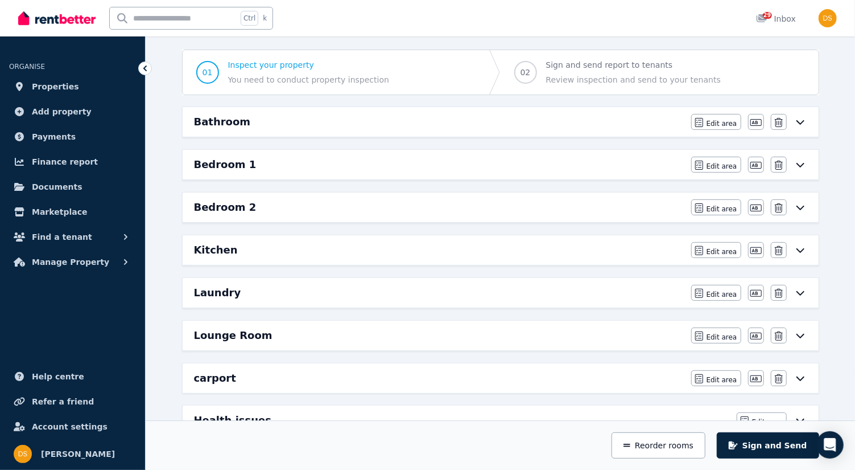
scroll to position [96, 0]
click at [724, 247] on span "Edit area" at bounding box center [722, 250] width 31 height 9
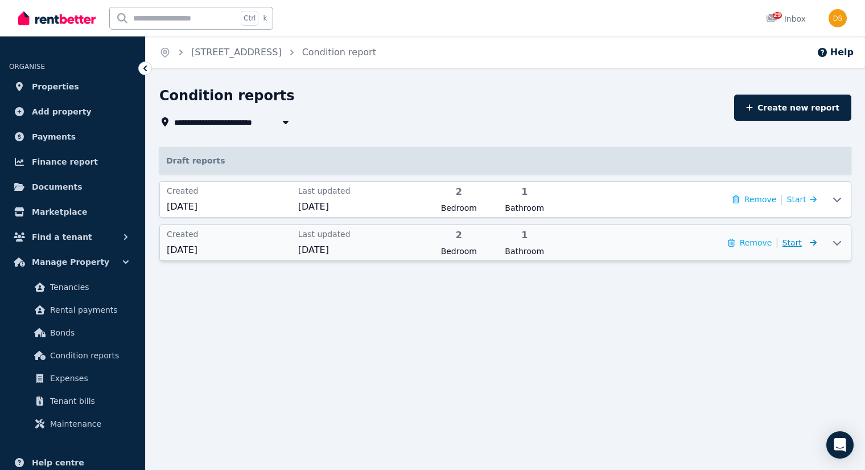
click at [800, 243] on span "Start" at bounding box center [792, 242] width 19 height 9
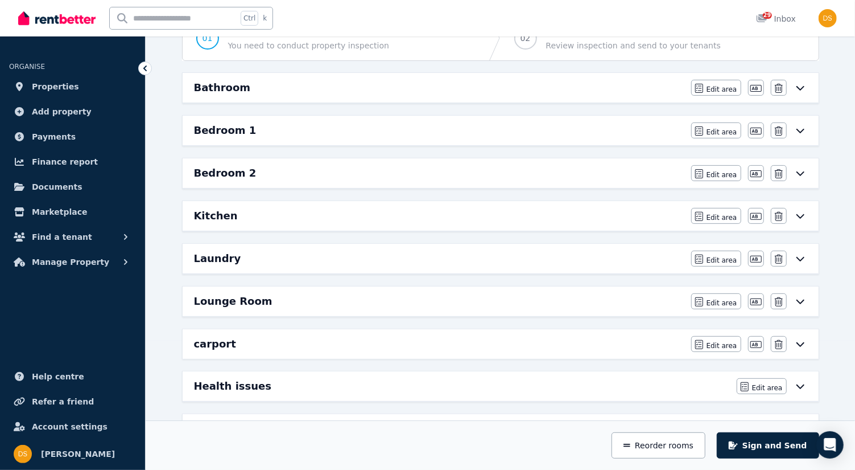
scroll to position [134, 0]
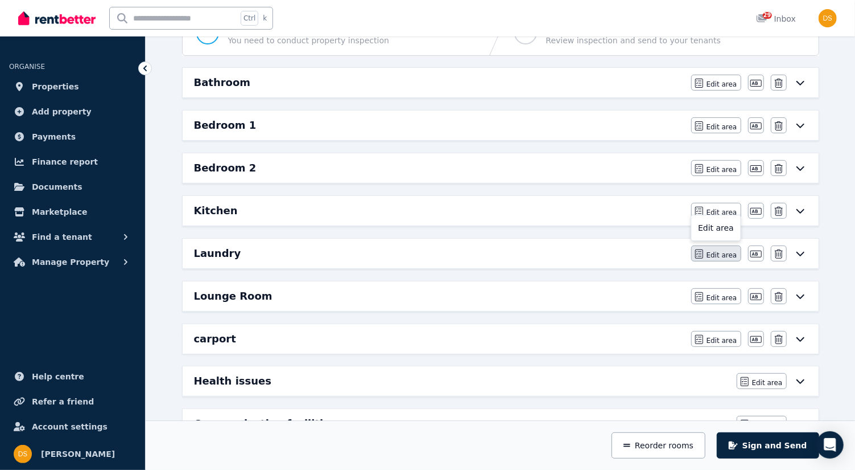
click at [725, 252] on span "Edit area" at bounding box center [722, 254] width 31 height 9
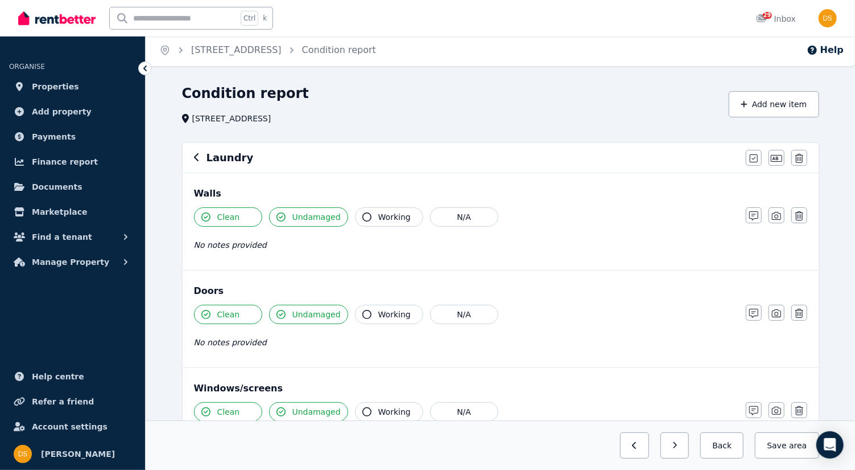
scroll to position [0, 0]
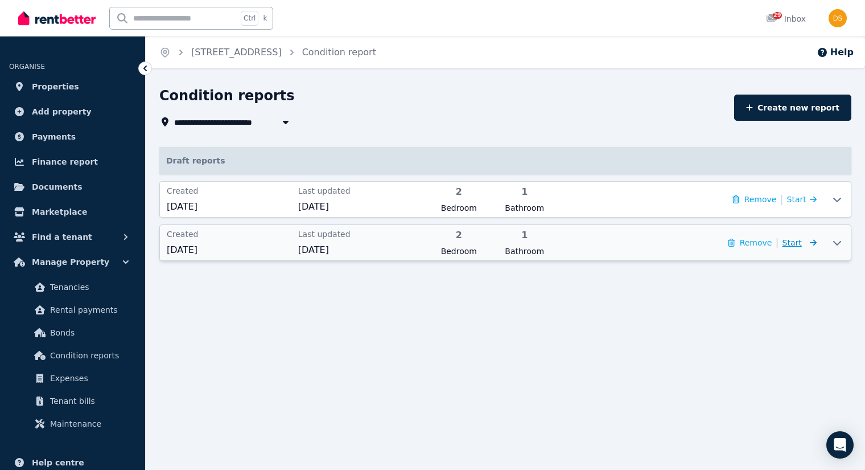
click at [802, 246] on span "Start" at bounding box center [792, 242] width 19 height 9
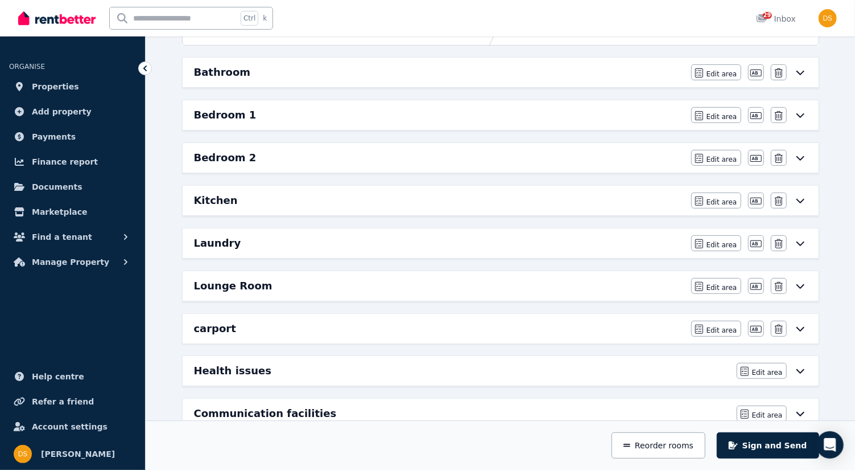
scroll to position [148, 0]
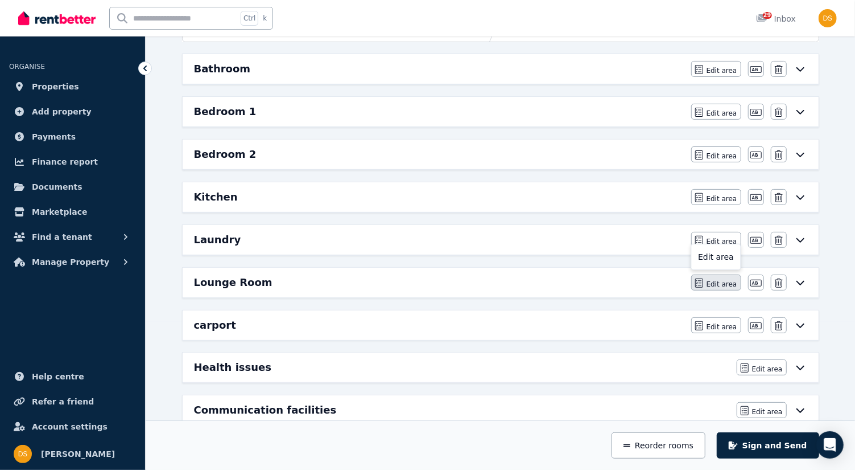
click at [725, 280] on span "Edit area" at bounding box center [722, 283] width 31 height 9
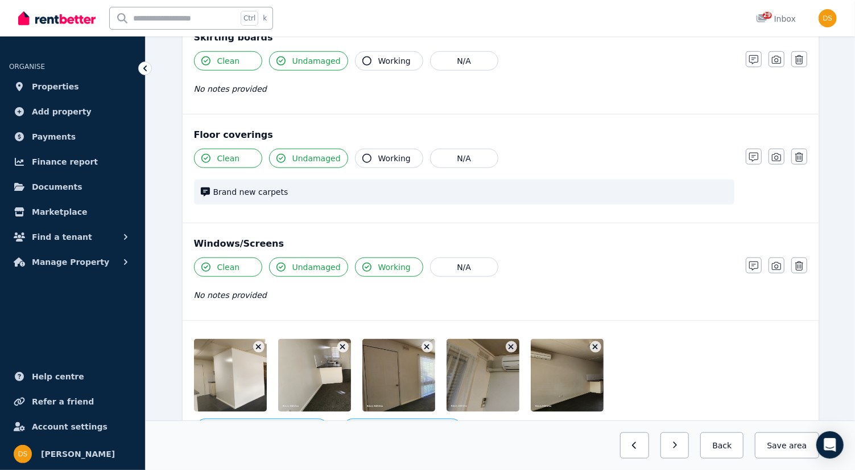
scroll to position [713, 0]
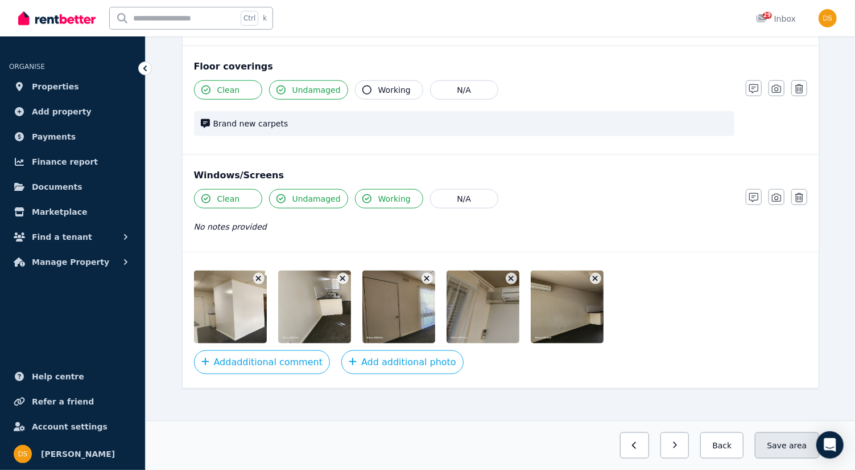
click at [788, 446] on button "Save area" at bounding box center [787, 445] width 64 height 26
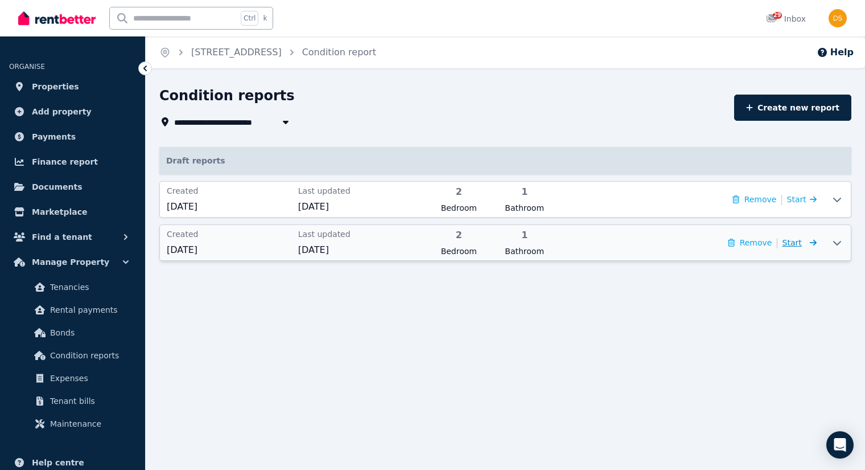
click at [802, 245] on span "Start" at bounding box center [792, 242] width 19 height 9
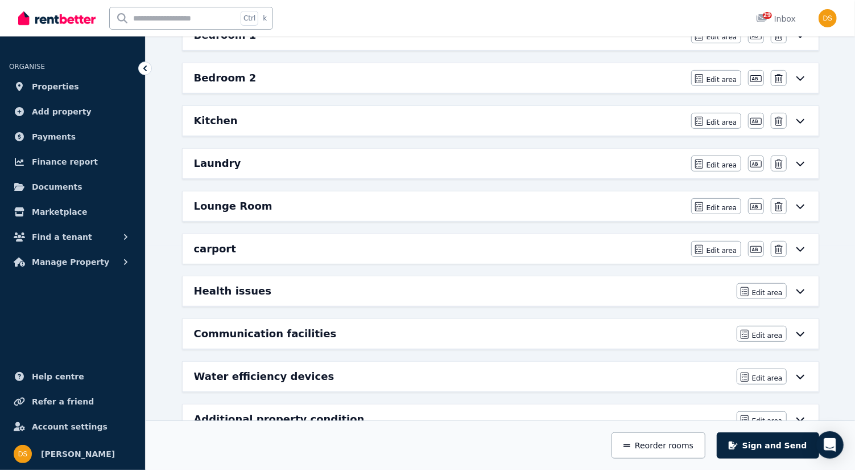
scroll to position [225, 0]
click at [720, 245] on span "Edit area" at bounding box center [722, 249] width 31 height 9
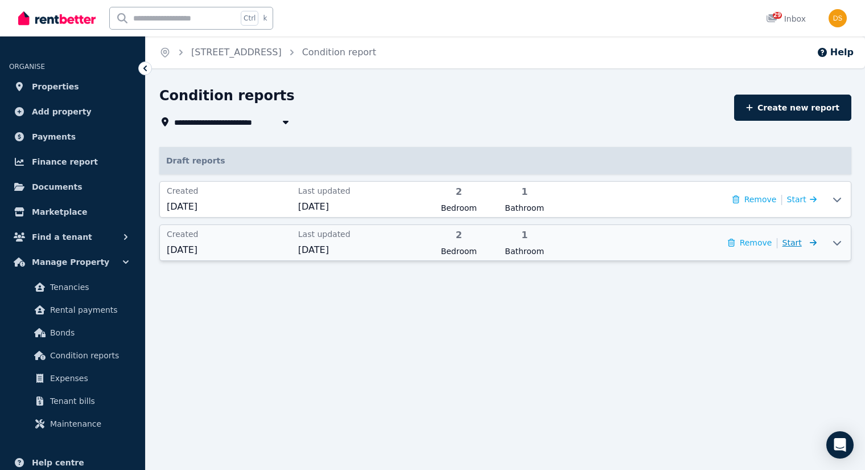
click at [796, 245] on span "Start" at bounding box center [792, 242] width 19 height 9
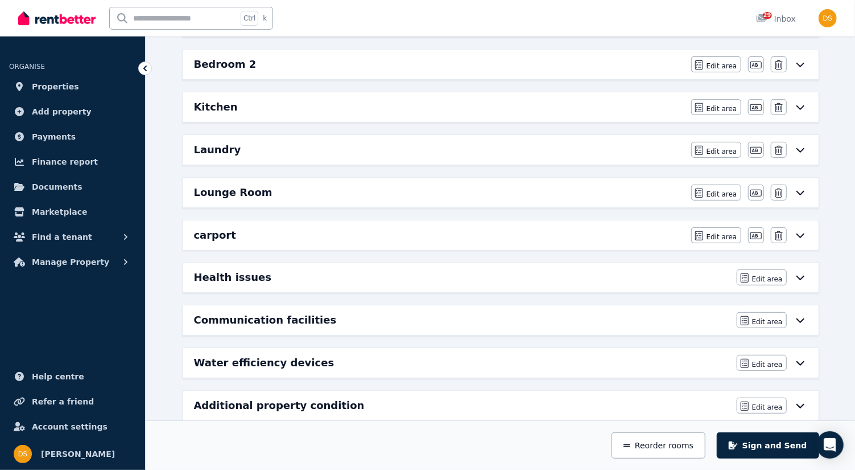
scroll to position [249, 0]
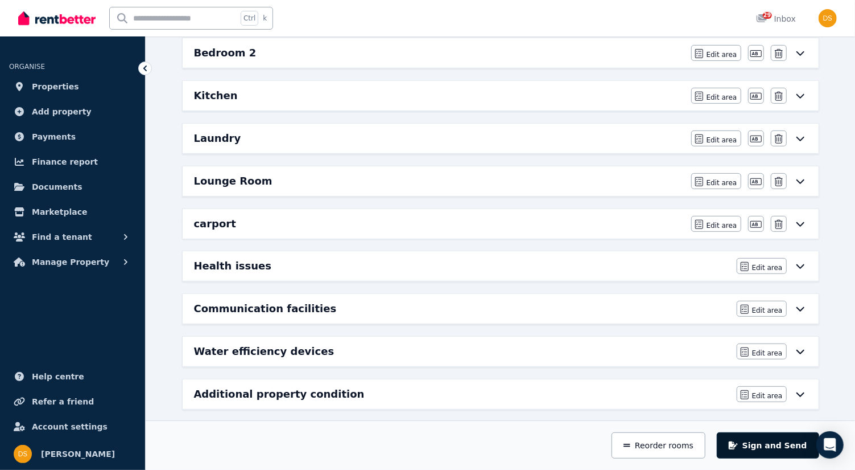
click at [783, 450] on button "Sign and Send" at bounding box center [768, 445] width 102 height 26
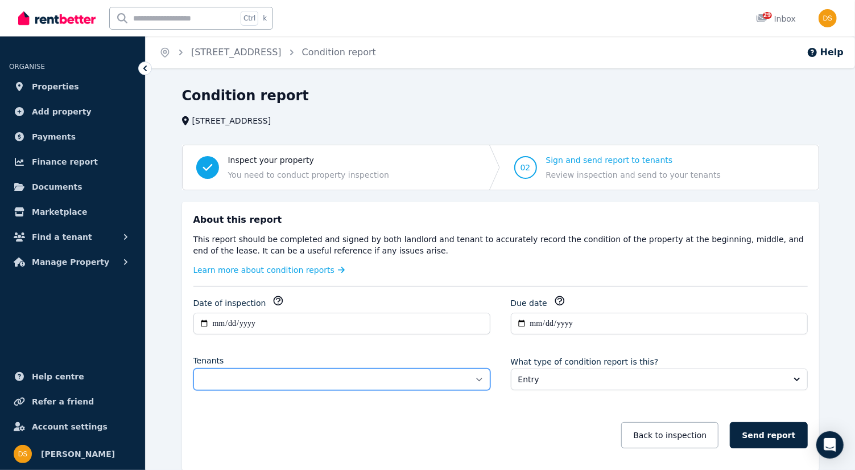
click at [479, 376] on select "**********" at bounding box center [341, 379] width 297 height 22
select select "**********"
click at [193, 368] on select "**********" at bounding box center [341, 379] width 297 height 22
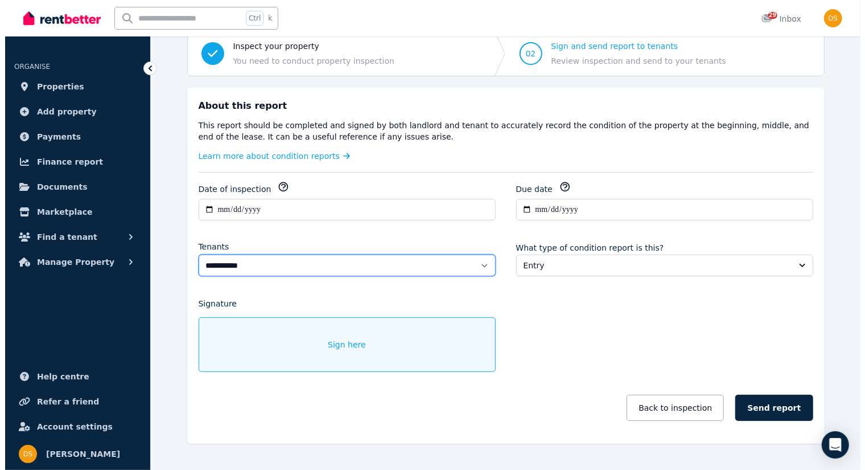
scroll to position [118, 0]
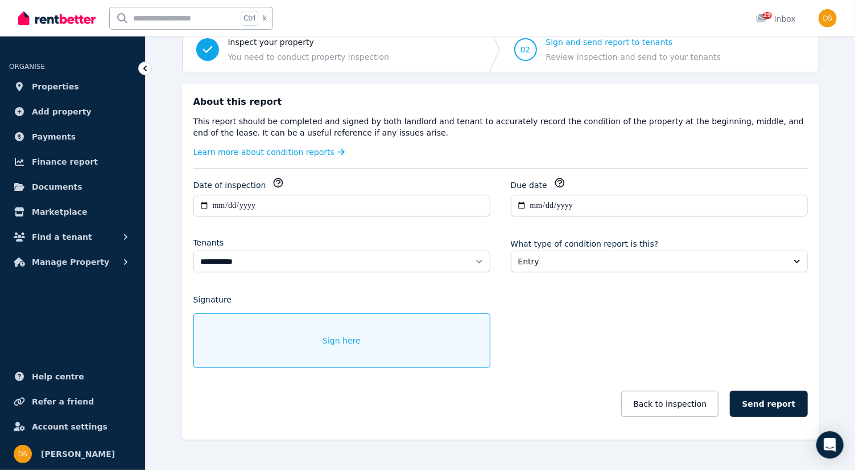
click at [405, 330] on div "Sign here" at bounding box center [341, 340] width 297 height 55
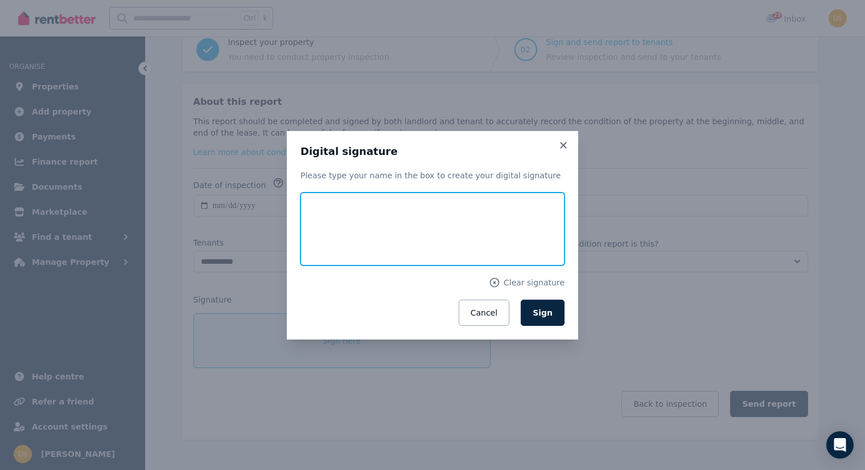
click at [429, 253] on input "text" at bounding box center [432, 228] width 264 height 73
type input "******"
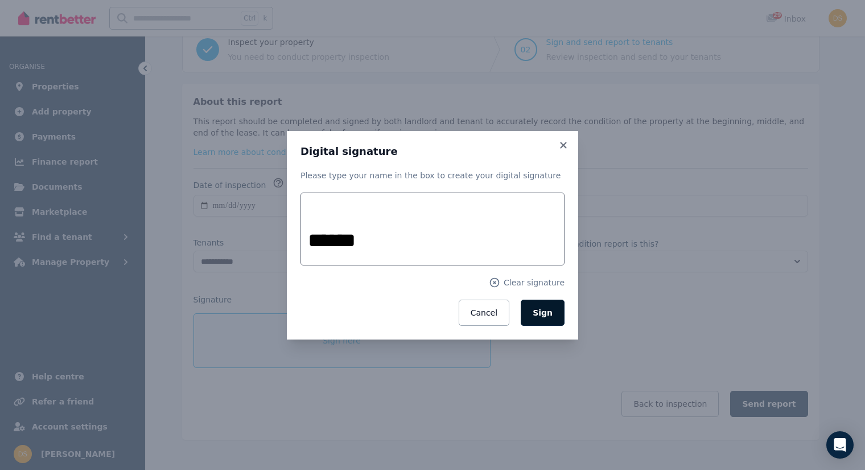
click at [550, 315] on span "Sign" at bounding box center [543, 312] width 20 height 9
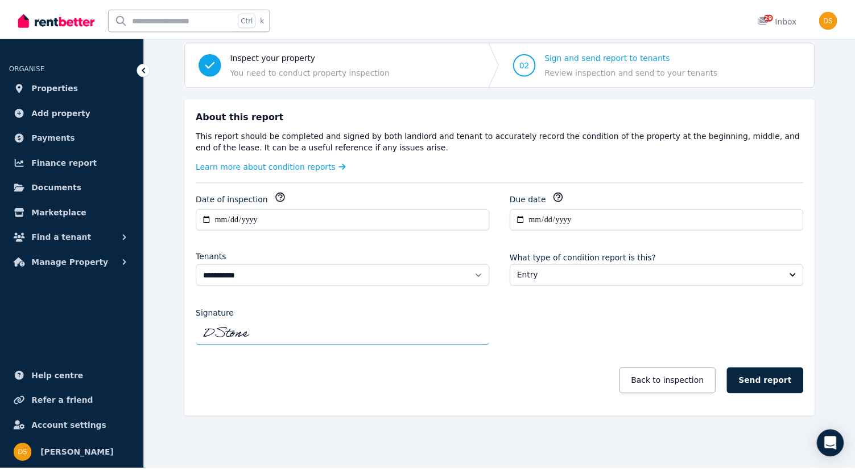
scroll to position [101, 0]
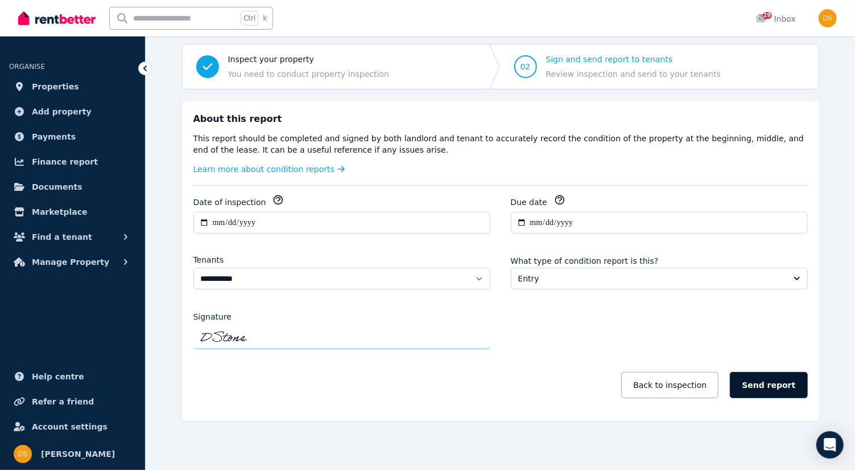
click at [771, 374] on button "Send report" at bounding box center [768, 385] width 77 height 26
